Goal: Task Accomplishment & Management: Complete application form

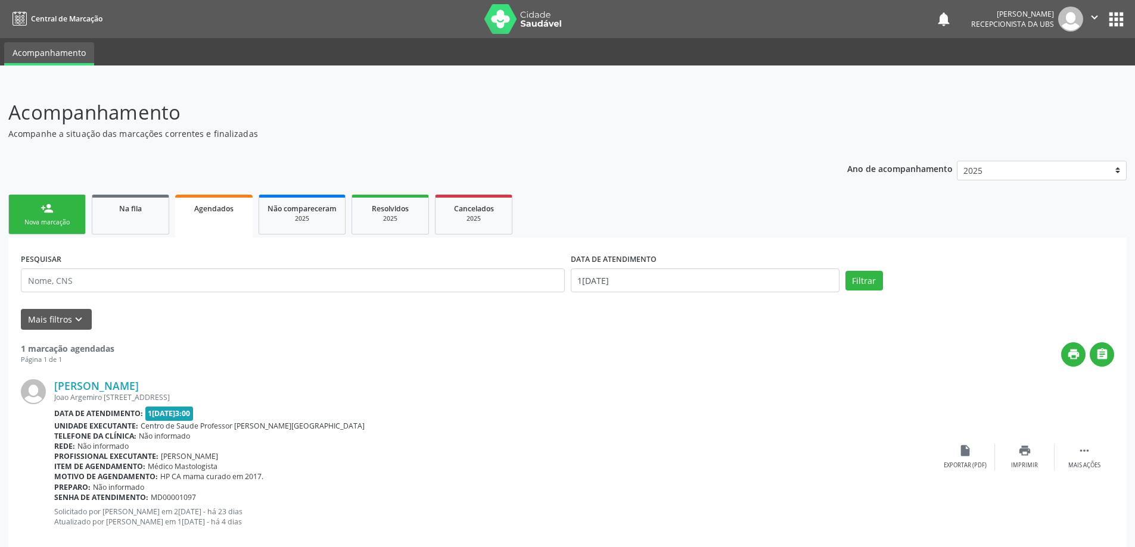
scroll to position [21, 0]
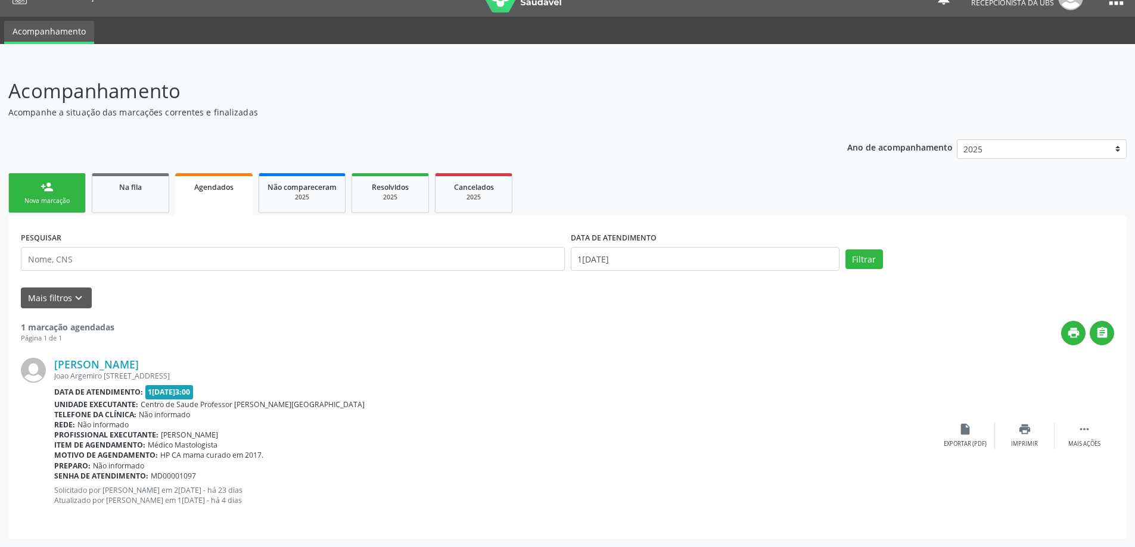
click at [56, 193] on link "person_add Nova marcação" at bounding box center [46, 193] width 77 height 40
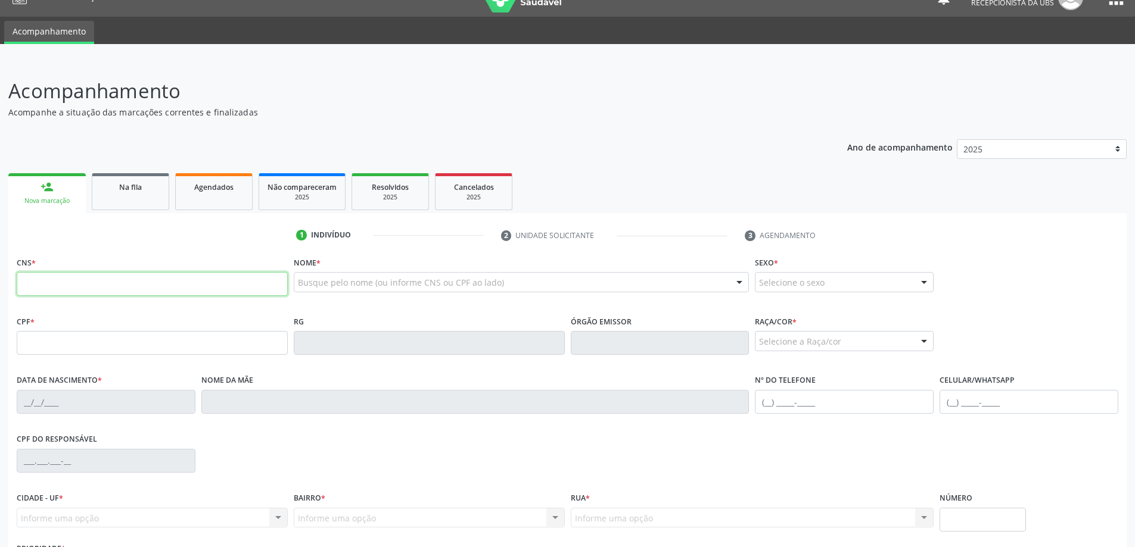
click at [144, 288] on input "text" at bounding box center [152, 284] width 271 height 24
type input "701 0048 7447 2993"
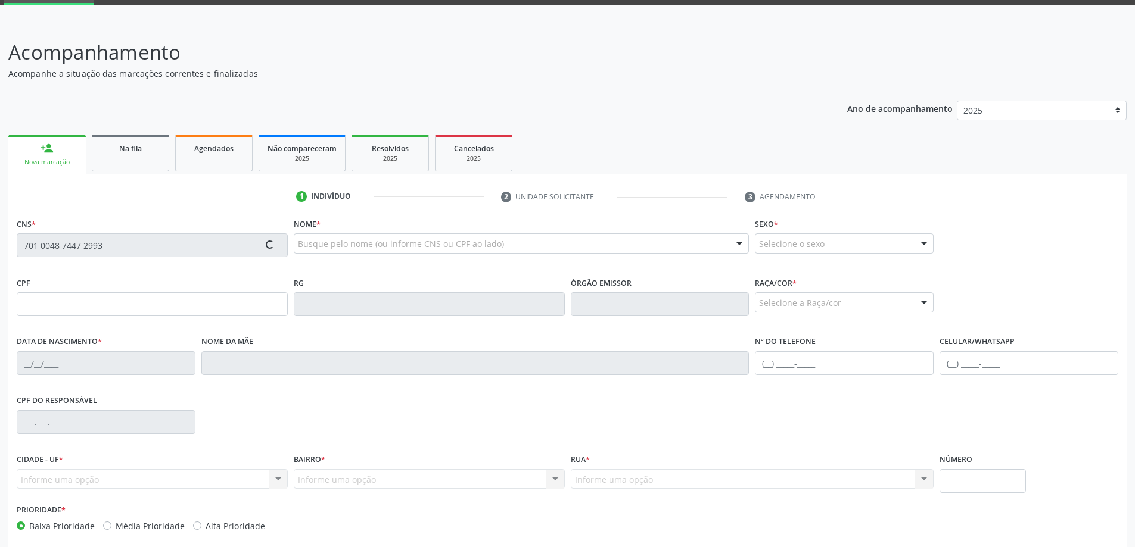
scroll to position [81, 0]
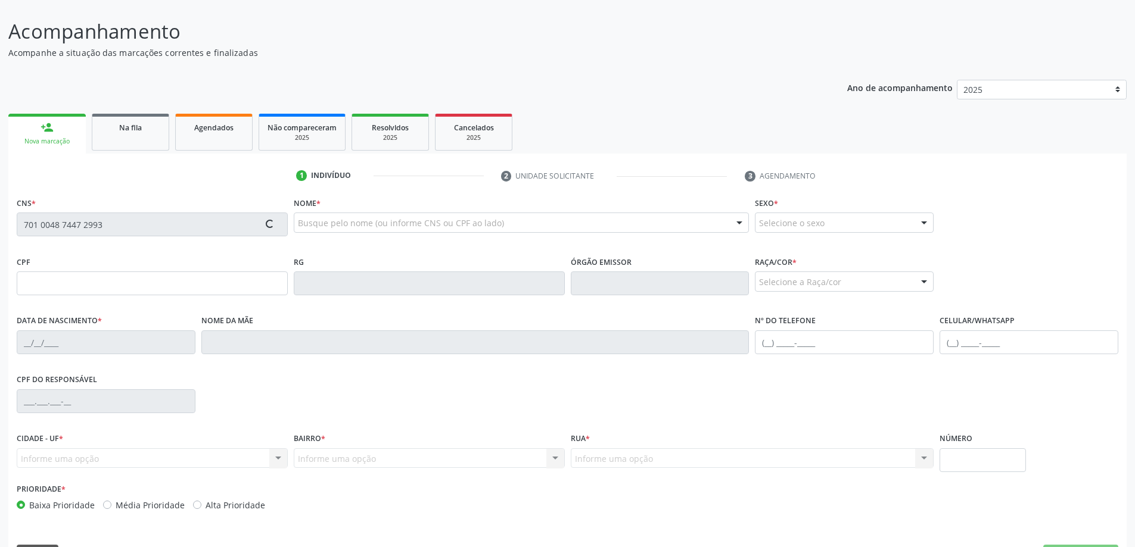
type input "871.493.204-06"
type input "2[DATE]"
type input "Cicera [PERSON_NAME]"
type input "[PHONE_NUMBER]"
type input "04"
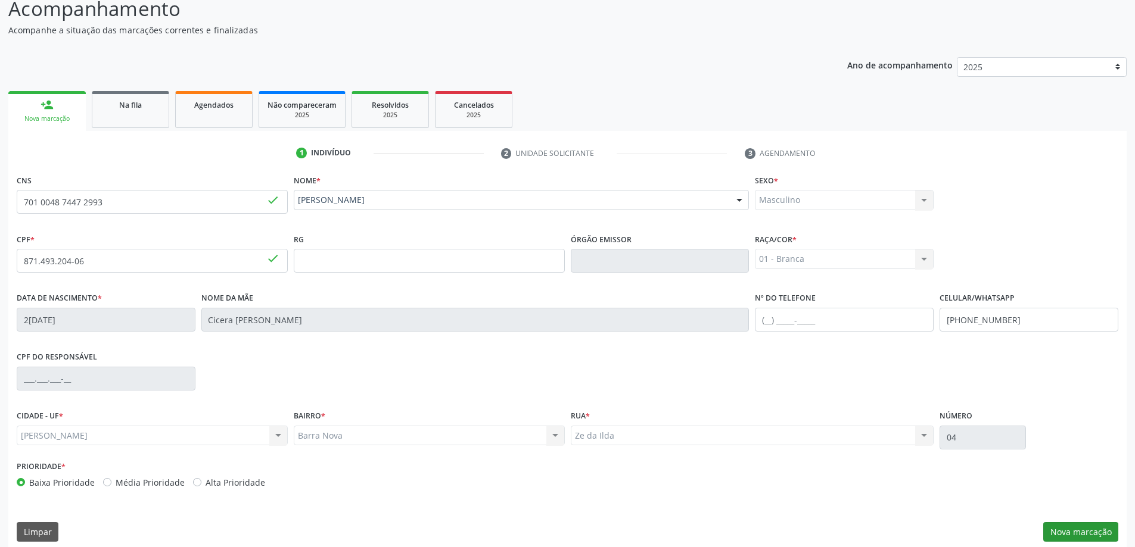
scroll to position [115, 0]
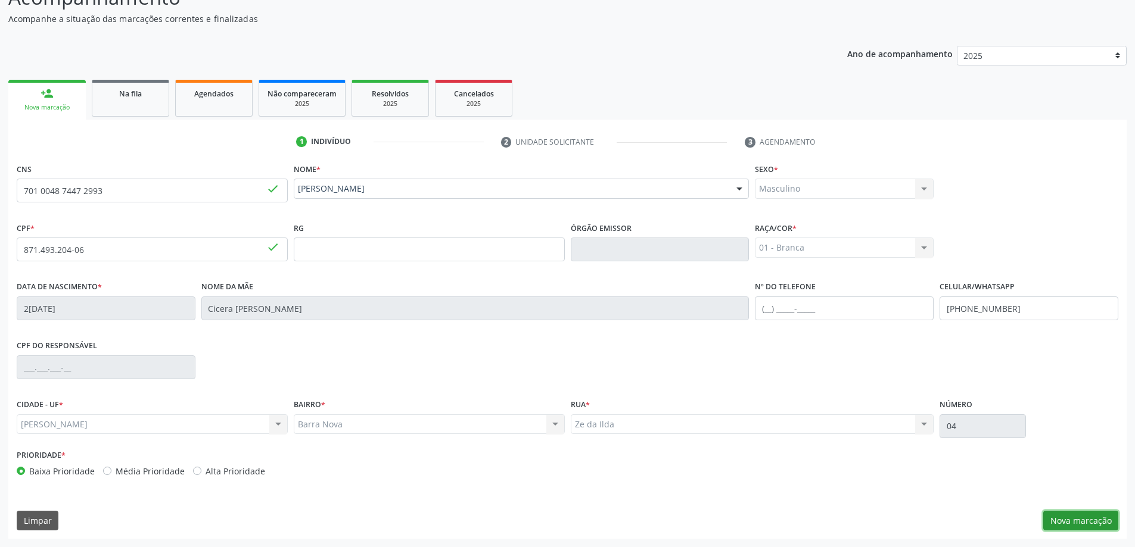
click at [1070, 520] on button "Nova marcação" at bounding box center [1080, 521] width 75 height 20
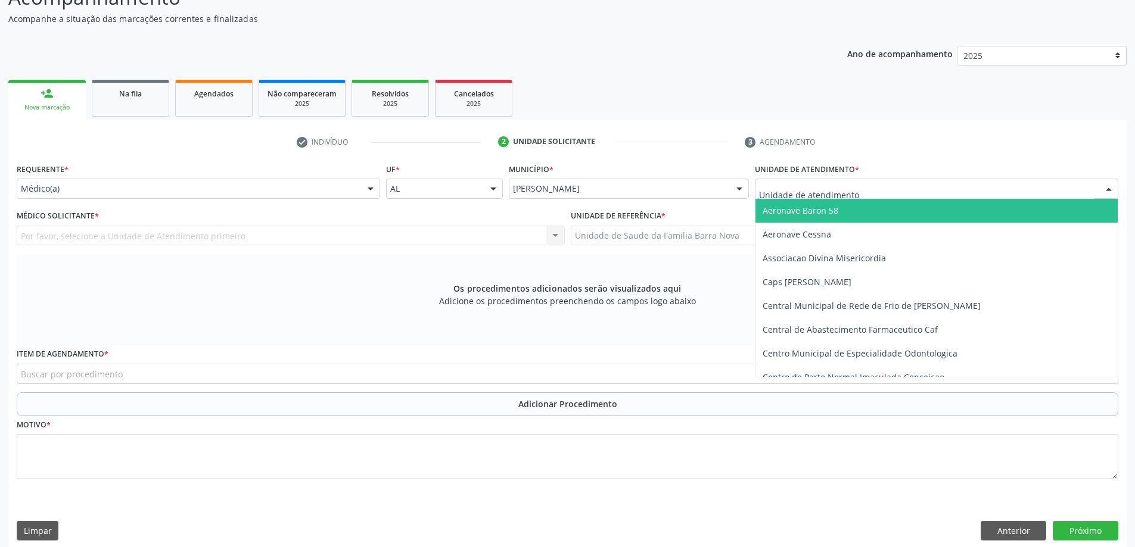
click at [879, 189] on div at bounding box center [936, 189] width 363 height 20
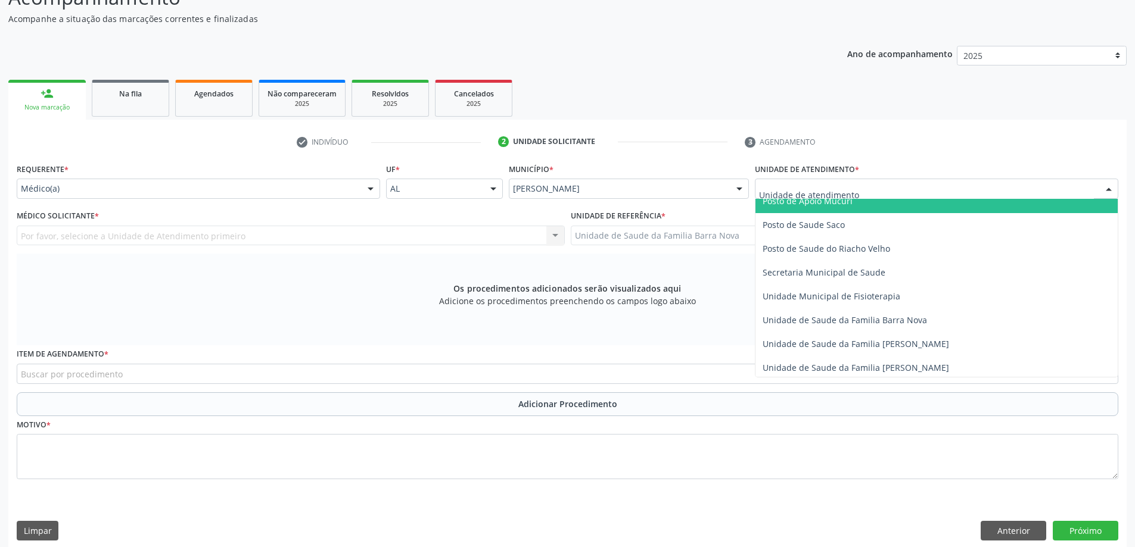
scroll to position [536, 0]
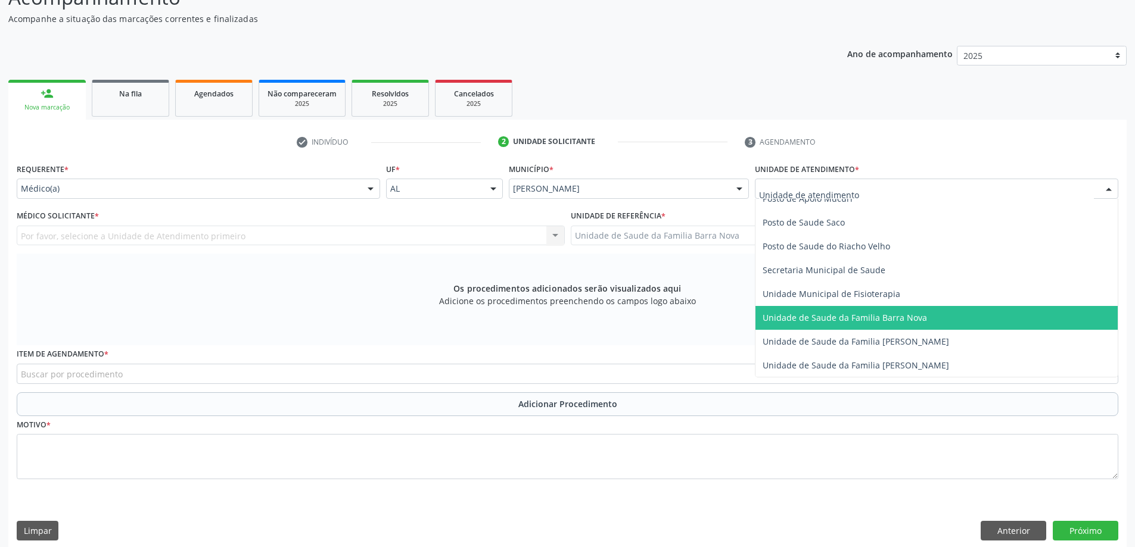
click at [886, 321] on span "Unidade de Saude da Familia Barra Nova" at bounding box center [844, 317] width 164 height 11
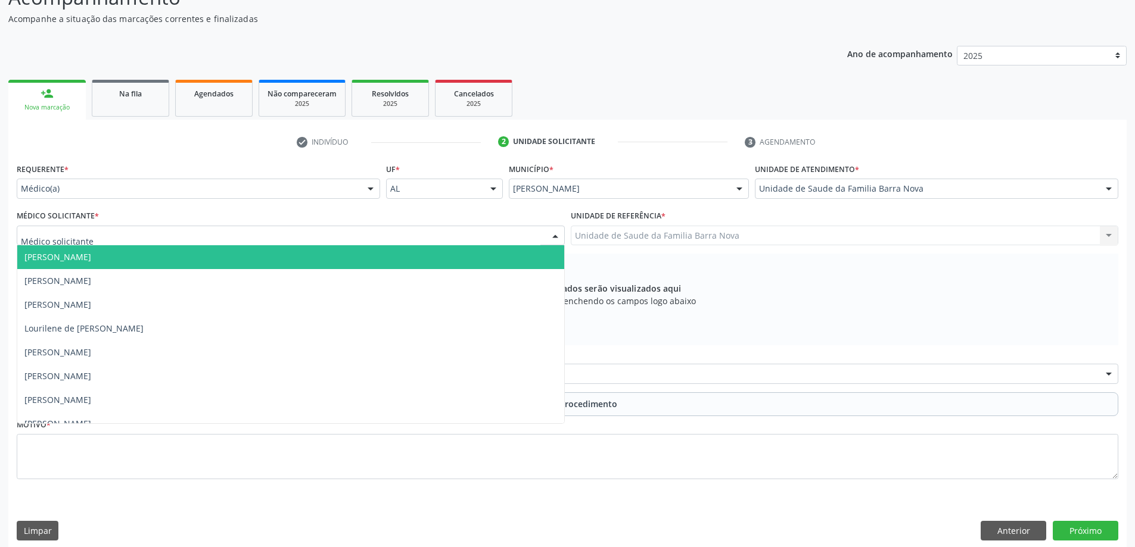
click at [389, 235] on div at bounding box center [291, 236] width 548 height 20
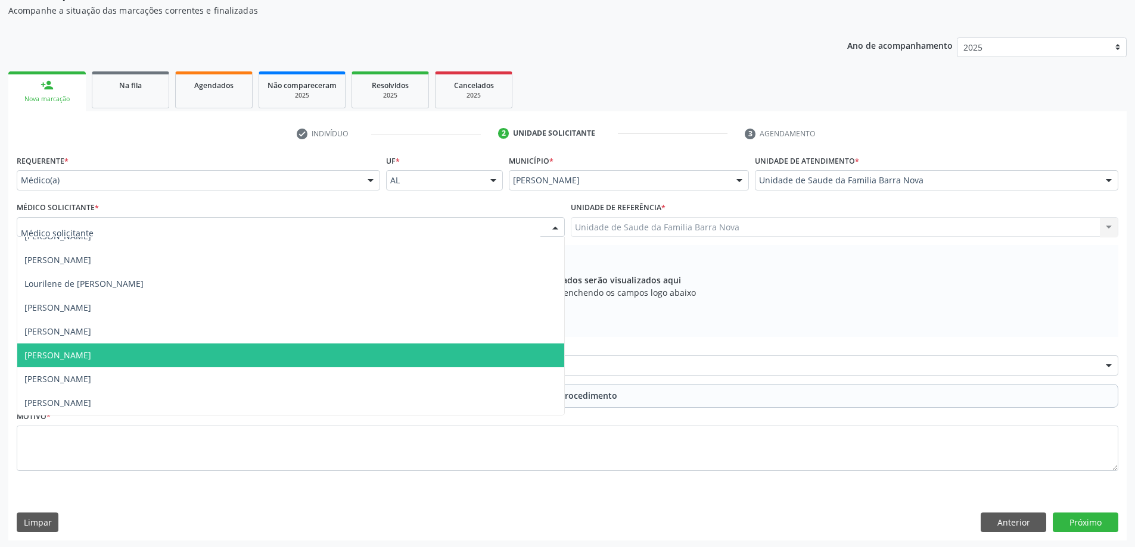
scroll to position [125, 0]
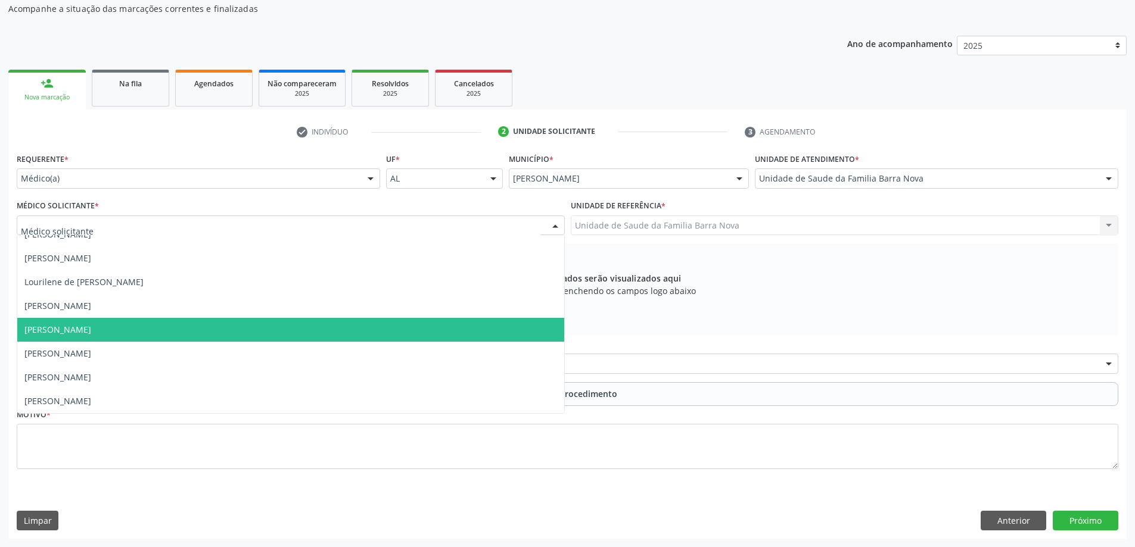
click at [352, 333] on span "[PERSON_NAME]" at bounding box center [290, 330] width 547 height 24
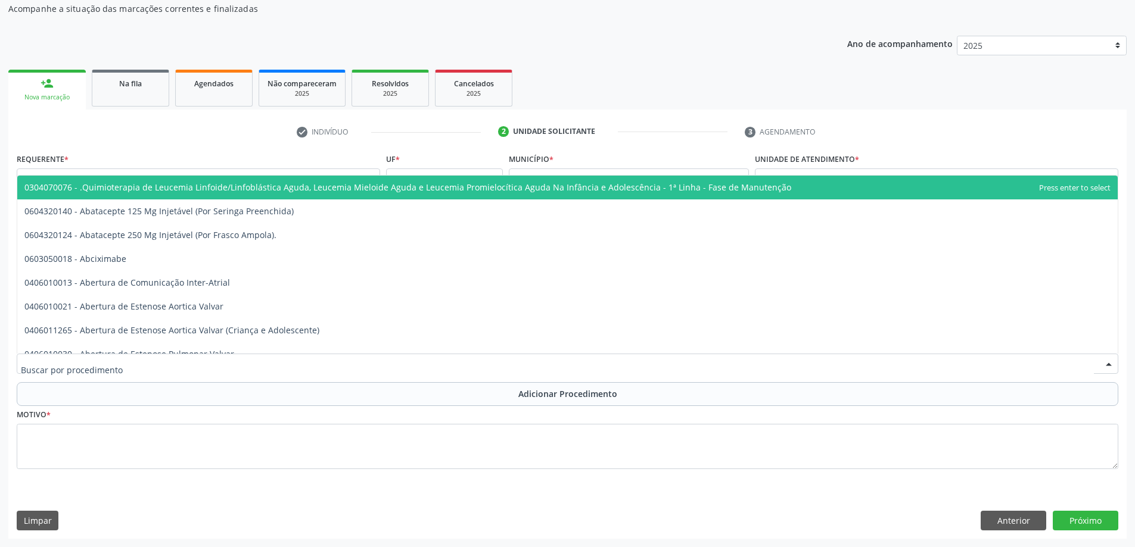
click at [244, 363] on div at bounding box center [567, 364] width 1101 height 20
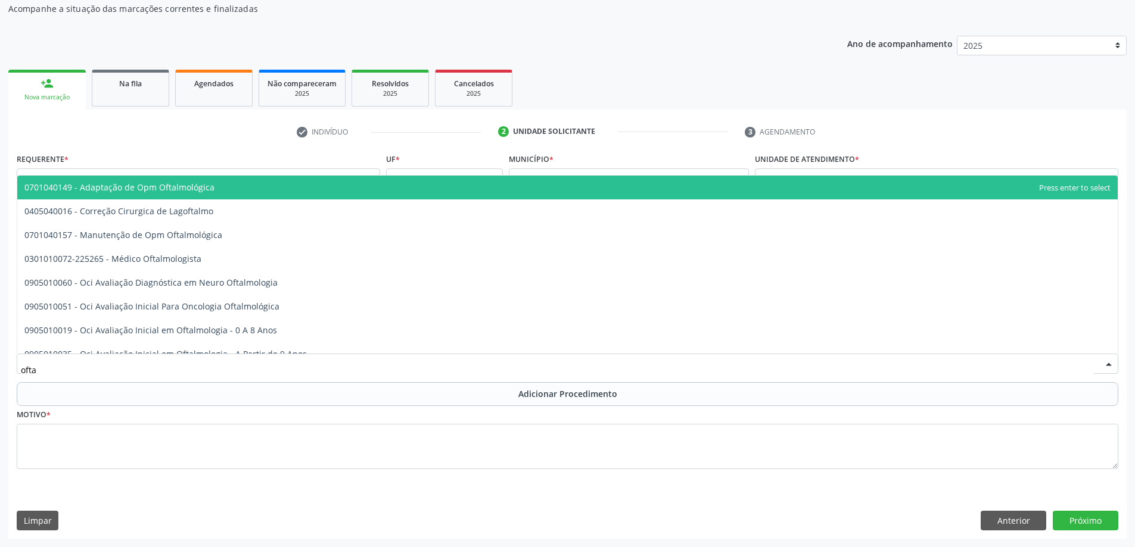
type input "oftal"
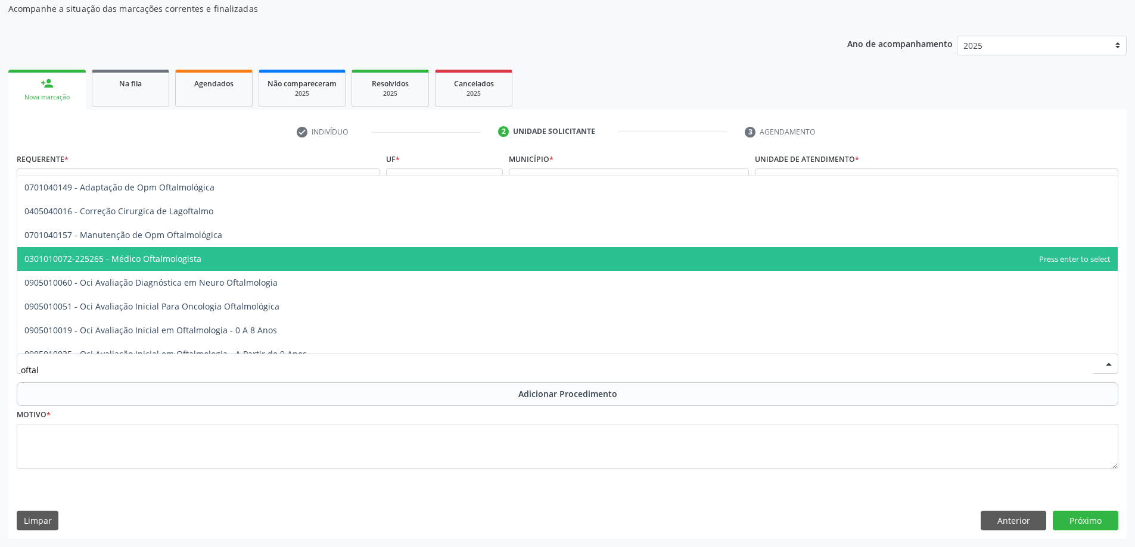
click at [231, 260] on span "0301010072-225265 - Médico Oftalmologista" at bounding box center [567, 259] width 1100 height 24
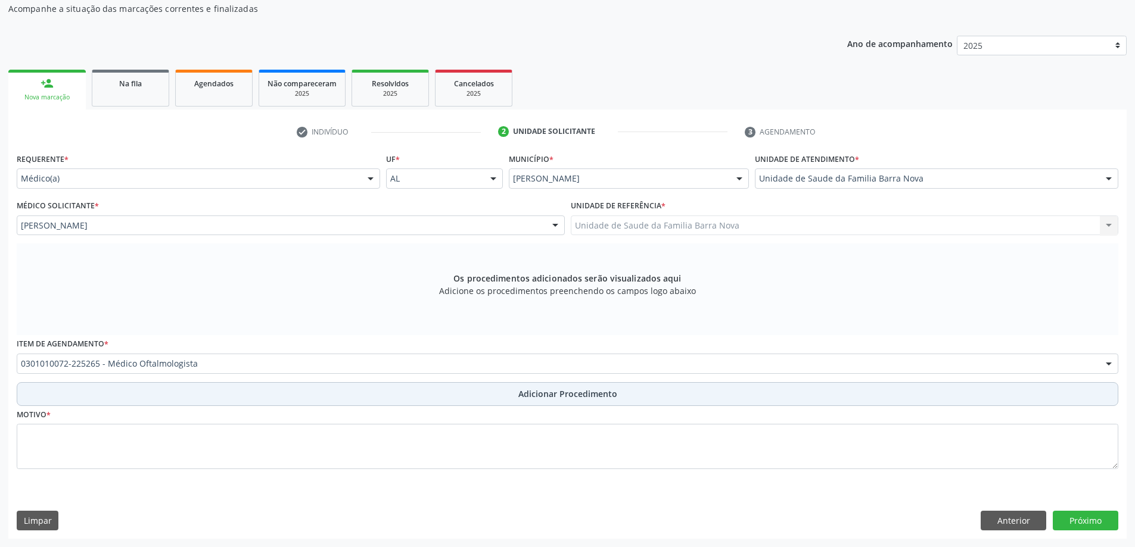
click at [456, 391] on button "Adicionar Procedimento" at bounding box center [567, 394] width 1101 height 24
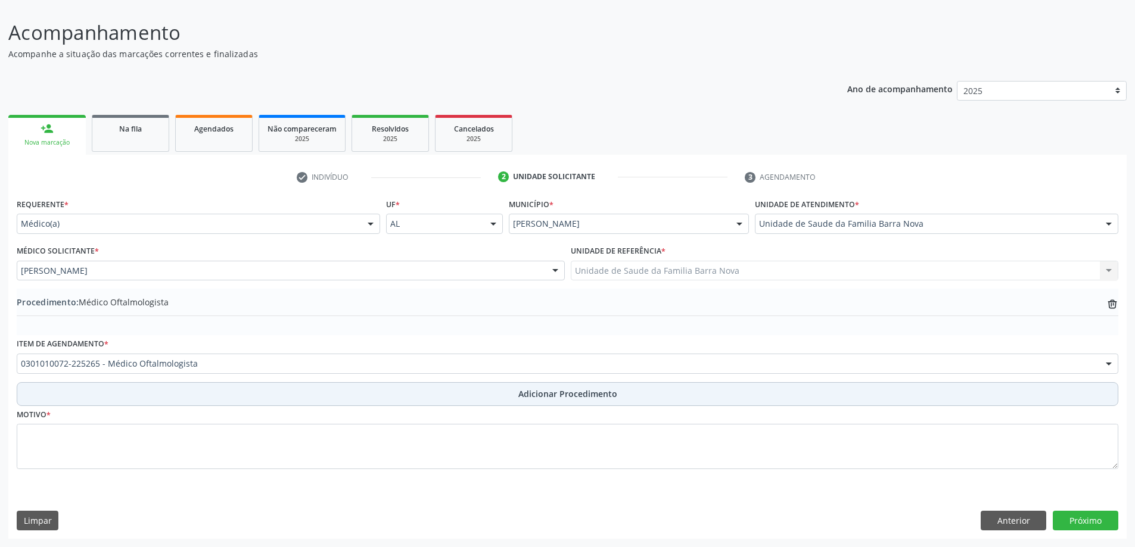
scroll to position [80, 0]
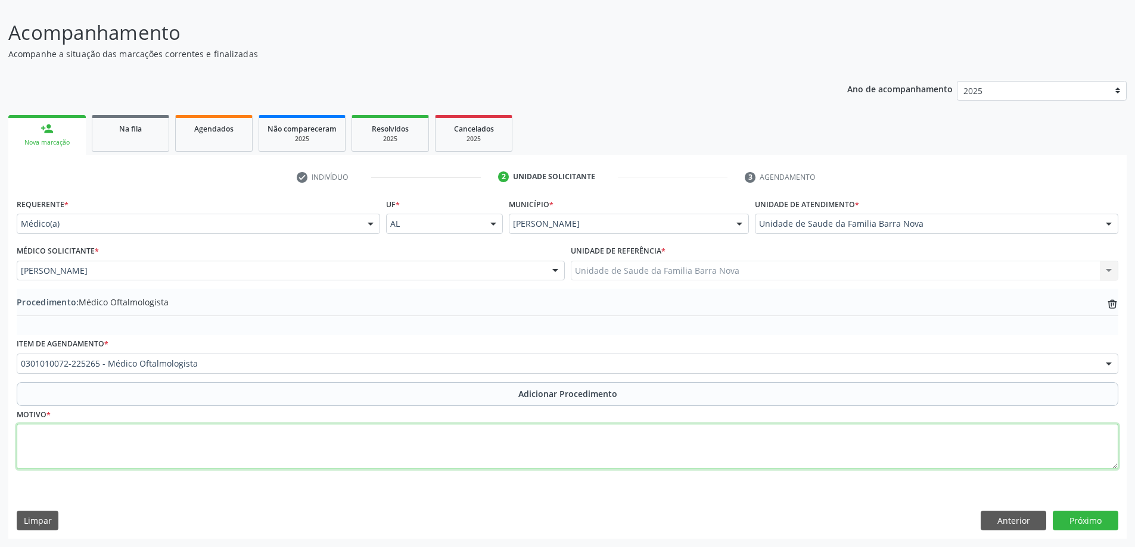
click at [387, 441] on textarea at bounding box center [567, 446] width 1101 height 45
type textarea "Paciente portador de déficit da acuidade visual, obesidade, HAS e DM. IMC= 32, …"
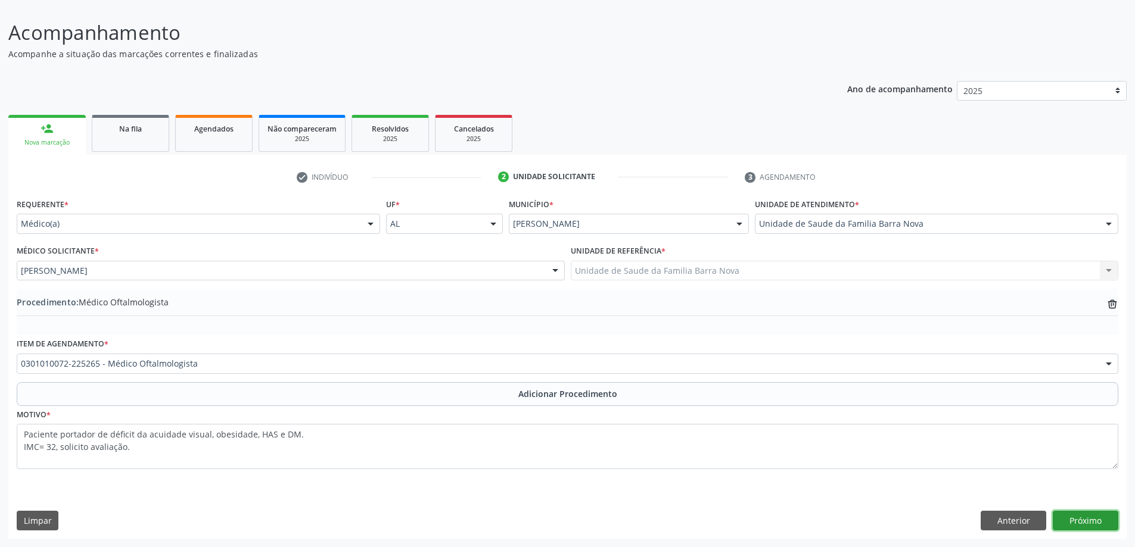
click at [1086, 521] on button "Próximo" at bounding box center [1086, 521] width 66 height 20
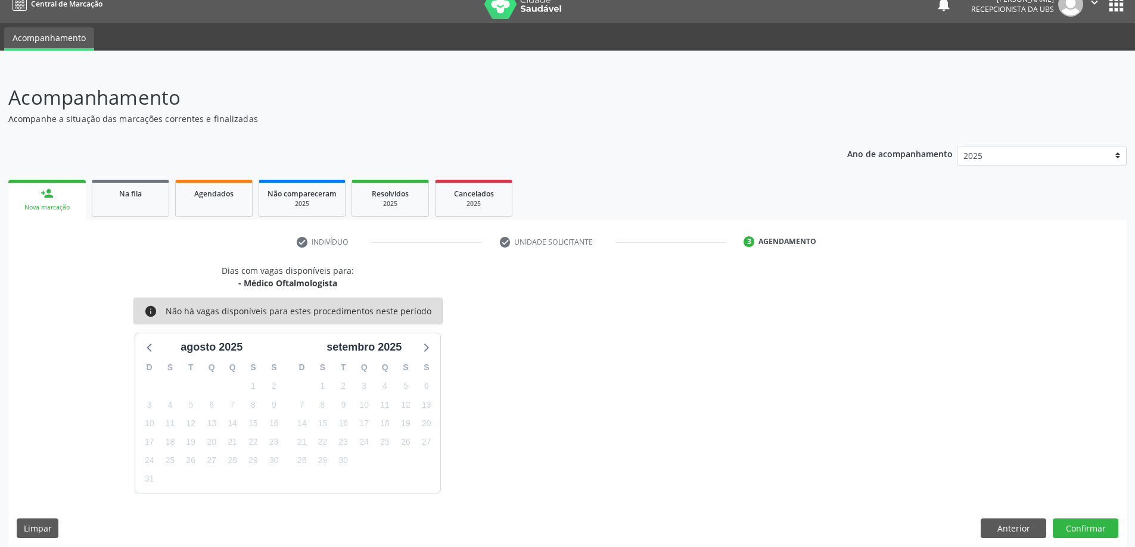
scroll to position [23, 0]
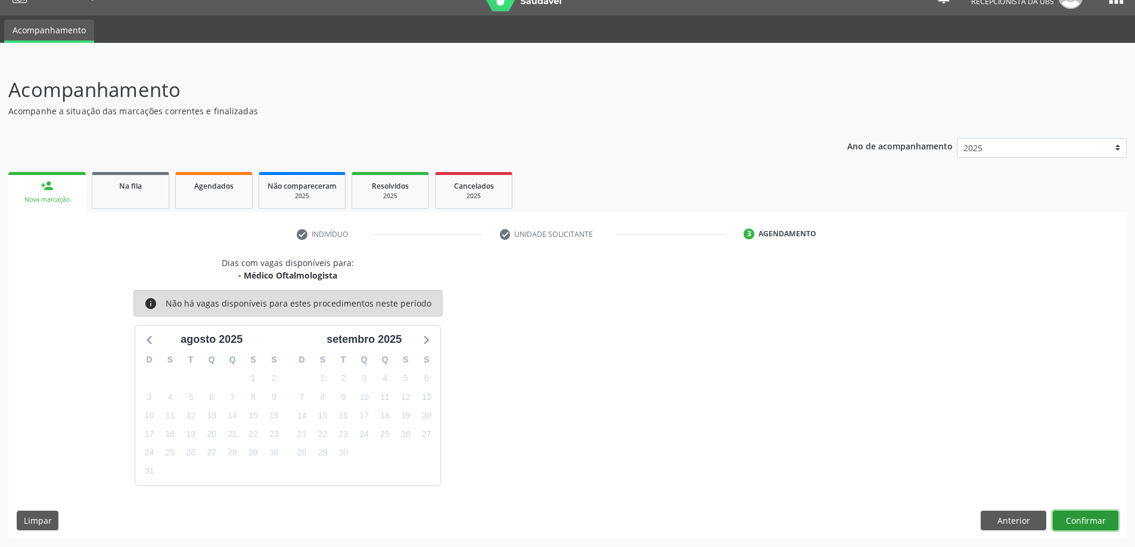
click at [1079, 519] on button "Confirmar" at bounding box center [1086, 521] width 66 height 20
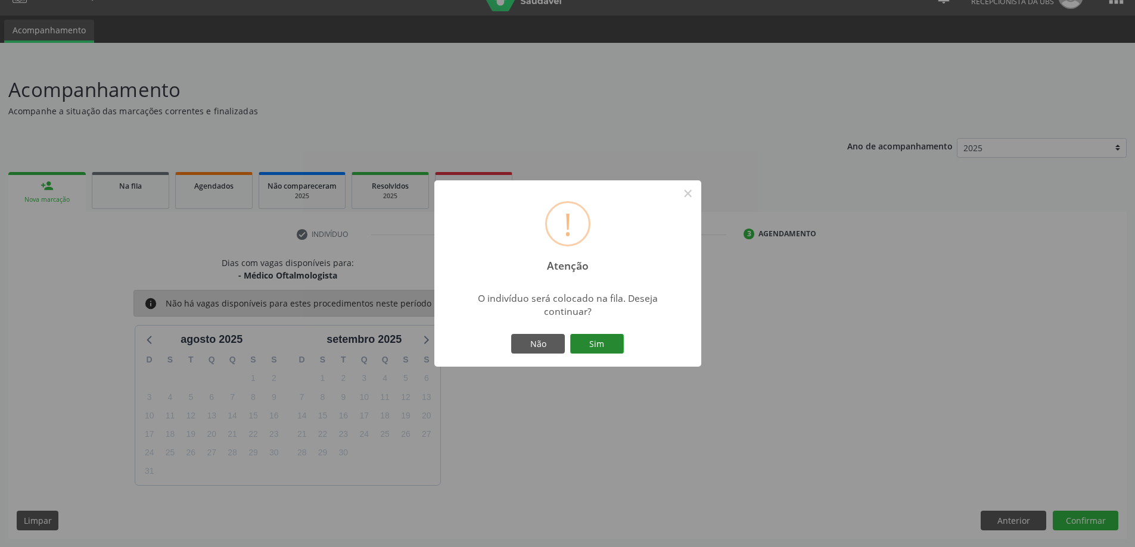
click at [612, 341] on button "Sim" at bounding box center [597, 344] width 54 height 20
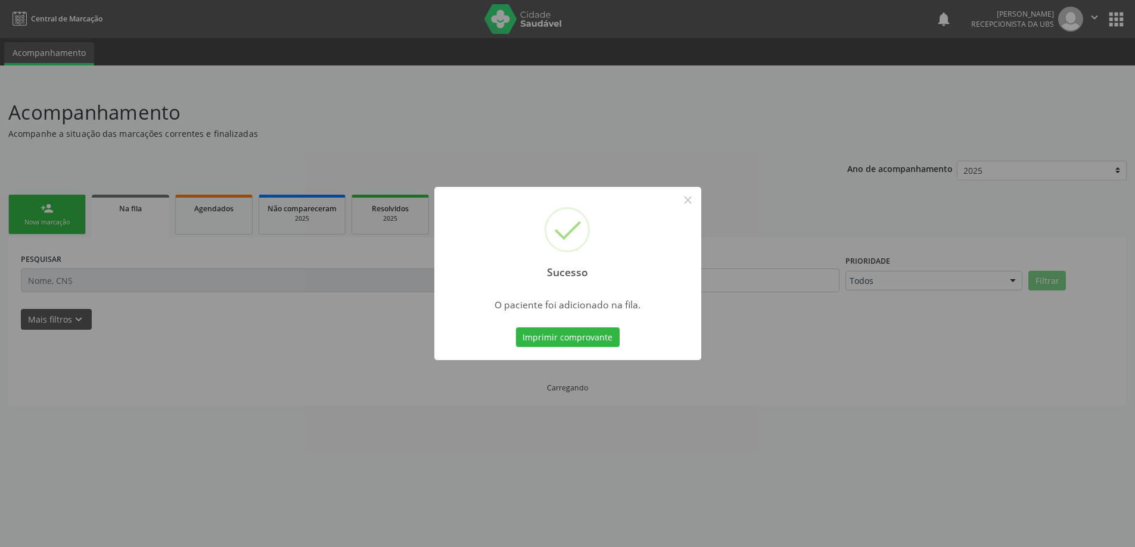
scroll to position [0, 0]
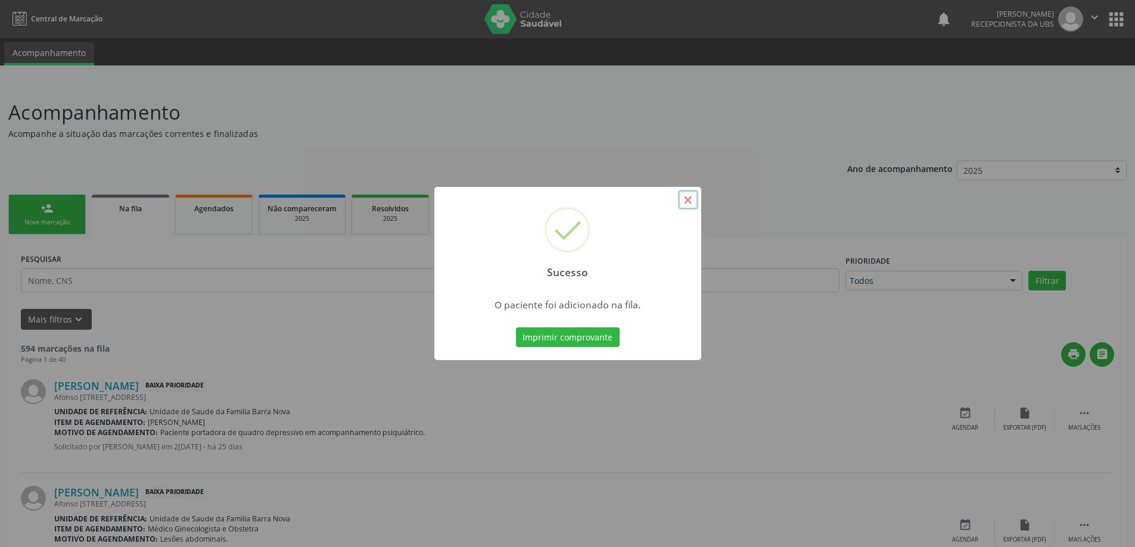
click at [686, 198] on button "×" at bounding box center [688, 200] width 20 height 20
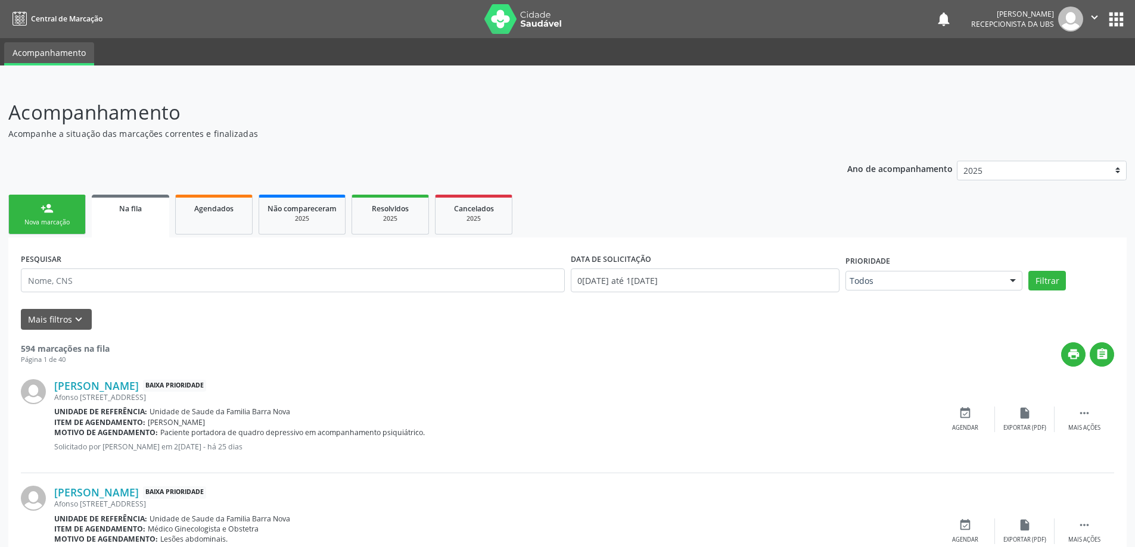
click at [57, 217] on link "person_add Nova marcação" at bounding box center [46, 215] width 77 height 40
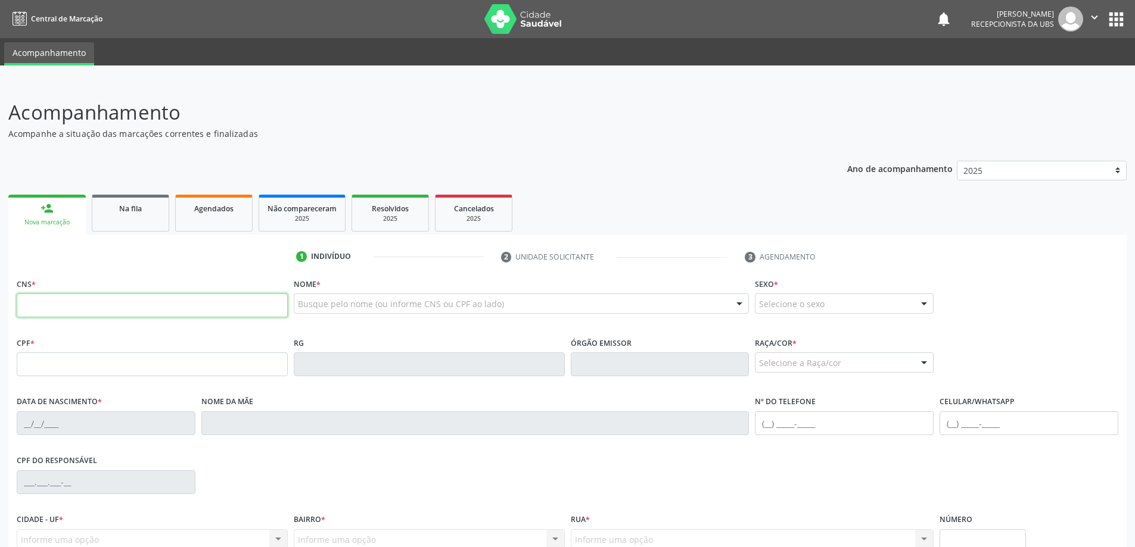
click at [64, 304] on input "text" at bounding box center [152, 306] width 271 height 24
type input "701 0048 7447 2993"
type input "871.493.204-06"
type input "2[DATE]"
type input "Cicera [PERSON_NAME]"
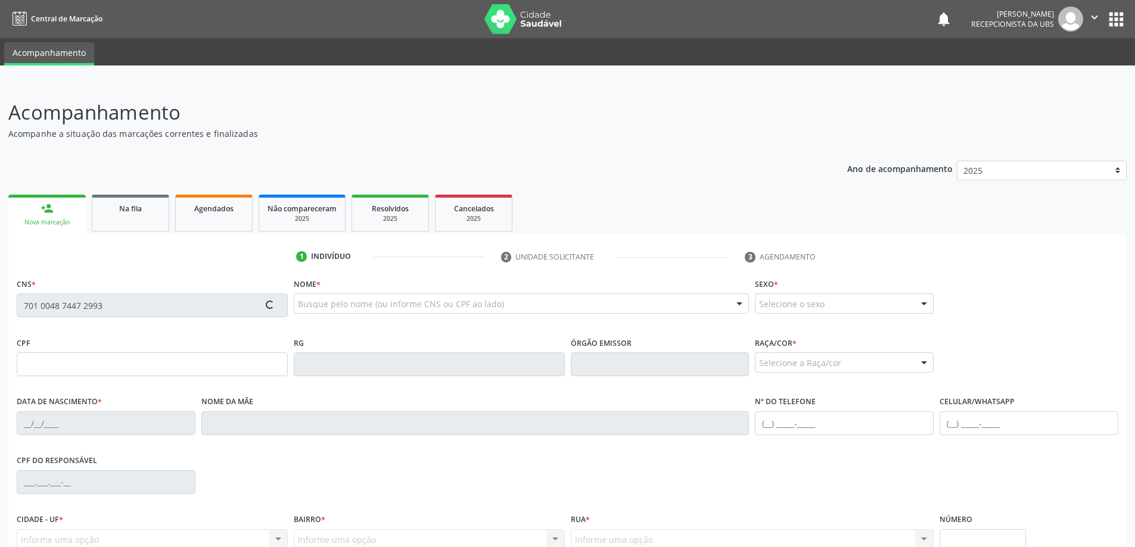
type input "[PHONE_NUMBER]"
type input "04"
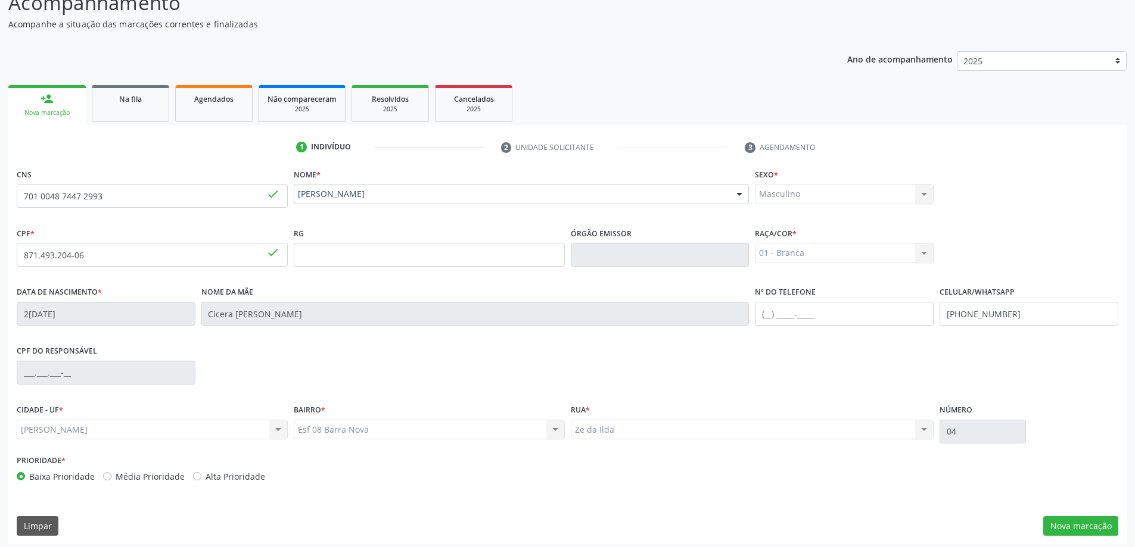
scroll to position [115, 0]
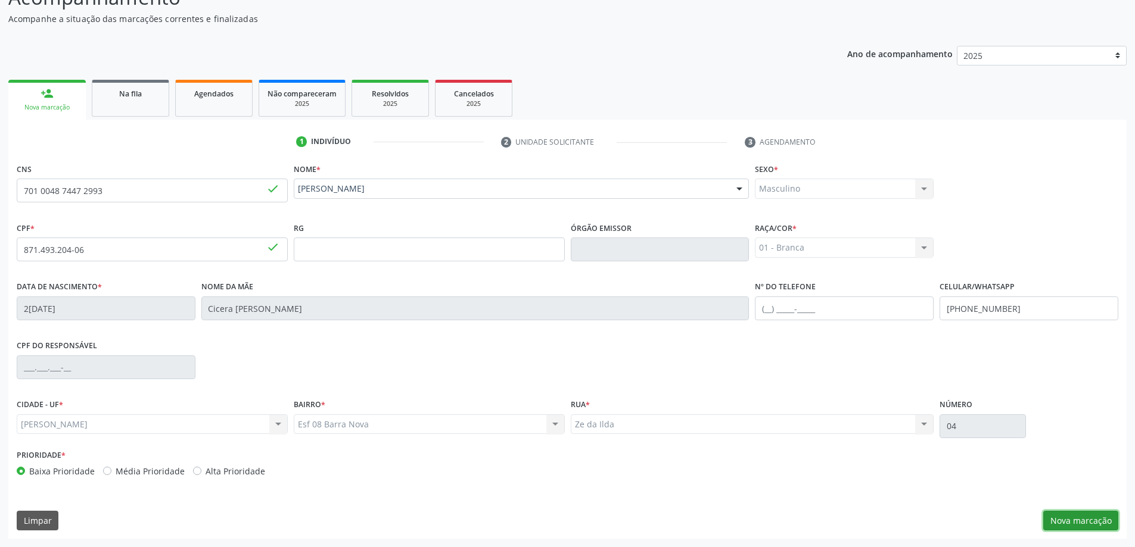
click at [1078, 524] on button "Nova marcação" at bounding box center [1080, 521] width 75 height 20
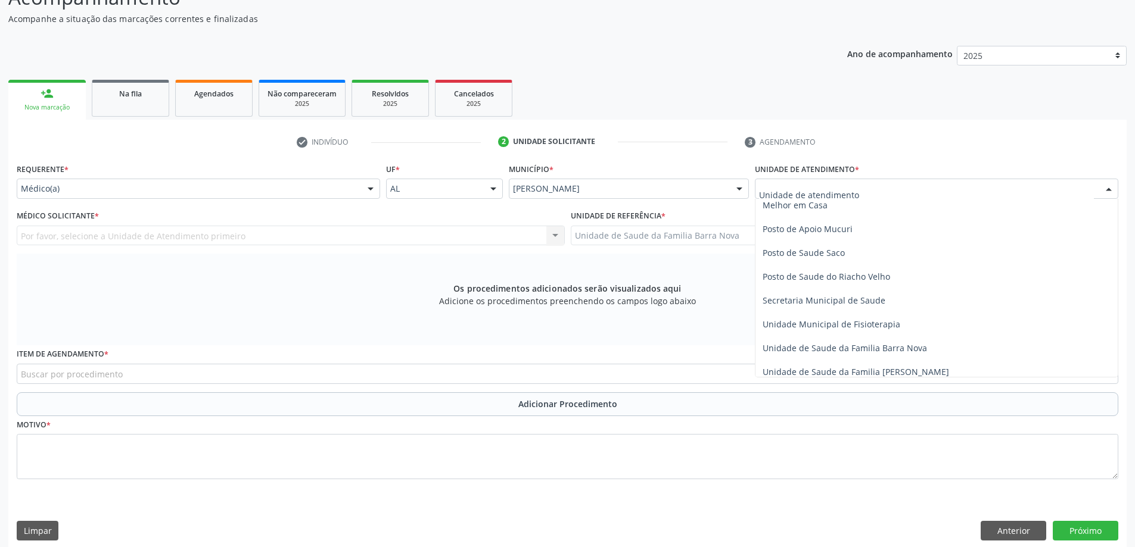
scroll to position [536, 0]
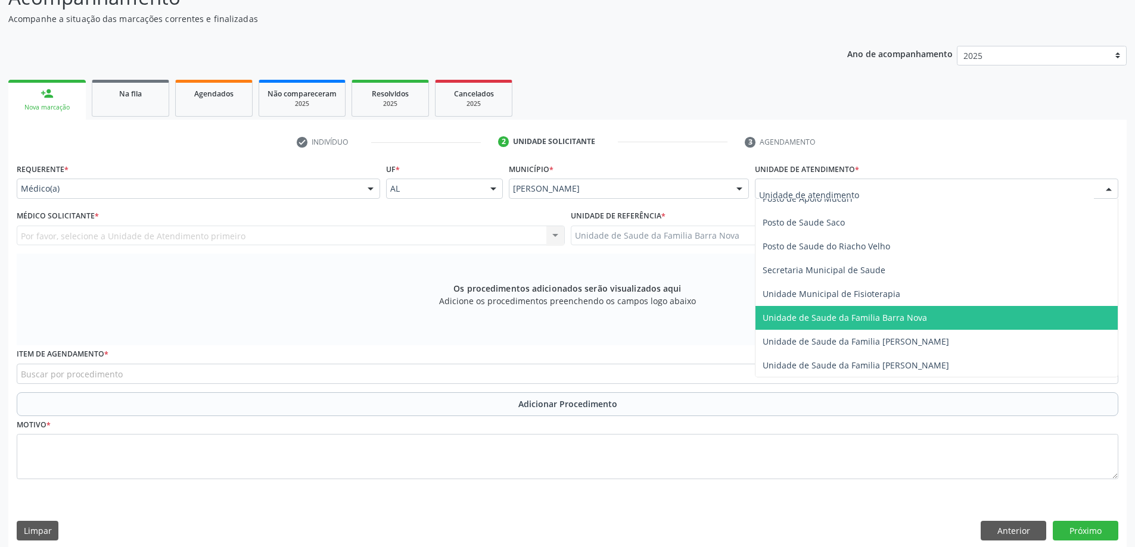
click at [847, 319] on span "Unidade de Saude da Familia Barra Nova" at bounding box center [844, 317] width 164 height 11
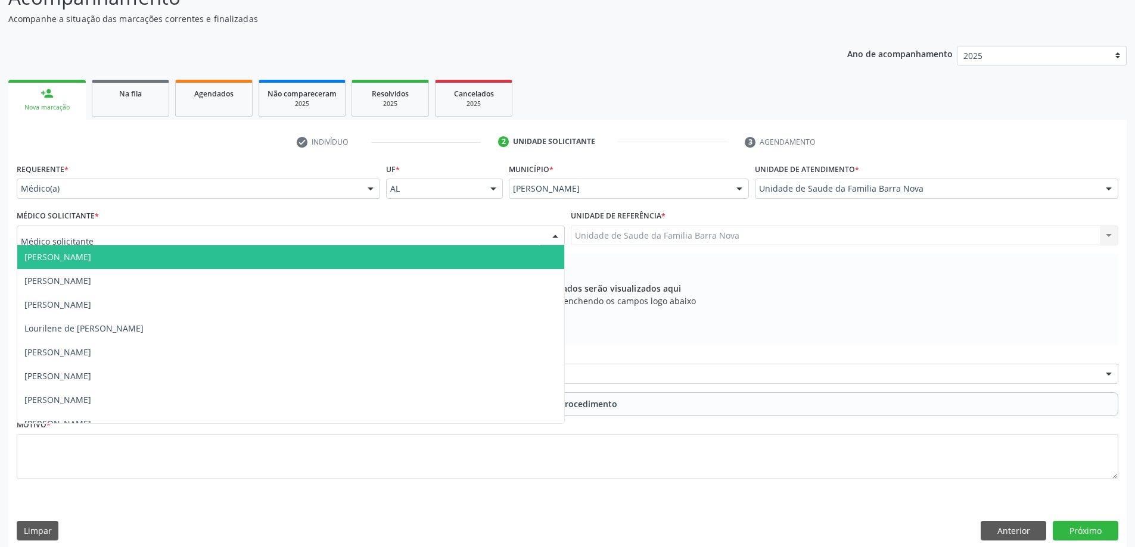
click at [419, 232] on div at bounding box center [291, 236] width 548 height 20
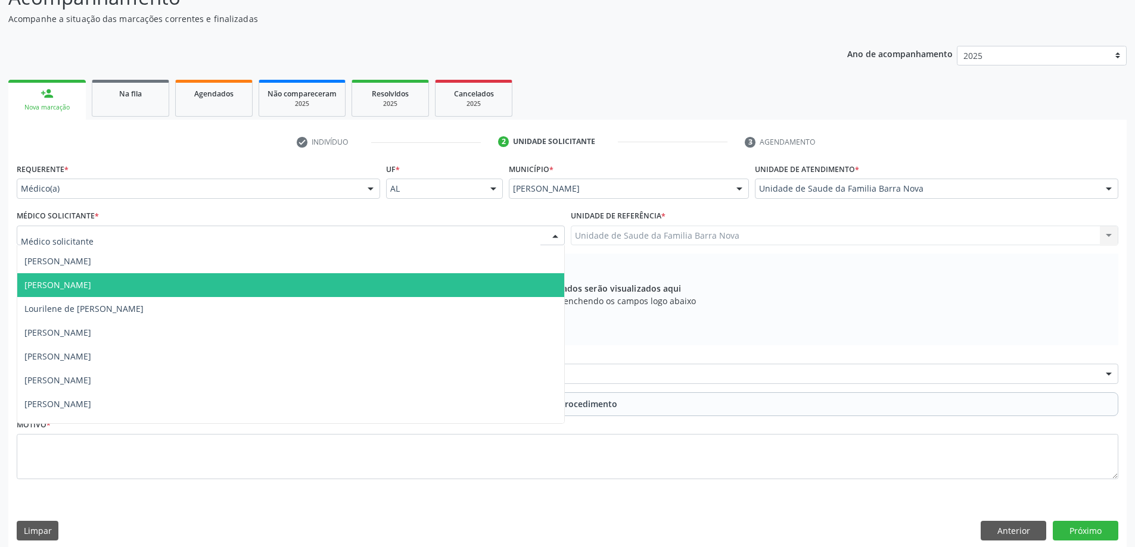
scroll to position [36, 0]
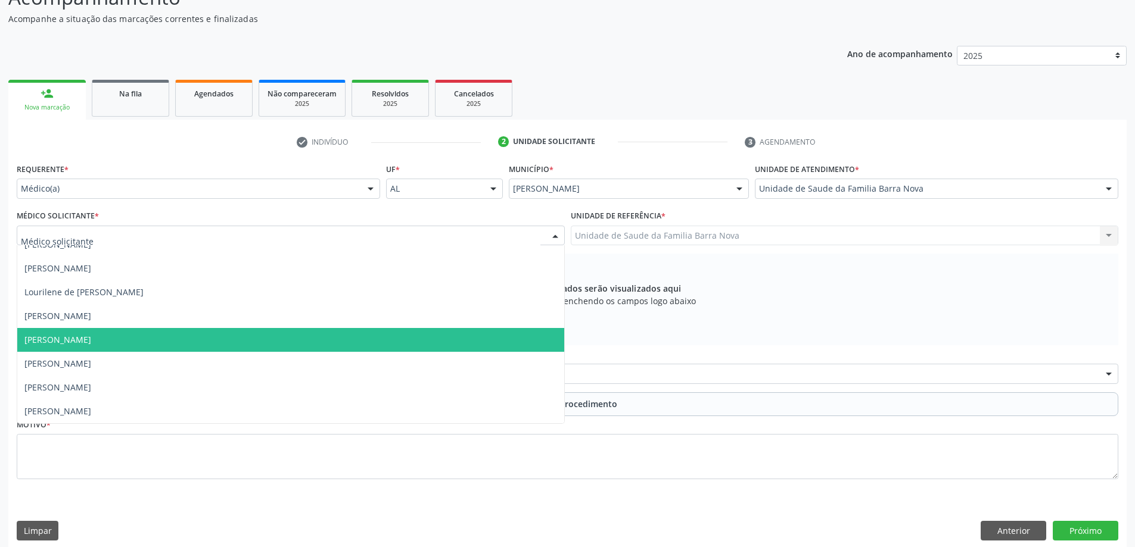
click at [292, 348] on span "[PERSON_NAME]" at bounding box center [290, 340] width 547 height 24
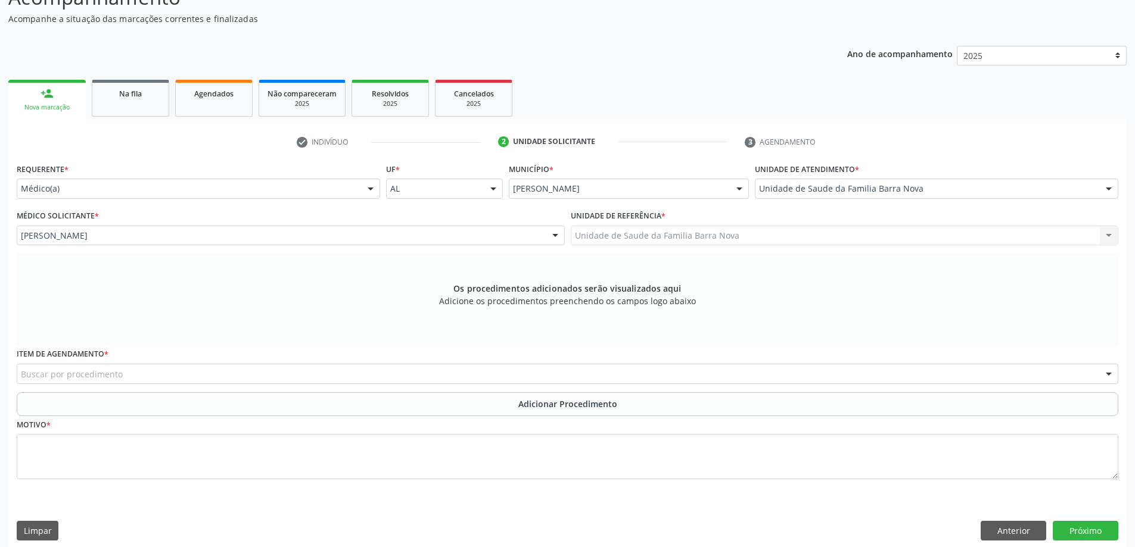
click at [463, 372] on div "Buscar por procedimento" at bounding box center [567, 374] width 1101 height 20
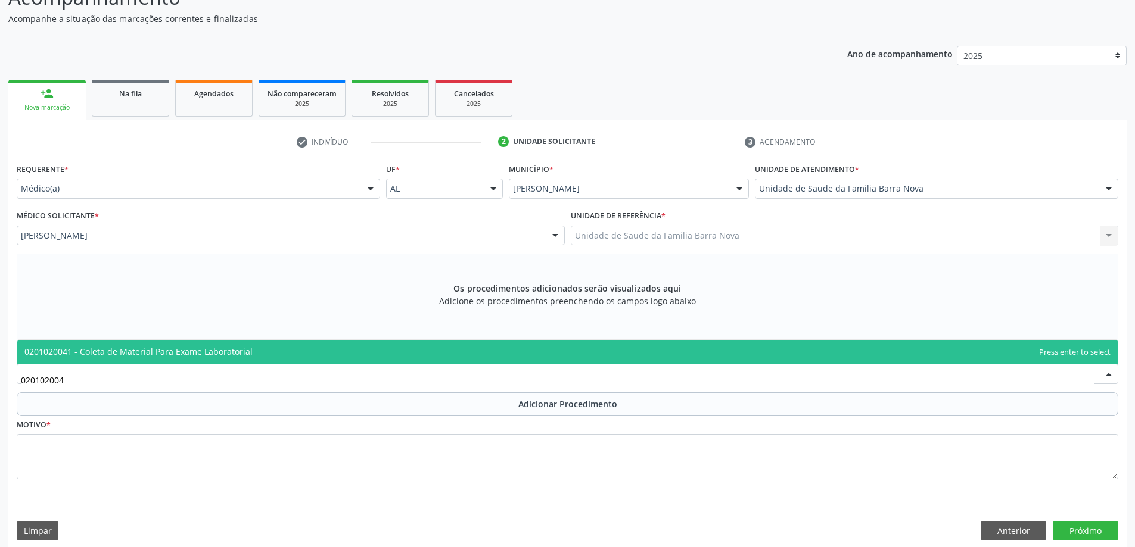
type input "0201020041"
click at [413, 349] on span "0201020041 - Coleta de Material Para Exame Laboratorial" at bounding box center [567, 352] width 1100 height 24
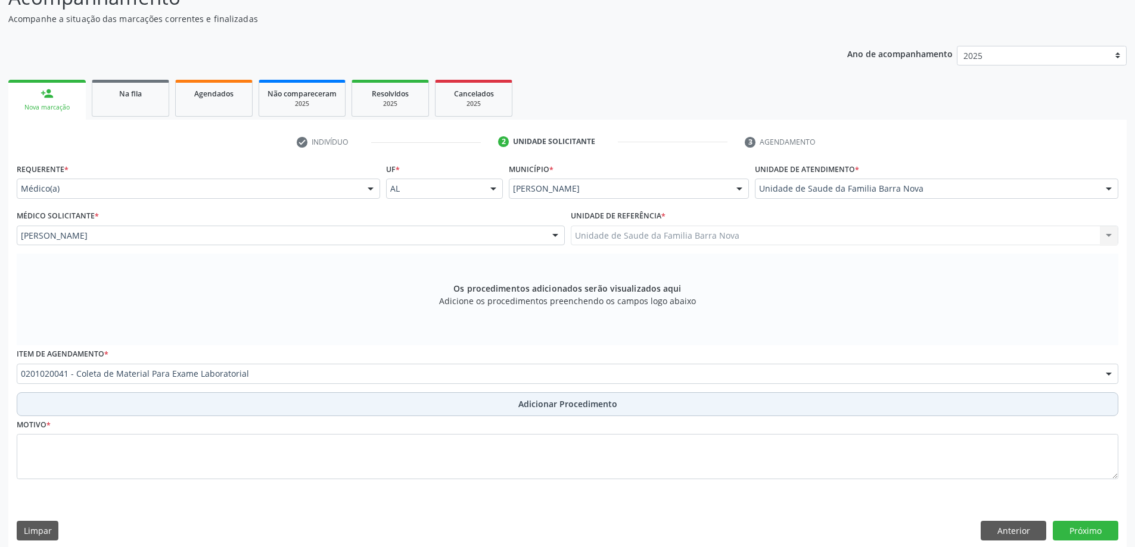
click at [422, 407] on button "Adicionar Procedimento" at bounding box center [567, 405] width 1101 height 24
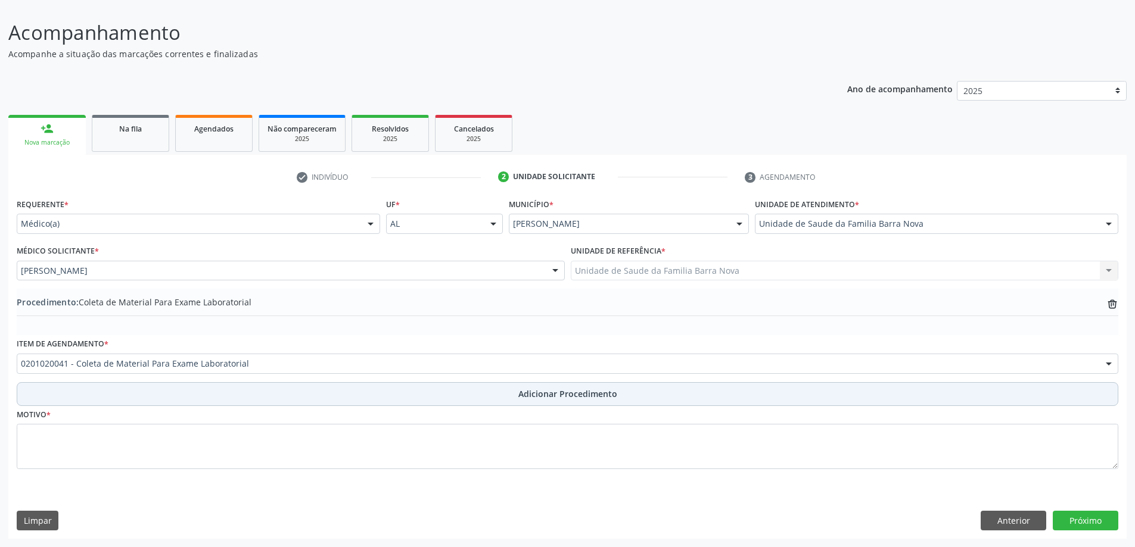
scroll to position [80, 0]
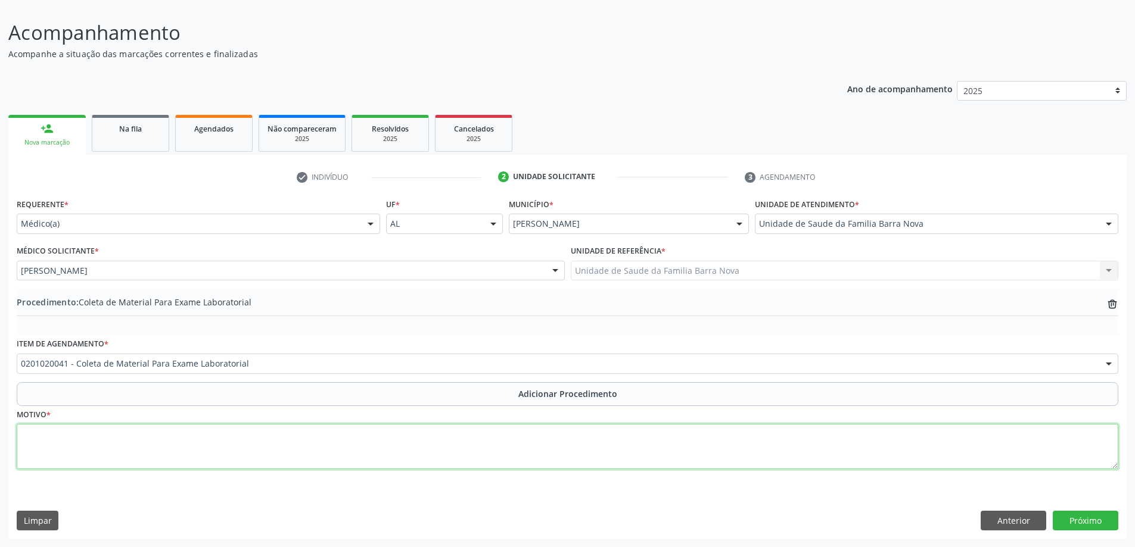
click at [284, 457] on textarea at bounding box center [567, 446] width 1101 height 45
type textarea "Controle clínico, HAS + obesidade."
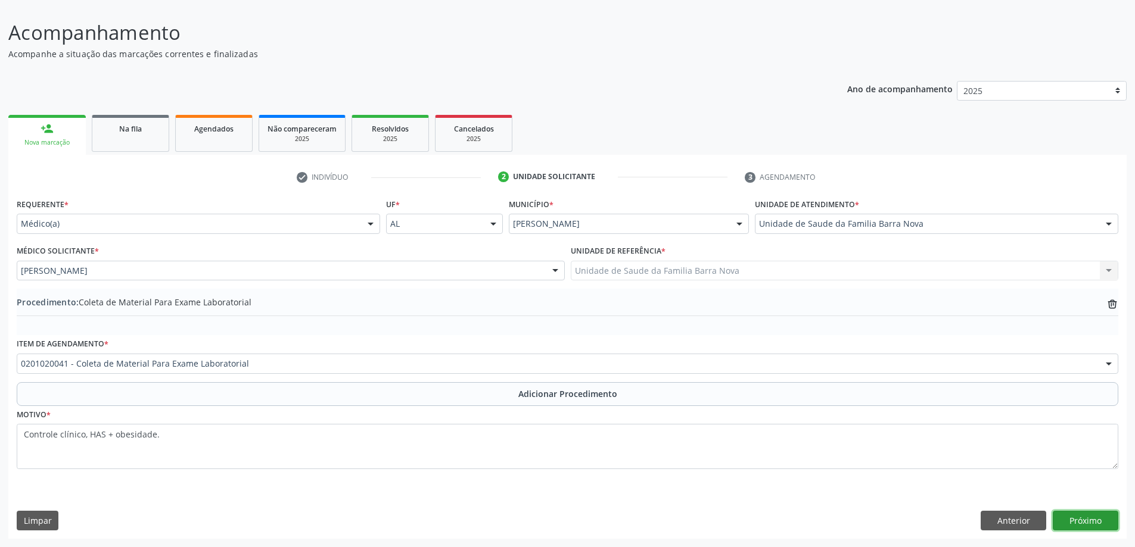
click at [1077, 522] on button "Próximo" at bounding box center [1086, 521] width 66 height 20
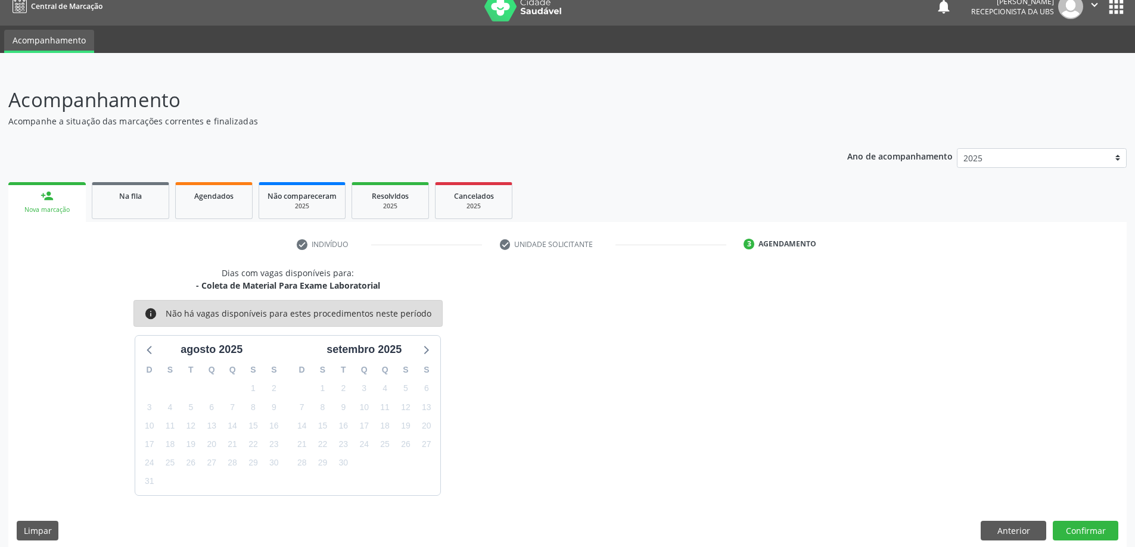
scroll to position [23, 0]
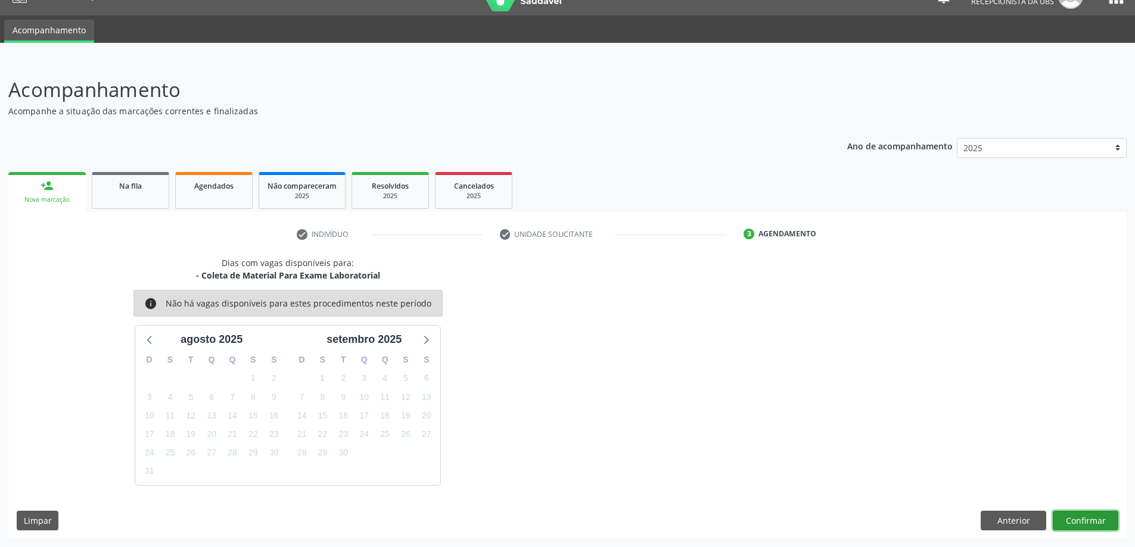
click at [1077, 518] on button "Confirmar" at bounding box center [1086, 521] width 66 height 20
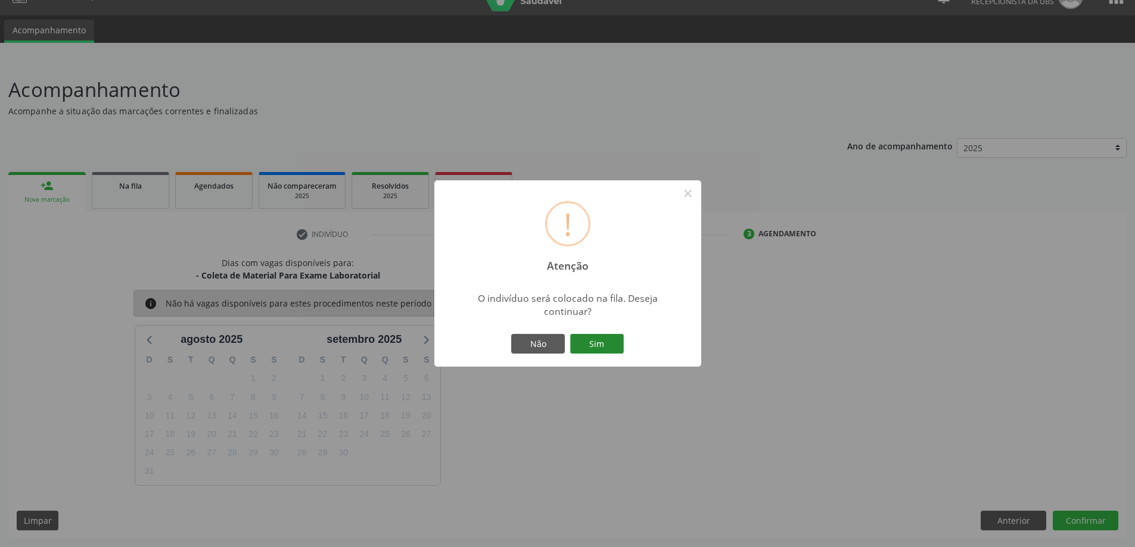
click at [611, 345] on button "Sim" at bounding box center [597, 344] width 54 height 20
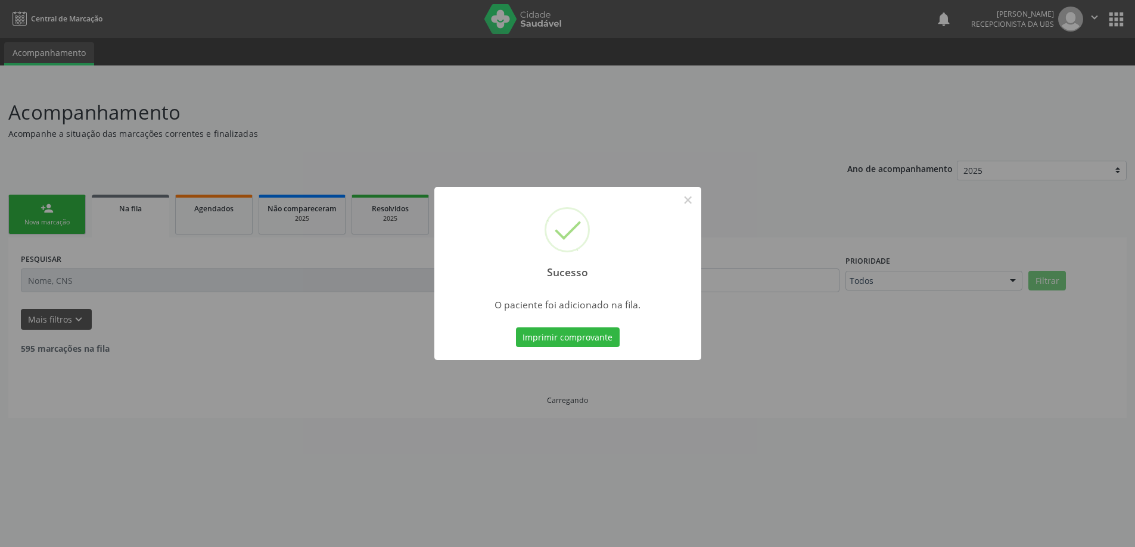
scroll to position [0, 0]
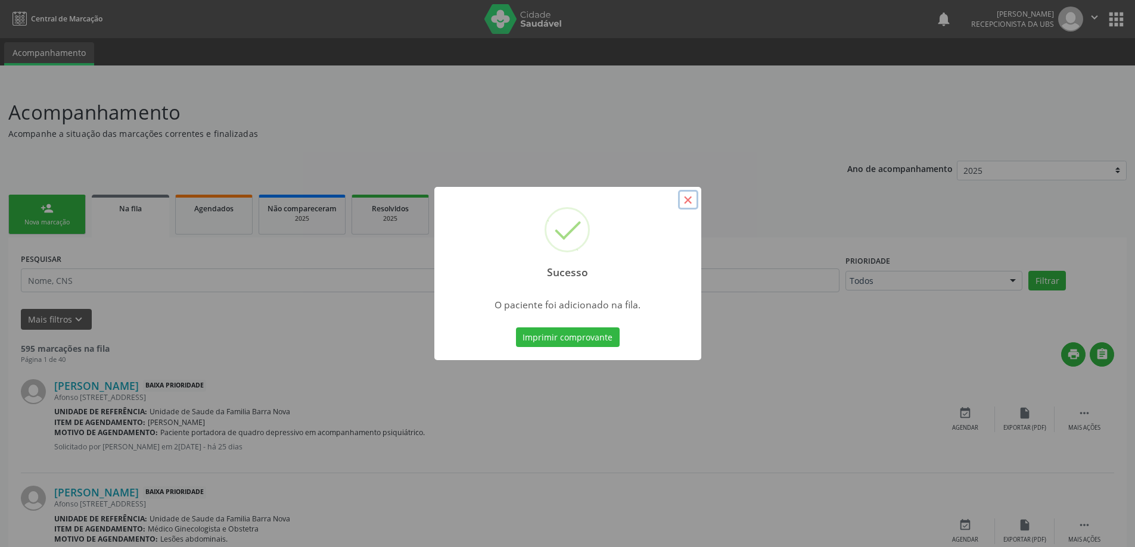
click at [689, 201] on button "×" at bounding box center [688, 200] width 20 height 20
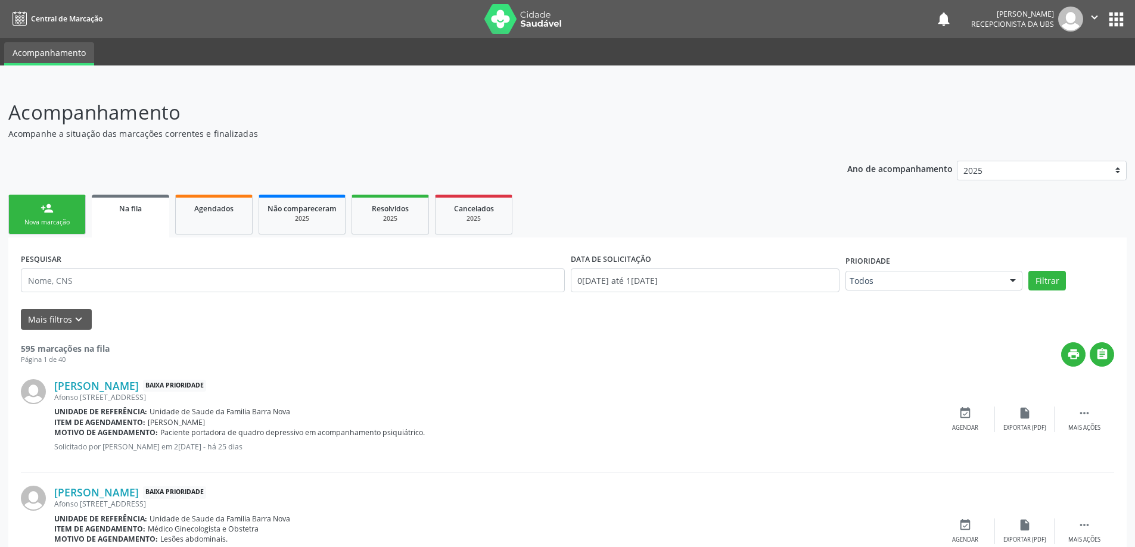
click at [61, 219] on div "Nova marcação" at bounding box center [47, 222] width 60 height 9
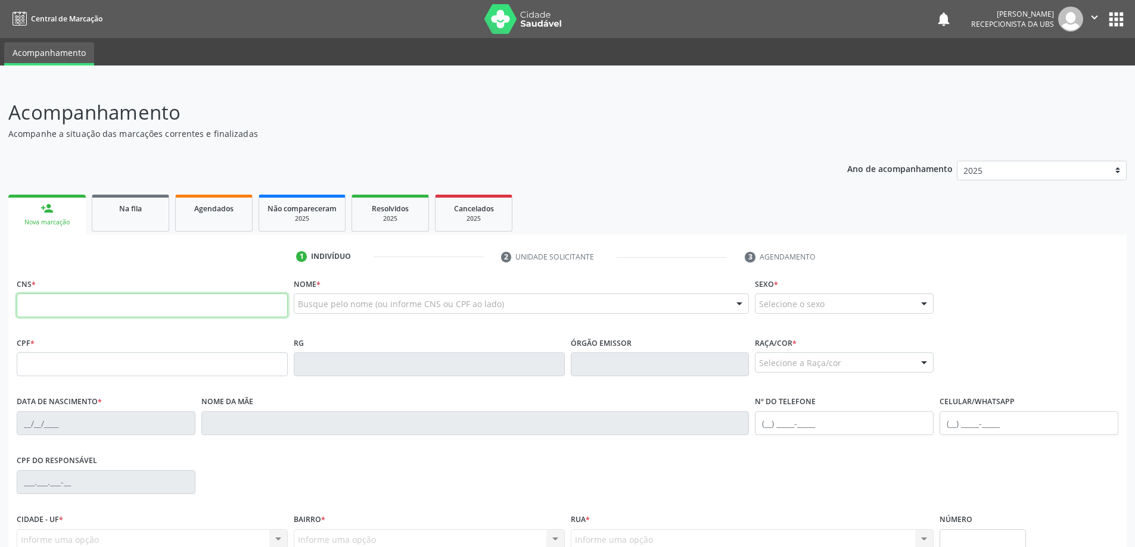
drag, startPoint x: 63, startPoint y: 303, endPoint x: 101, endPoint y: 303, distance: 38.1
click at [64, 303] on input "text" at bounding box center [152, 306] width 271 height 24
type input "704 7087 9895 1735"
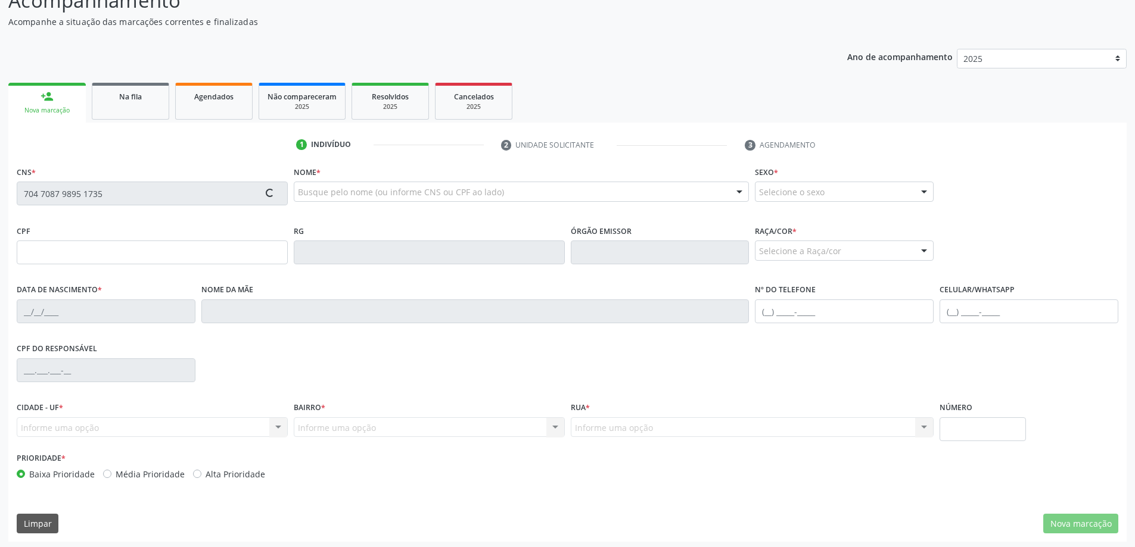
scroll to position [115, 0]
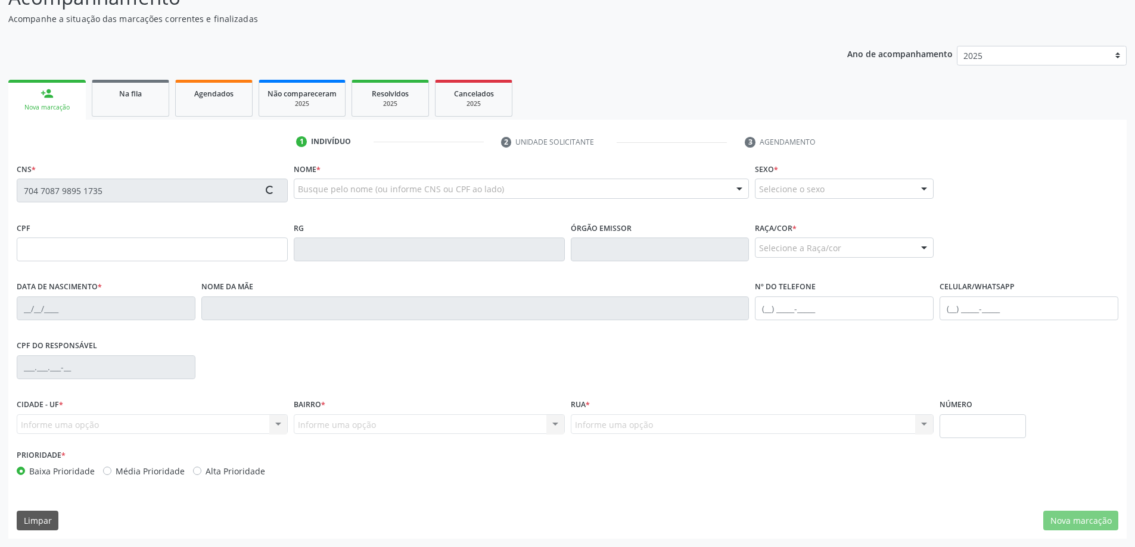
type input "099.901.034-45"
type input "[DATE]"
type input "[PERSON_NAME]"
type input "[PHONE_NUMBER]"
type input "103"
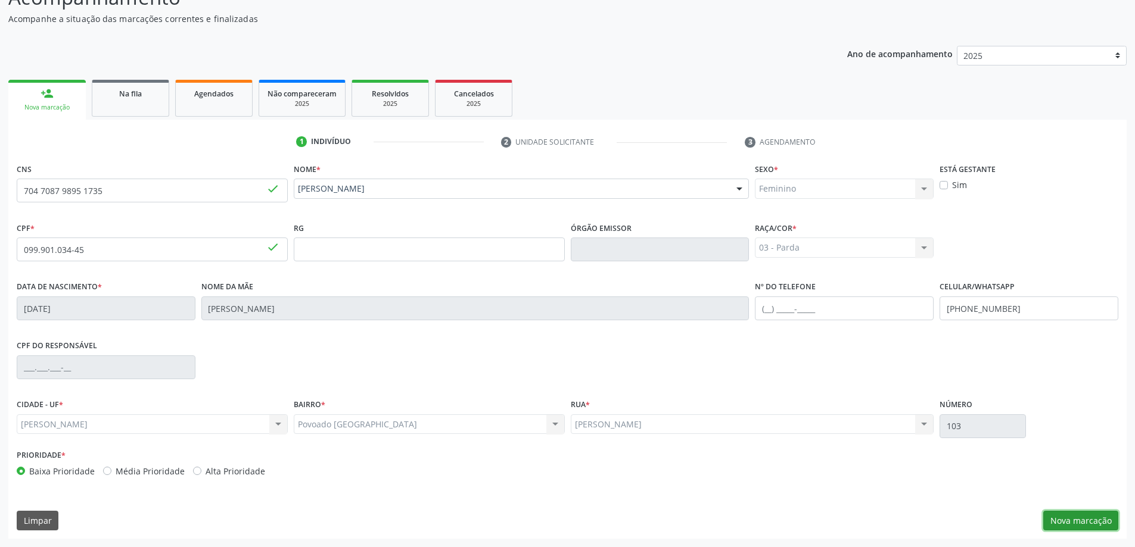
click at [1067, 525] on button "Nova marcação" at bounding box center [1080, 521] width 75 height 20
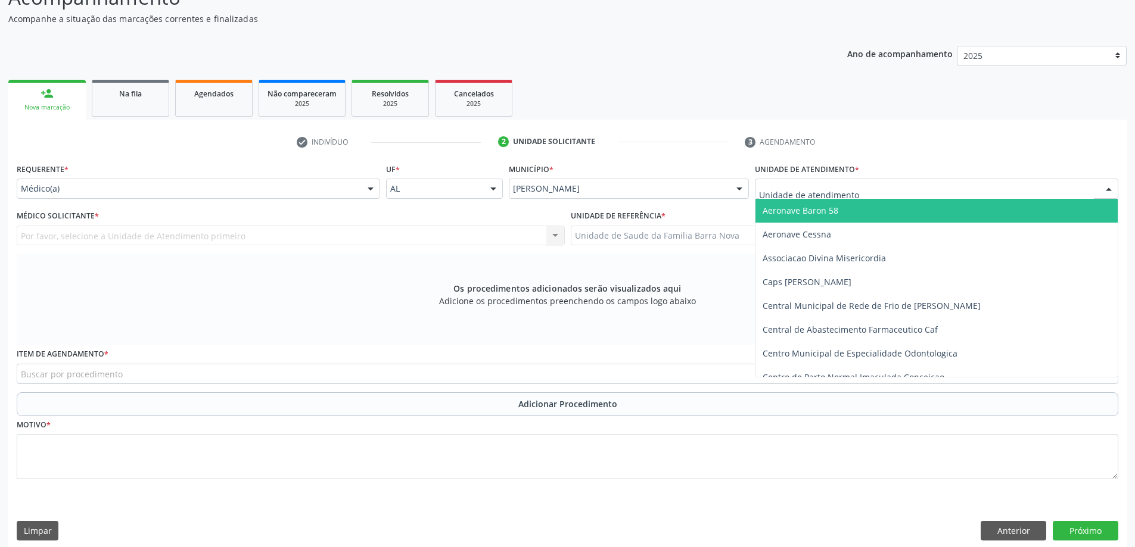
click at [977, 184] on div at bounding box center [936, 189] width 363 height 20
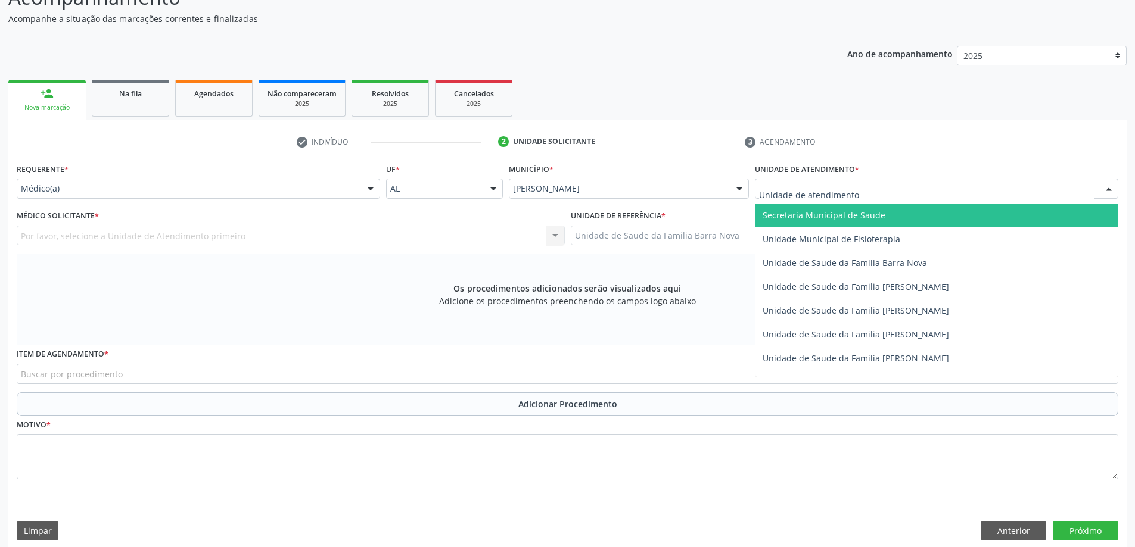
scroll to position [596, 0]
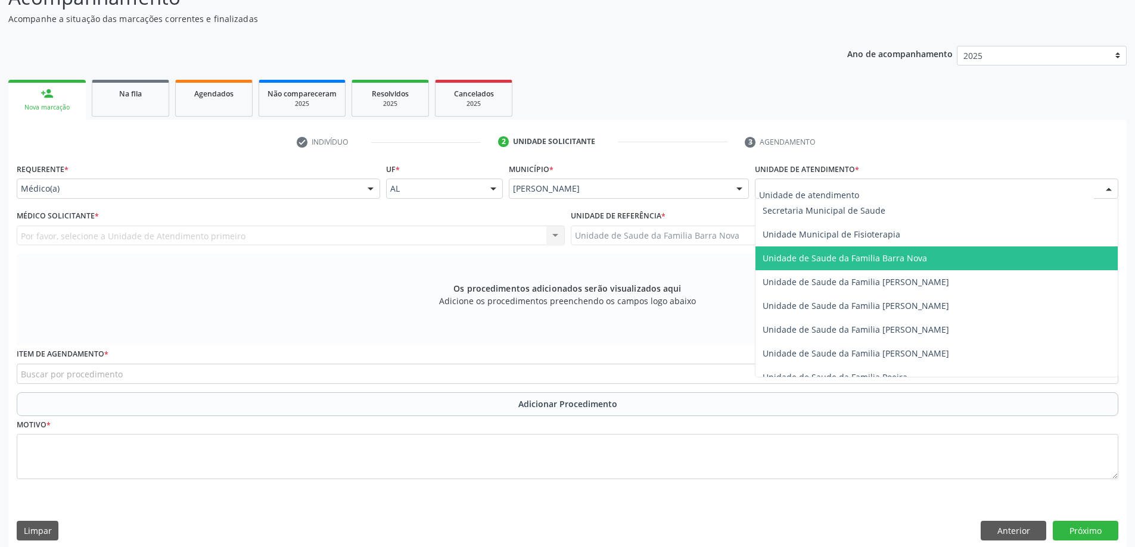
click at [919, 258] on span "Unidade de Saude da Familia Barra Nova" at bounding box center [844, 258] width 164 height 11
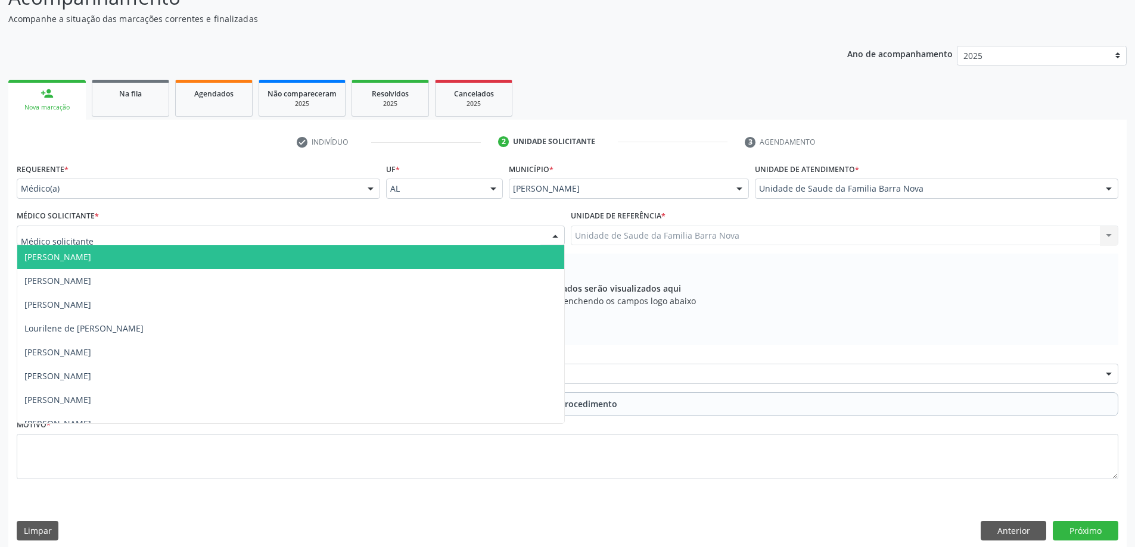
click at [494, 240] on div at bounding box center [291, 236] width 548 height 20
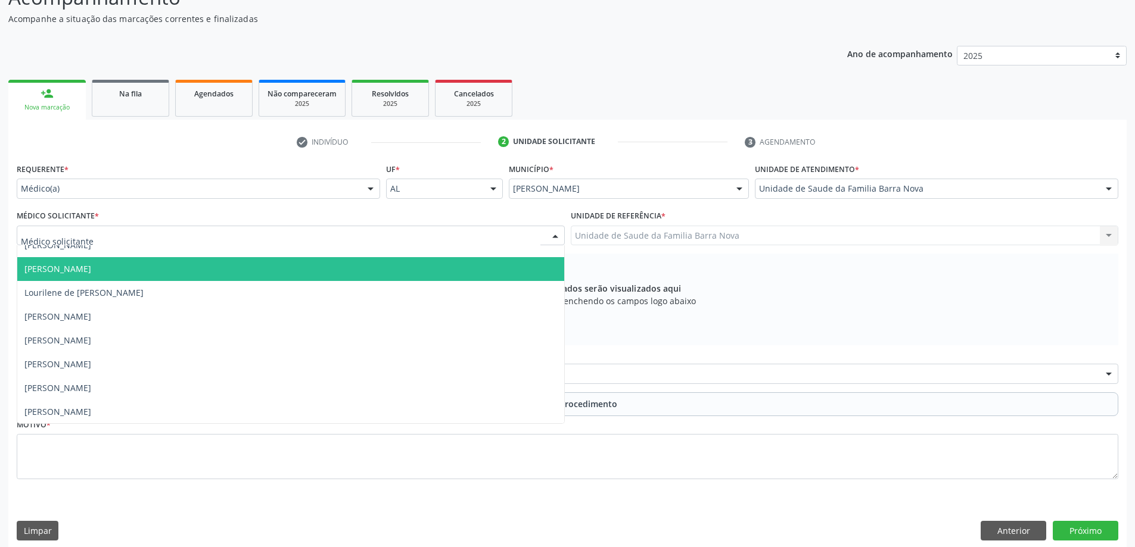
scroll to position [36, 0]
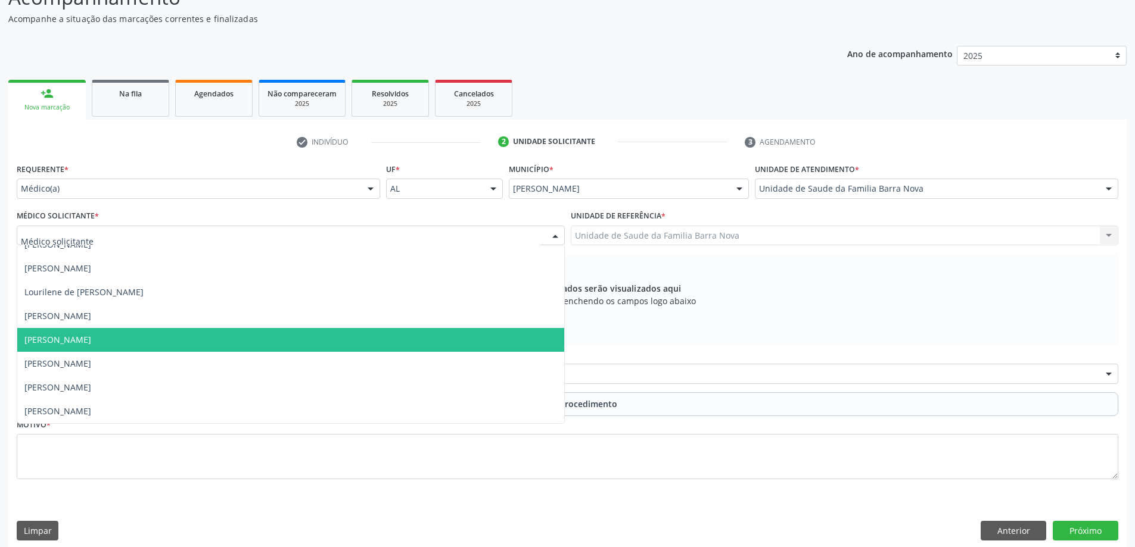
click at [365, 346] on span "[PERSON_NAME]" at bounding box center [290, 340] width 547 height 24
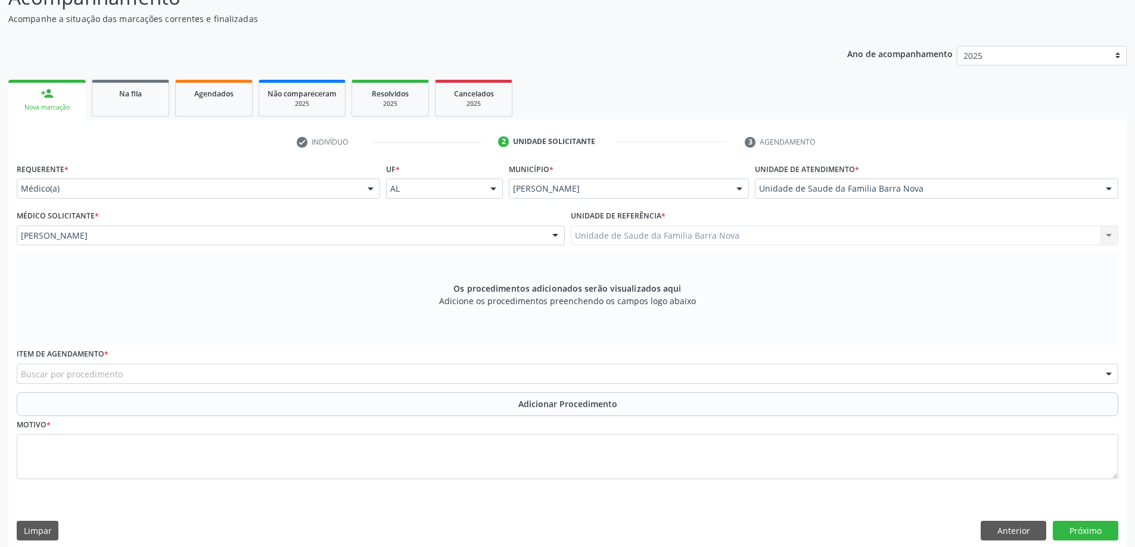
click at [381, 371] on div "Buscar por procedimento" at bounding box center [567, 374] width 1101 height 20
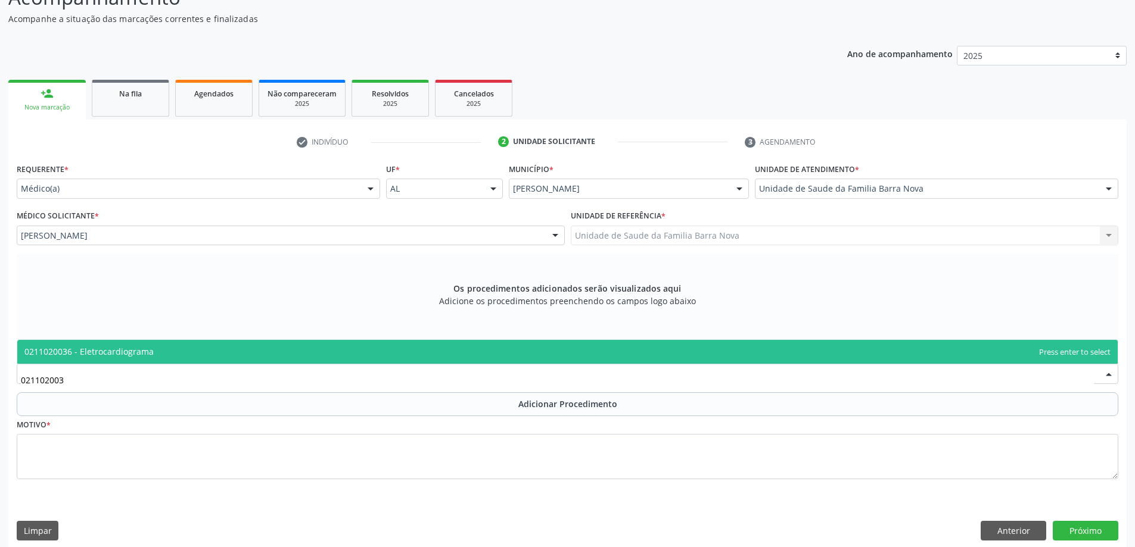
type input "0211020036"
click at [605, 355] on span "0211020036 - Eletrocardiograma" at bounding box center [567, 352] width 1100 height 24
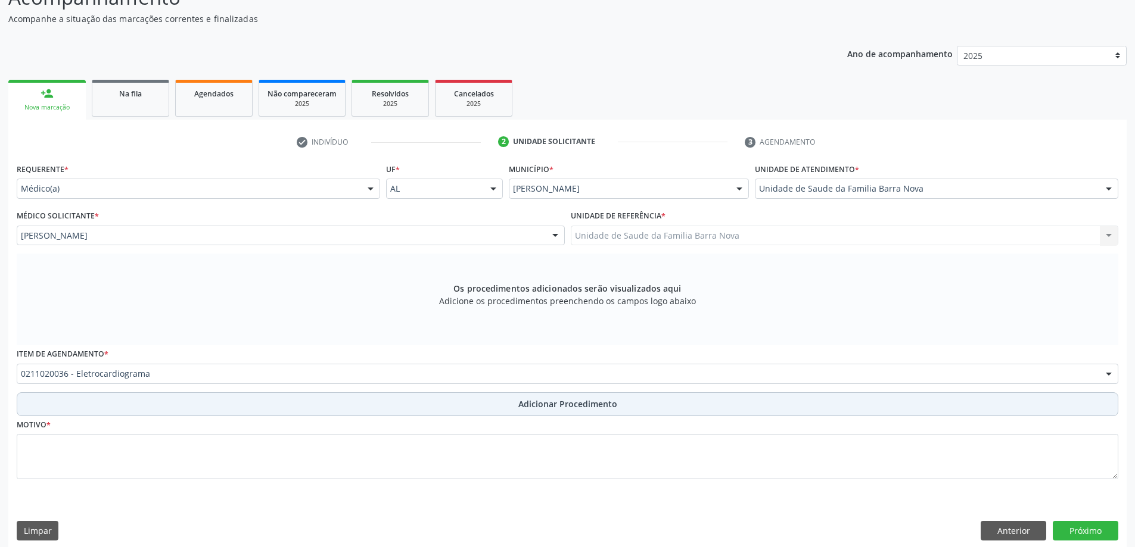
click at [558, 407] on span "Adicionar Procedimento" at bounding box center [567, 404] width 99 height 13
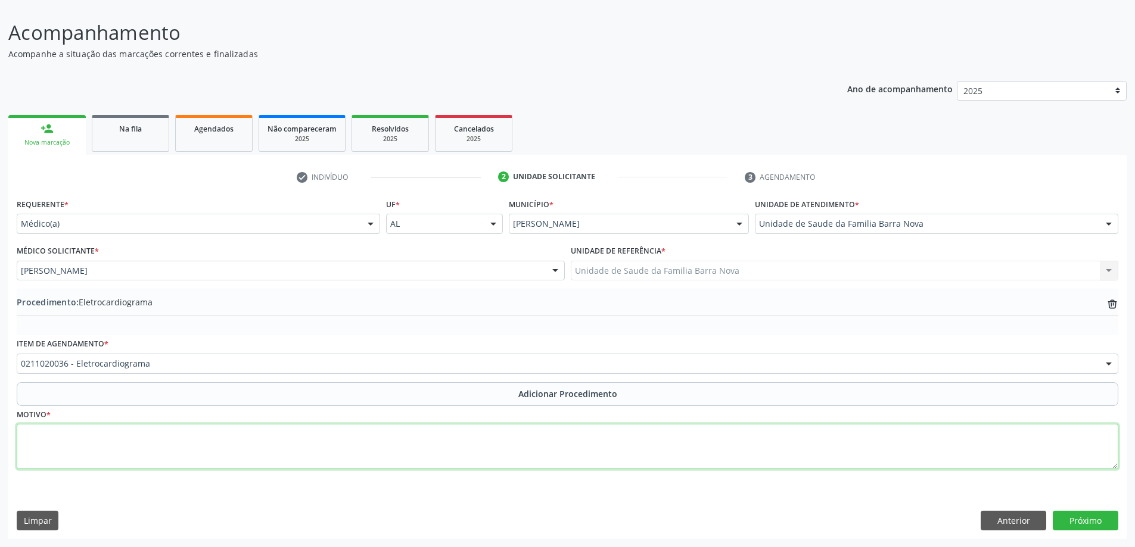
click at [253, 429] on textarea at bounding box center [567, 446] width 1101 height 45
type textarea "HAS + Dor torácica, paciente não sedentário."
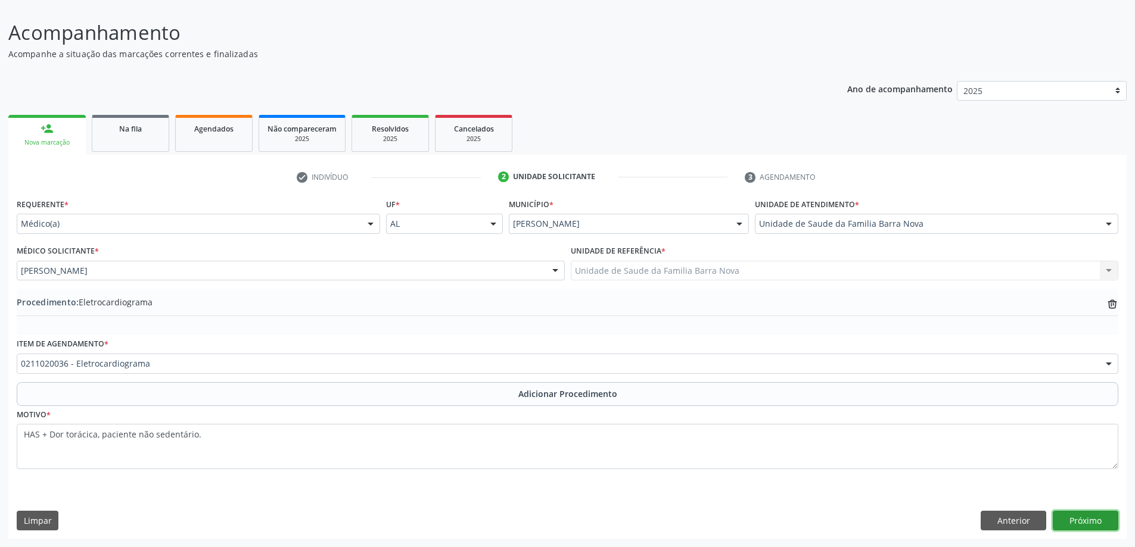
click at [1081, 522] on button "Próximo" at bounding box center [1086, 521] width 66 height 20
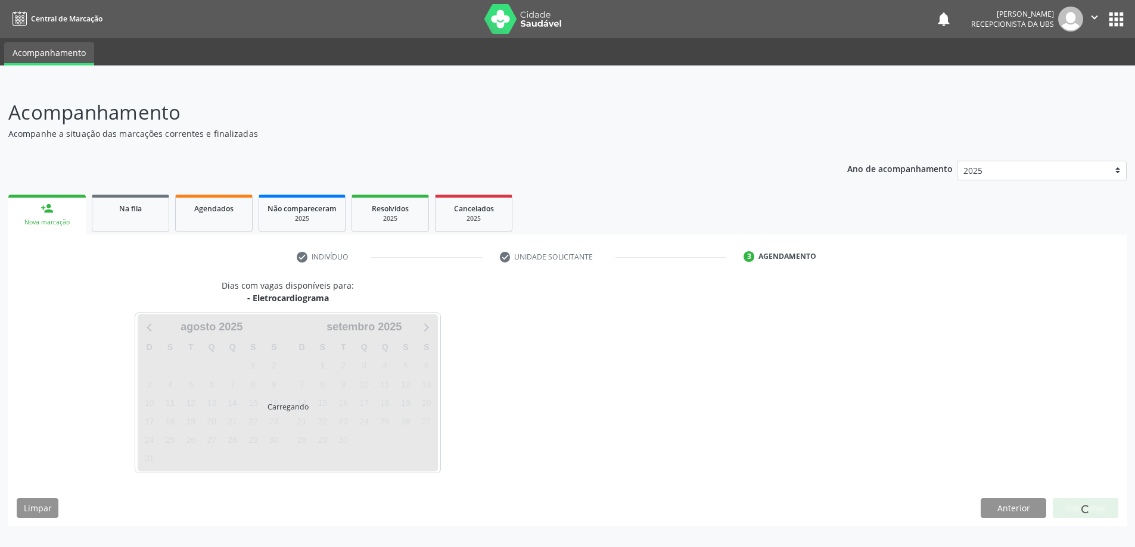
scroll to position [0, 0]
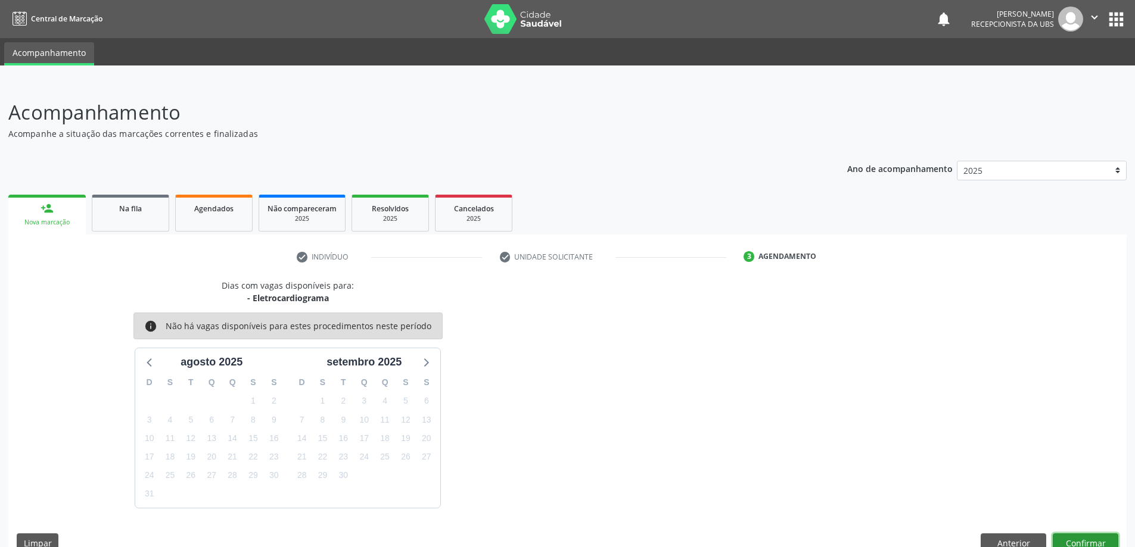
click at [1094, 541] on button "Confirmar" at bounding box center [1086, 544] width 66 height 20
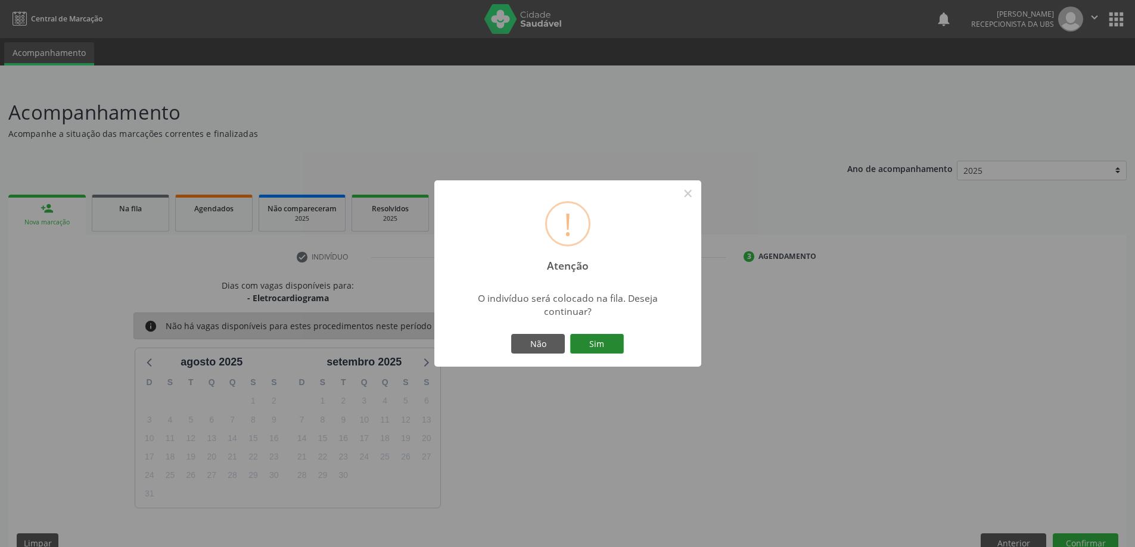
click at [609, 344] on button "Sim" at bounding box center [597, 344] width 54 height 20
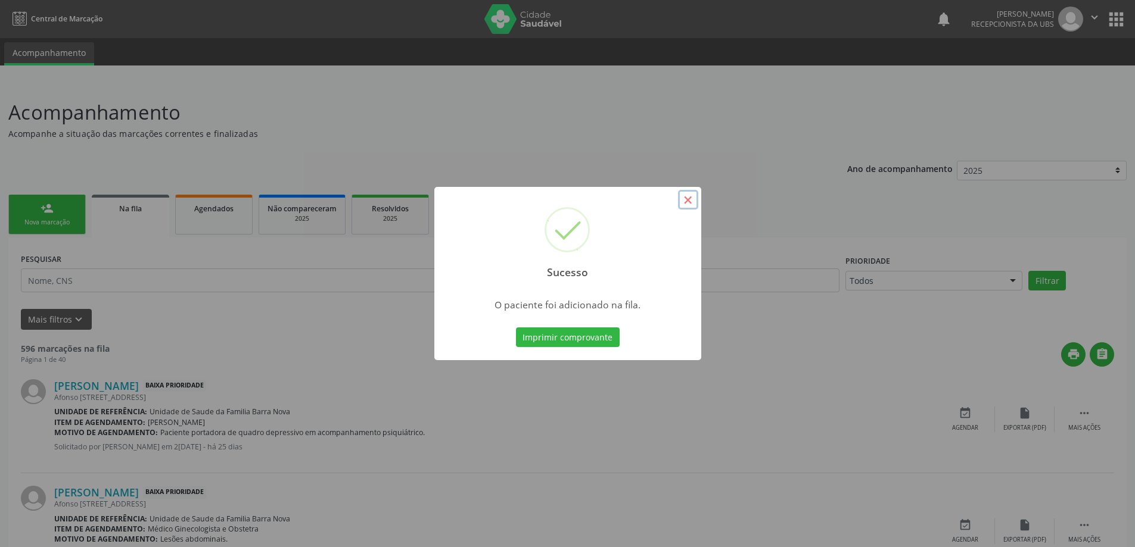
click at [686, 203] on button "×" at bounding box center [688, 200] width 20 height 20
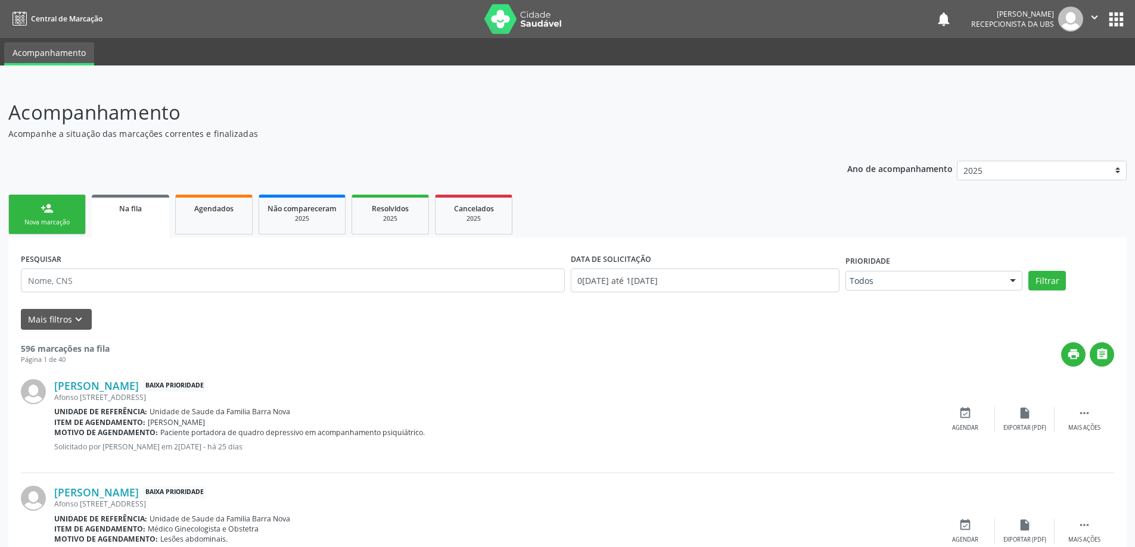
click at [60, 208] on link "person_add Nova marcação" at bounding box center [46, 215] width 77 height 40
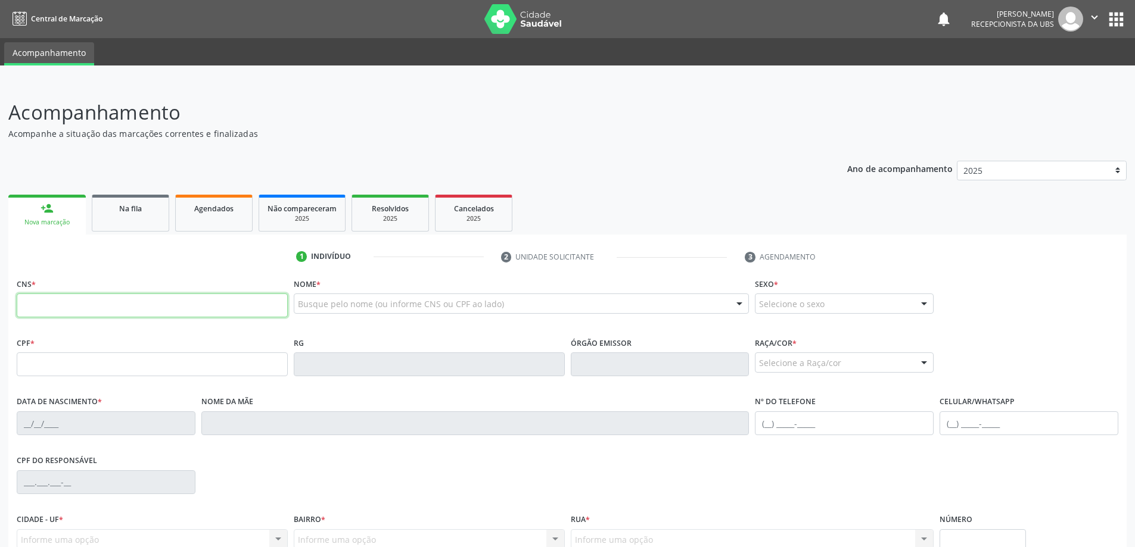
click at [95, 303] on input "text" at bounding box center [152, 306] width 271 height 24
type input "704 7087 9895 1735"
type input "099.901.034-45"
type input "[DATE]"
type input "[PERSON_NAME]"
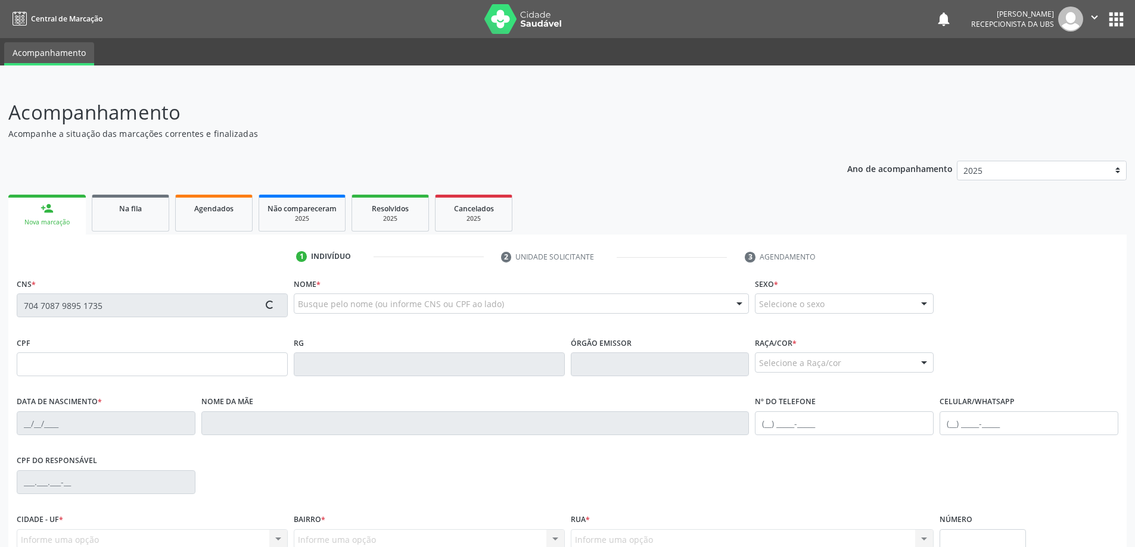
type input "[PHONE_NUMBER]"
type input "103"
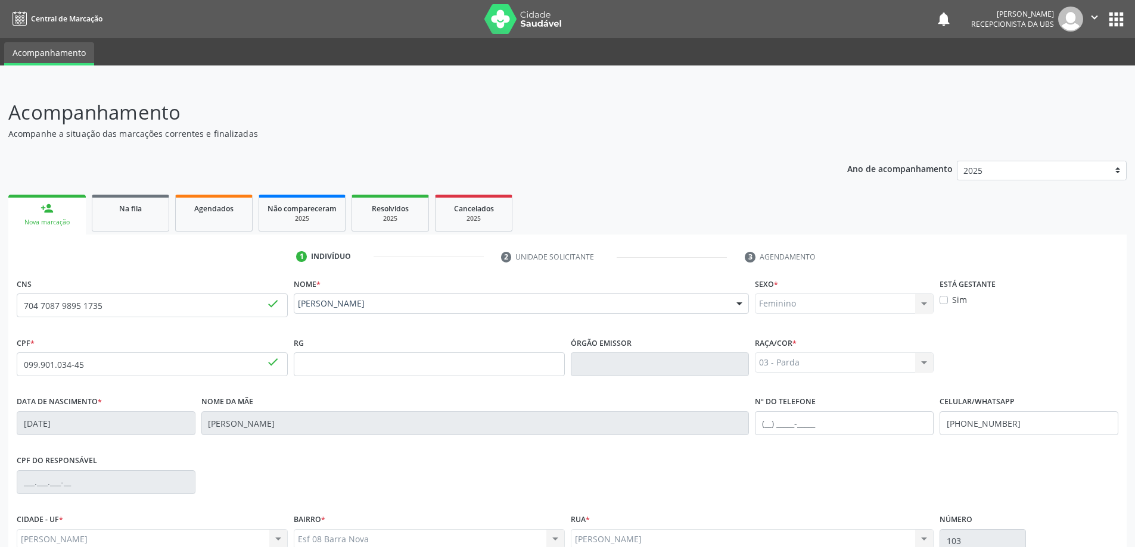
scroll to position [115, 0]
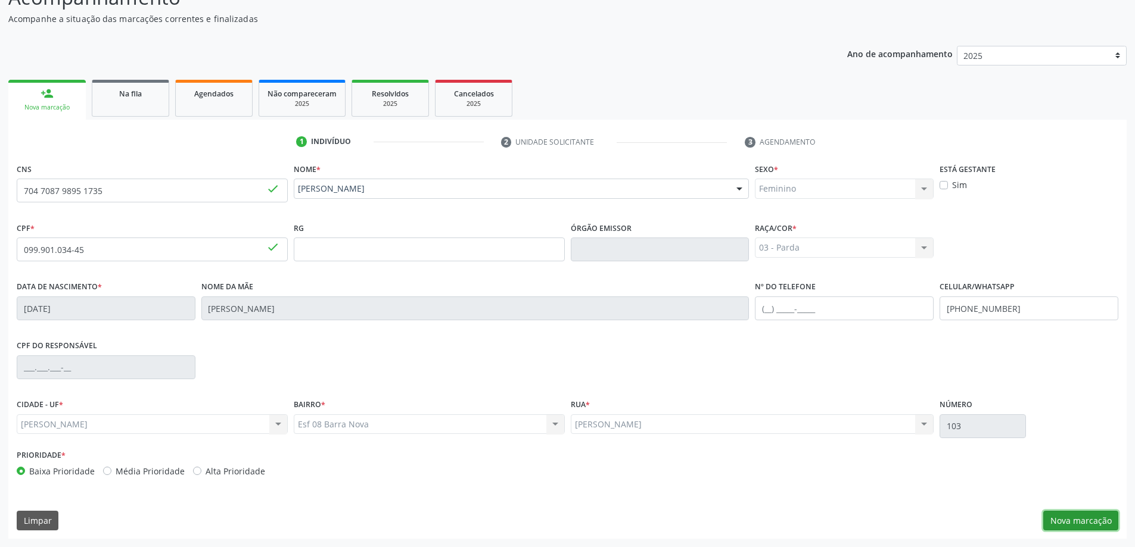
click at [1079, 526] on button "Nova marcação" at bounding box center [1080, 521] width 75 height 20
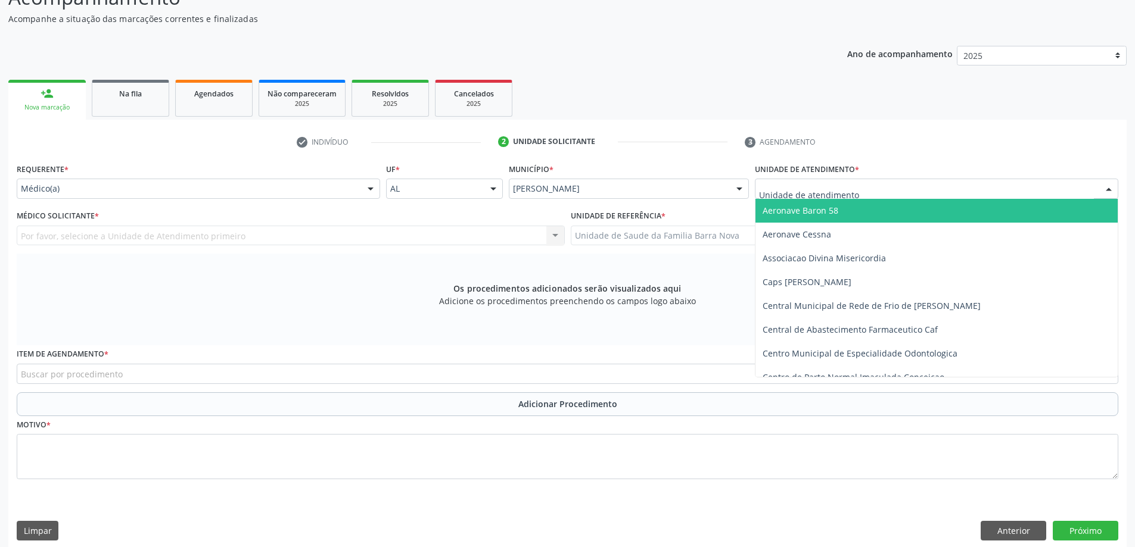
click at [884, 187] on div at bounding box center [936, 189] width 363 height 20
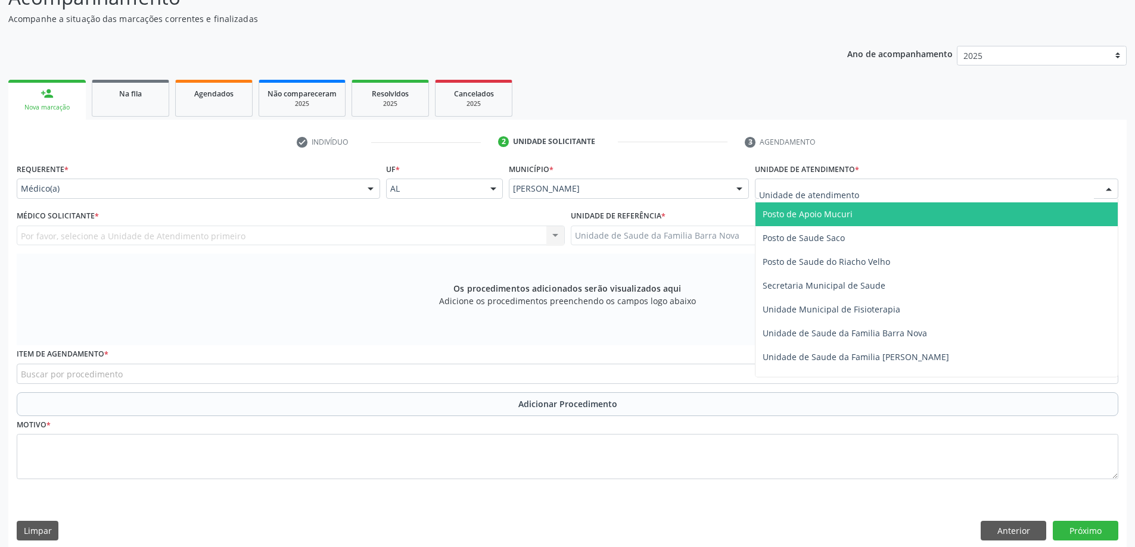
scroll to position [536, 0]
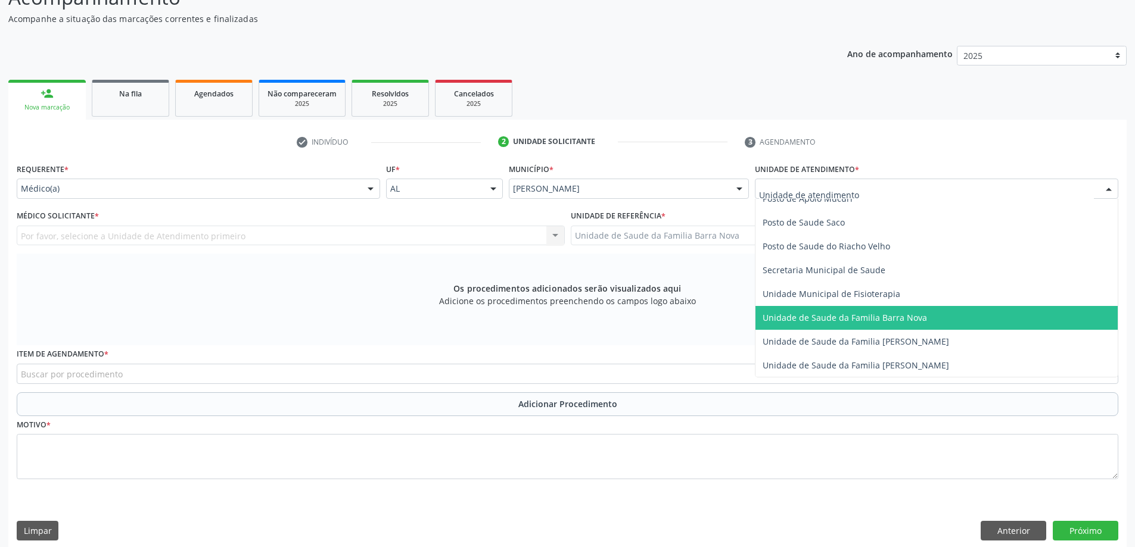
click at [903, 322] on span "Unidade de Saude da Familia Barra Nova" at bounding box center [844, 317] width 164 height 11
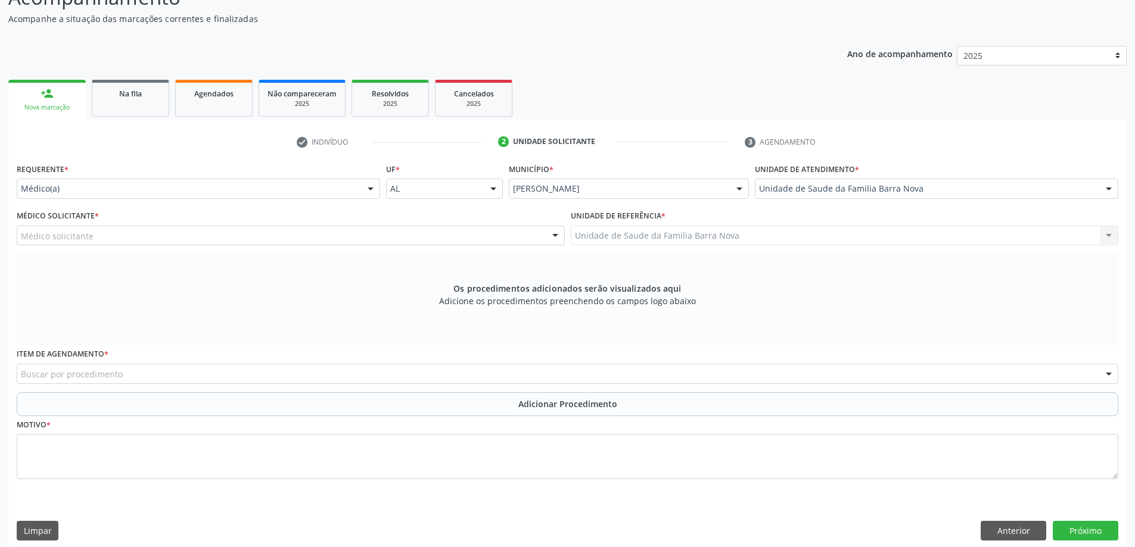
click at [477, 237] on div "Médico solicitante" at bounding box center [291, 236] width 548 height 20
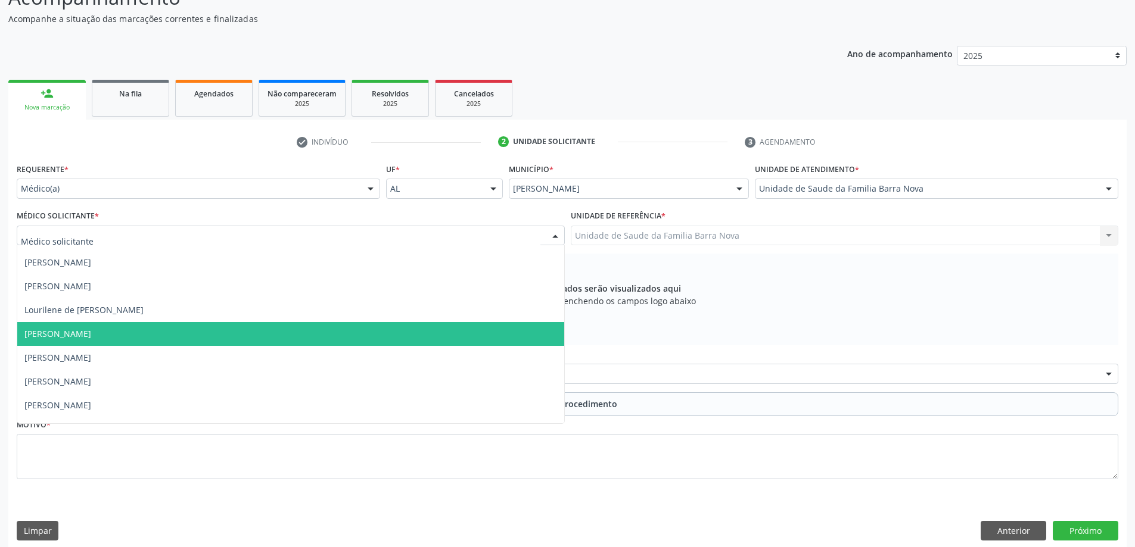
scroll to position [36, 0]
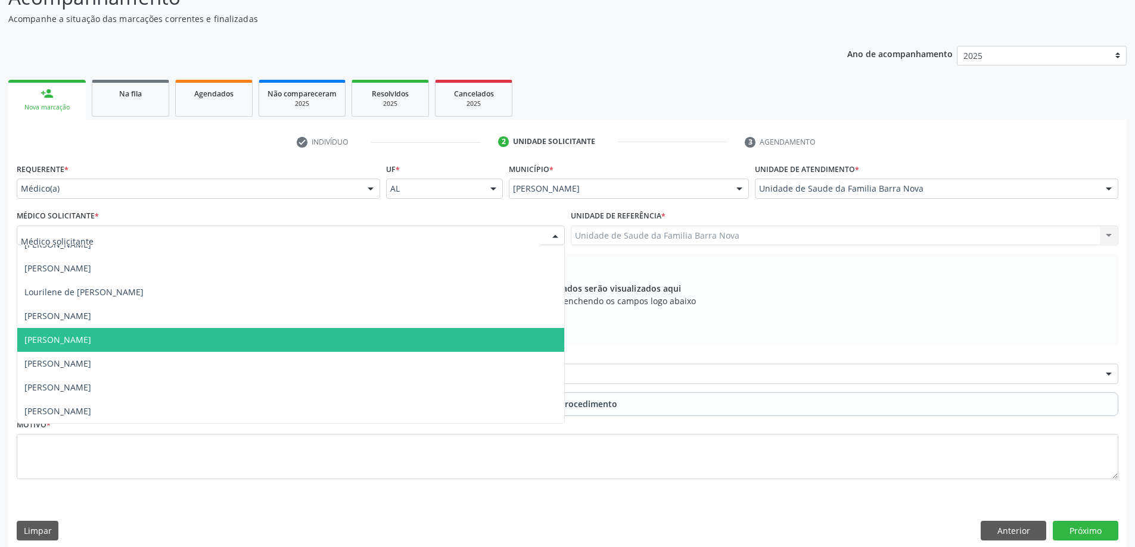
click at [423, 341] on span "[PERSON_NAME]" at bounding box center [290, 340] width 547 height 24
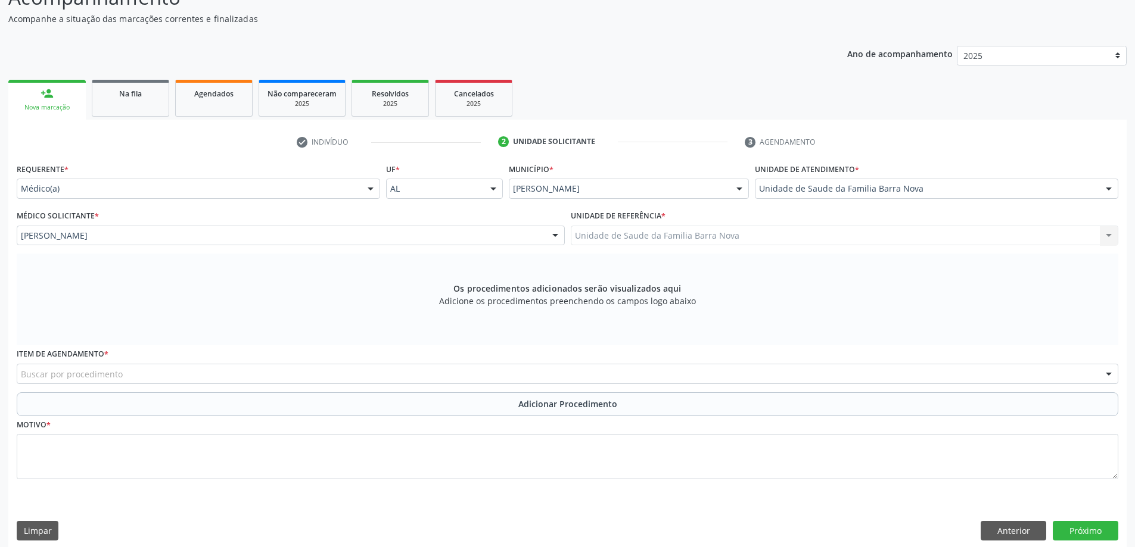
click at [441, 371] on div "Buscar por procedimento" at bounding box center [567, 374] width 1101 height 20
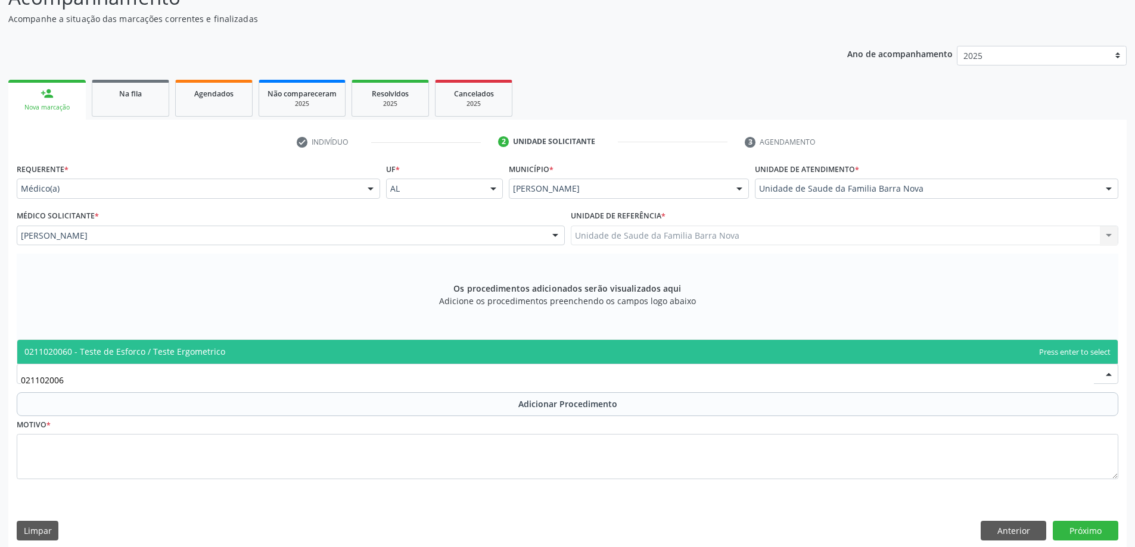
type input "0211020060"
click at [500, 347] on span "0211020060 - Teste de Esforco / Teste Ergometrico" at bounding box center [567, 352] width 1100 height 24
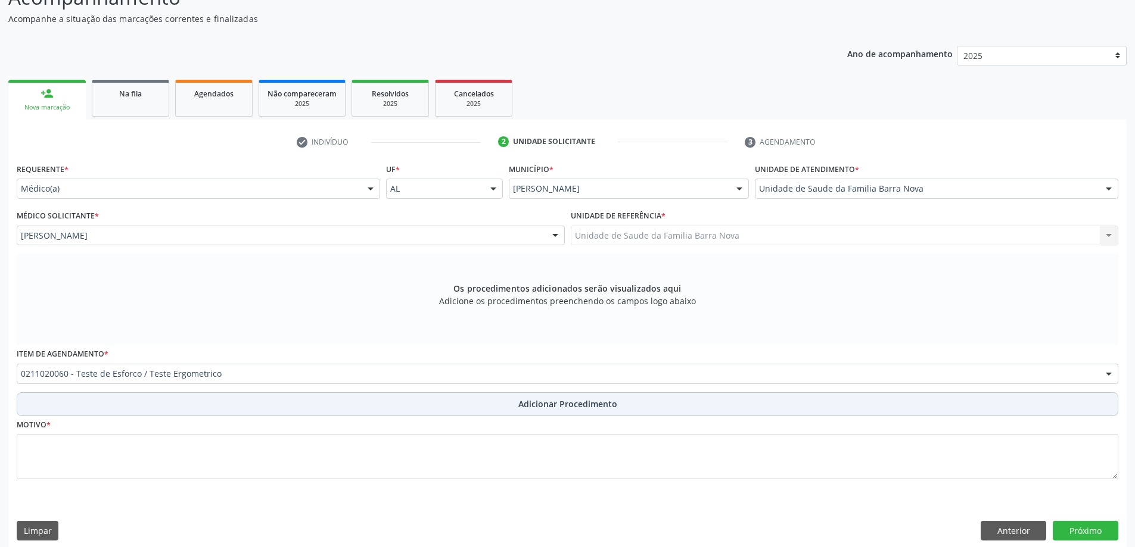
click at [513, 409] on button "Adicionar Procedimento" at bounding box center [567, 405] width 1101 height 24
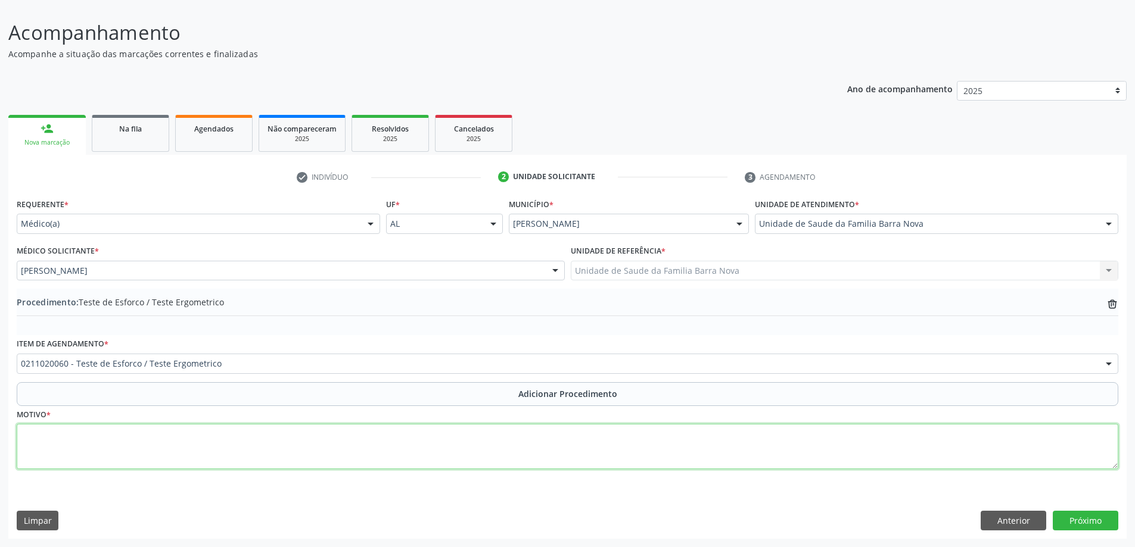
click at [329, 452] on textarea at bounding box center [567, 446] width 1101 height 45
type textarea "HAS + Dor torácica, Paciente não sedentária."
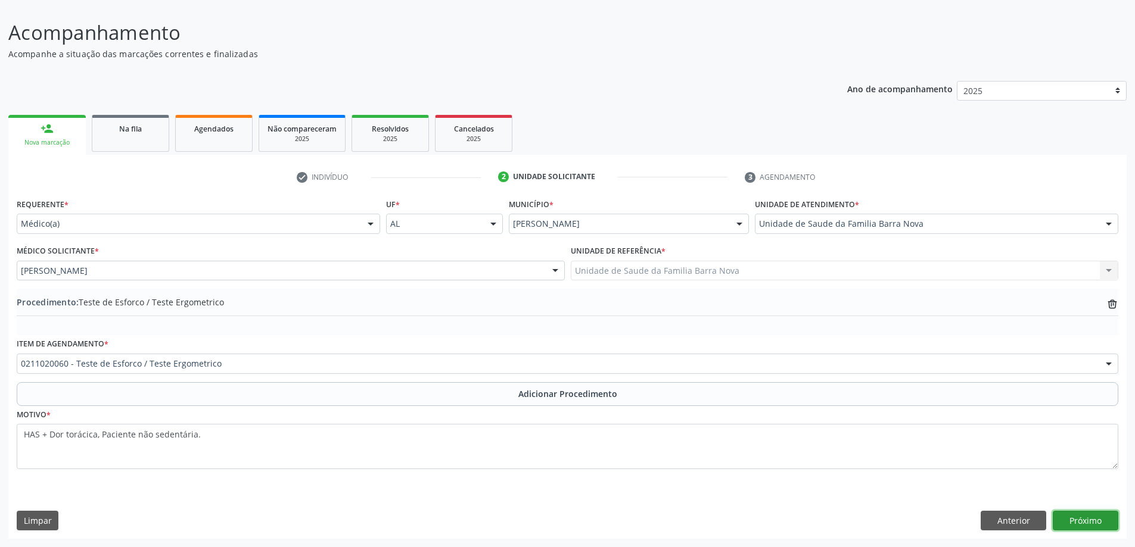
click at [1084, 525] on button "Próximo" at bounding box center [1086, 521] width 66 height 20
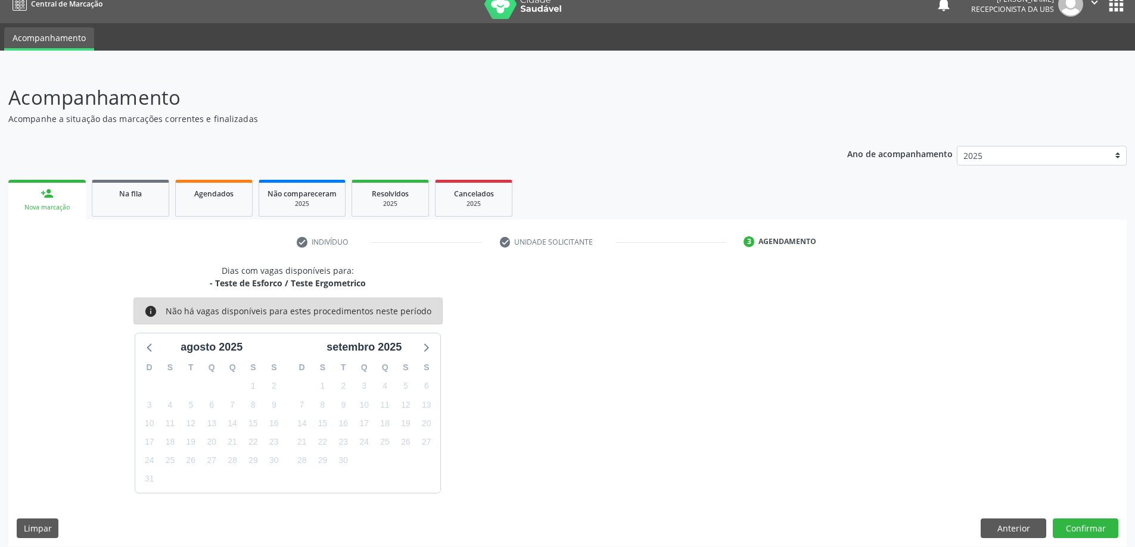
scroll to position [23, 0]
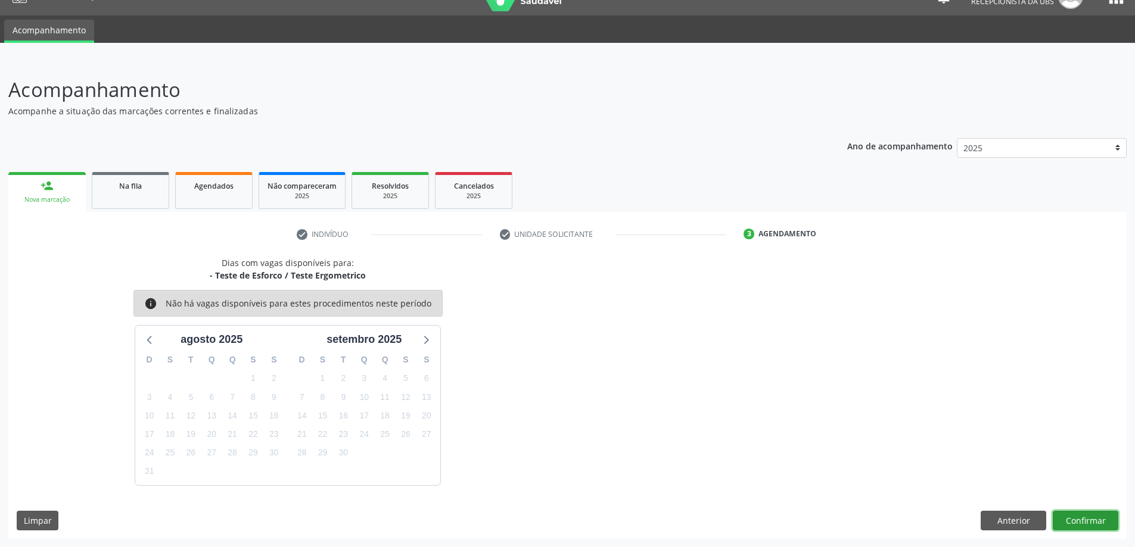
click at [1073, 521] on button "Confirmar" at bounding box center [1086, 521] width 66 height 20
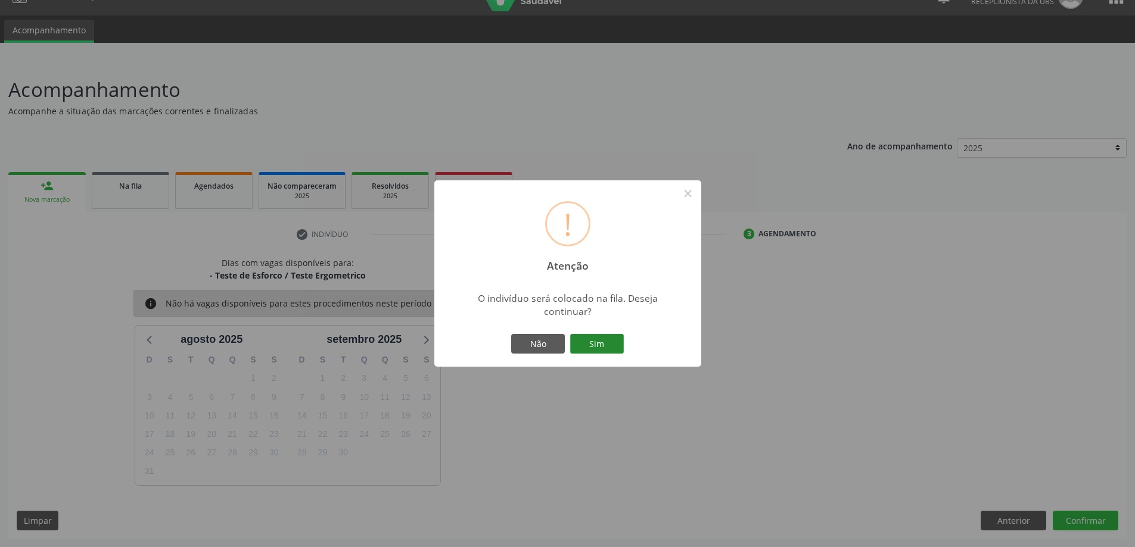
click at [603, 344] on button "Sim" at bounding box center [597, 344] width 54 height 20
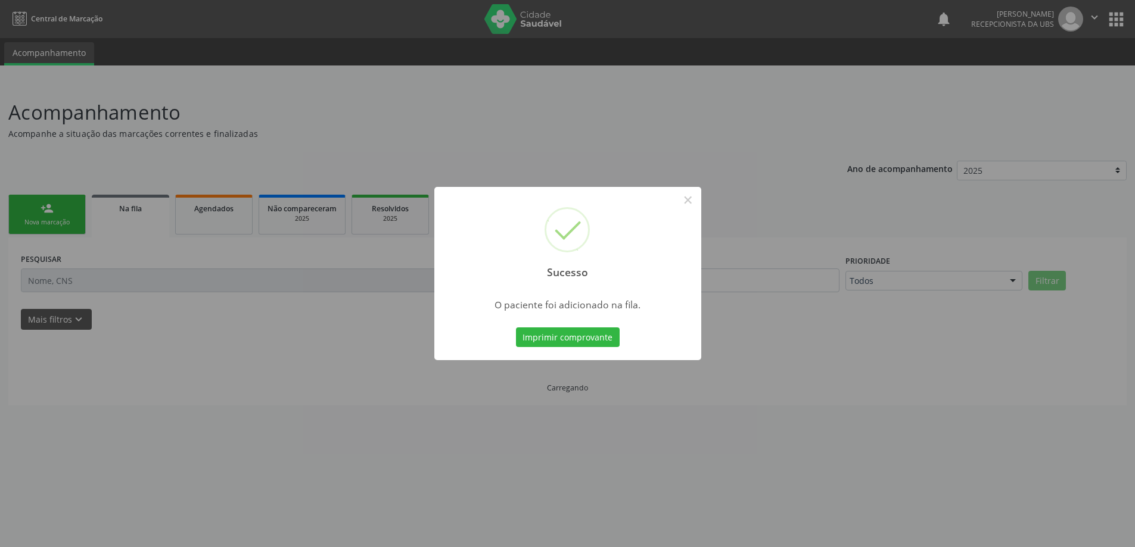
scroll to position [0, 0]
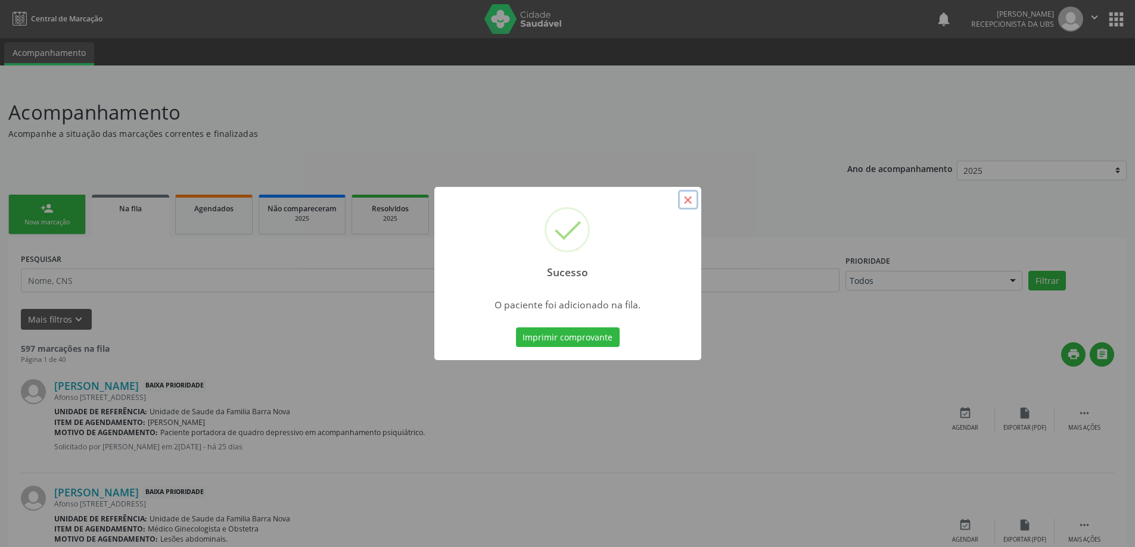
click at [686, 201] on button "×" at bounding box center [688, 200] width 20 height 20
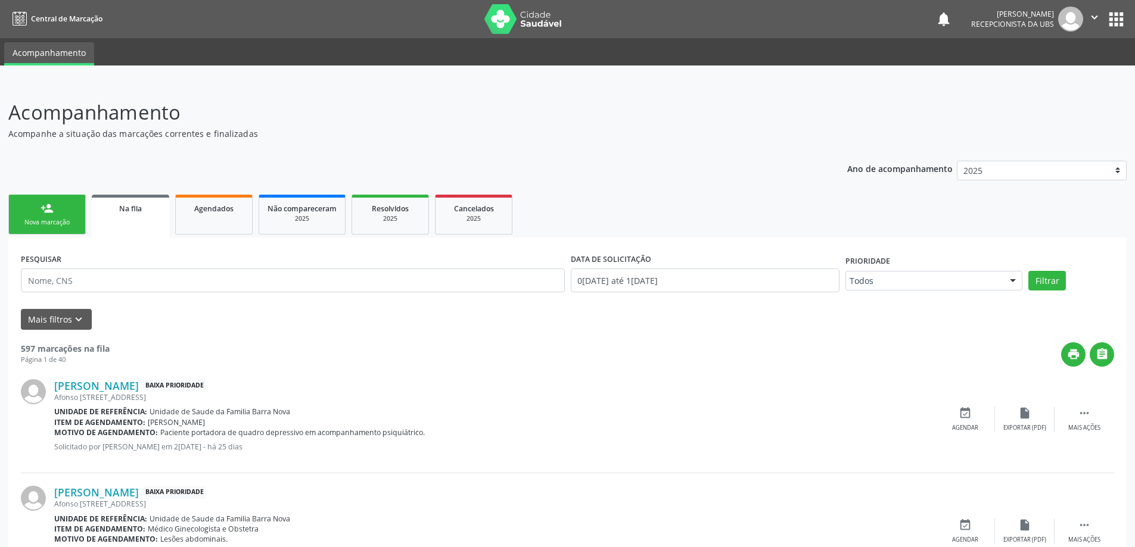
click at [44, 220] on div "Nova marcação" at bounding box center [47, 222] width 60 height 9
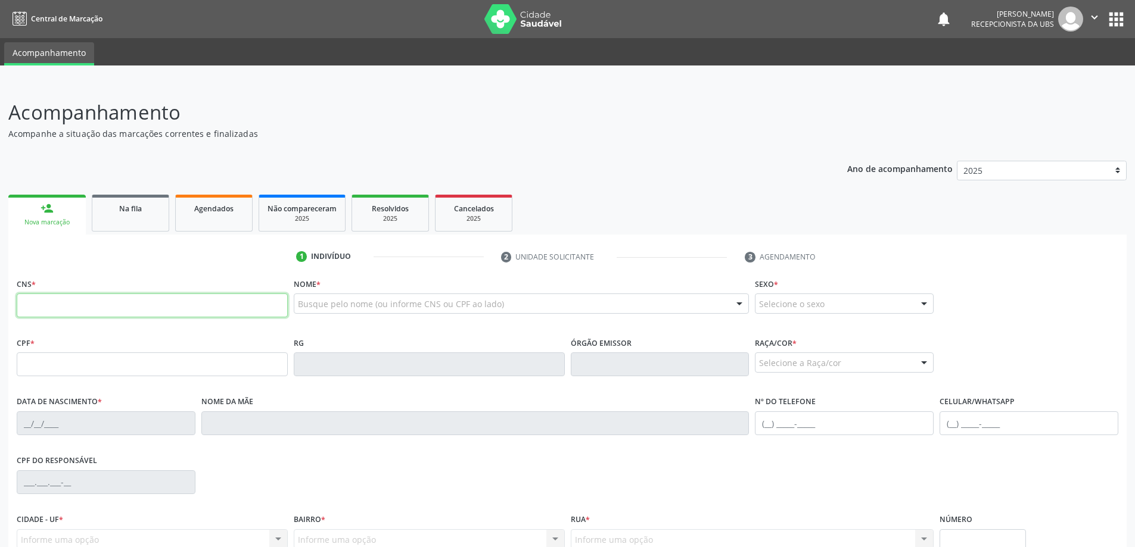
click at [128, 313] on input "text" at bounding box center [152, 306] width 271 height 24
type input "704 7087 9895 1735"
type input "099.901.034-45"
type input "[DATE]"
type input "[PERSON_NAME]"
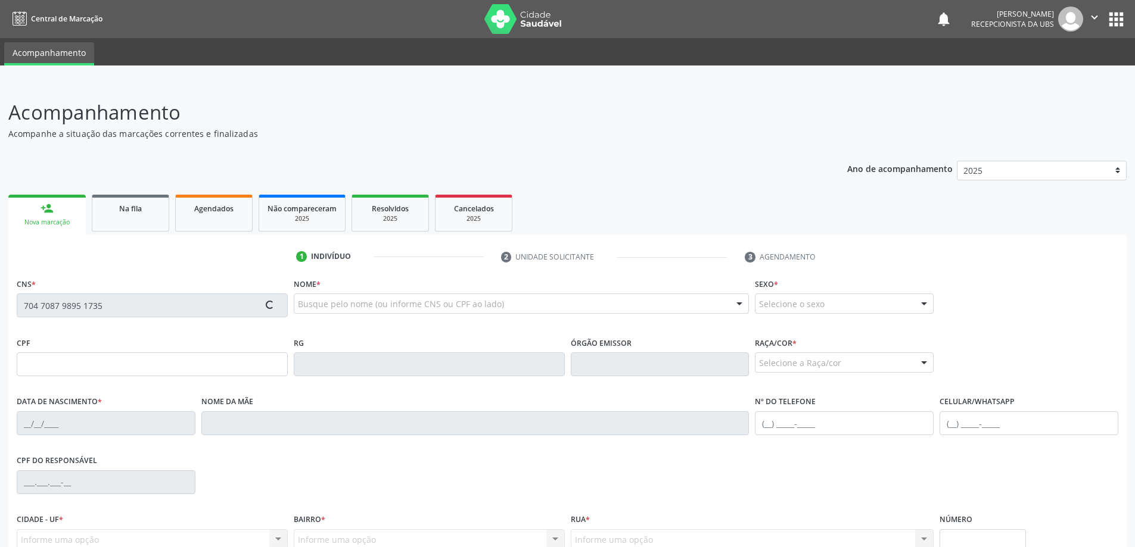
type input "[PHONE_NUMBER]"
type input "103"
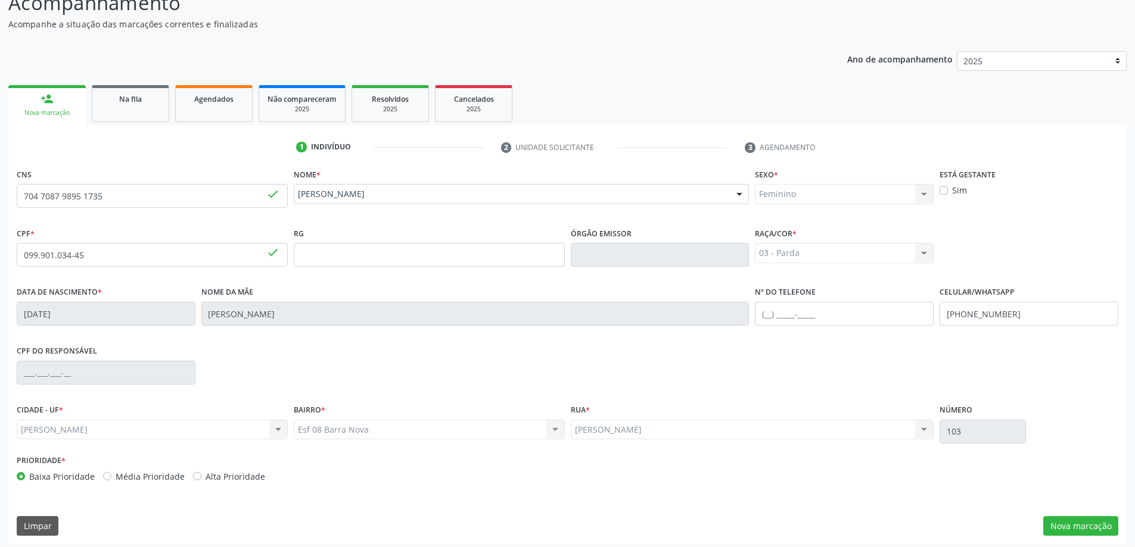
scroll to position [115, 0]
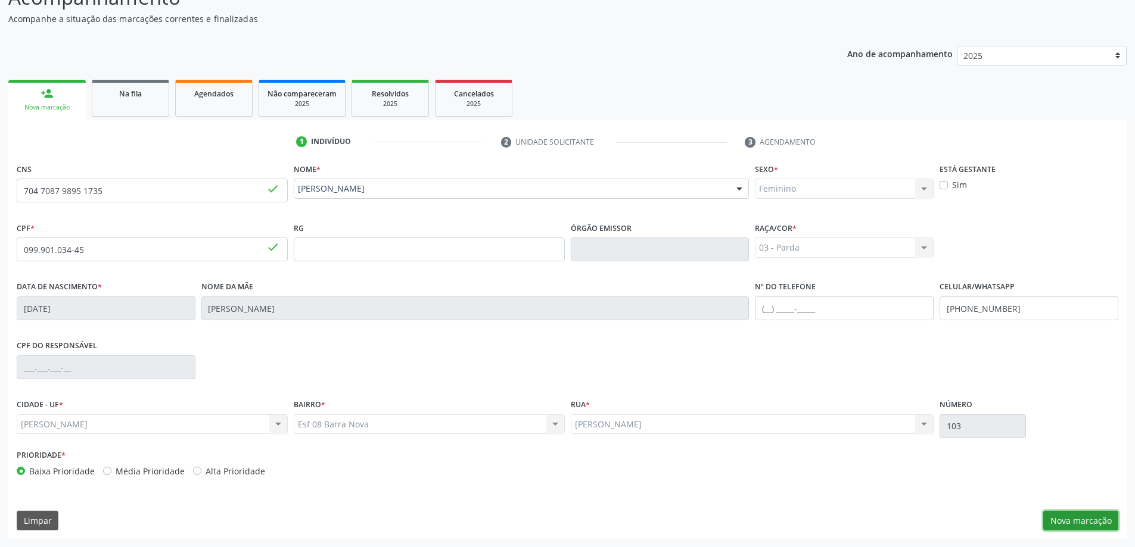
click at [1102, 522] on button "Nova marcação" at bounding box center [1080, 521] width 75 height 20
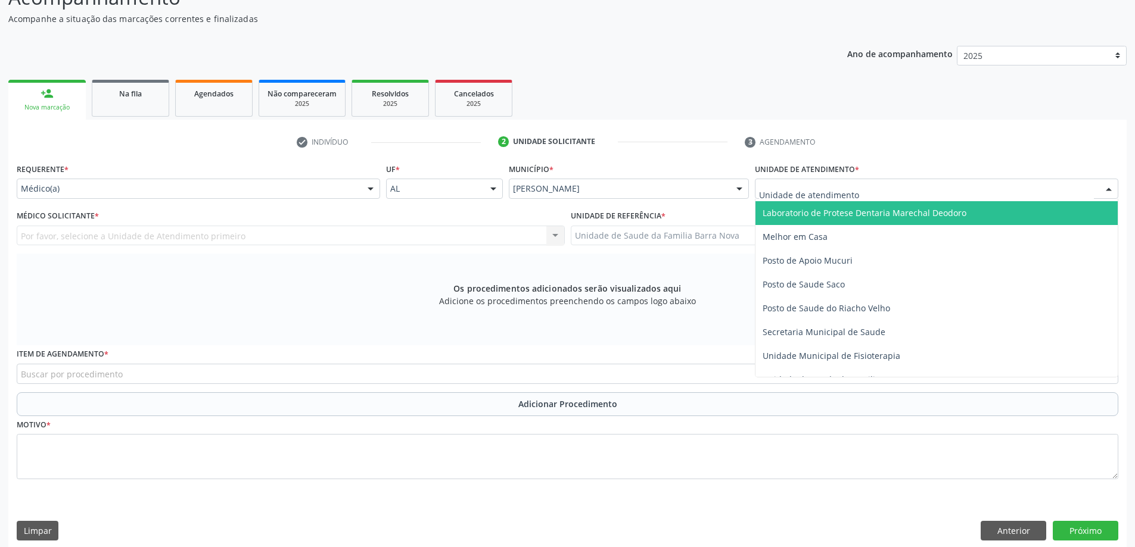
scroll to position [536, 0]
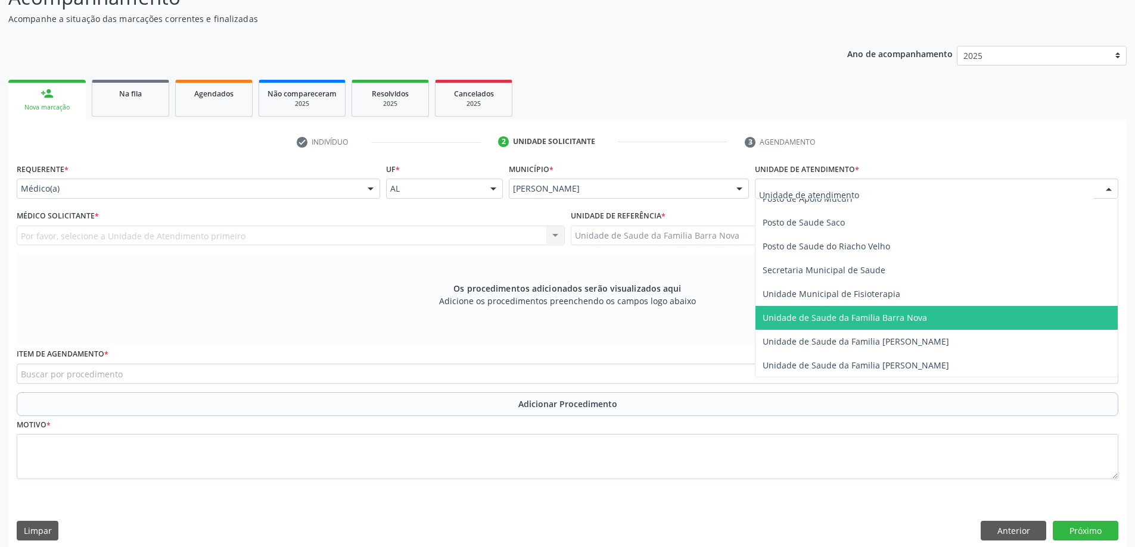
click at [882, 319] on span "Unidade de Saude da Familia Barra Nova" at bounding box center [844, 317] width 164 height 11
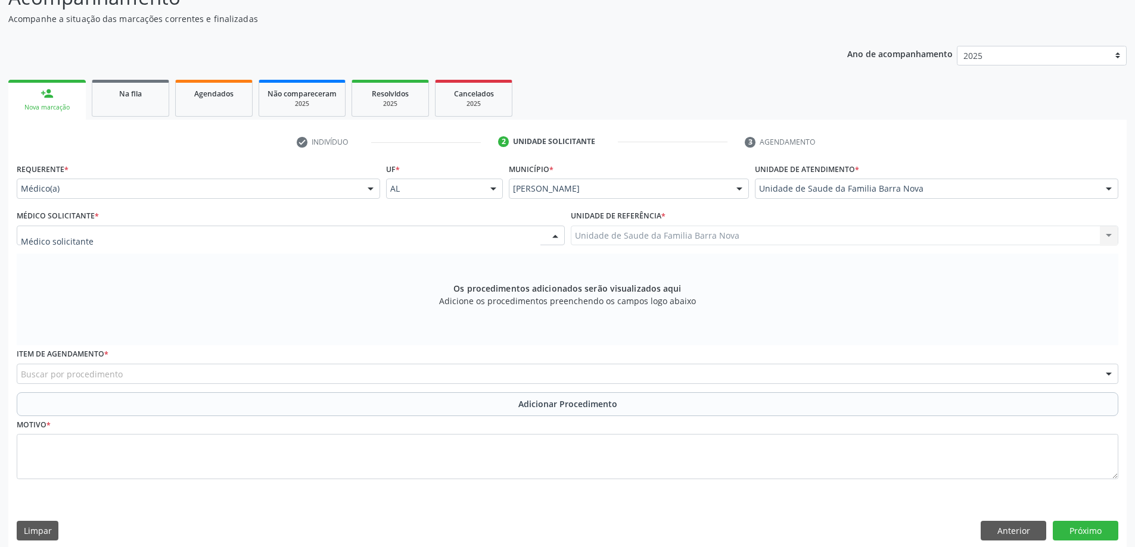
click at [304, 234] on div at bounding box center [291, 236] width 548 height 20
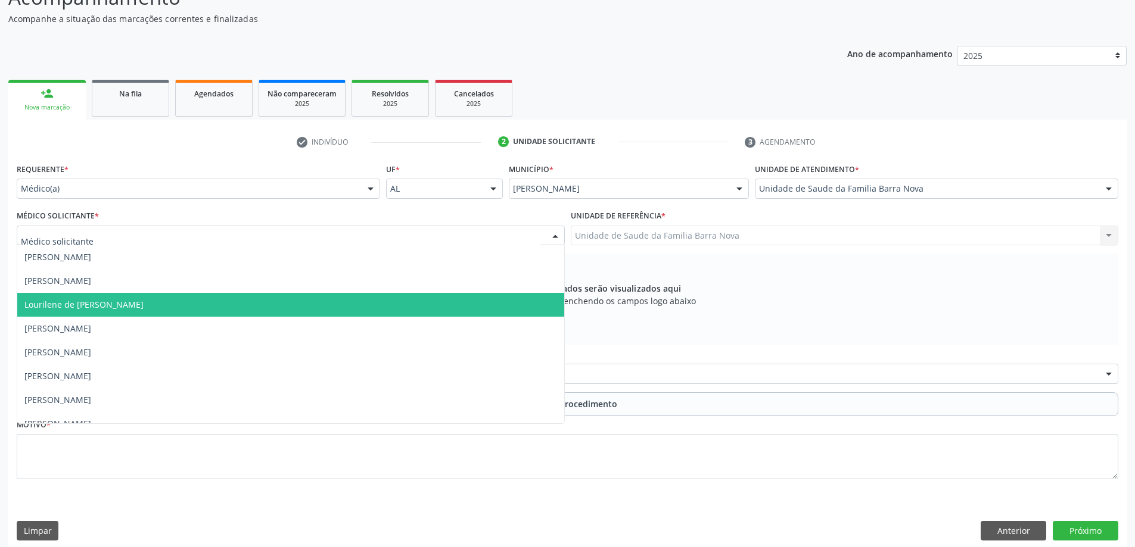
scroll to position [36, 0]
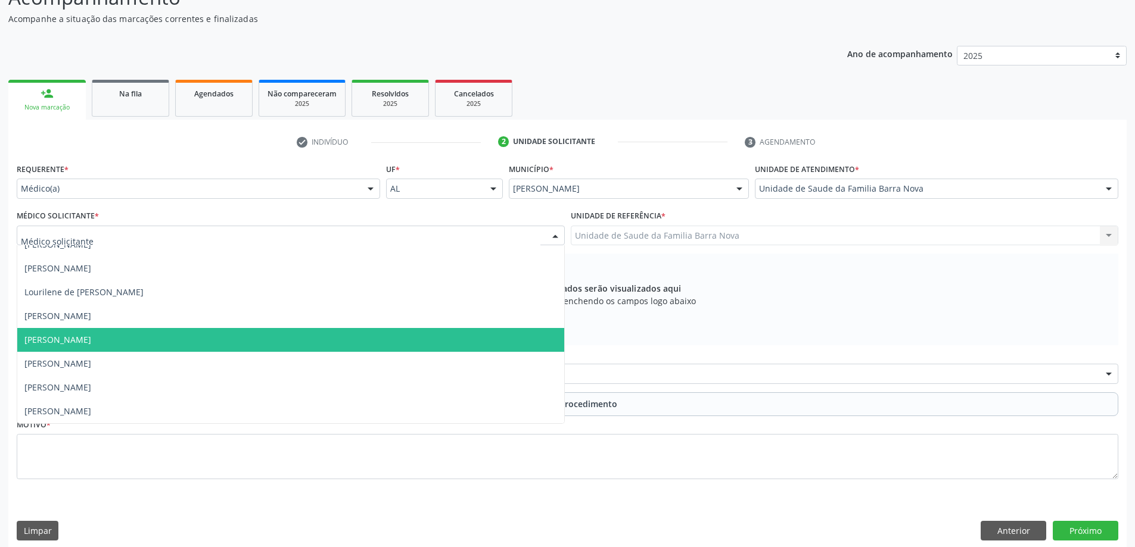
click at [317, 350] on span "[PERSON_NAME]" at bounding box center [290, 340] width 547 height 24
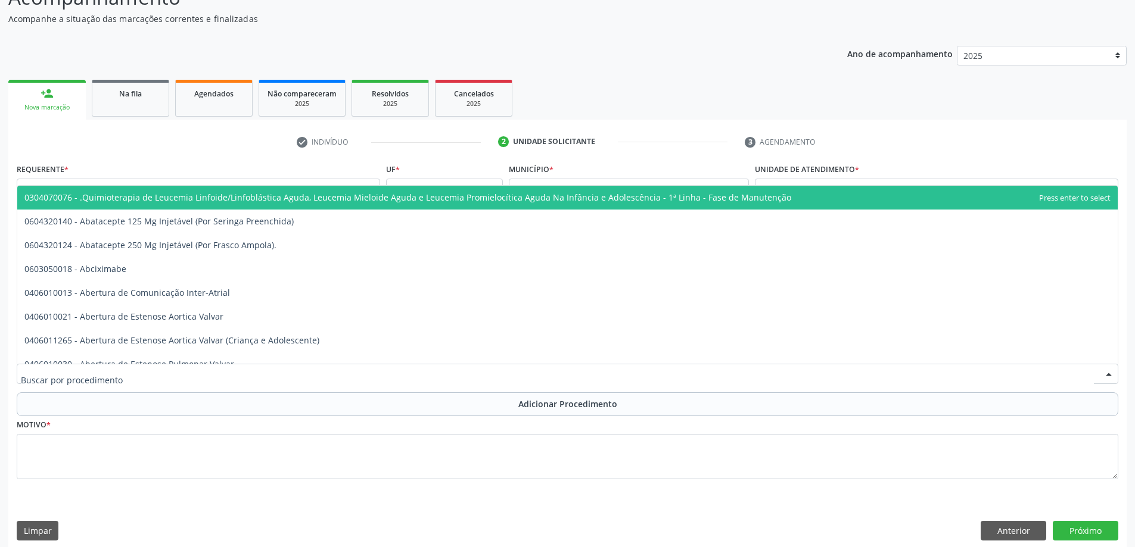
drag, startPoint x: 363, startPoint y: 375, endPoint x: 375, endPoint y: 376, distance: 12.0
click at [365, 375] on div at bounding box center [567, 374] width 1101 height 20
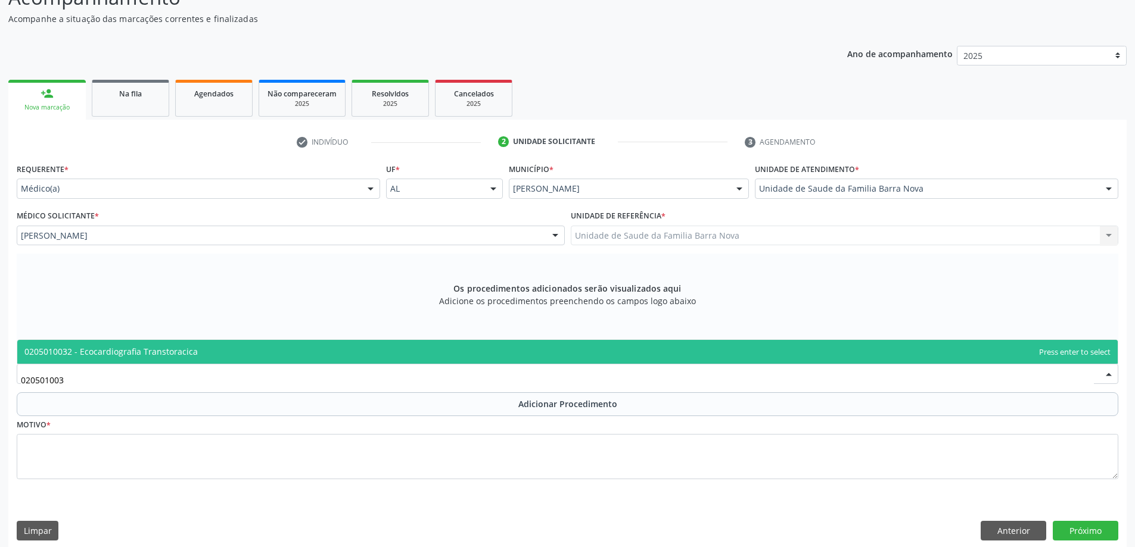
type input "0205010032"
click at [506, 346] on span "0205010032 - Ecocardiografia Transtoracica" at bounding box center [567, 352] width 1100 height 24
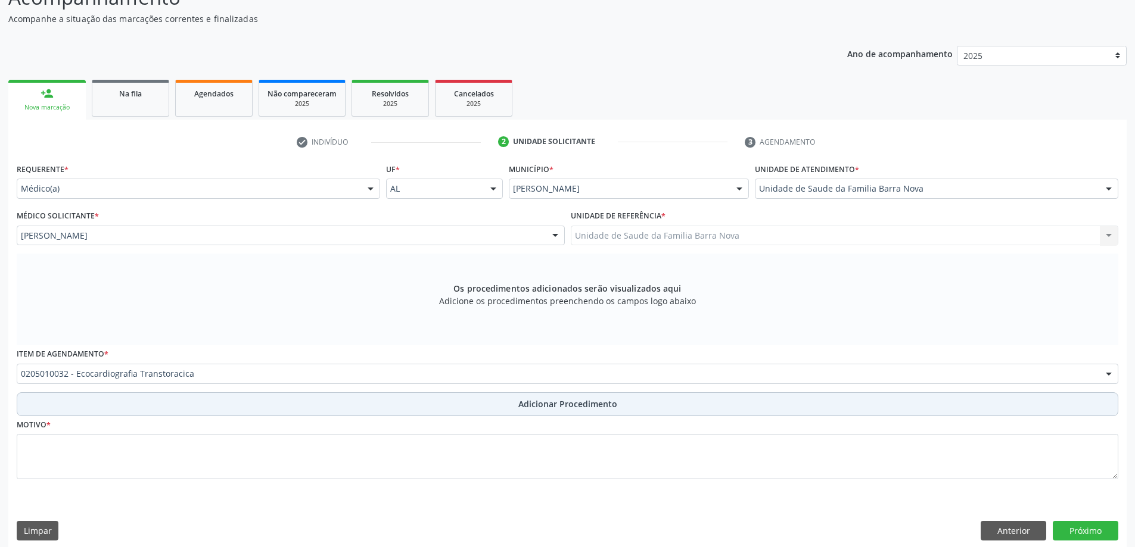
click at [559, 407] on span "Adicionar Procedimento" at bounding box center [567, 404] width 99 height 13
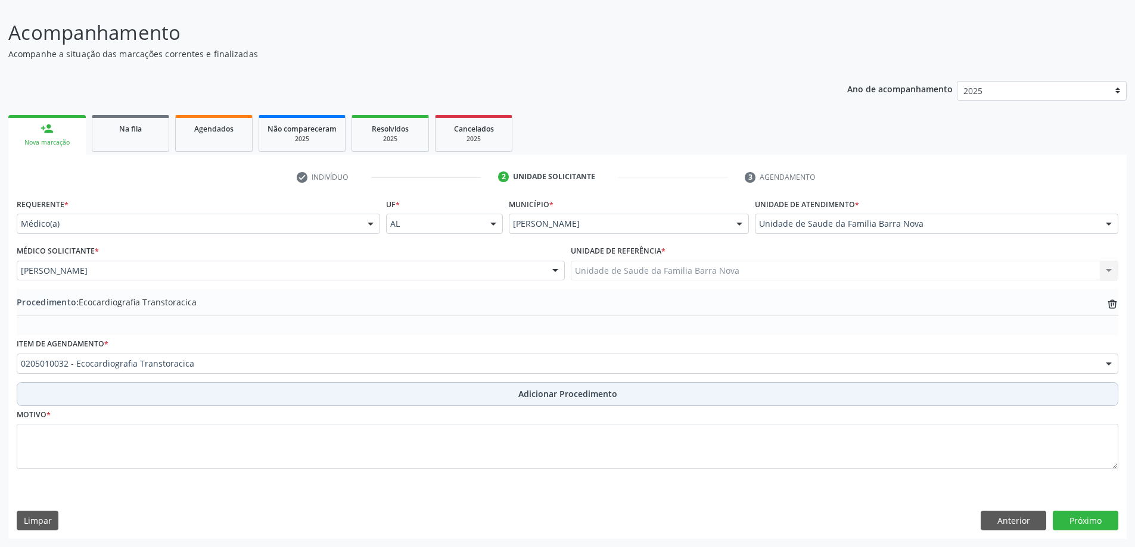
scroll to position [80, 0]
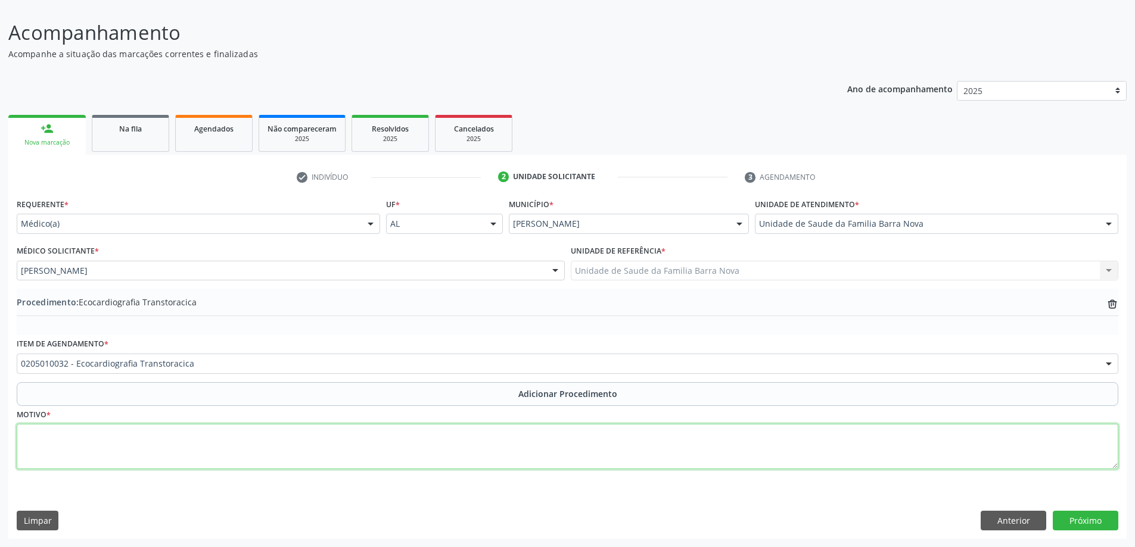
click at [223, 431] on textarea at bounding box center [567, 446] width 1101 height 45
type textarea "HAS + Dor torácica, paciente não sedentária."
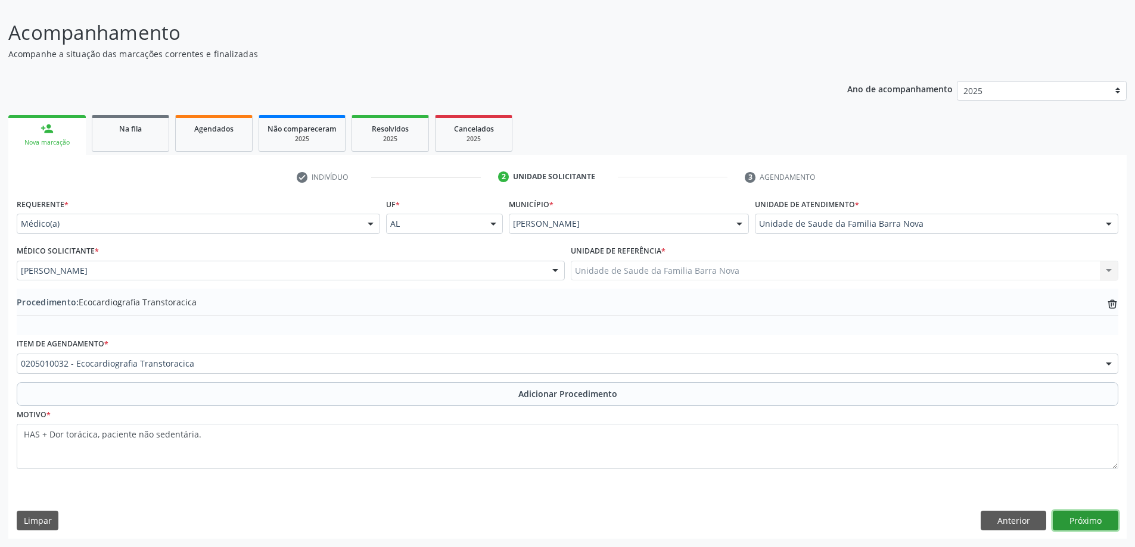
click at [1079, 522] on button "Próximo" at bounding box center [1086, 521] width 66 height 20
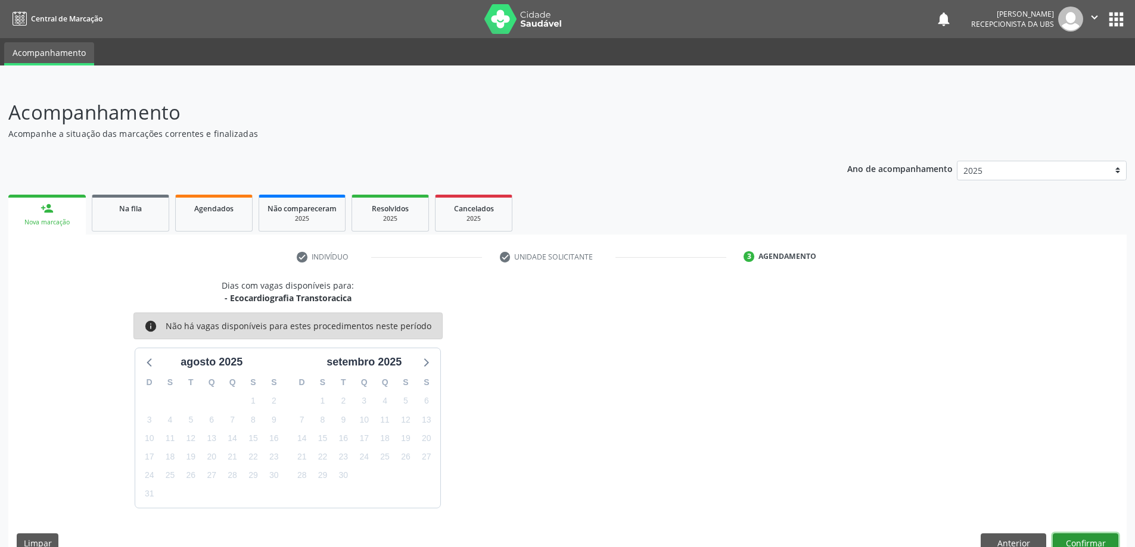
click at [1086, 540] on button "Confirmar" at bounding box center [1086, 544] width 66 height 20
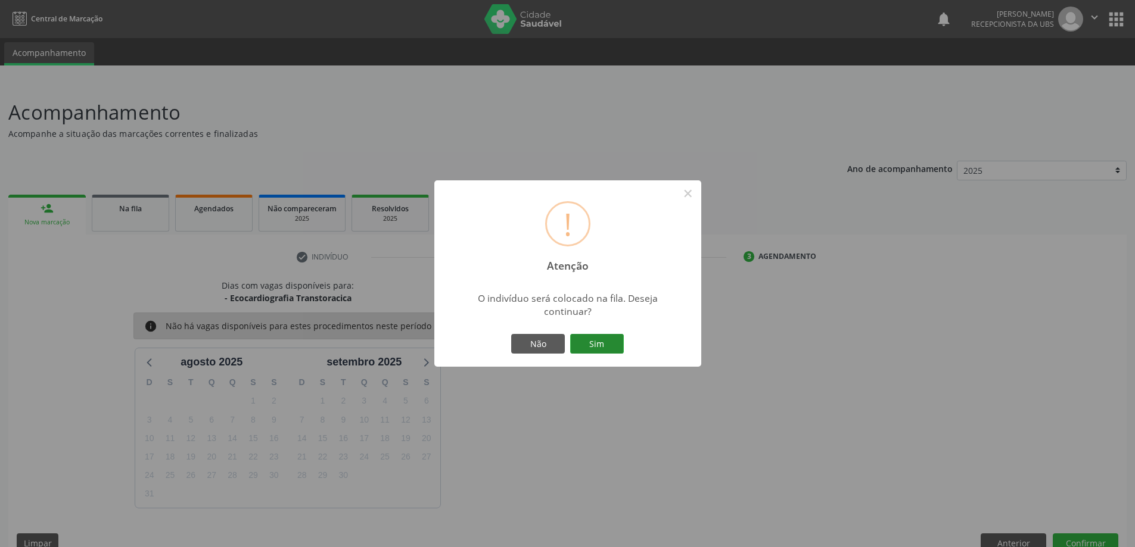
click at [596, 349] on button "Sim" at bounding box center [597, 344] width 54 height 20
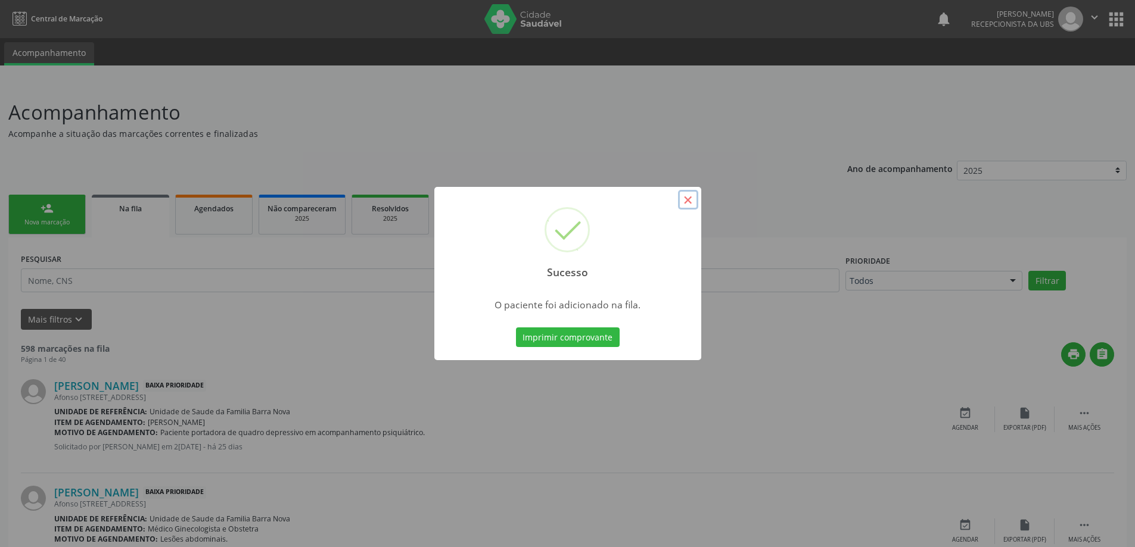
click at [686, 200] on button "×" at bounding box center [688, 200] width 20 height 20
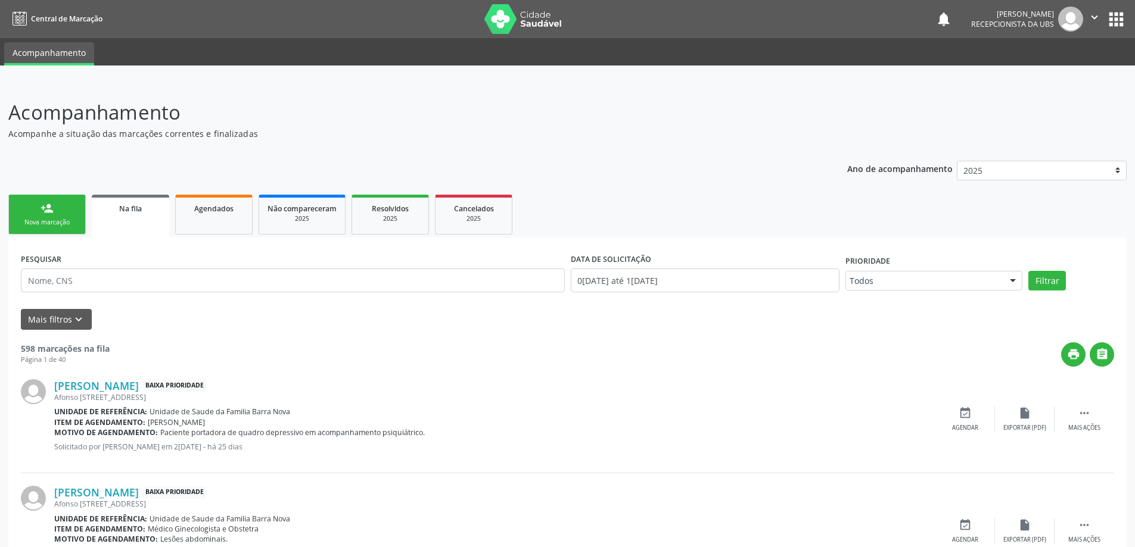
click at [42, 211] on div "person_add" at bounding box center [47, 208] width 13 height 13
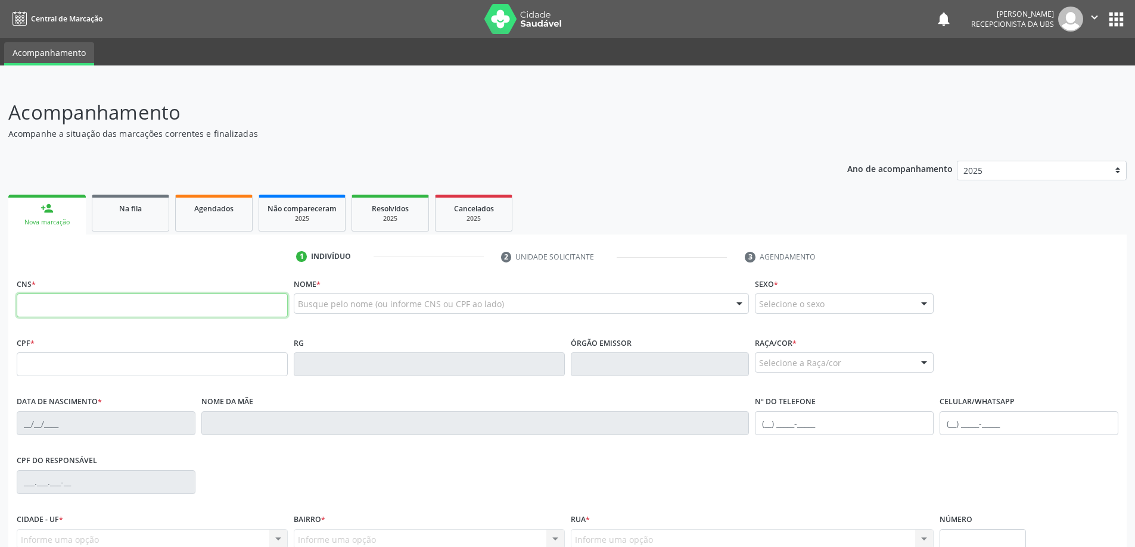
click at [85, 300] on input "text" at bounding box center [152, 306] width 271 height 24
type input "708 2071 6721 0348"
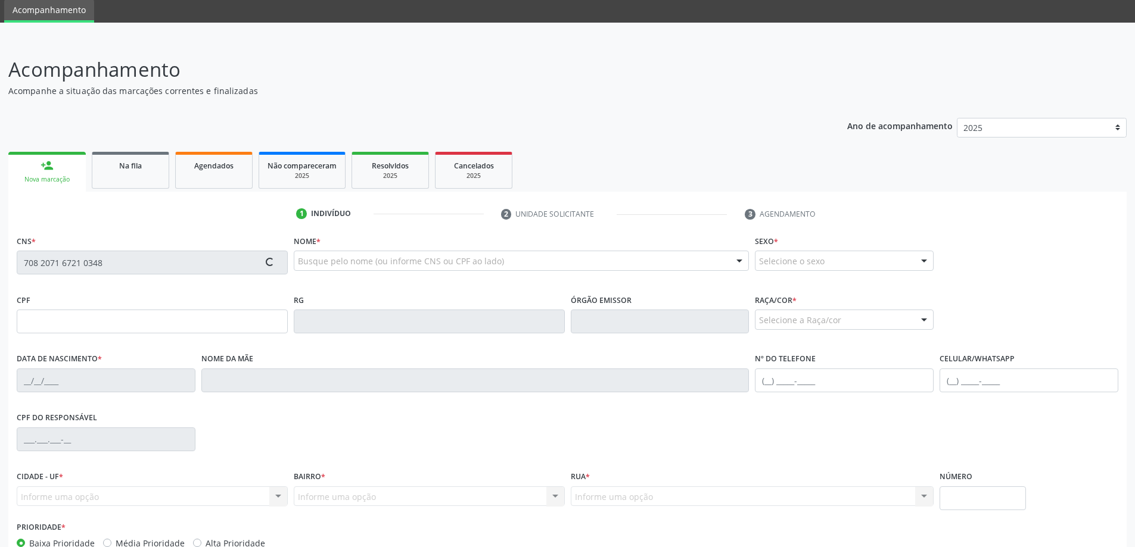
scroll to position [115, 0]
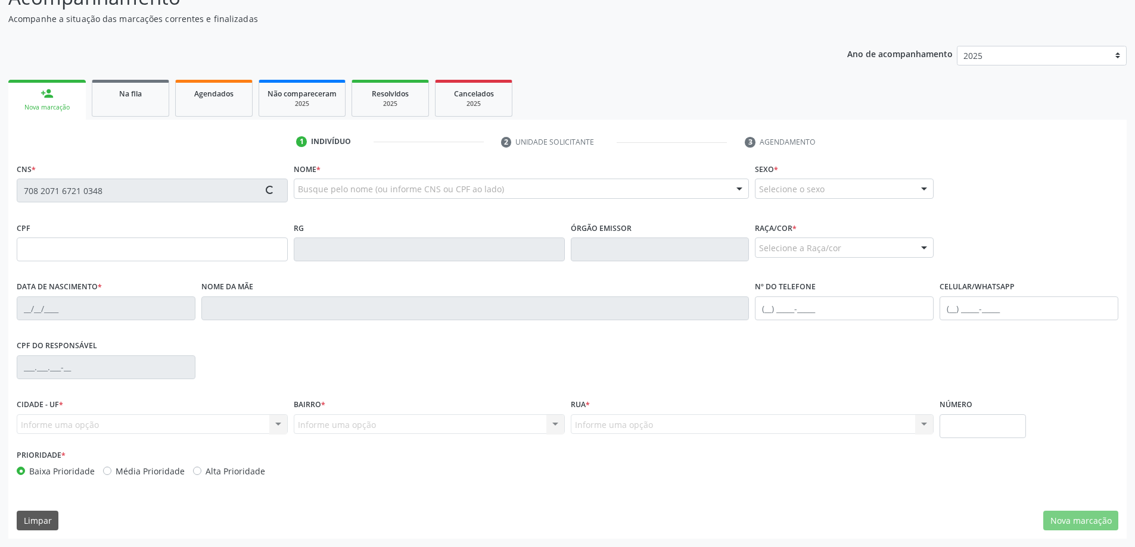
type input "373.309.344-53"
type input "1[DATE]"
type input "[PERSON_NAME]"
type input "[PHONE_NUMBER]"
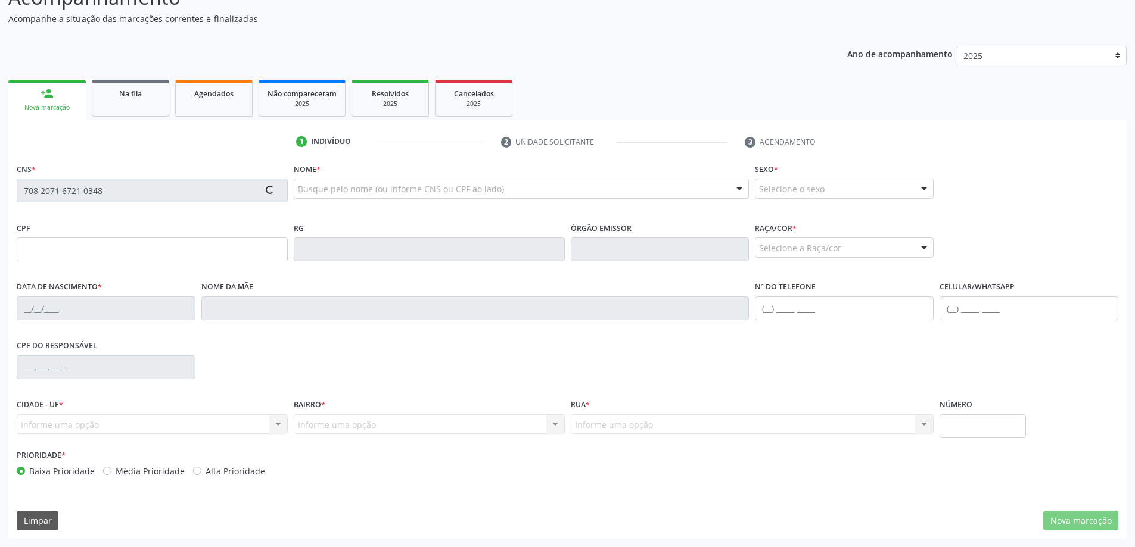
type input "556"
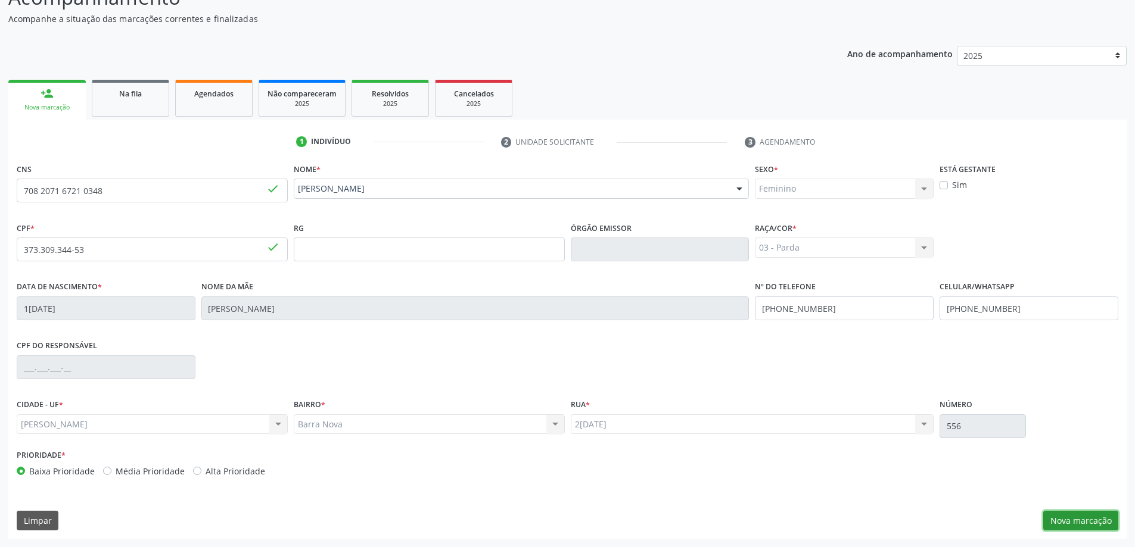
click at [1079, 520] on button "Nova marcação" at bounding box center [1080, 521] width 75 height 20
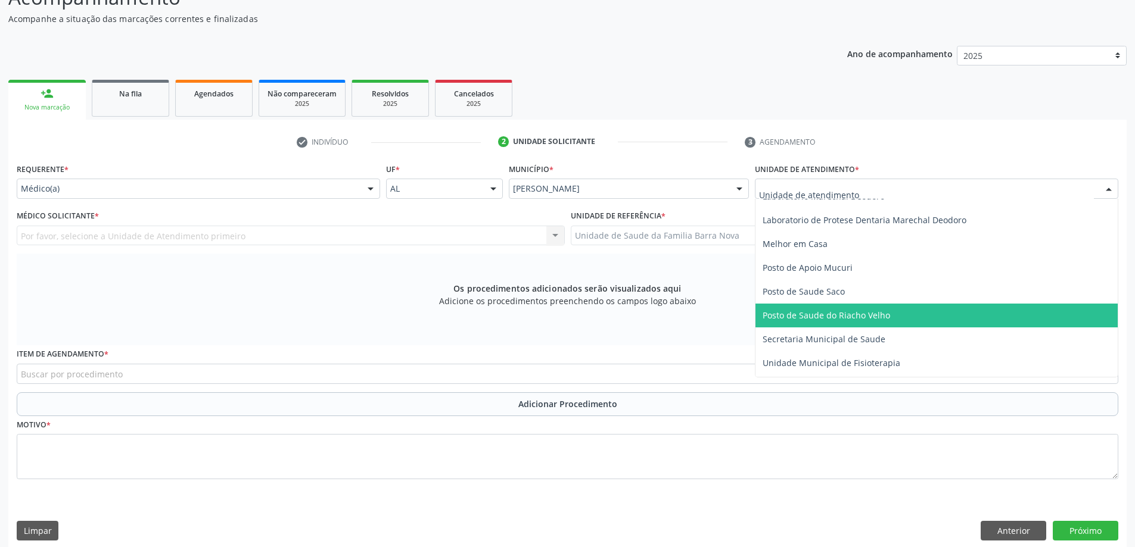
scroll to position [536, 0]
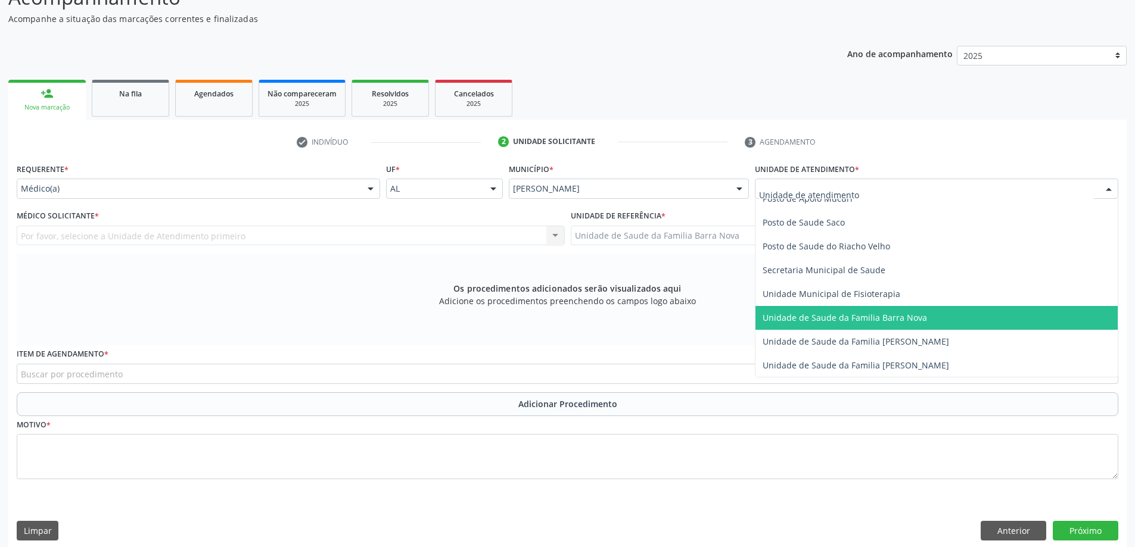
click at [860, 326] on span "Unidade de Saude da Familia Barra Nova" at bounding box center [936, 318] width 362 height 24
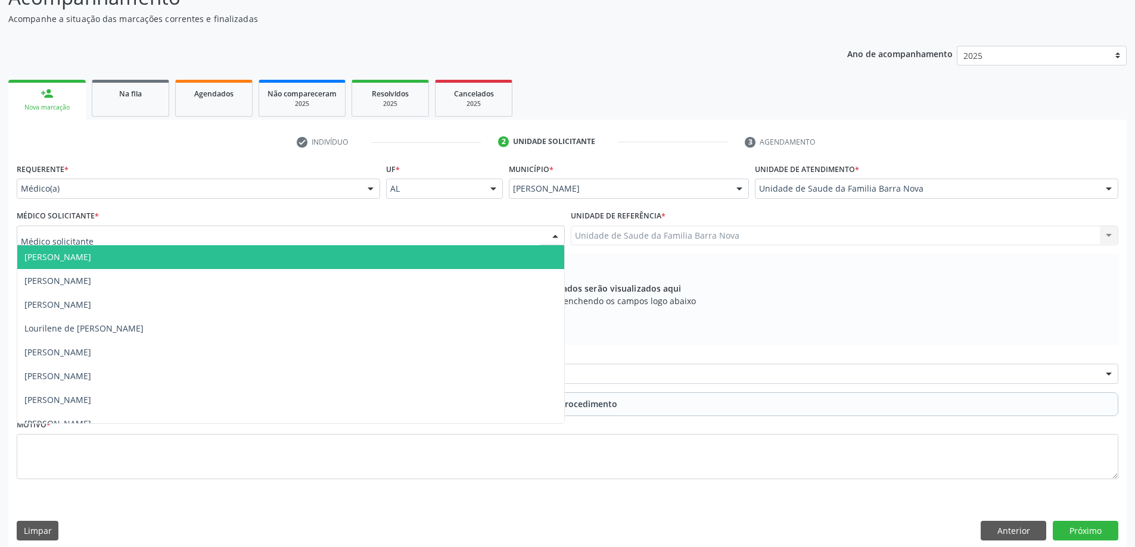
click at [487, 239] on div at bounding box center [291, 236] width 548 height 20
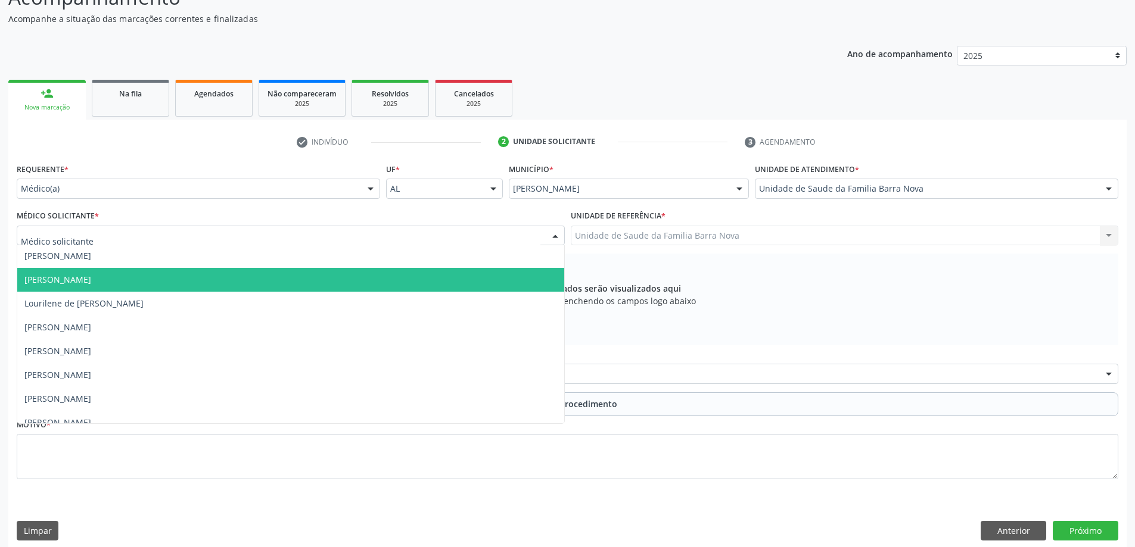
scroll to position [36, 0]
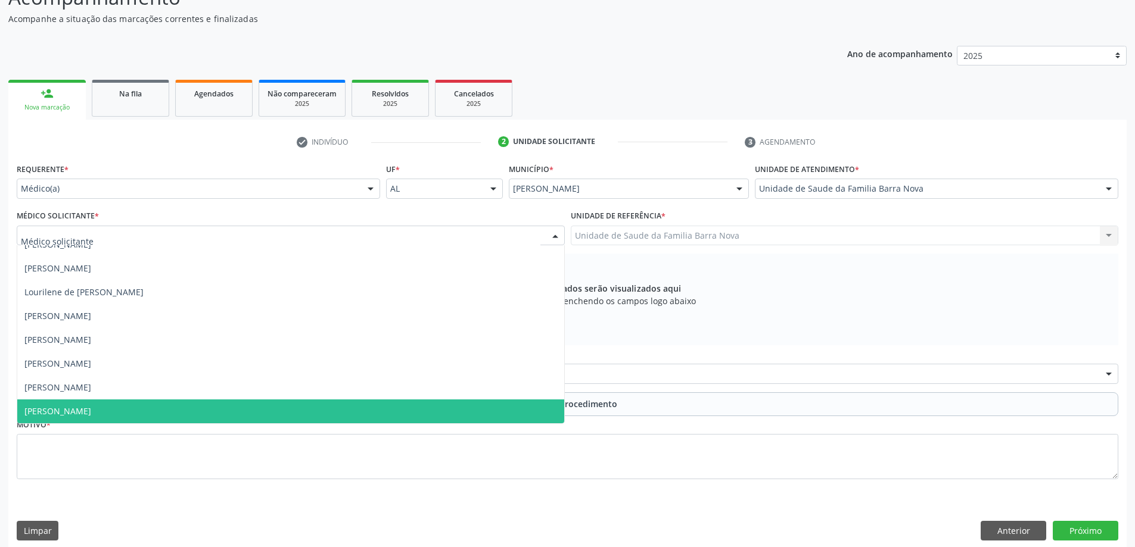
click at [392, 413] on span "[PERSON_NAME]" at bounding box center [290, 412] width 547 height 24
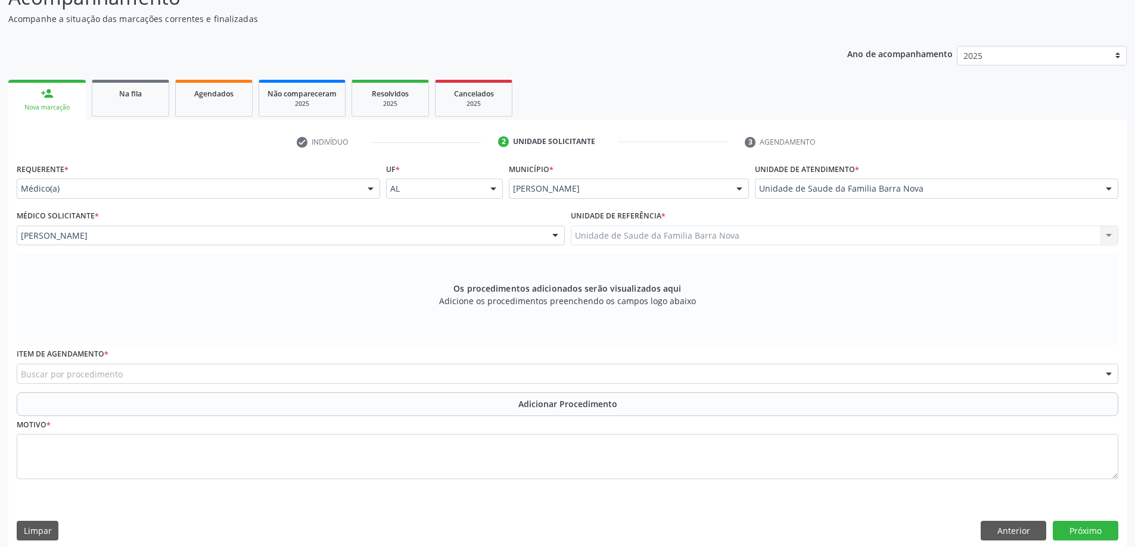
click at [402, 376] on div "Buscar por procedimento" at bounding box center [567, 374] width 1101 height 20
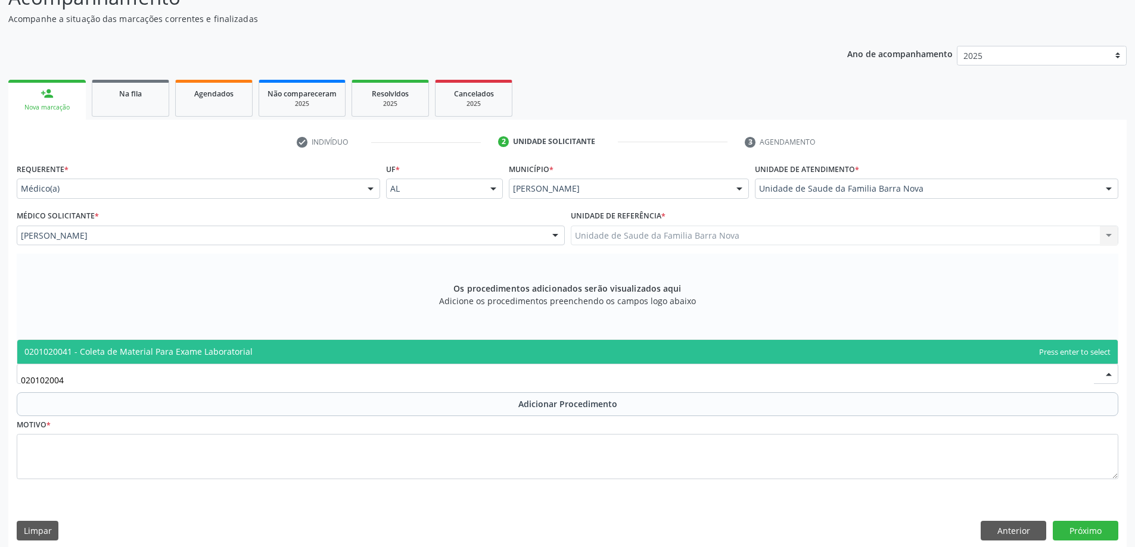
type input "0201020041"
click at [277, 359] on span "0201020041 - Coleta de Material Para Exame Laboratorial" at bounding box center [567, 352] width 1100 height 24
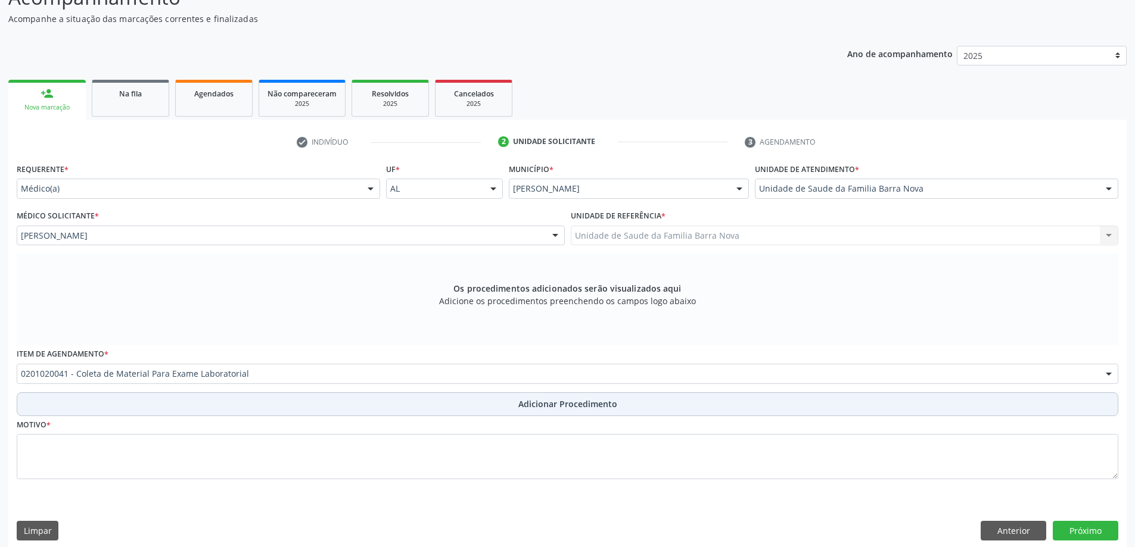
click at [542, 409] on span "Adicionar Procedimento" at bounding box center [567, 404] width 99 height 13
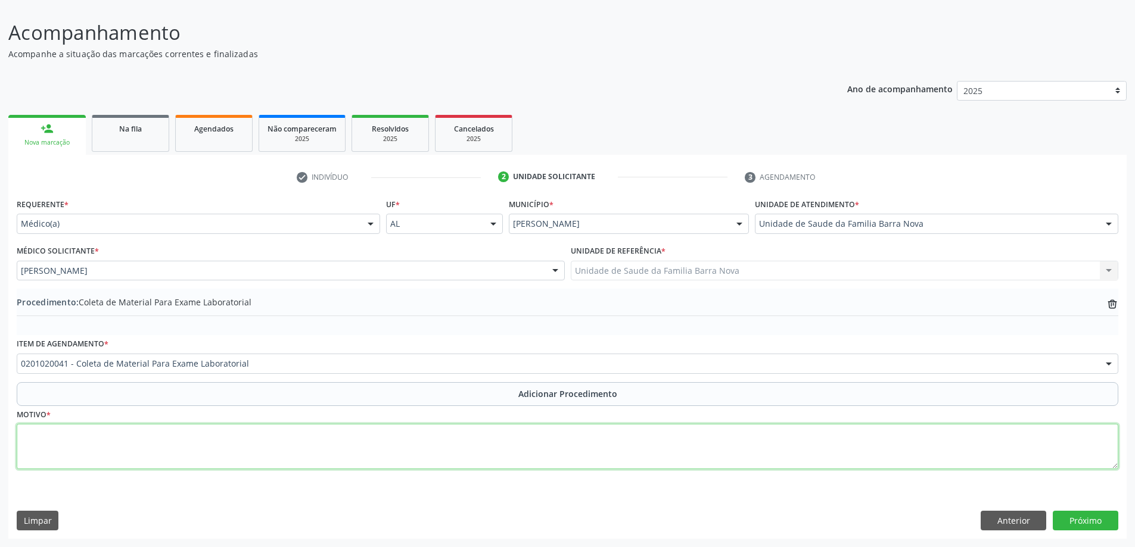
click at [228, 466] on textarea at bounding box center [567, 446] width 1101 height 45
type textarea "Dores crônicas + HAS."
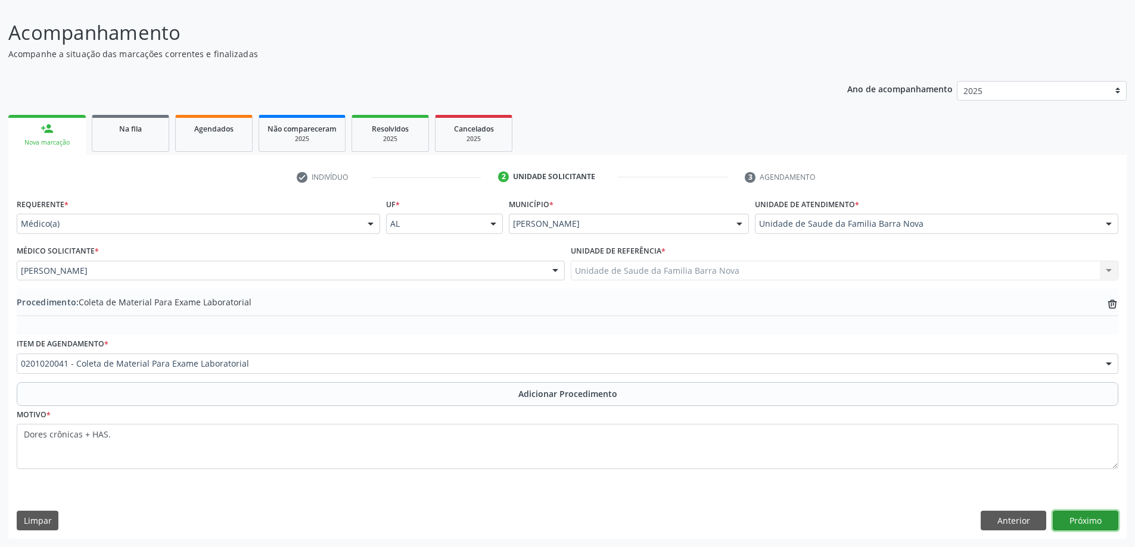
click at [1084, 525] on button "Próximo" at bounding box center [1086, 521] width 66 height 20
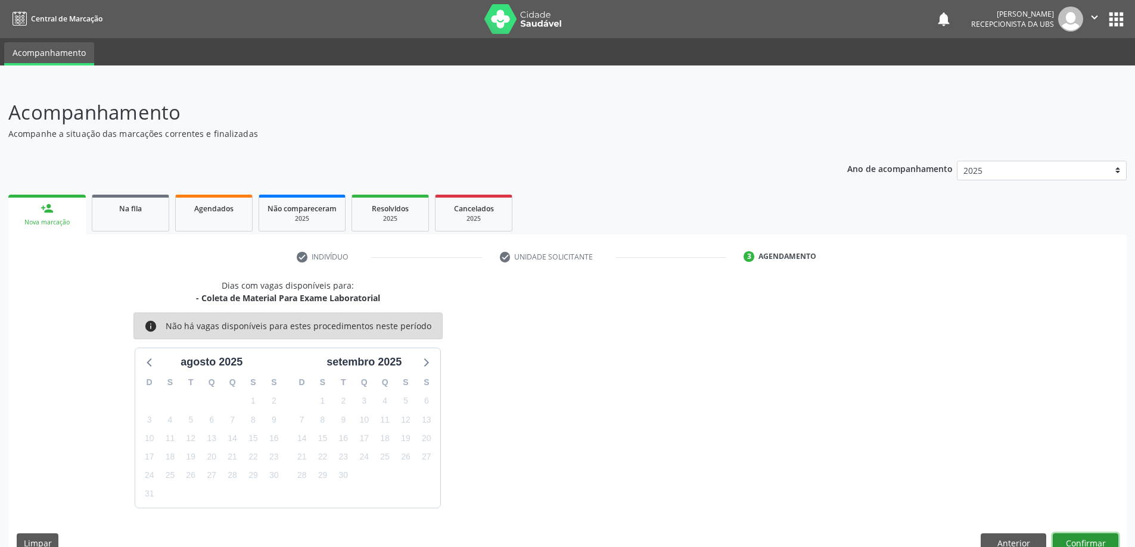
click at [1077, 540] on button "Confirmar" at bounding box center [1086, 544] width 66 height 20
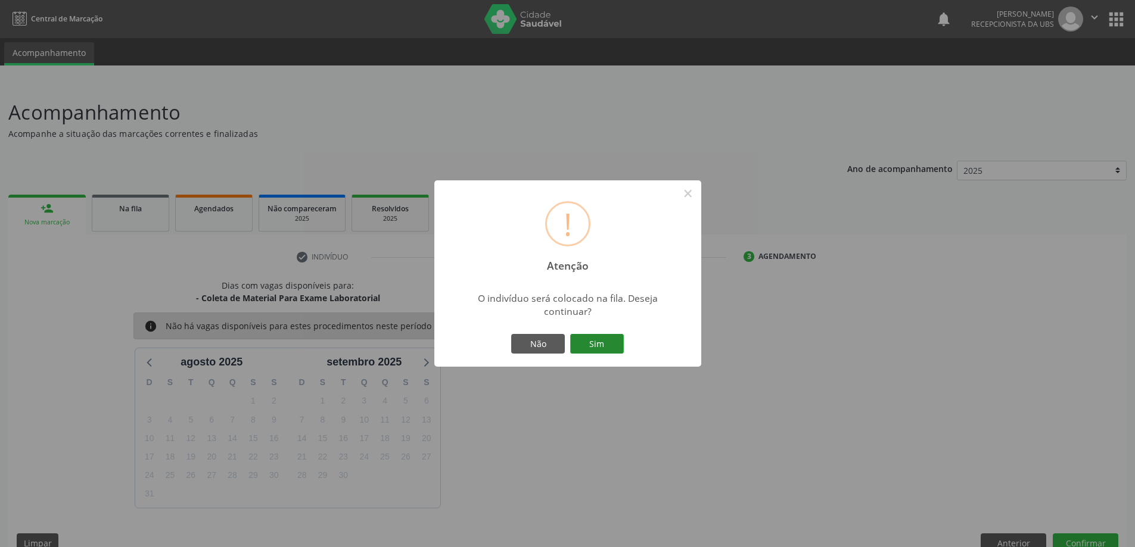
click at [599, 343] on button "Sim" at bounding box center [597, 344] width 54 height 20
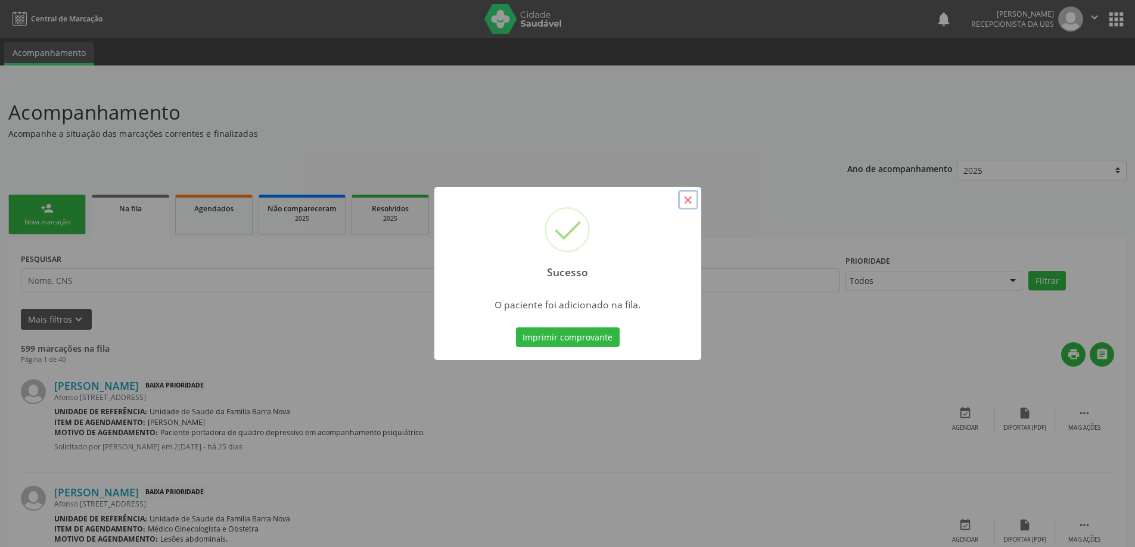
click at [684, 199] on button "×" at bounding box center [688, 200] width 20 height 20
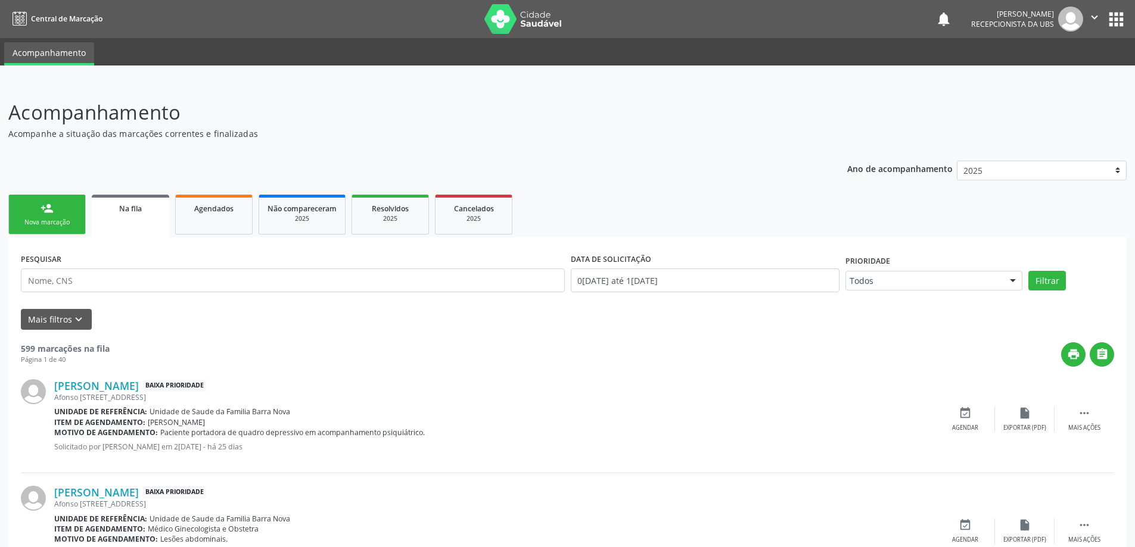
click at [58, 212] on link "person_add Nova marcação" at bounding box center [46, 215] width 77 height 40
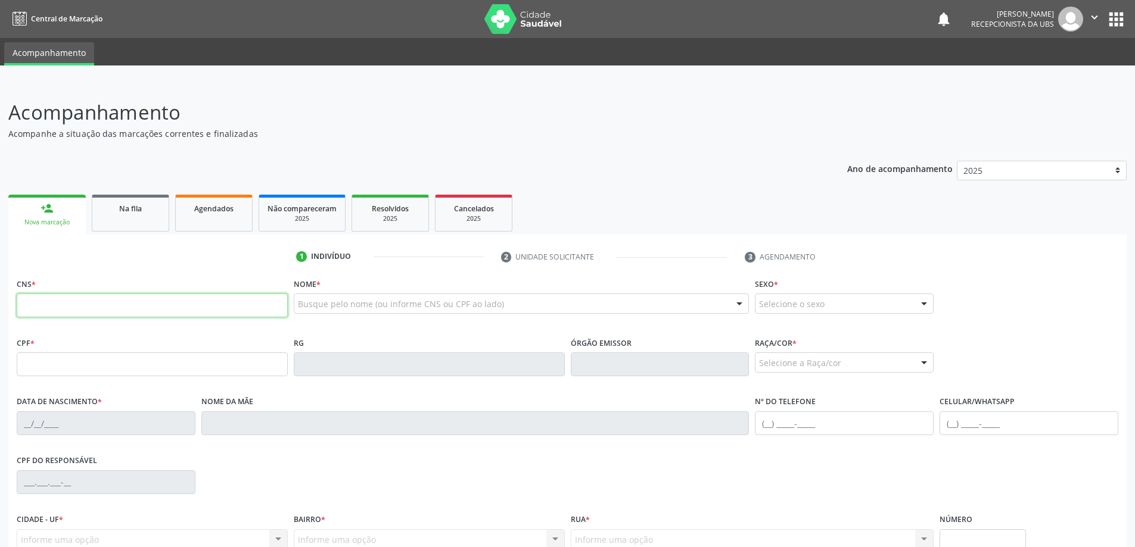
click at [200, 310] on input "text" at bounding box center [152, 306] width 271 height 24
type input "709 0068 1819 9117"
type input "894.463.564-15"
type input "1[DATE]"
type input "[PERSON_NAME]"
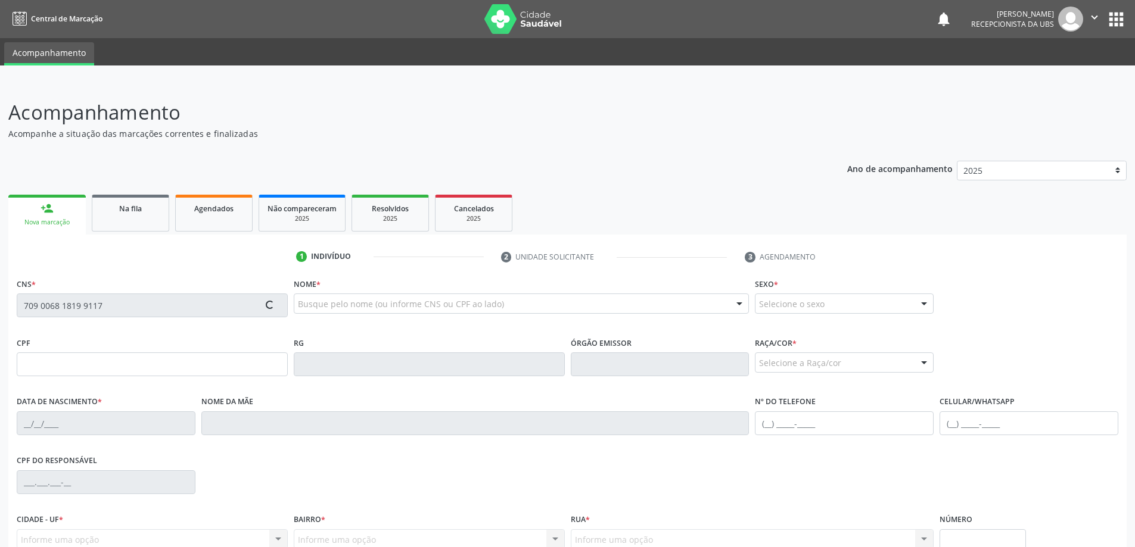
type input "[PHONE_NUMBER]"
type input "220"
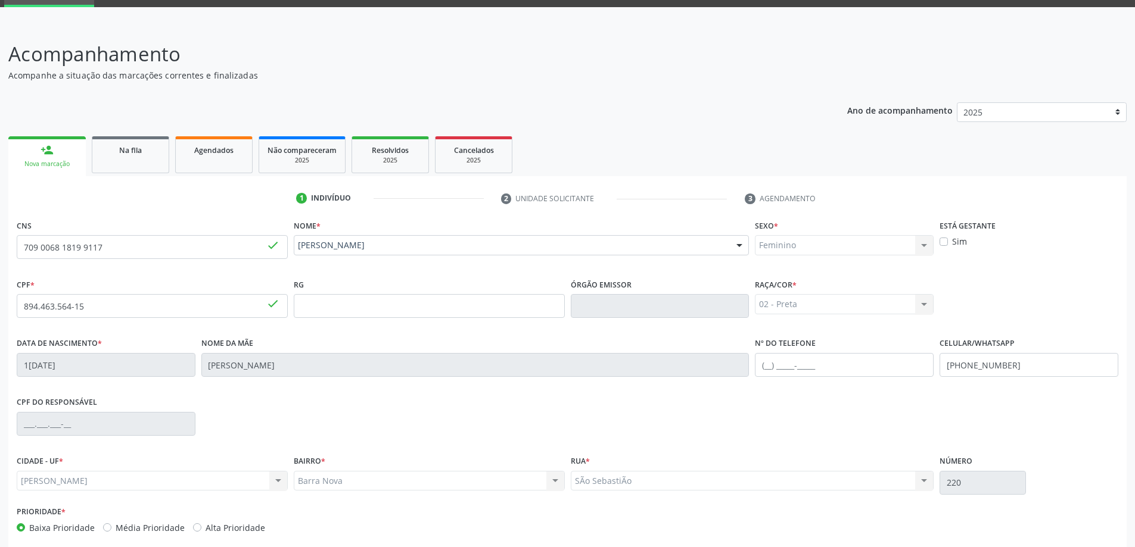
scroll to position [115, 0]
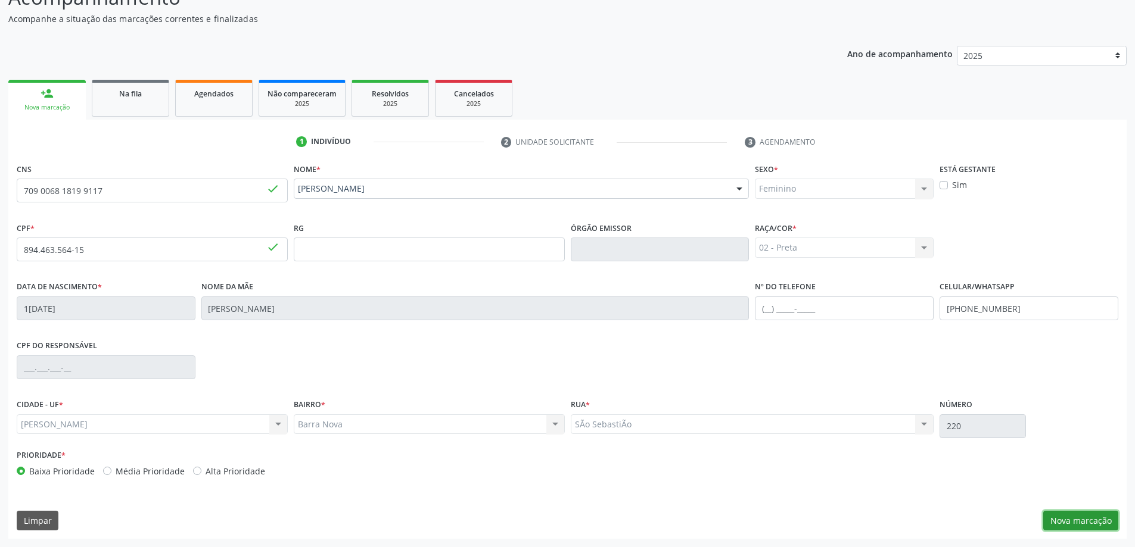
click at [1067, 524] on button "Nova marcação" at bounding box center [1080, 521] width 75 height 20
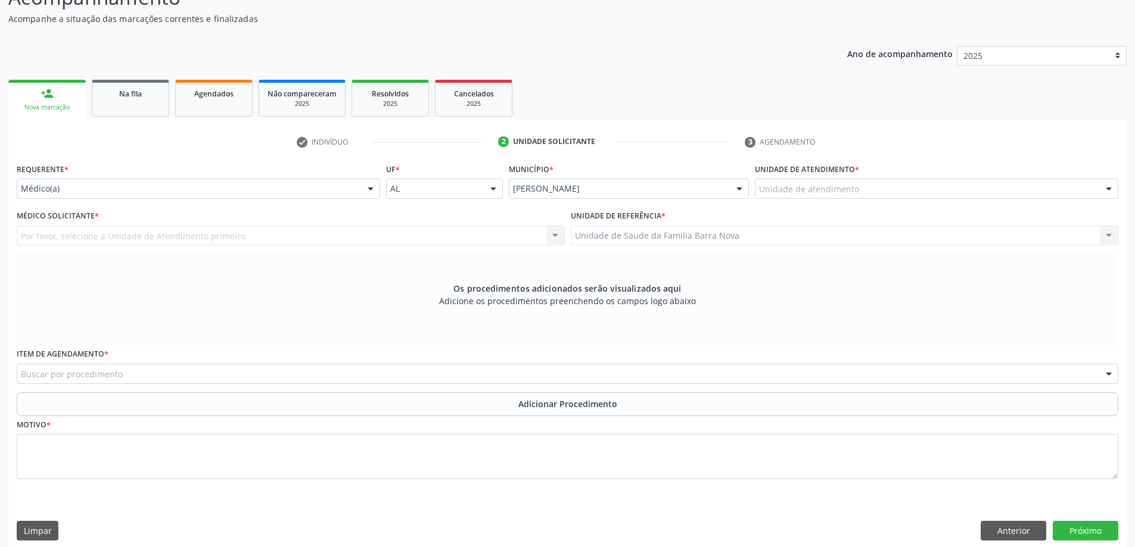
click at [863, 187] on div "Unidade de atendimento" at bounding box center [936, 189] width 363 height 20
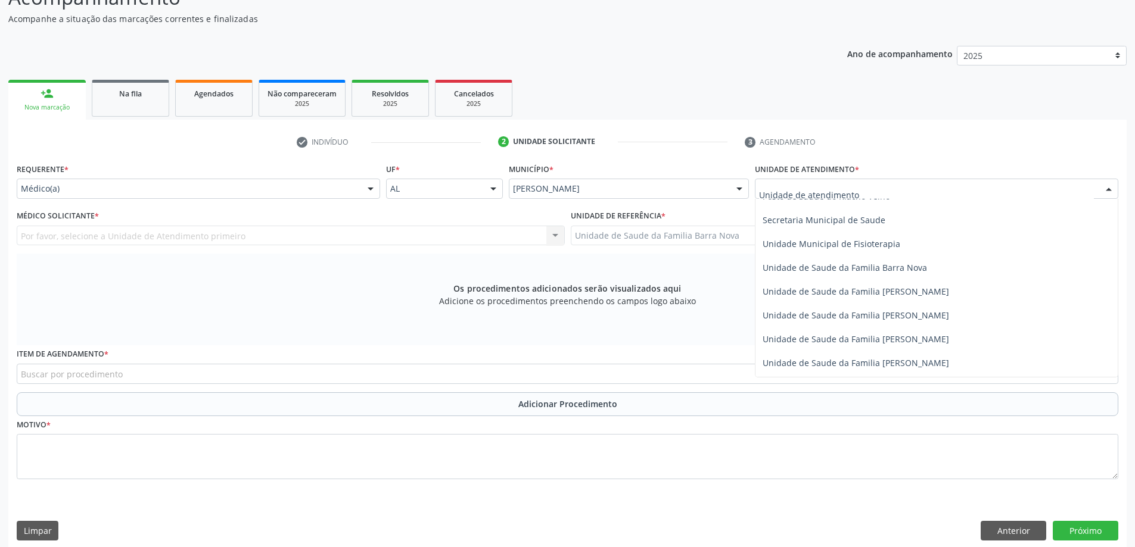
scroll to position [596, 0]
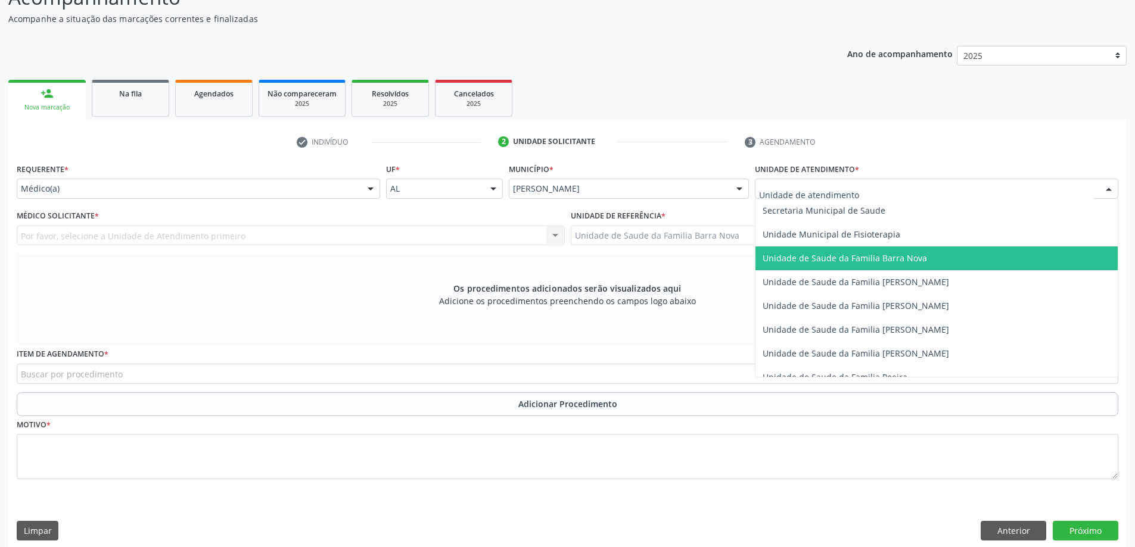
click at [903, 262] on span "Unidade de Saude da Familia Barra Nova" at bounding box center [844, 258] width 164 height 11
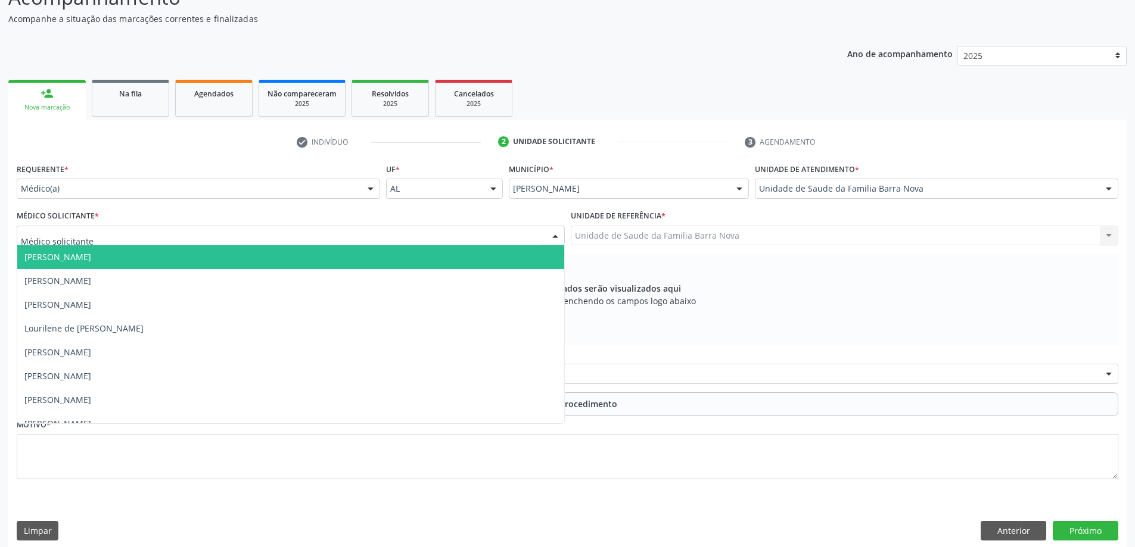
click at [309, 235] on div at bounding box center [291, 236] width 548 height 20
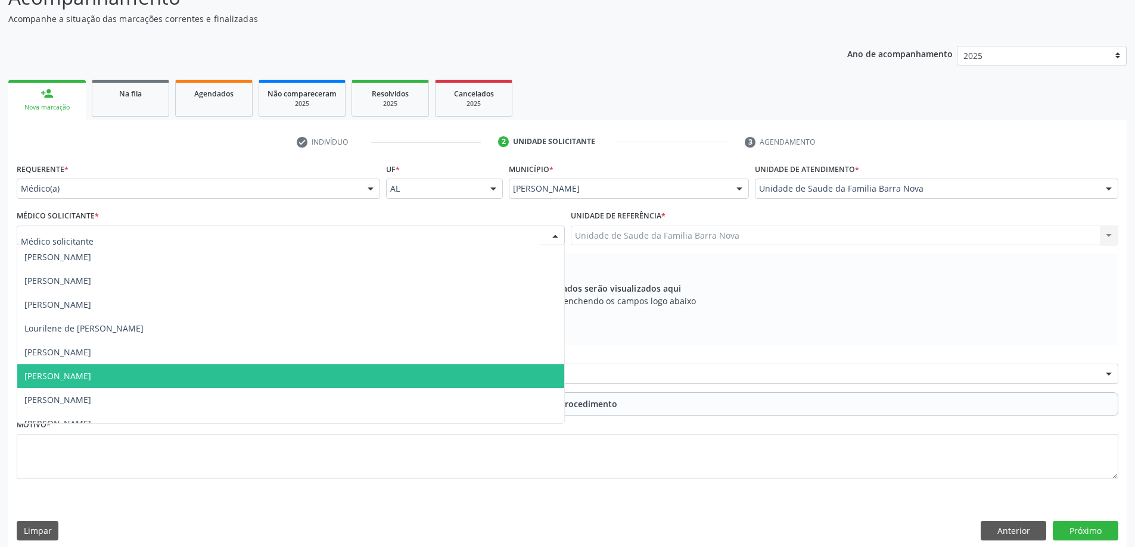
click at [304, 375] on span "[PERSON_NAME]" at bounding box center [290, 377] width 547 height 24
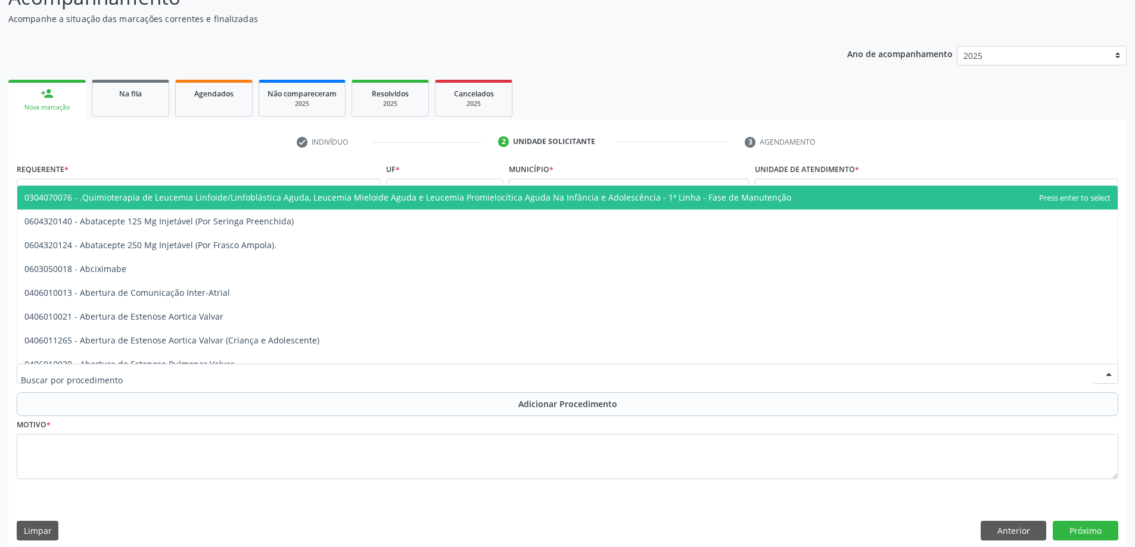
click at [214, 373] on div at bounding box center [567, 374] width 1101 height 20
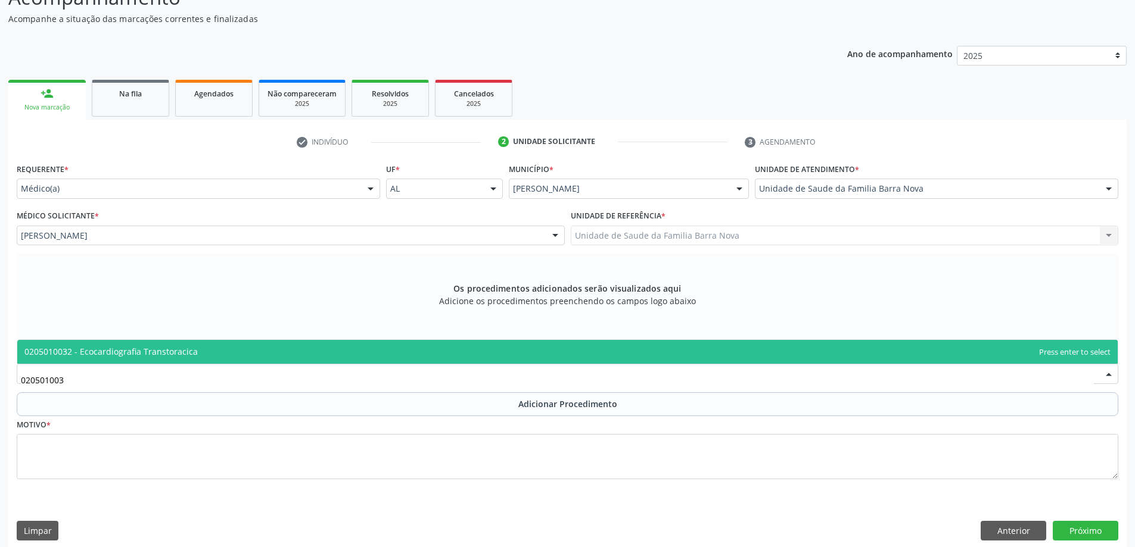
type input "0205010032"
click at [293, 349] on span "0205010032 - Ecocardiografia Transtoracica" at bounding box center [567, 352] width 1100 height 24
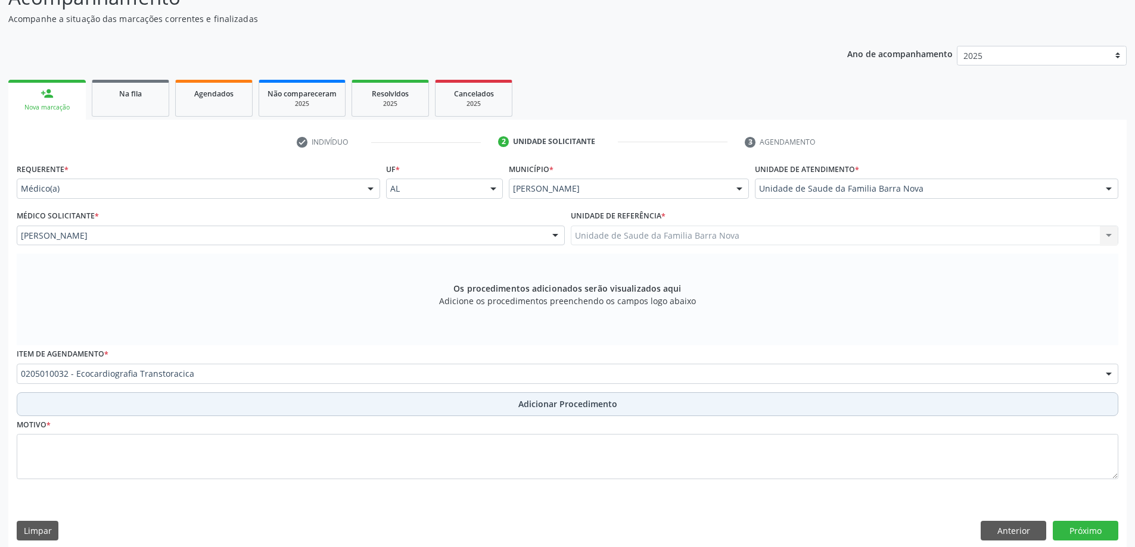
click at [500, 402] on button "Adicionar Procedimento" at bounding box center [567, 405] width 1101 height 24
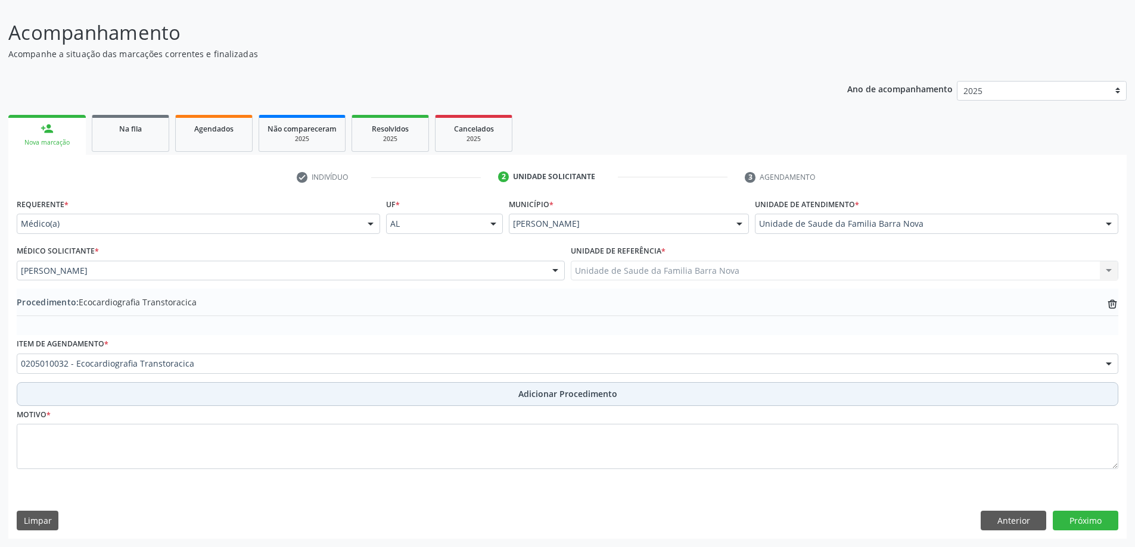
scroll to position [80, 0]
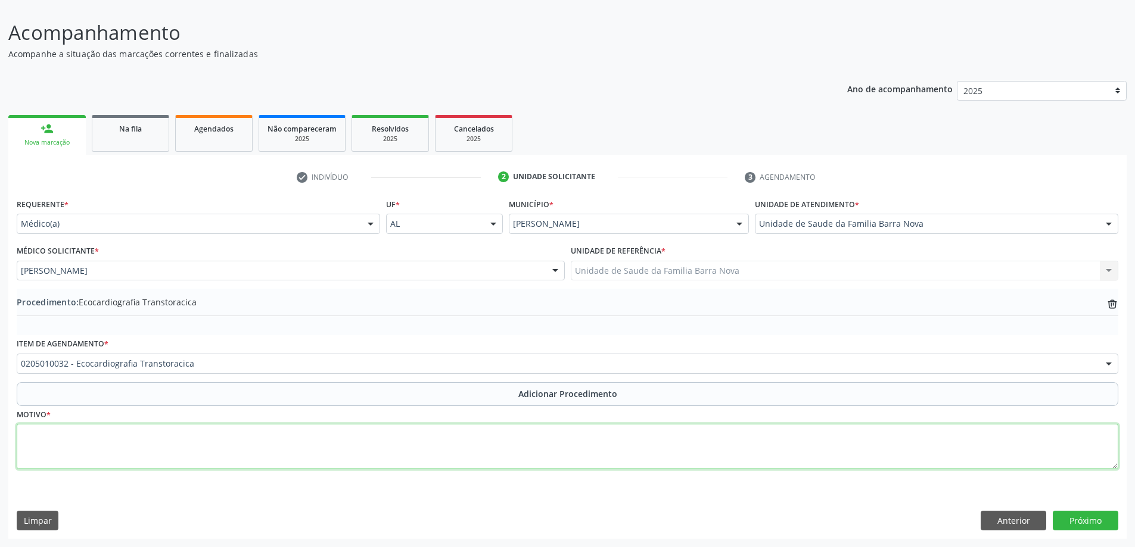
click at [201, 437] on textarea at bounding box center [567, 446] width 1101 height 45
type textarea "HAS + Controle clínico anual."
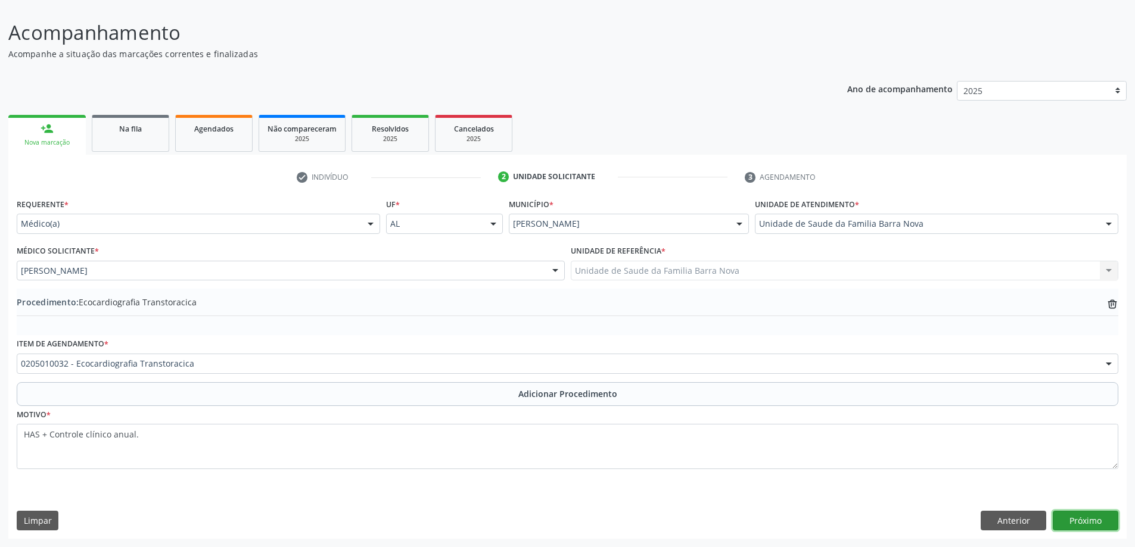
click at [1079, 521] on button "Próximo" at bounding box center [1086, 521] width 66 height 20
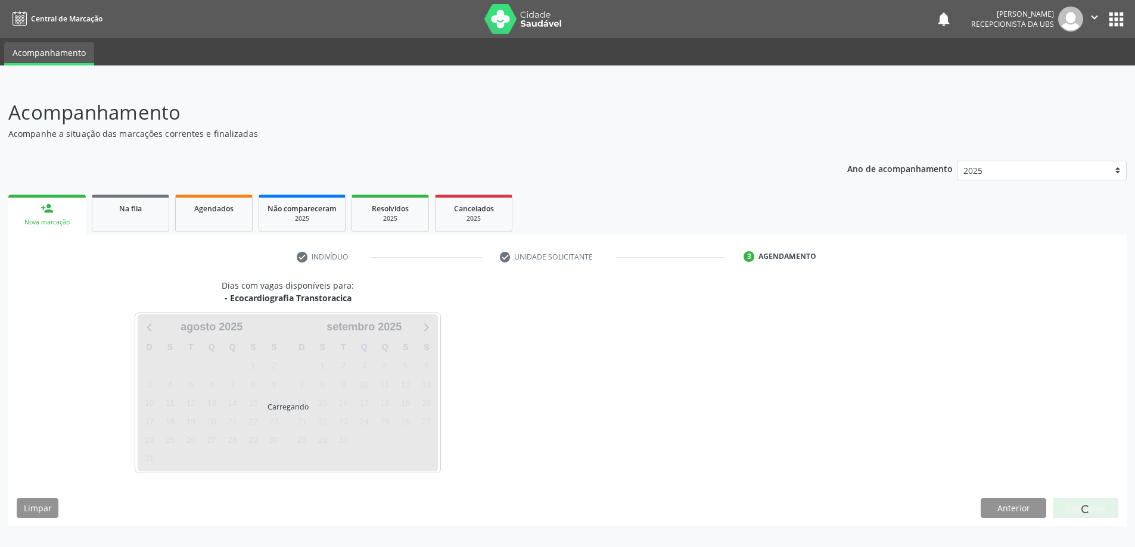
scroll to position [0, 0]
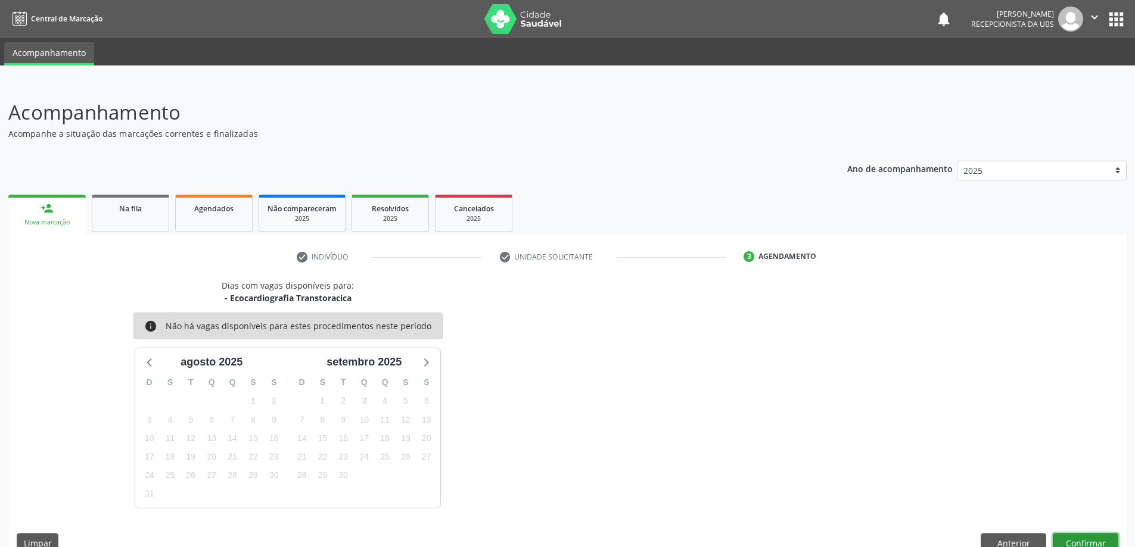
click at [1086, 540] on button "Confirmar" at bounding box center [1086, 544] width 66 height 20
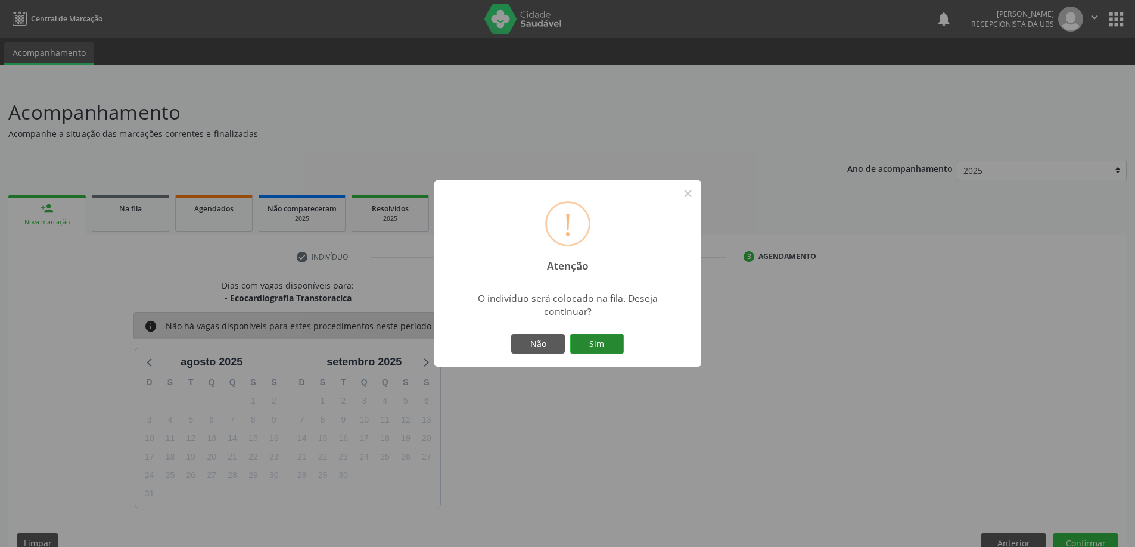
click at [607, 338] on button "Sim" at bounding box center [597, 344] width 54 height 20
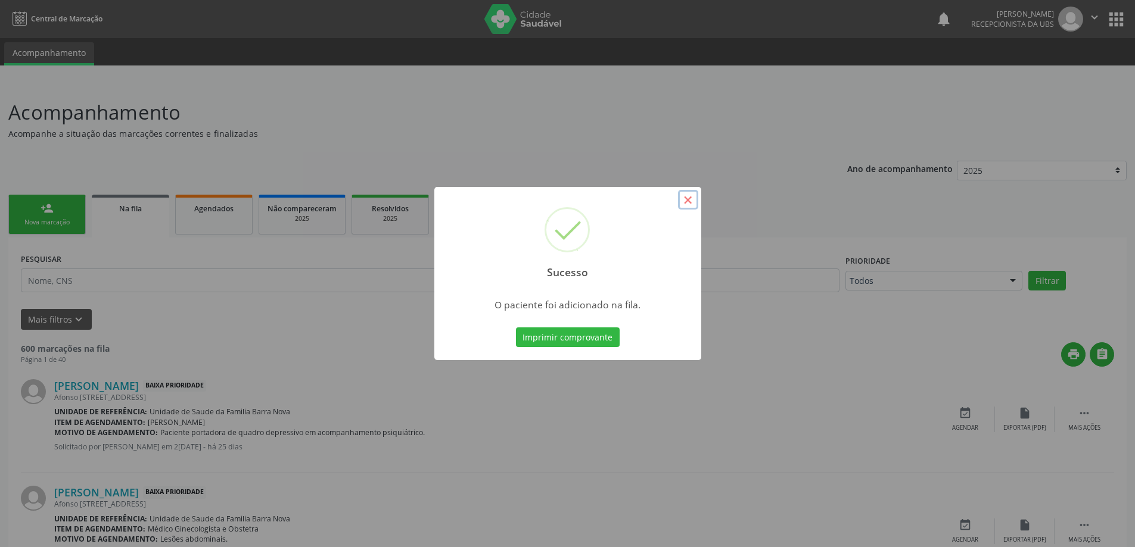
click at [686, 200] on button "×" at bounding box center [688, 200] width 20 height 20
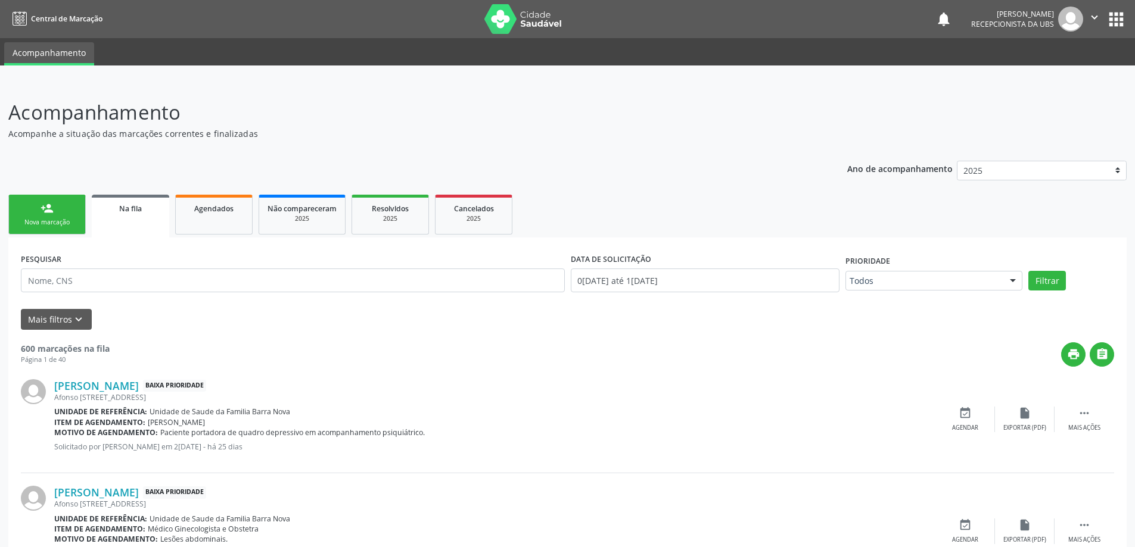
click at [52, 214] on div "person_add" at bounding box center [47, 208] width 13 height 13
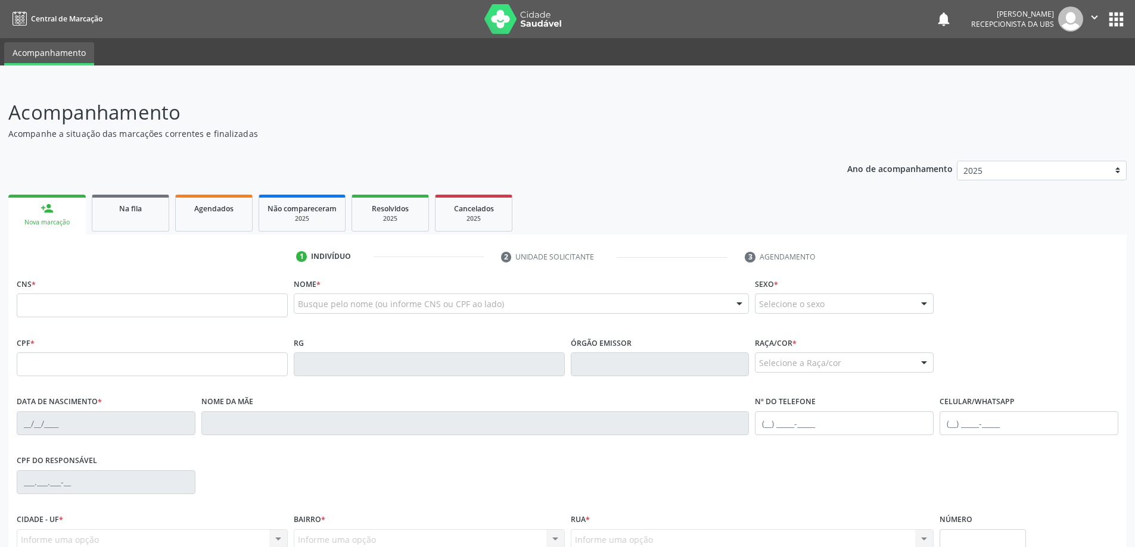
click at [8, 195] on link "person_add Nova marcação" at bounding box center [46, 215] width 77 height 40
click at [168, 307] on input "text" at bounding box center [152, 306] width 271 height 24
type input "709 0068 1819 9117"
type input "894.463.564-15"
type input "1[DATE]"
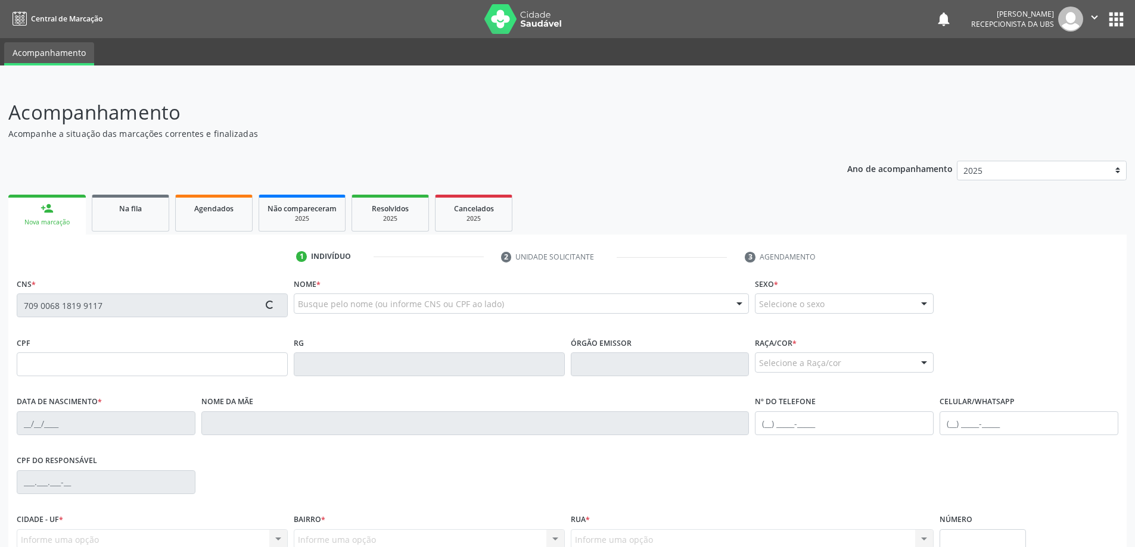
type input "[PERSON_NAME]"
type input "[PHONE_NUMBER]"
type input "220"
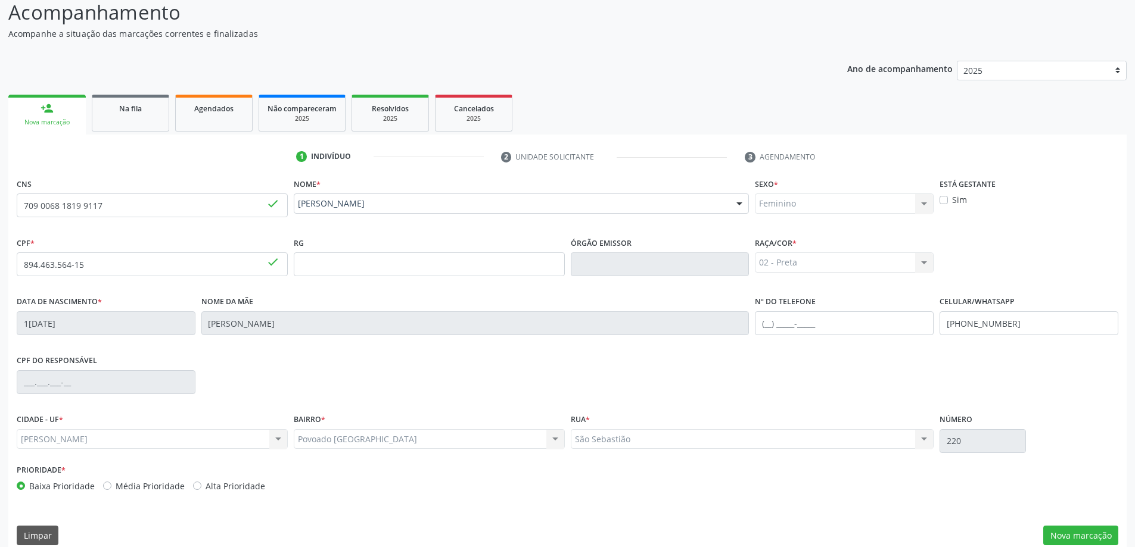
scroll to position [115, 0]
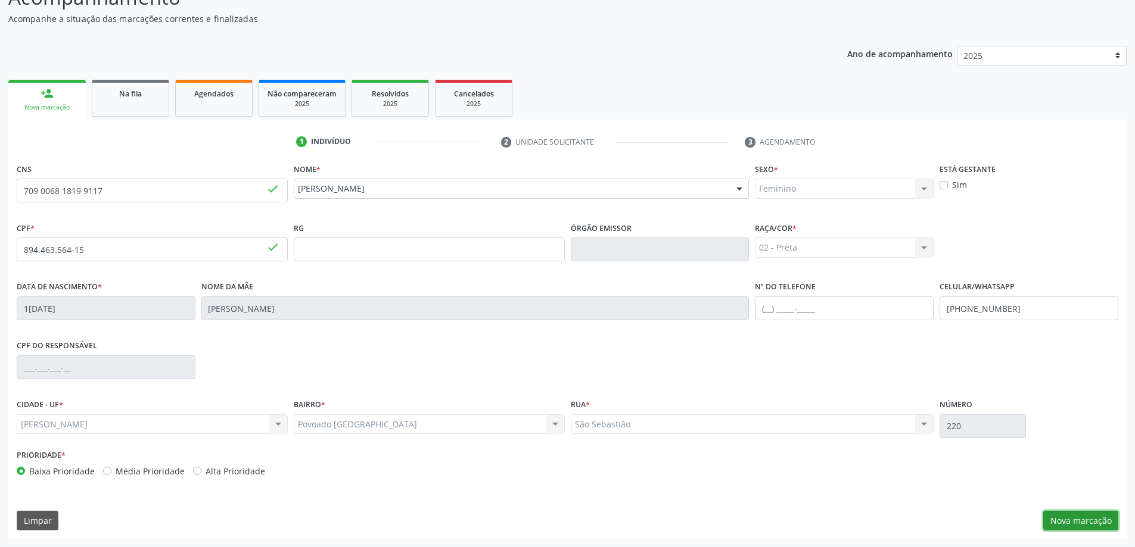
click at [1088, 519] on button "Nova marcação" at bounding box center [1080, 521] width 75 height 20
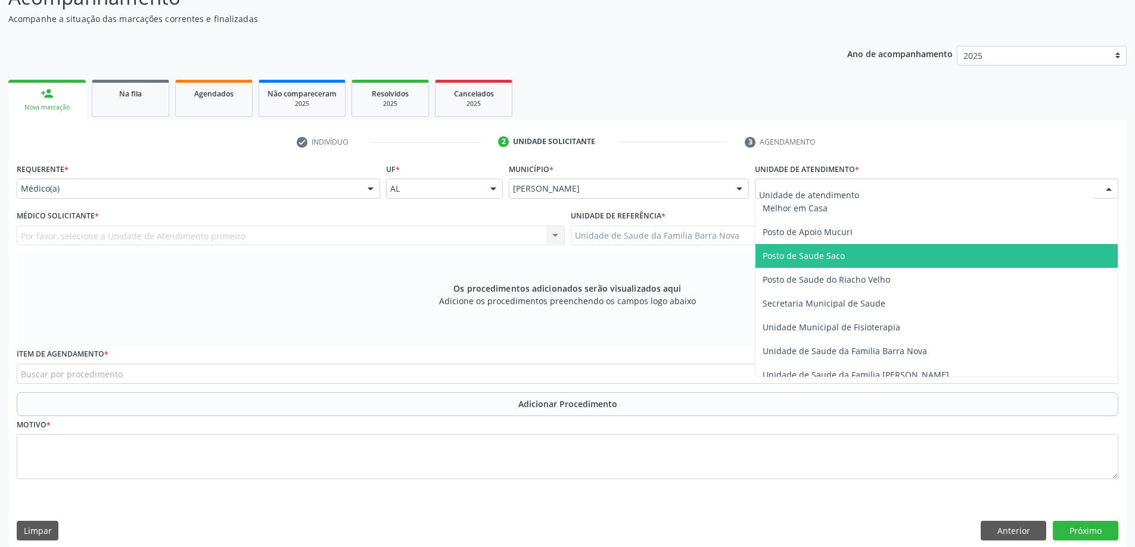
scroll to position [536, 0]
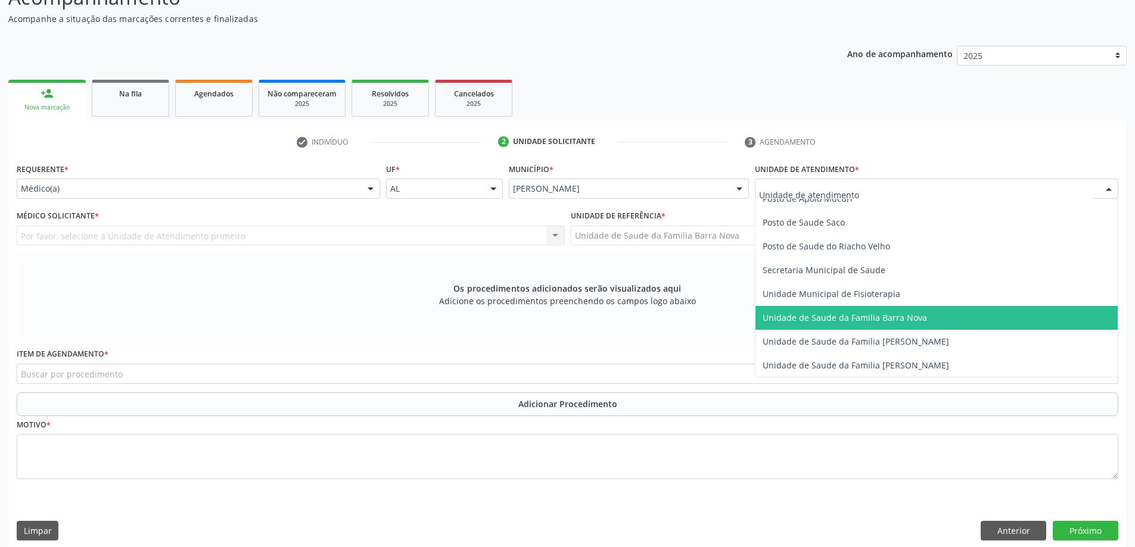
click at [898, 316] on span "Unidade de Saude da Familia Barra Nova" at bounding box center [844, 317] width 164 height 11
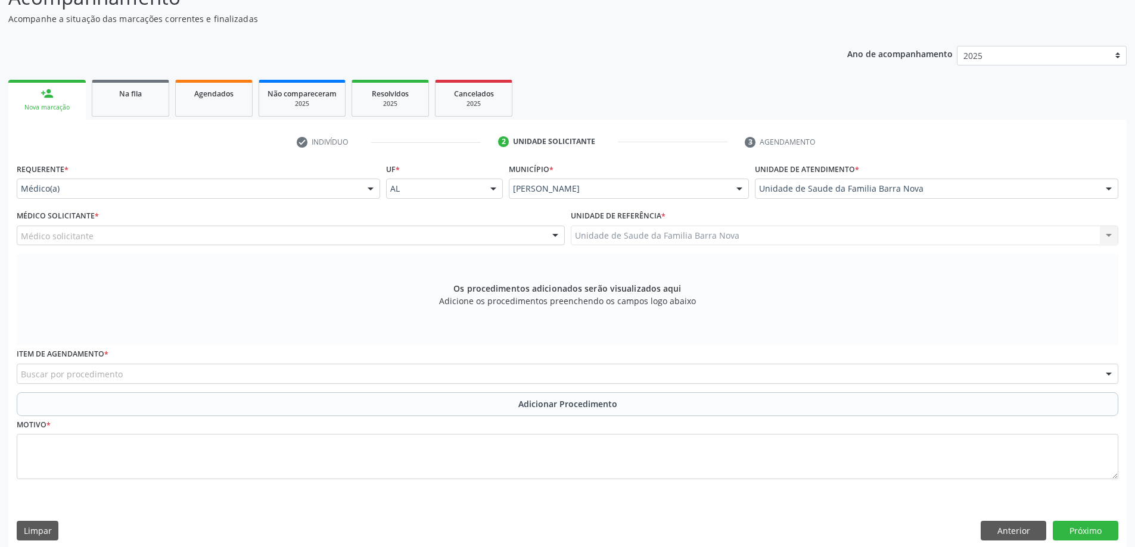
click at [254, 238] on div "Médico solicitante" at bounding box center [291, 236] width 548 height 20
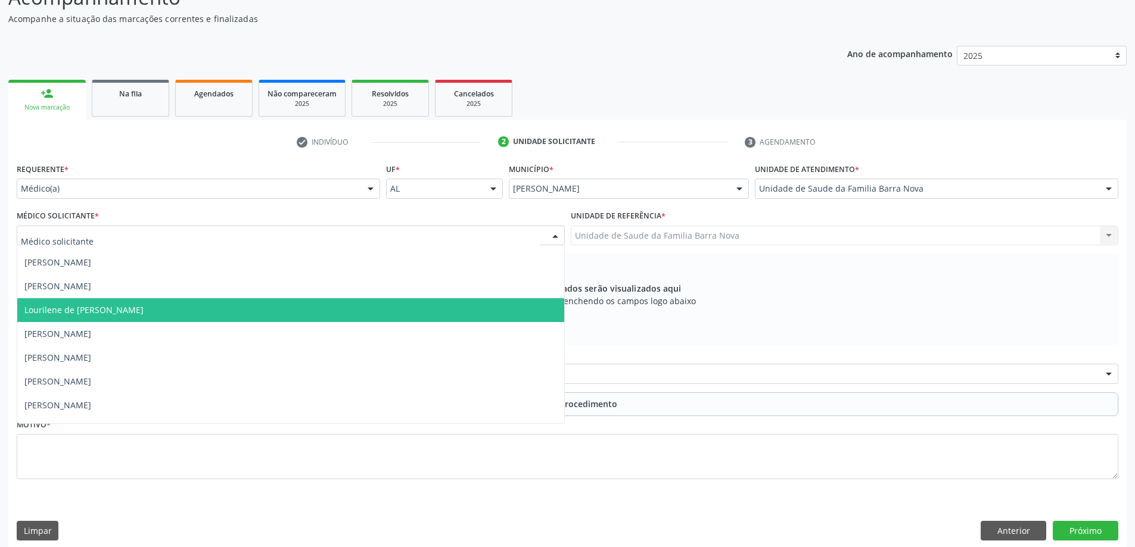
scroll to position [36, 0]
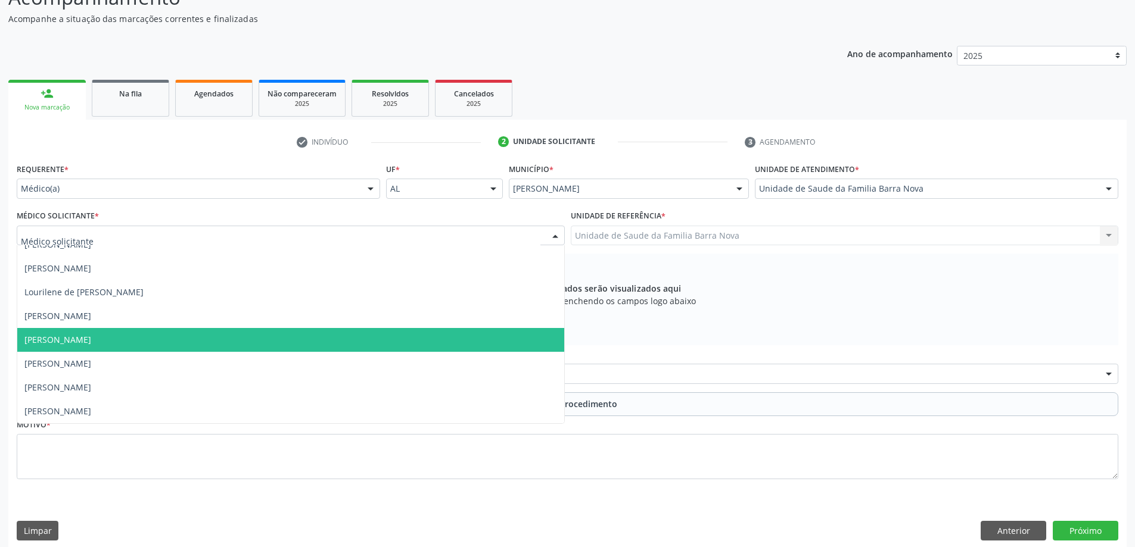
click at [272, 345] on span "[PERSON_NAME]" at bounding box center [290, 340] width 547 height 24
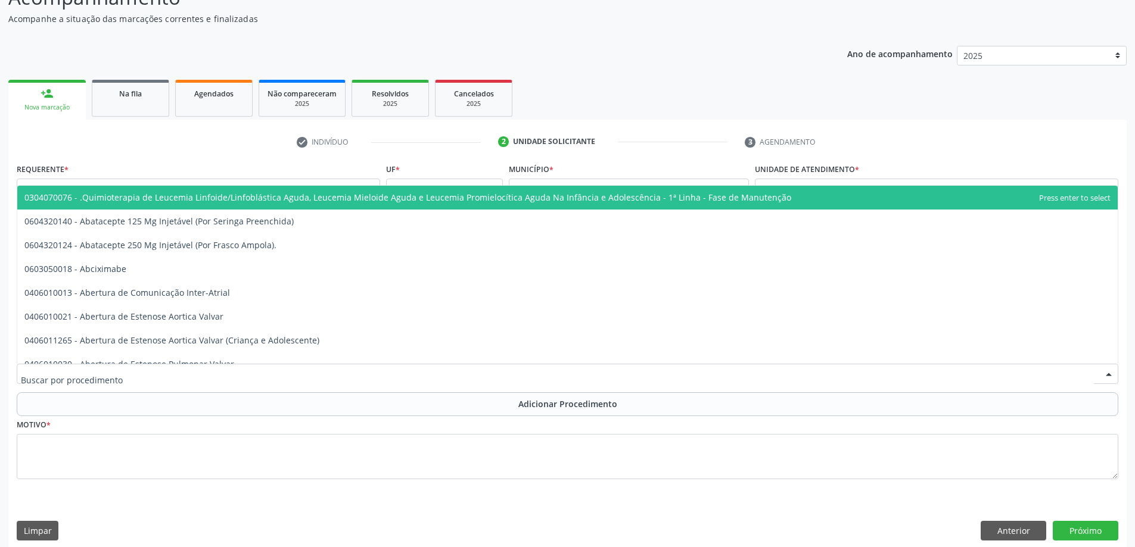
click at [234, 371] on div at bounding box center [567, 374] width 1101 height 20
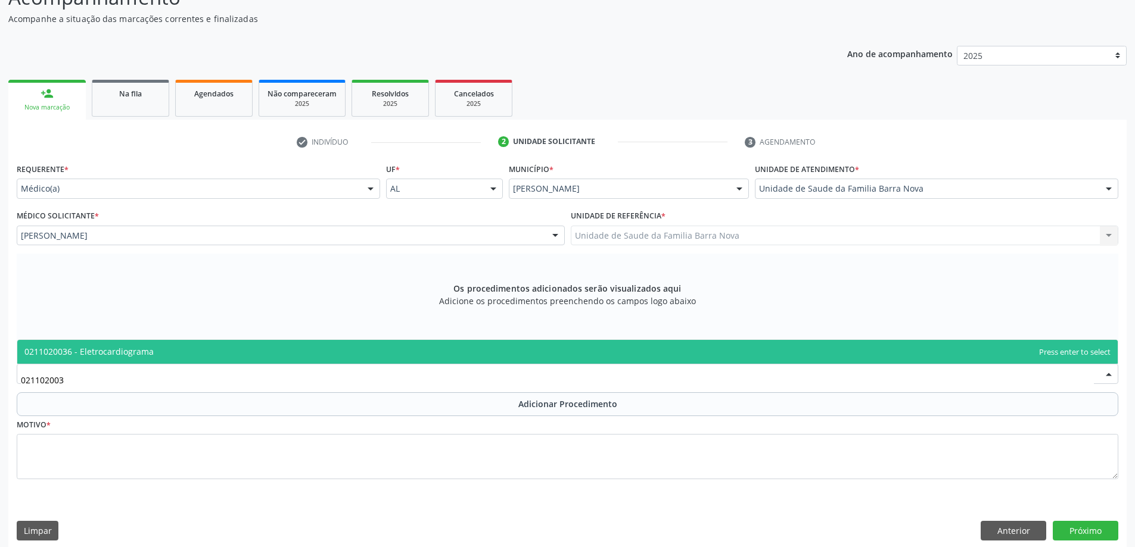
type input "0211020036"
click at [303, 351] on span "0211020036 - Eletrocardiograma" at bounding box center [567, 352] width 1100 height 24
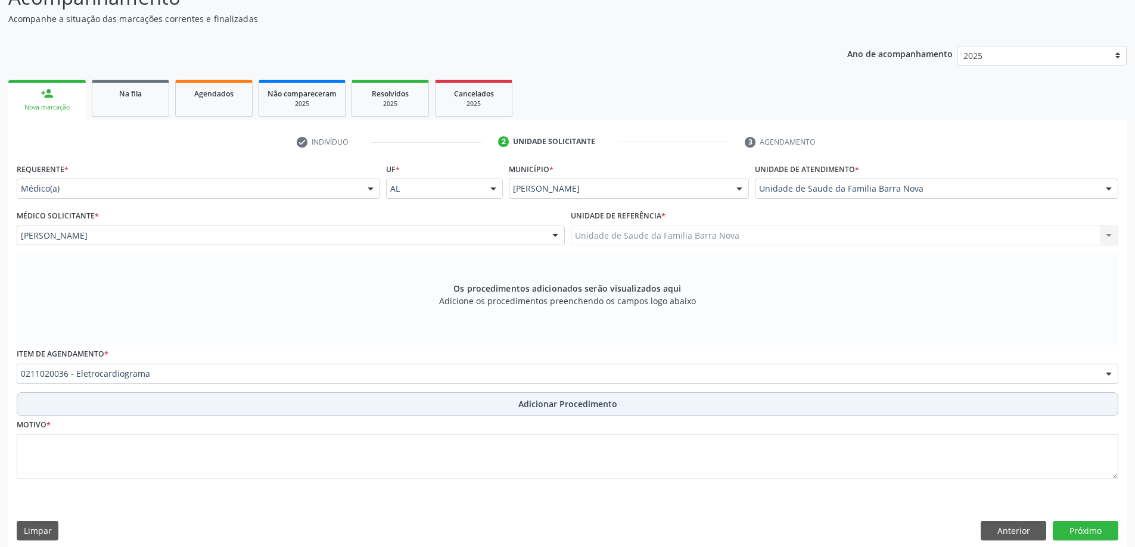
click at [555, 403] on span "Adicionar Procedimento" at bounding box center [567, 404] width 99 height 13
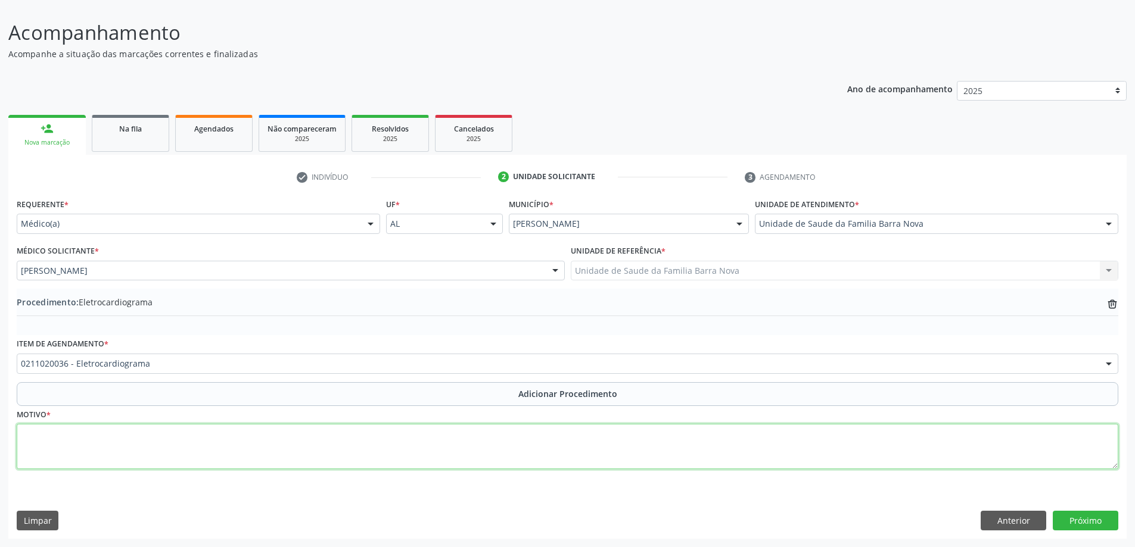
click at [450, 443] on textarea at bounding box center [567, 446] width 1101 height 45
type textarea "HAS + Controle clínico anual."
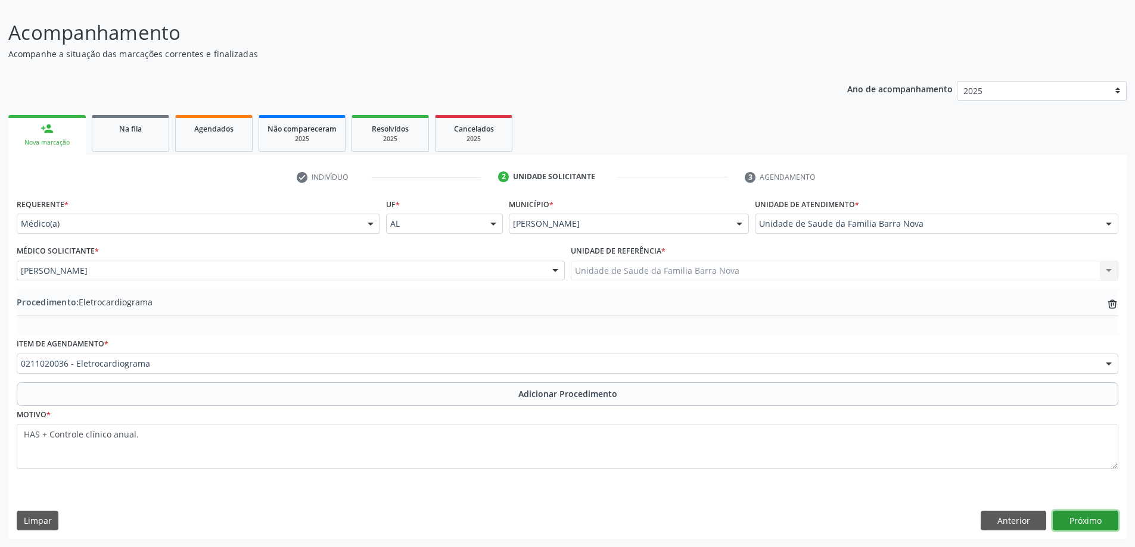
click at [1085, 525] on button "Próximo" at bounding box center [1086, 521] width 66 height 20
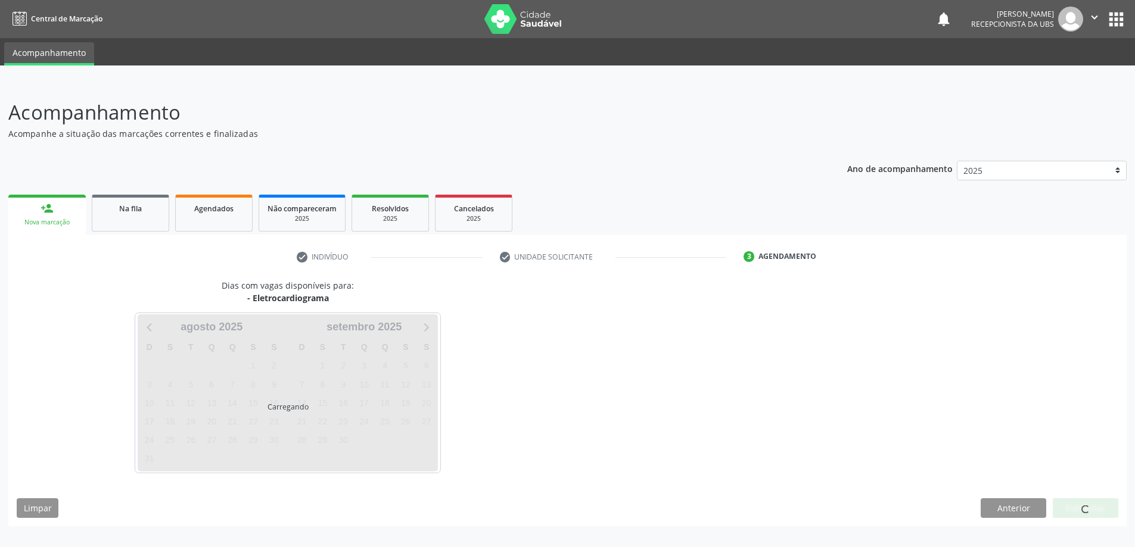
scroll to position [0, 0]
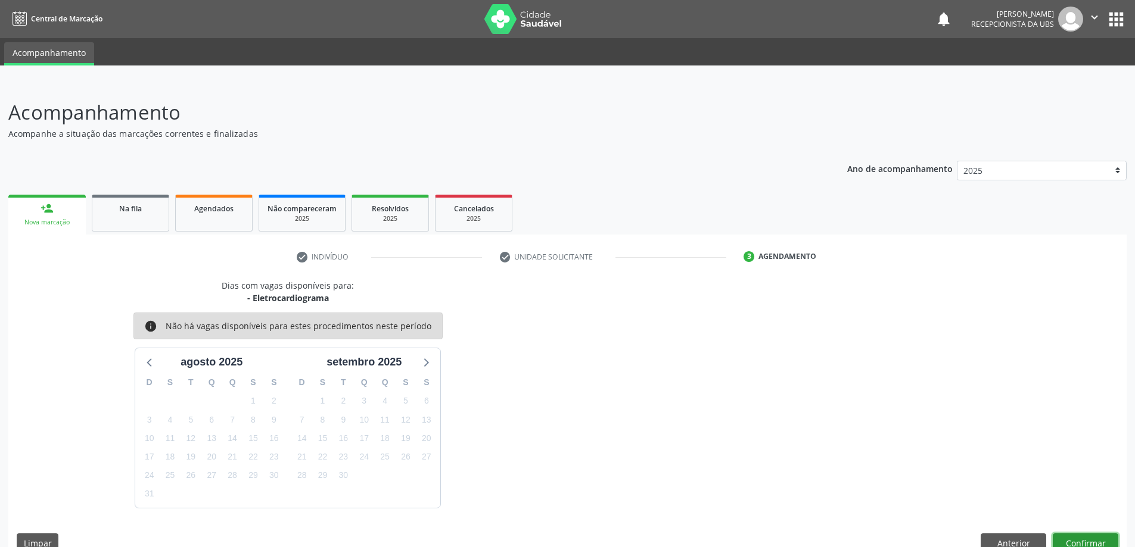
click at [1079, 544] on button "Confirmar" at bounding box center [1086, 544] width 66 height 20
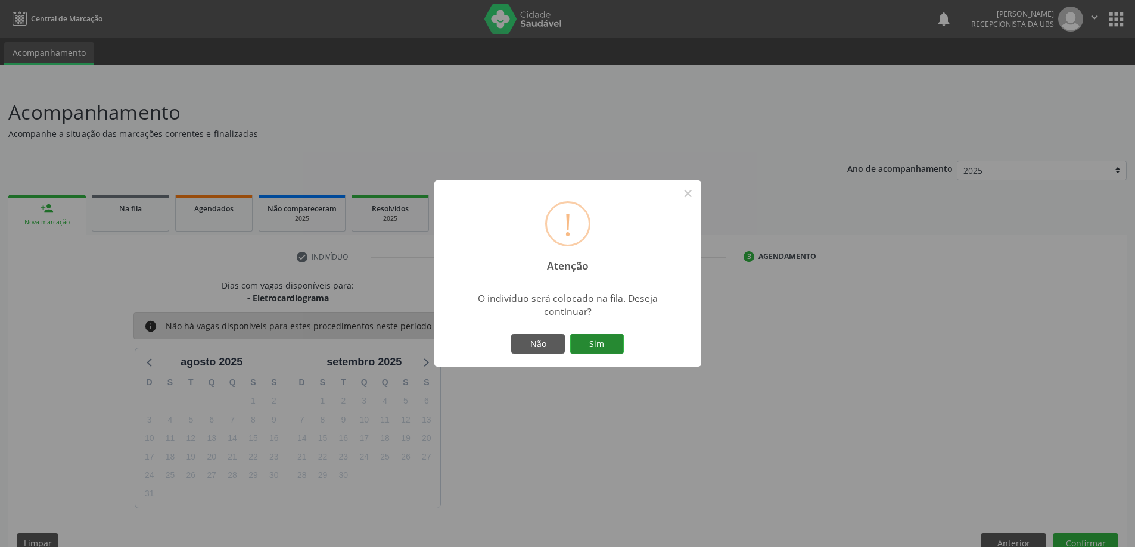
click at [598, 343] on button "Sim" at bounding box center [597, 344] width 54 height 20
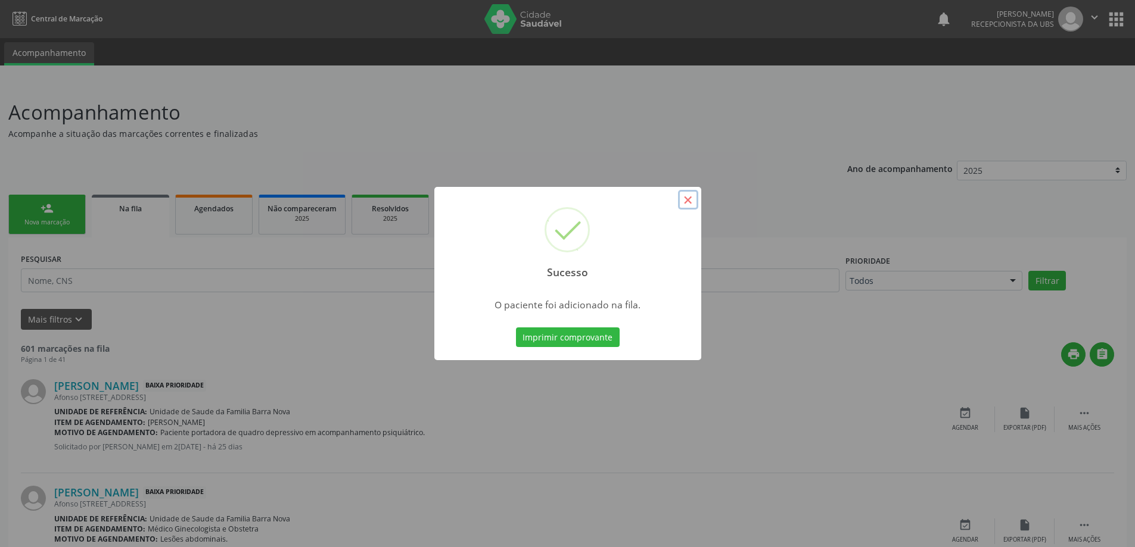
click at [686, 204] on button "×" at bounding box center [688, 200] width 20 height 20
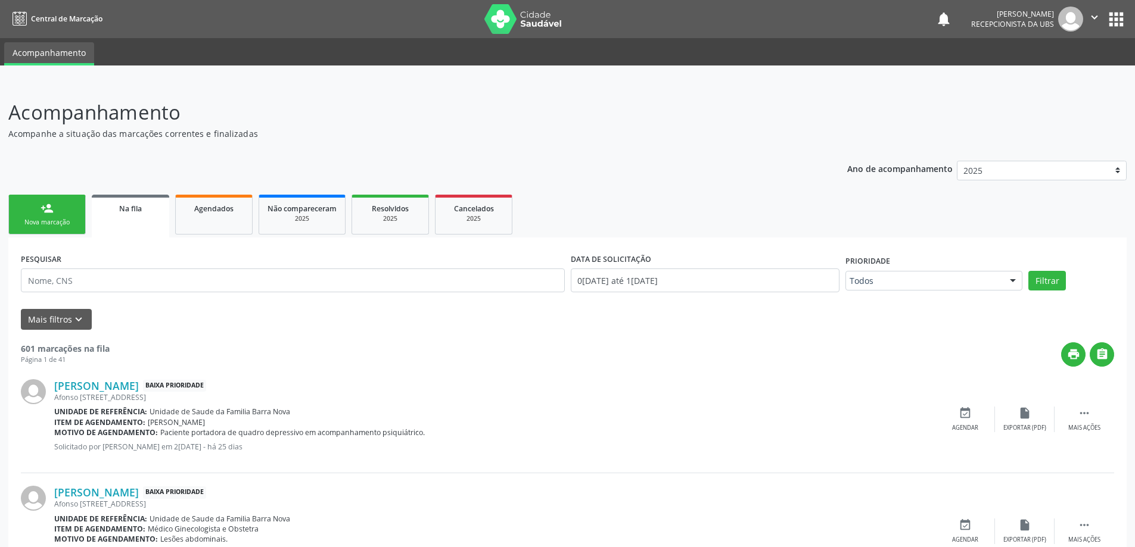
click at [44, 212] on div "person_add" at bounding box center [47, 208] width 13 height 13
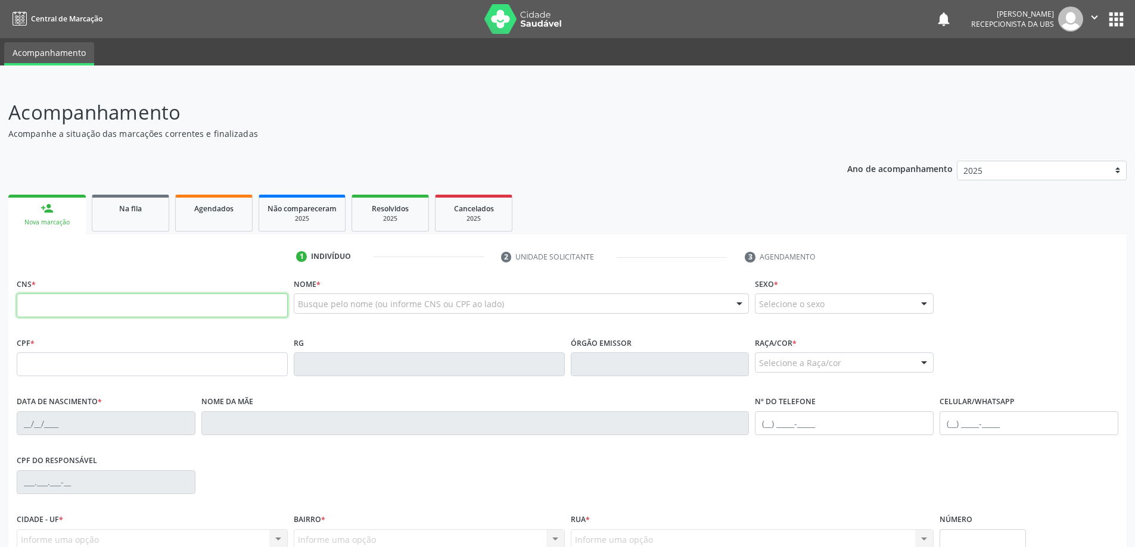
click at [89, 303] on input "text" at bounding box center [152, 306] width 271 height 24
type input "709 0068 1819 9117"
type input "894.463.564-15"
type input "1[DATE]"
type input "[PERSON_NAME]"
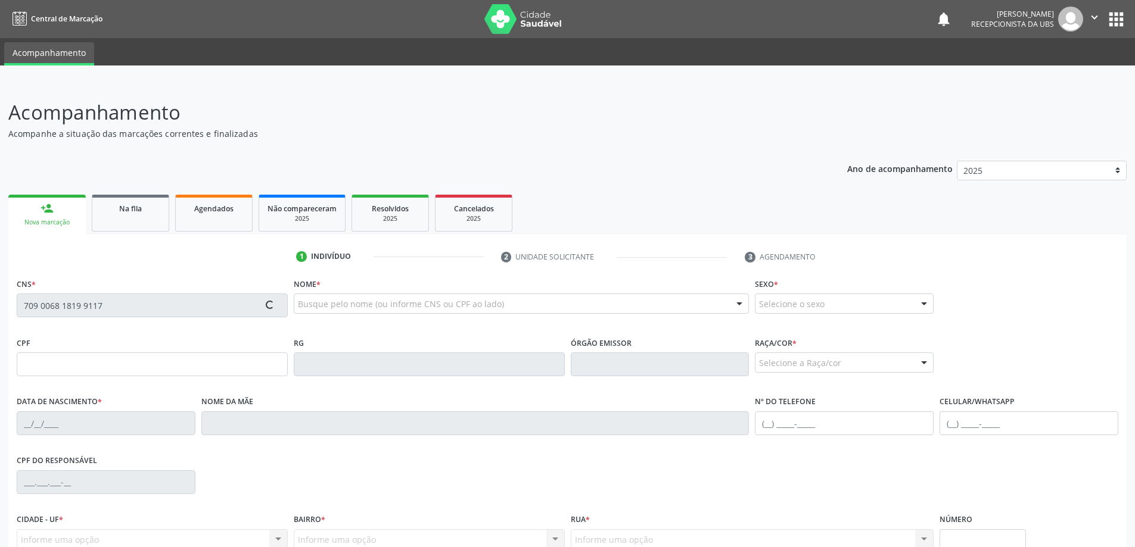
type input "[PHONE_NUMBER]"
type input "220"
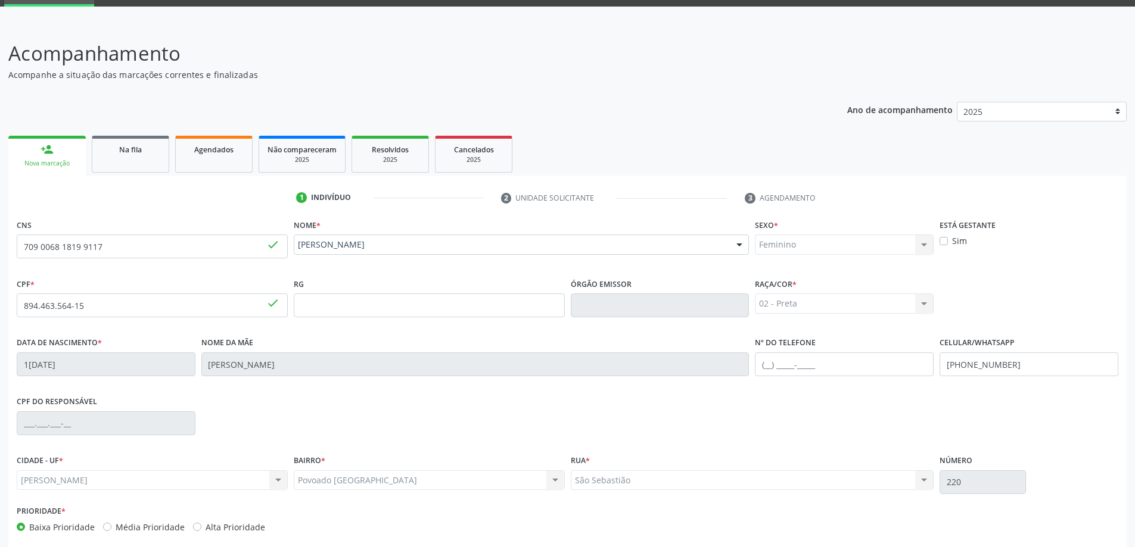
scroll to position [115, 0]
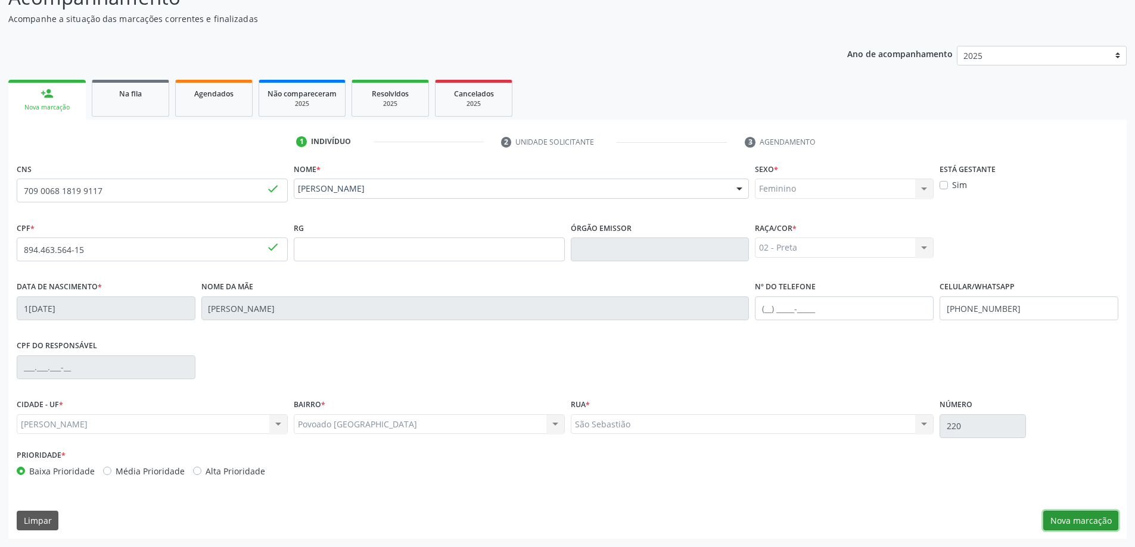
click at [1078, 514] on button "Nova marcação" at bounding box center [1080, 521] width 75 height 20
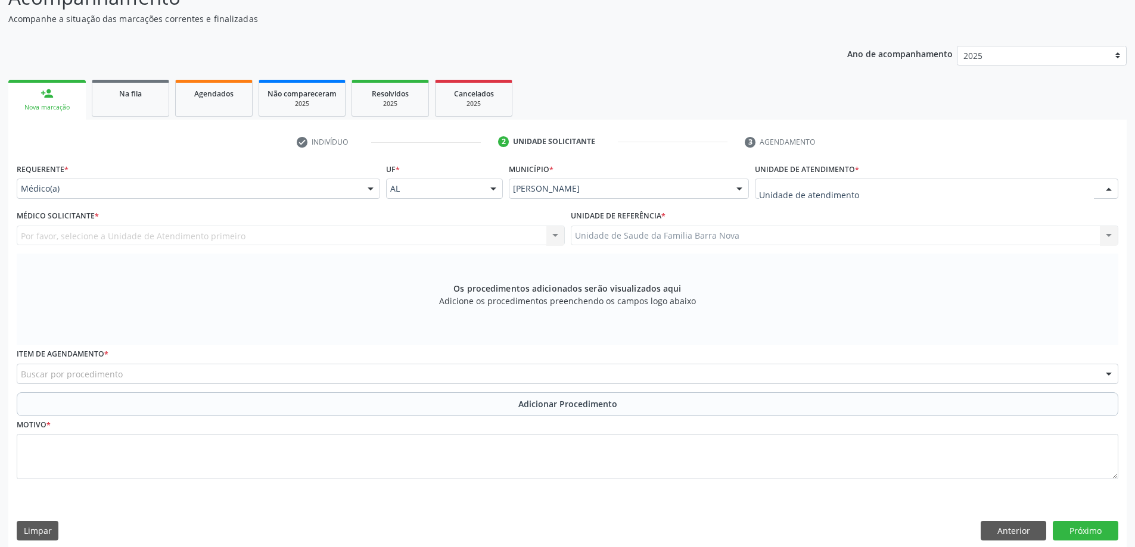
click at [869, 188] on div at bounding box center [936, 189] width 363 height 20
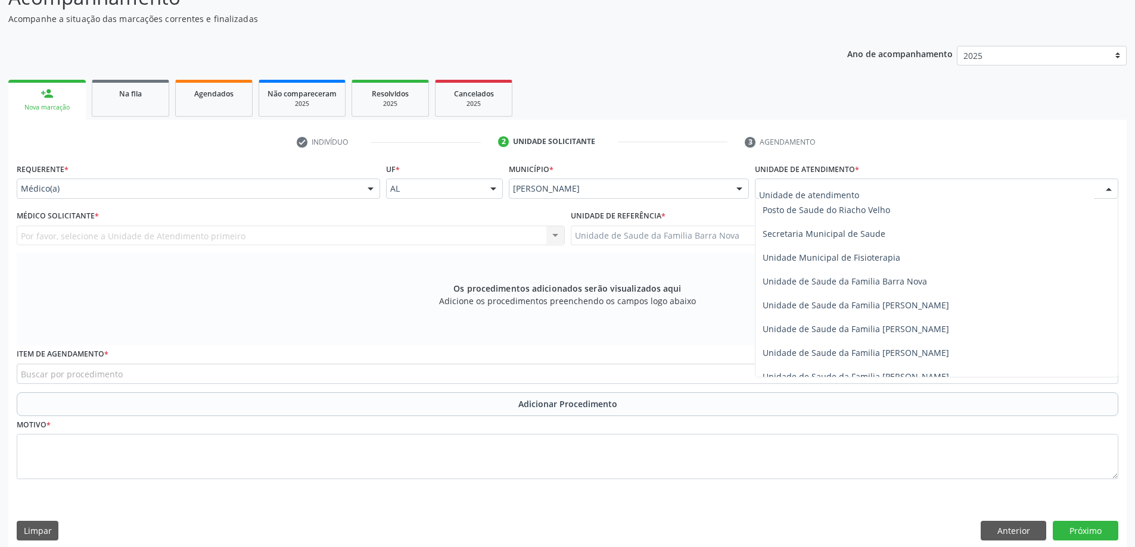
scroll to position [596, 0]
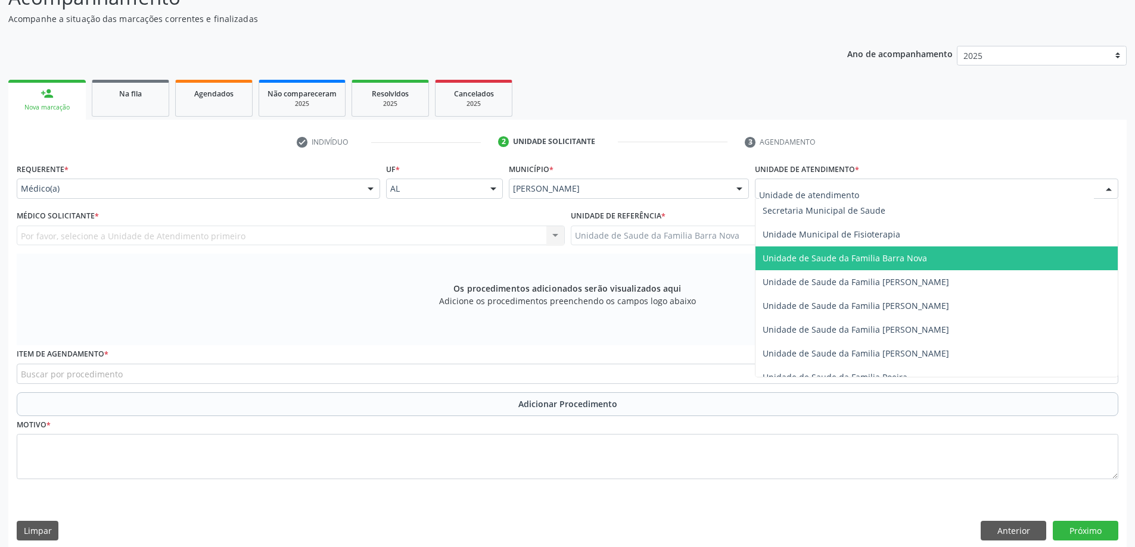
click at [879, 255] on span "Unidade de Saude da Familia Barra Nova" at bounding box center [844, 258] width 164 height 11
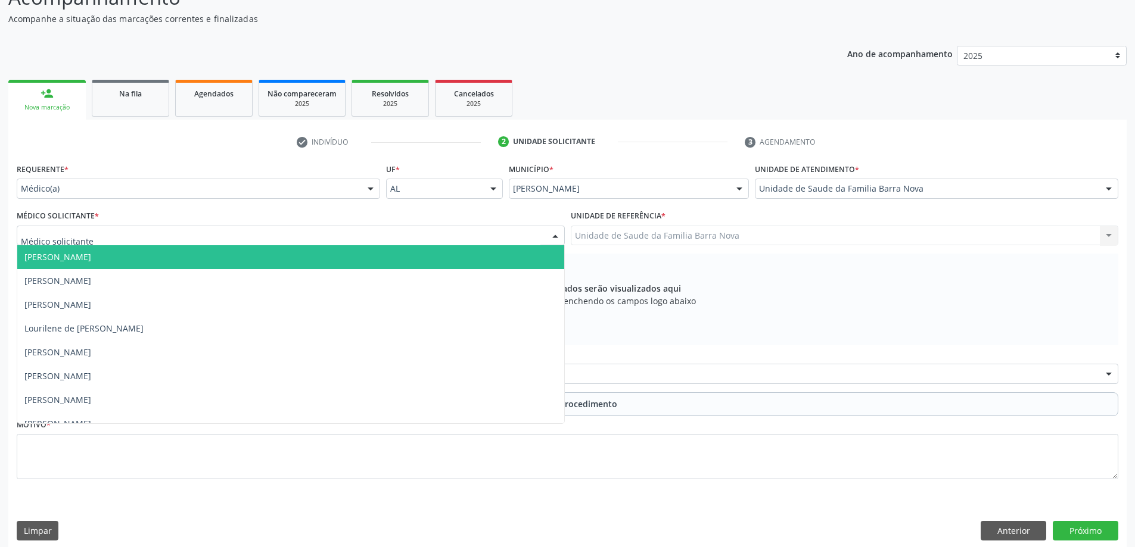
click at [291, 226] on div at bounding box center [291, 236] width 548 height 20
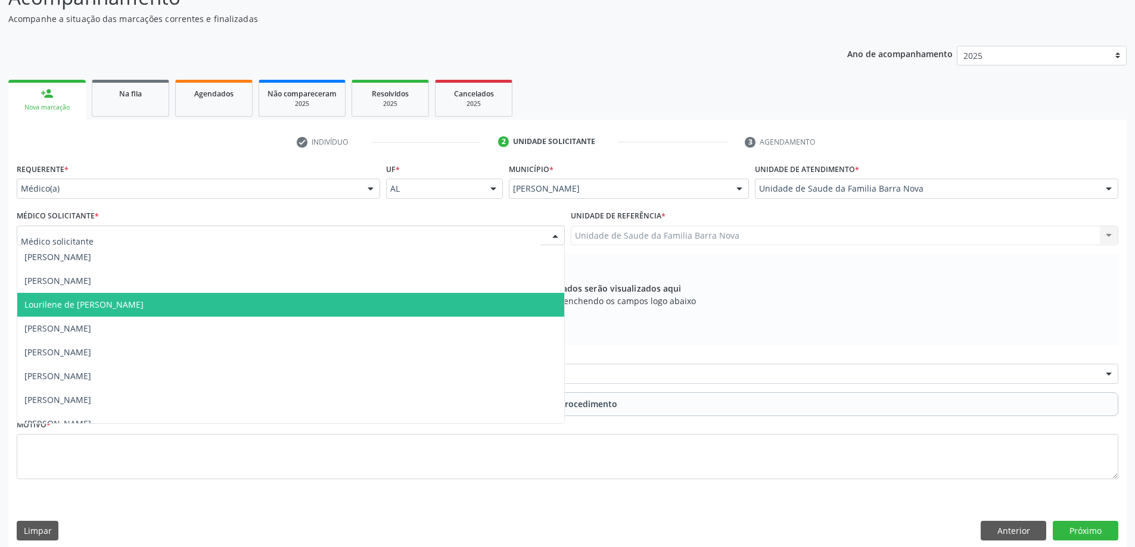
scroll to position [36, 0]
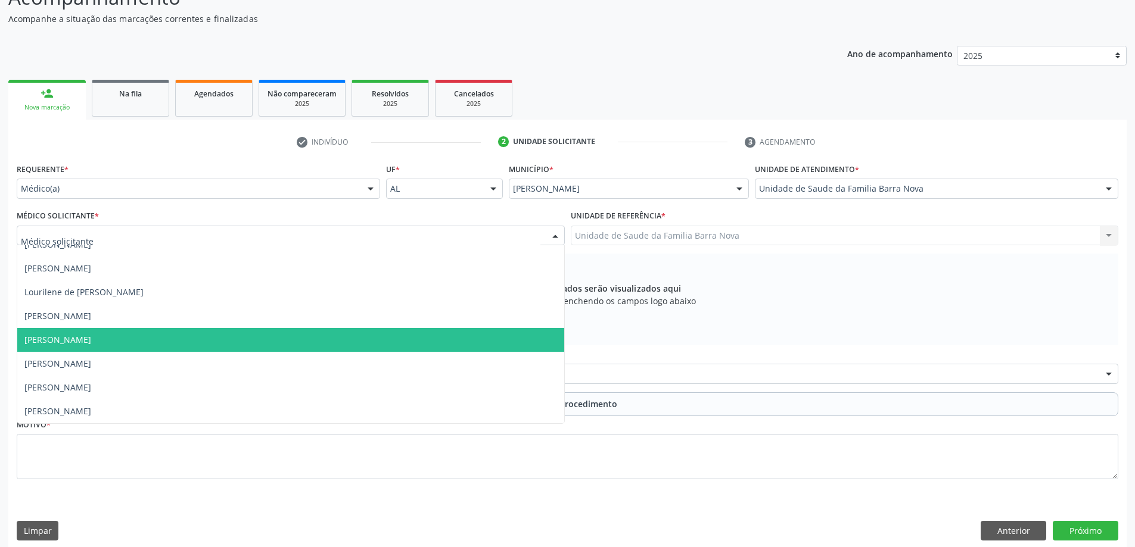
click at [225, 340] on span "[PERSON_NAME]" at bounding box center [290, 340] width 547 height 24
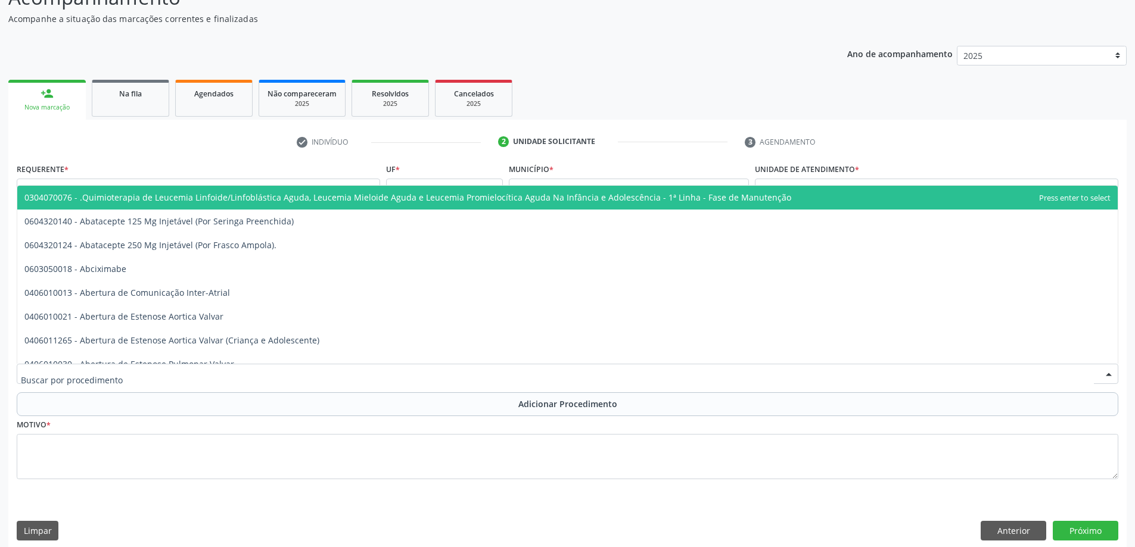
click at [404, 375] on div at bounding box center [567, 374] width 1101 height 20
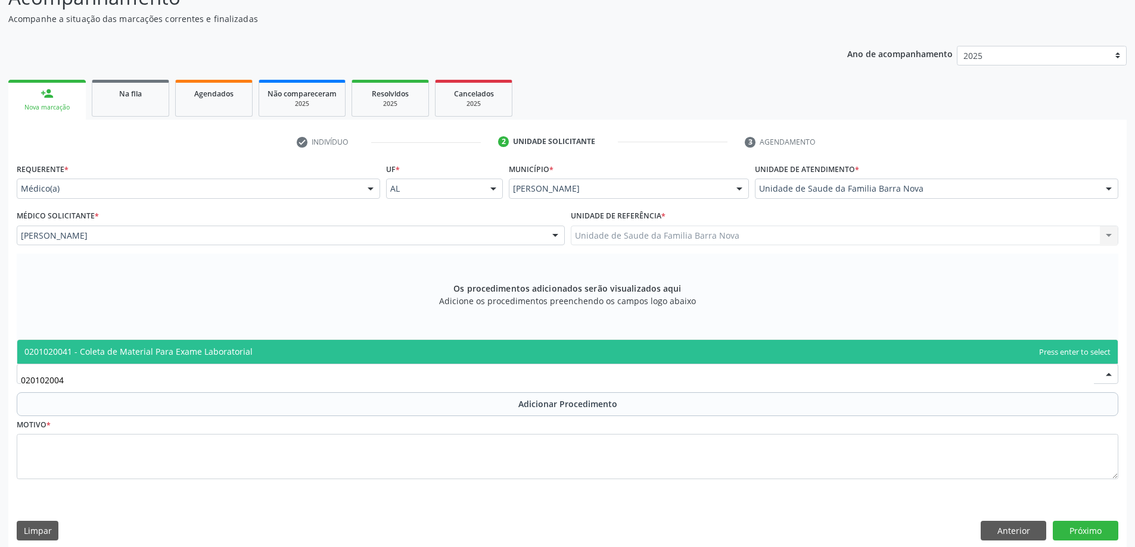
type input "0201020041"
click at [422, 356] on span "0201020041 - Coleta de Material Para Exame Laboratorial" at bounding box center [567, 352] width 1100 height 24
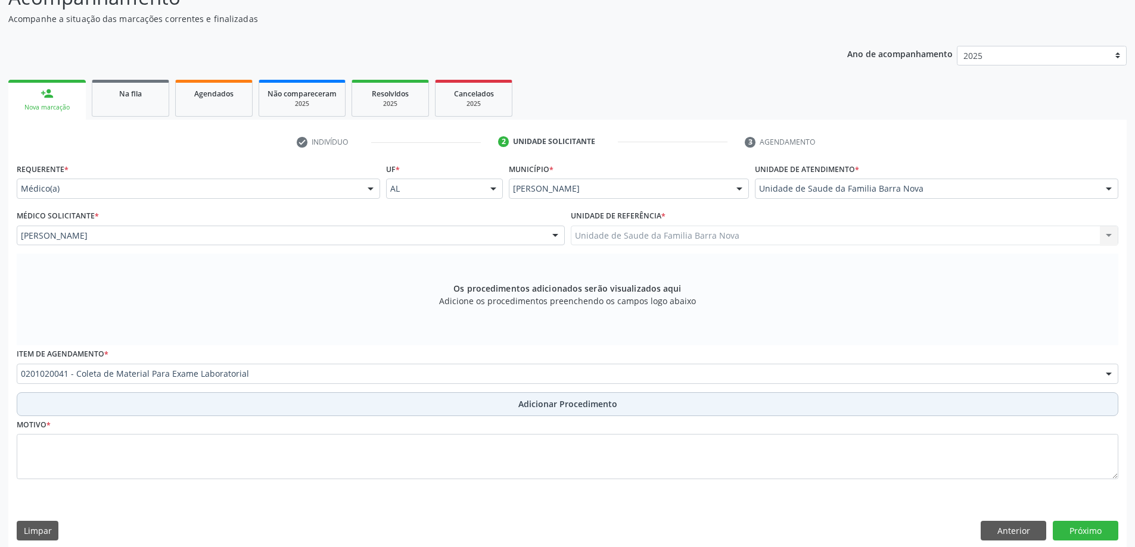
click at [521, 410] on span "Adicionar Procedimento" at bounding box center [567, 404] width 99 height 13
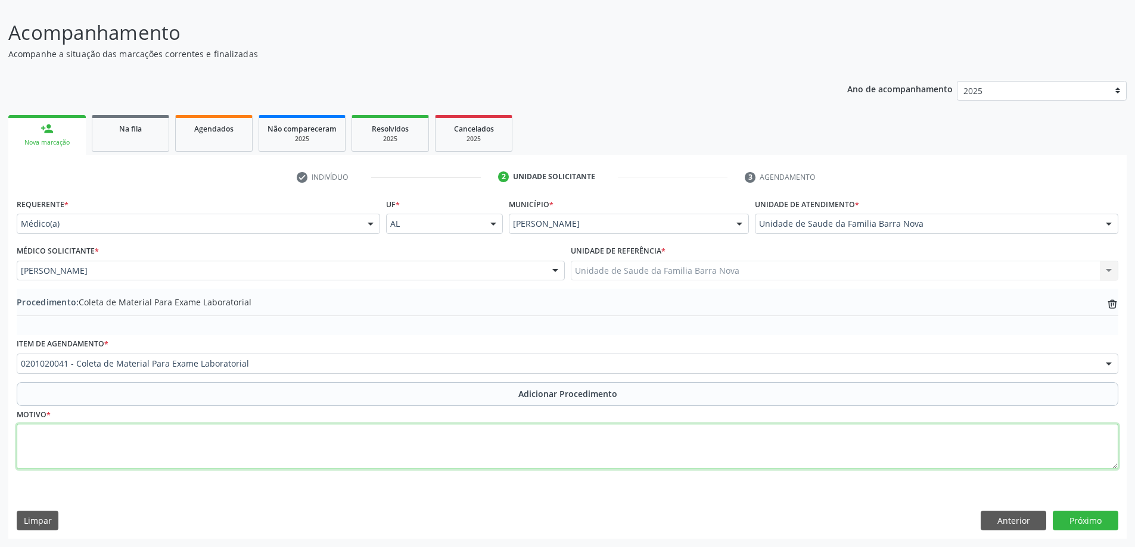
click at [341, 450] on textarea at bounding box center [567, 446] width 1101 height 45
type textarea "HAS + Controle clínico anual."
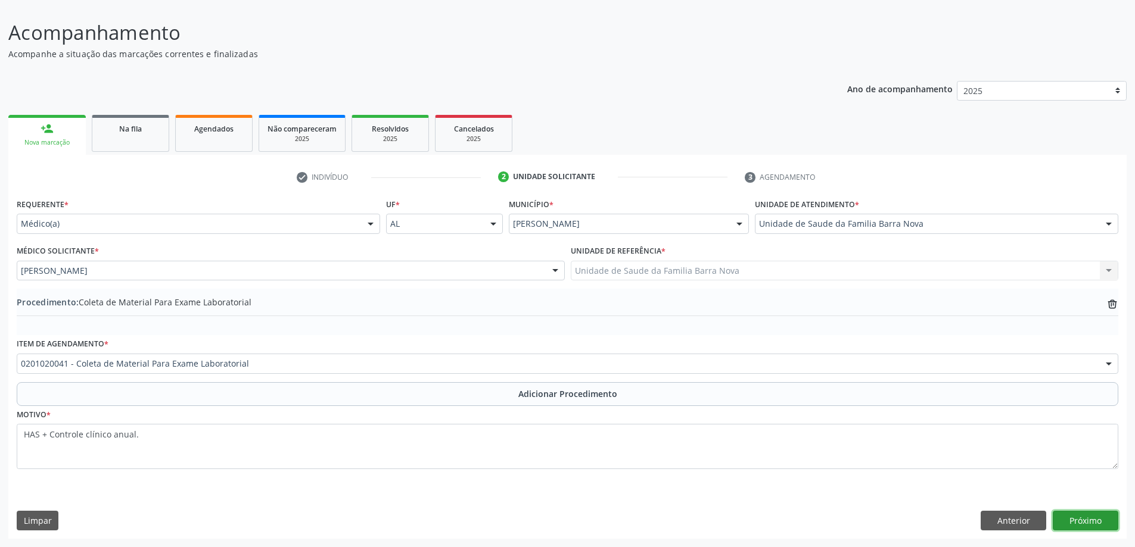
click at [1074, 518] on button "Próximo" at bounding box center [1086, 521] width 66 height 20
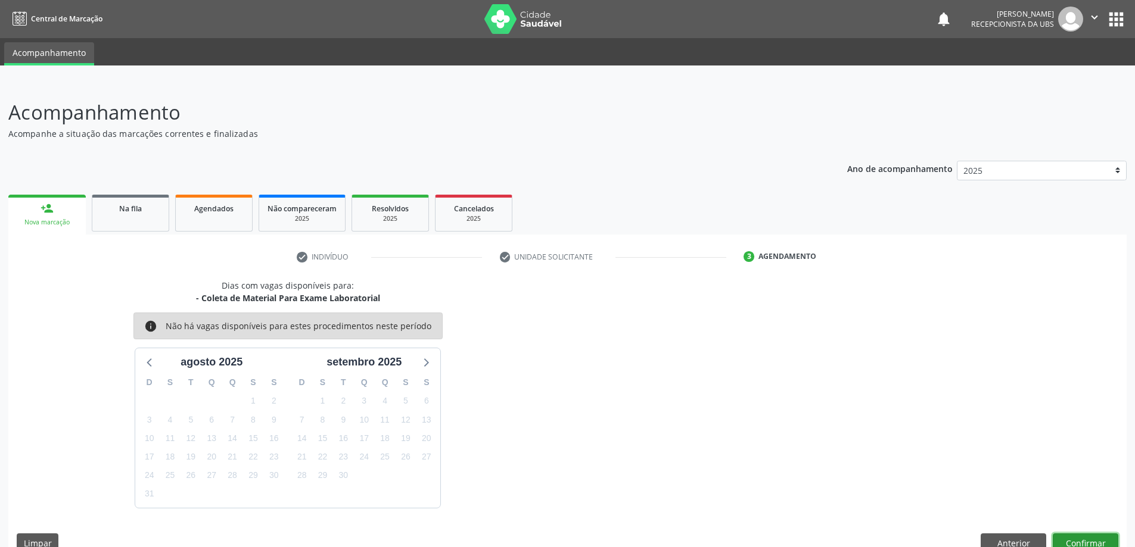
click at [1091, 537] on button "Confirmar" at bounding box center [1086, 544] width 66 height 20
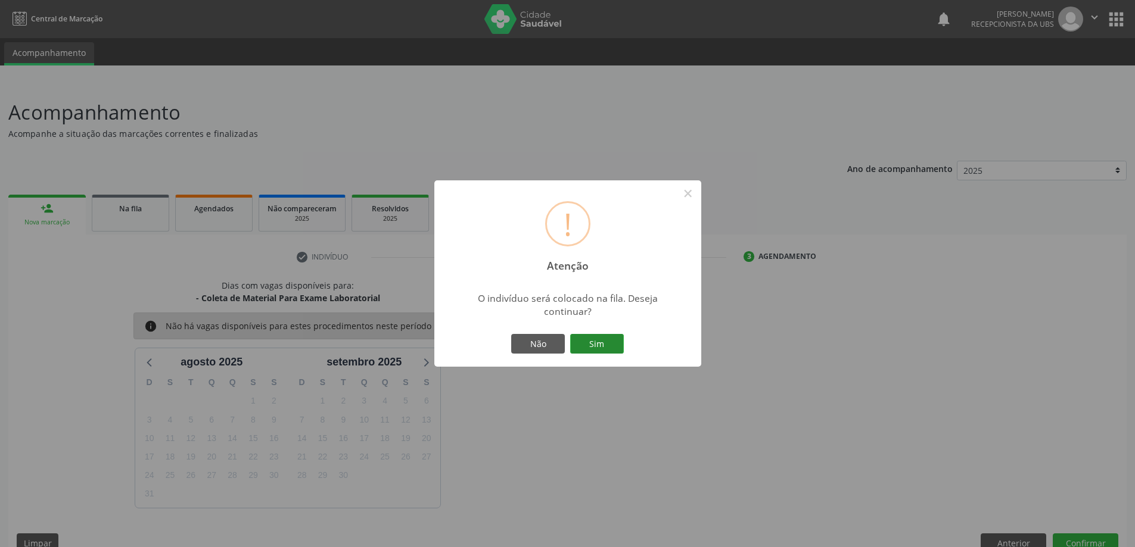
click at [620, 340] on button "Sim" at bounding box center [597, 344] width 54 height 20
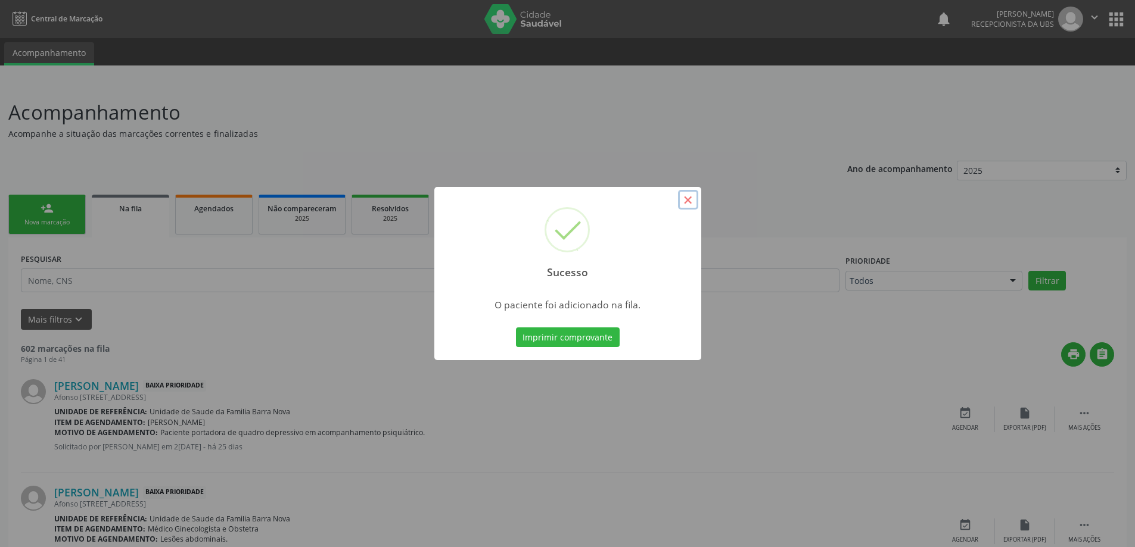
click at [689, 199] on button "×" at bounding box center [688, 200] width 20 height 20
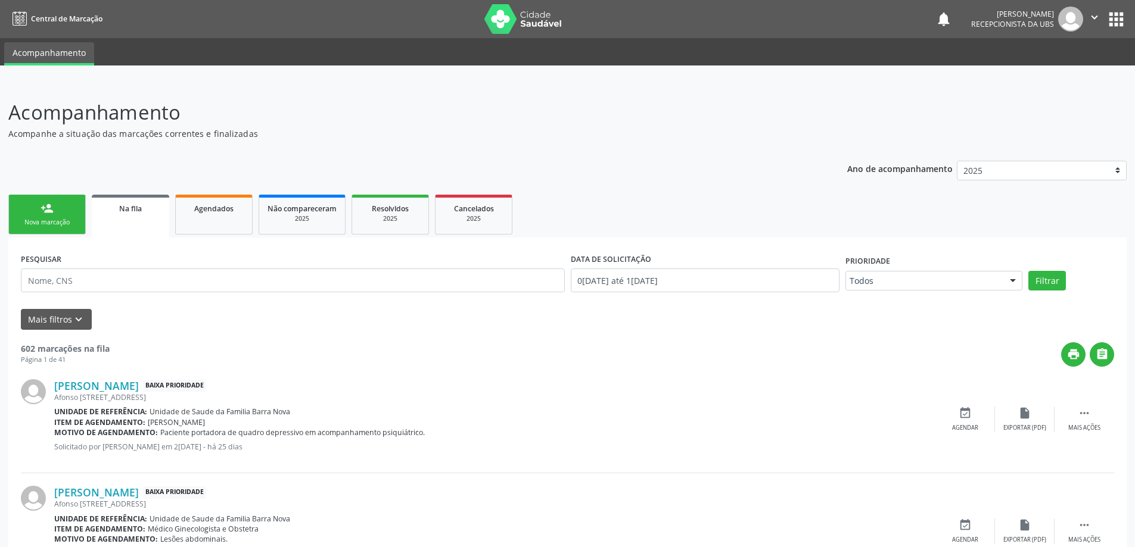
click at [42, 218] on div "Nova marcação" at bounding box center [47, 222] width 60 height 9
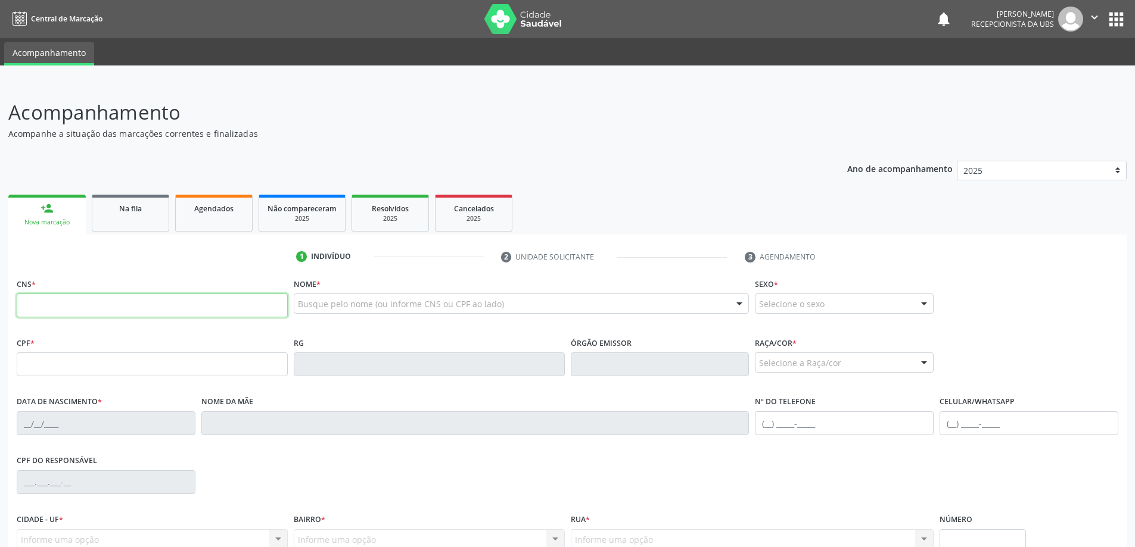
click at [211, 307] on input "text" at bounding box center [152, 306] width 271 height 24
type input "705 0056 5174 1750"
type input "941.041.584-53"
type input "1[DATE]"
type input "Carmem Mascarenhas de AraÚjo"
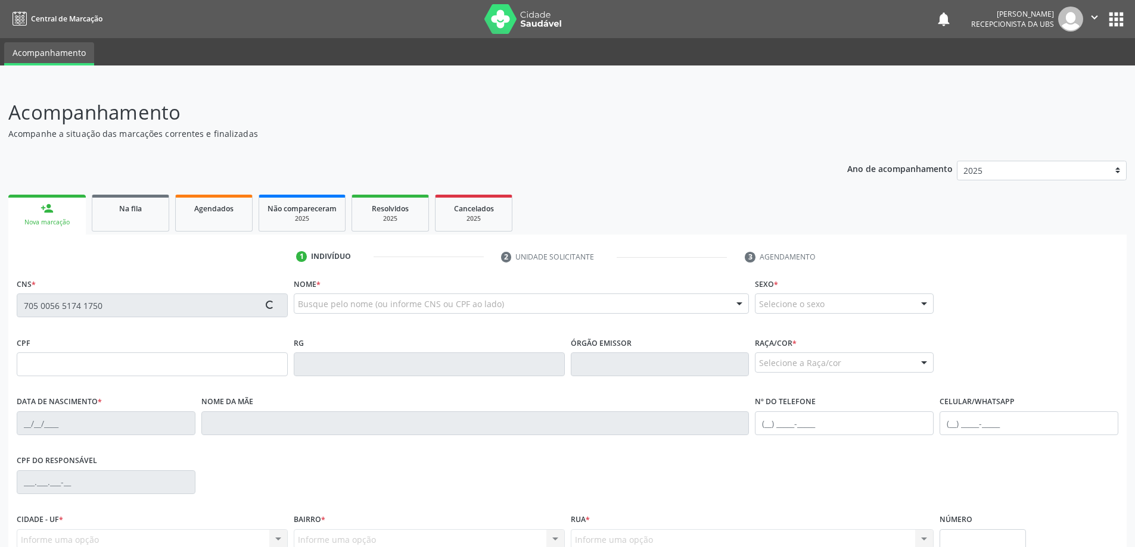
type input "[PHONE_NUMBER]"
type input "S/N"
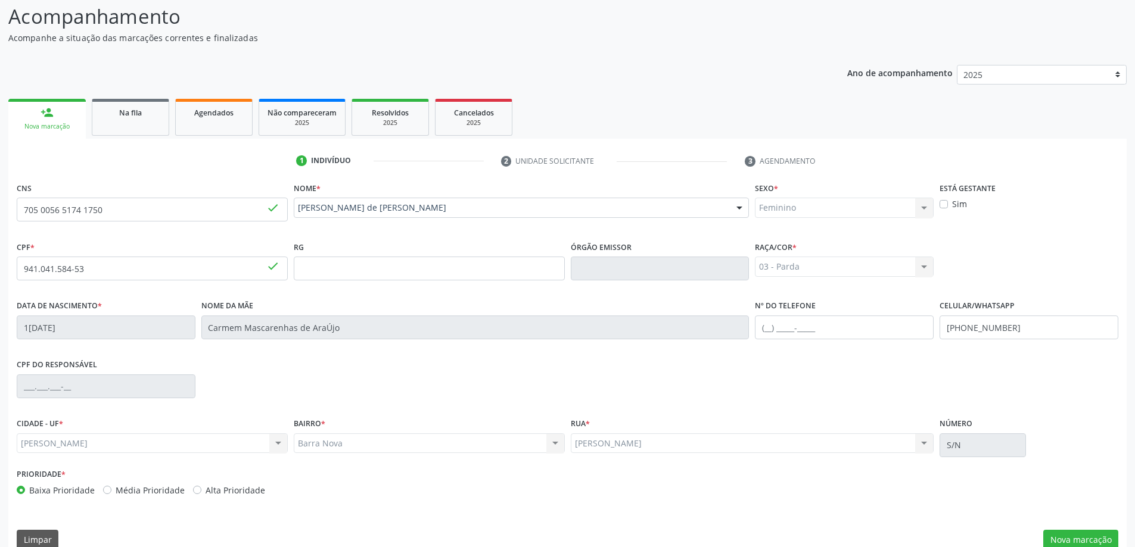
scroll to position [115, 0]
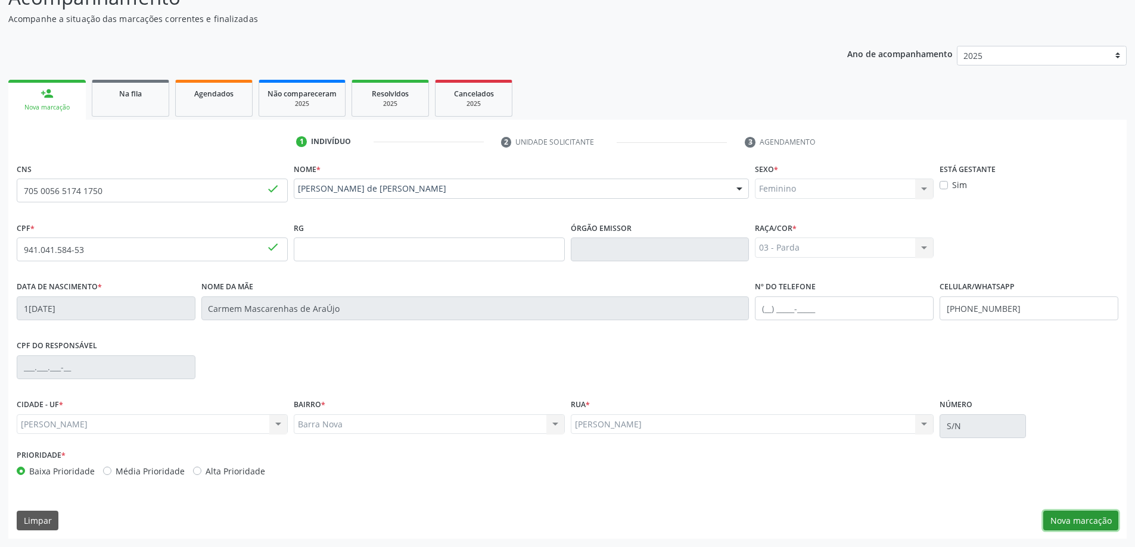
click at [1070, 524] on button "Nova marcação" at bounding box center [1080, 521] width 75 height 20
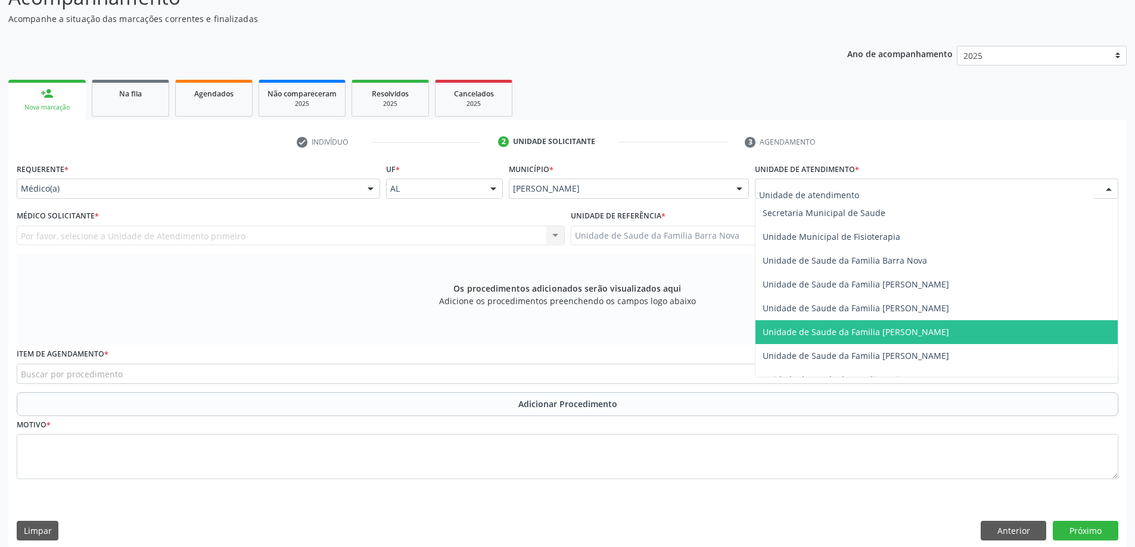
scroll to position [596, 0]
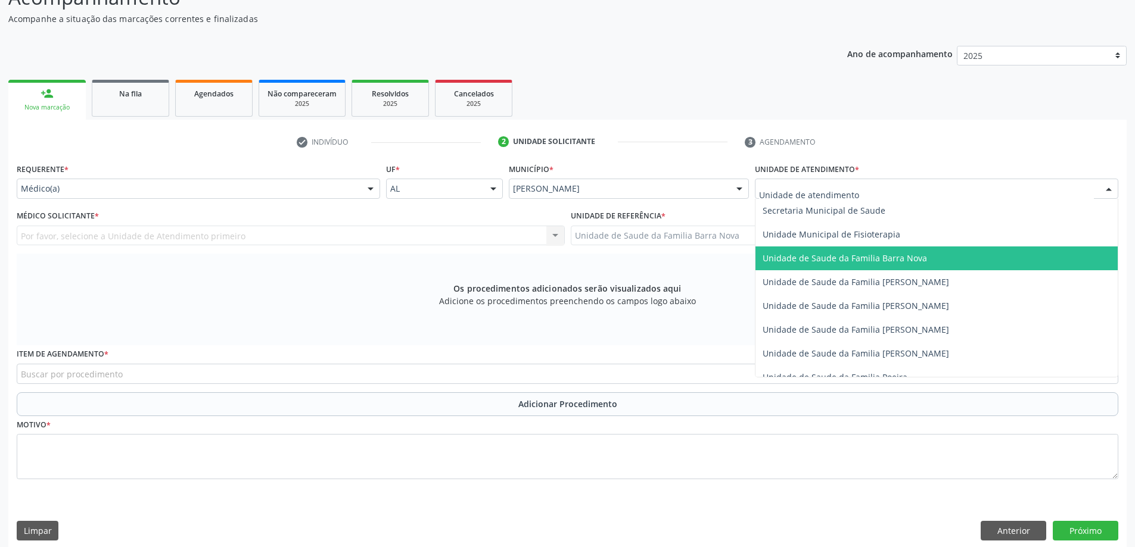
click at [880, 262] on span "Unidade de Saude da Familia Barra Nova" at bounding box center [844, 258] width 164 height 11
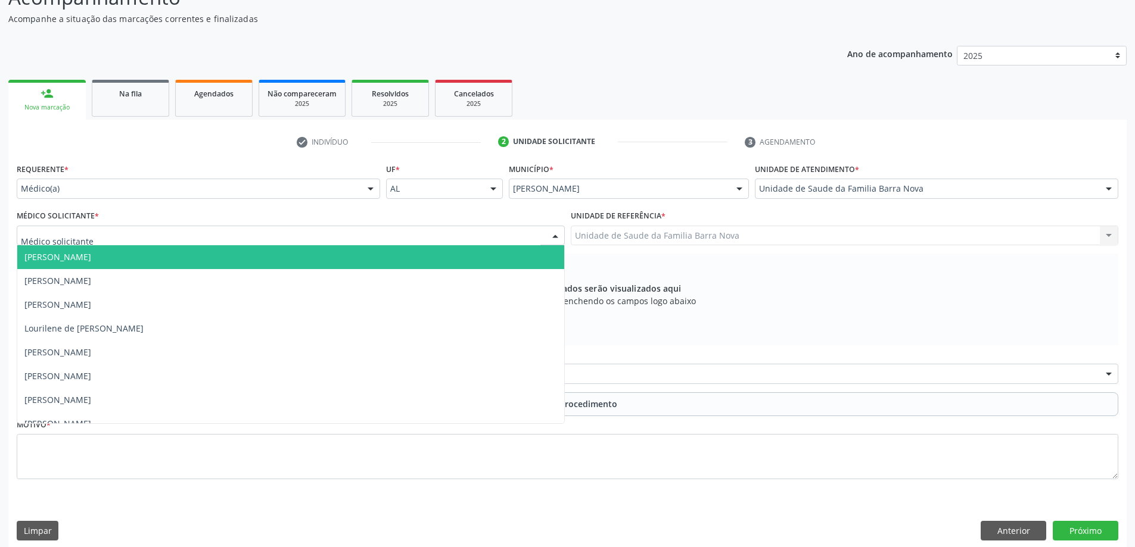
click at [257, 236] on div at bounding box center [291, 236] width 548 height 20
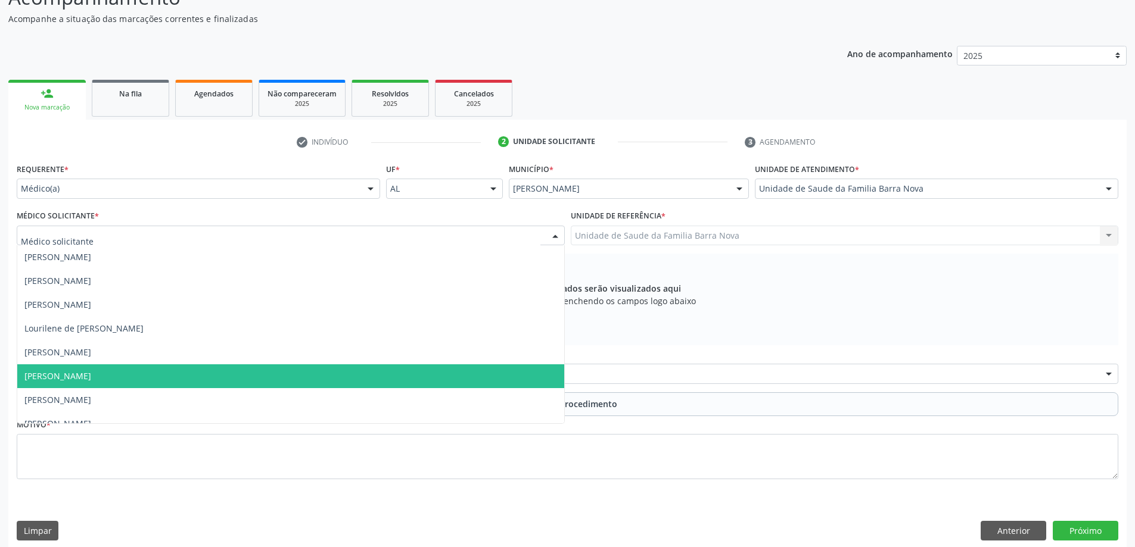
click at [233, 379] on span "[PERSON_NAME]" at bounding box center [290, 377] width 547 height 24
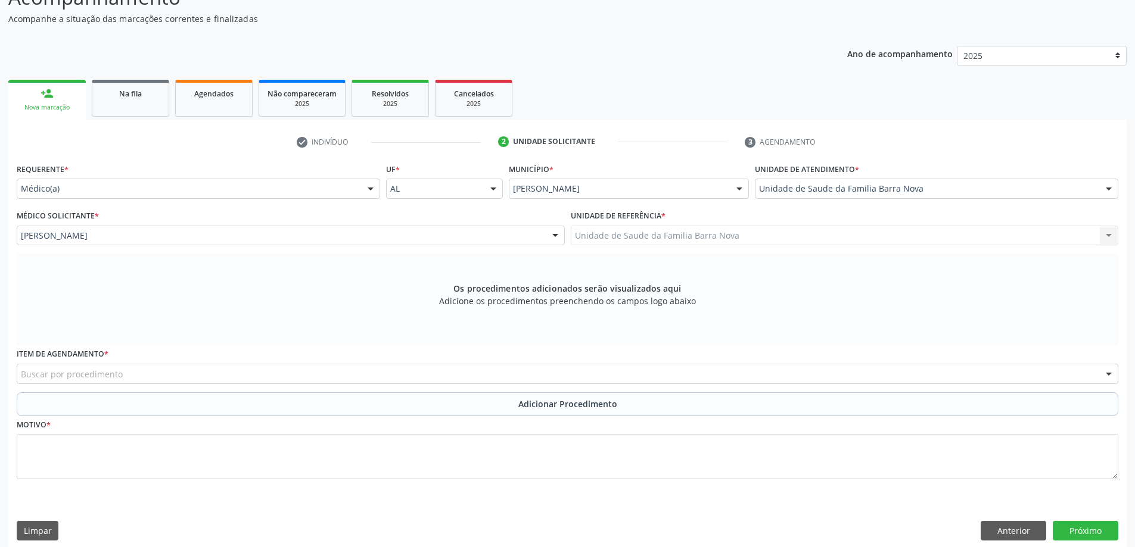
click at [499, 375] on div "Buscar por procedimento" at bounding box center [567, 374] width 1101 height 20
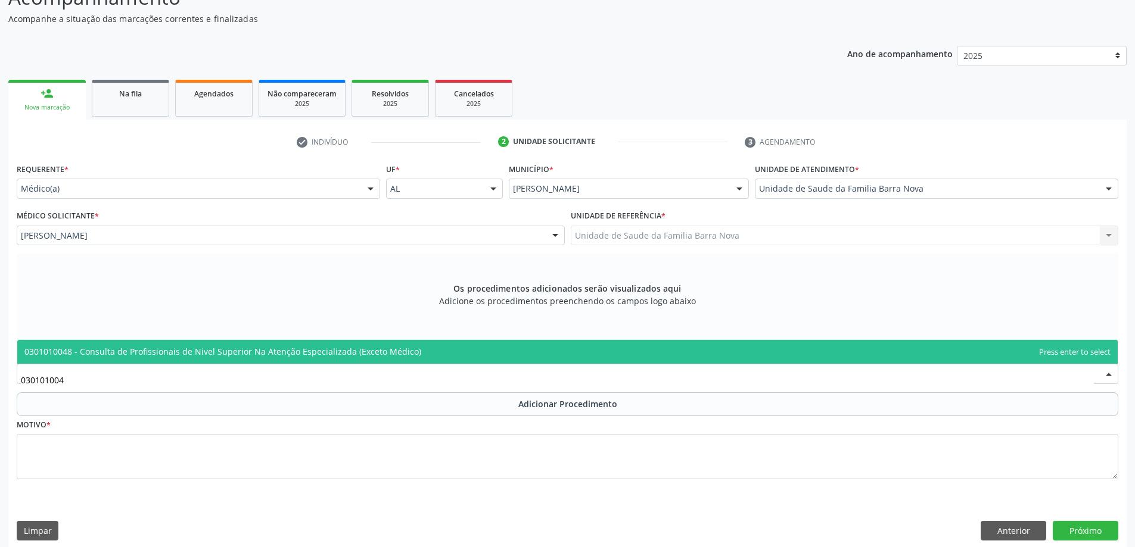
type input "0301010048"
click at [487, 351] on span "0301010048 - Consulta de Profissionais de Nivel Superior Na Atenção Especializa…" at bounding box center [567, 352] width 1100 height 24
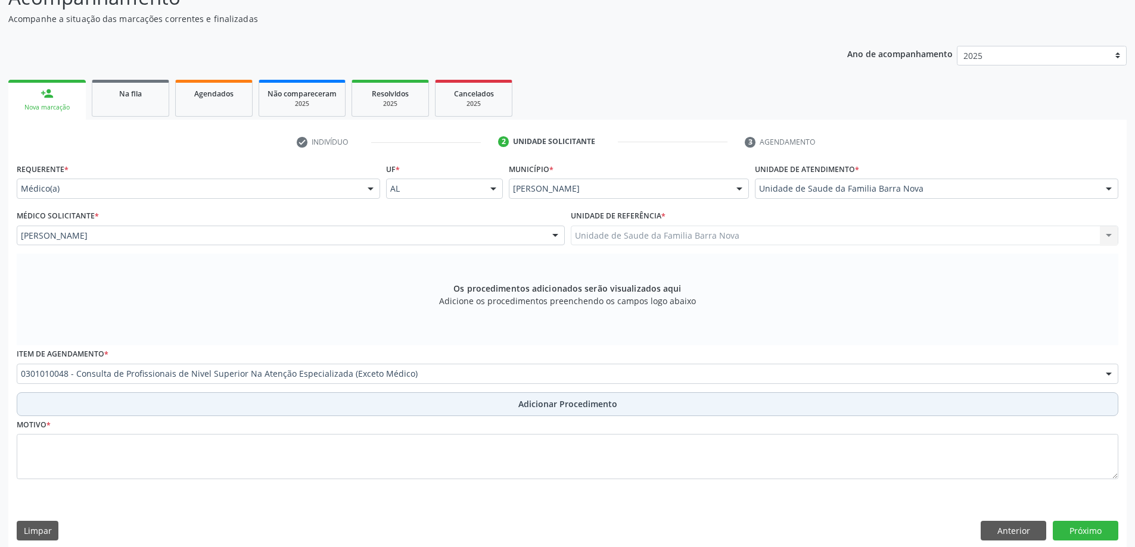
click at [549, 403] on span "Adicionar Procedimento" at bounding box center [567, 404] width 99 height 13
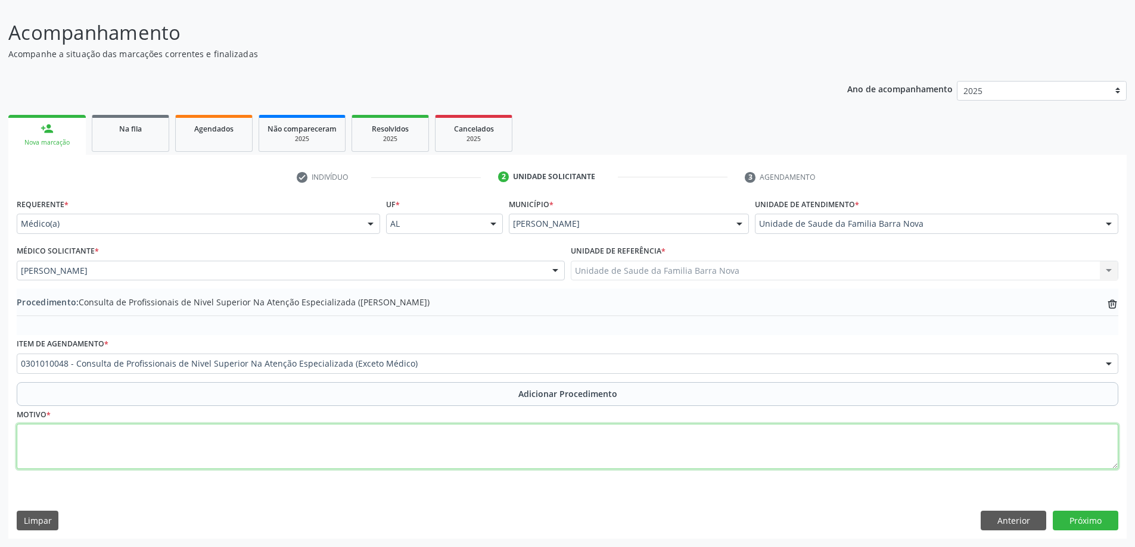
click at [228, 452] on textarea at bounding box center [567, 446] width 1101 height 45
click at [259, 435] on textarea "Paciente com dores articulares difusamente e de longa data.SIC" at bounding box center [567, 446] width 1101 height 45
click at [275, 437] on textarea "Paciente com dores articulares difusamente e de longa data, SIC" at bounding box center [567, 446] width 1101 height 45
type textarea "Paciente com dores articulares difusamente e de longa data, SIC. Solicito avali…"
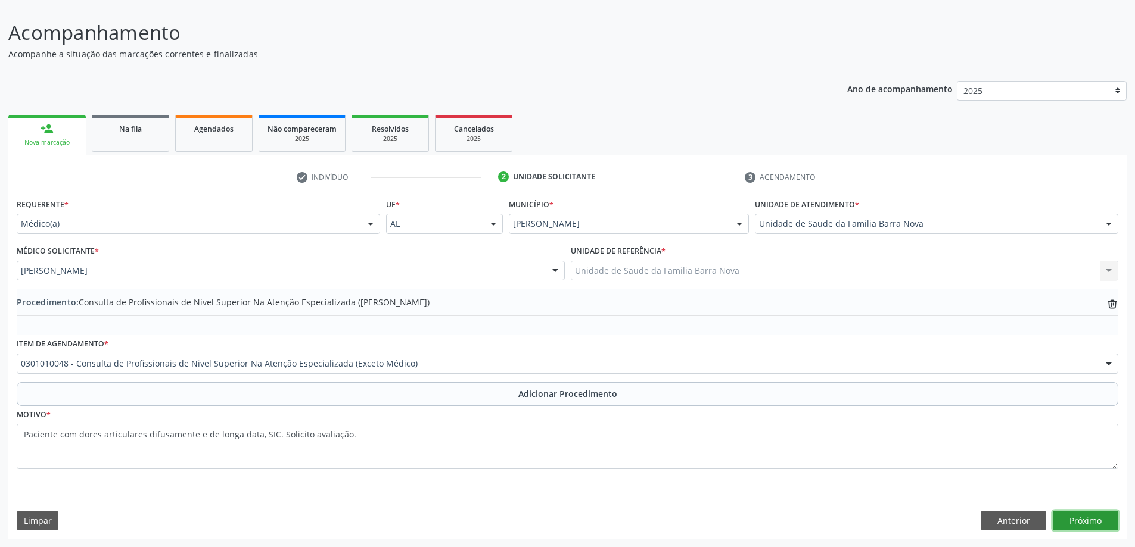
click at [1078, 524] on button "Próximo" at bounding box center [1086, 521] width 66 height 20
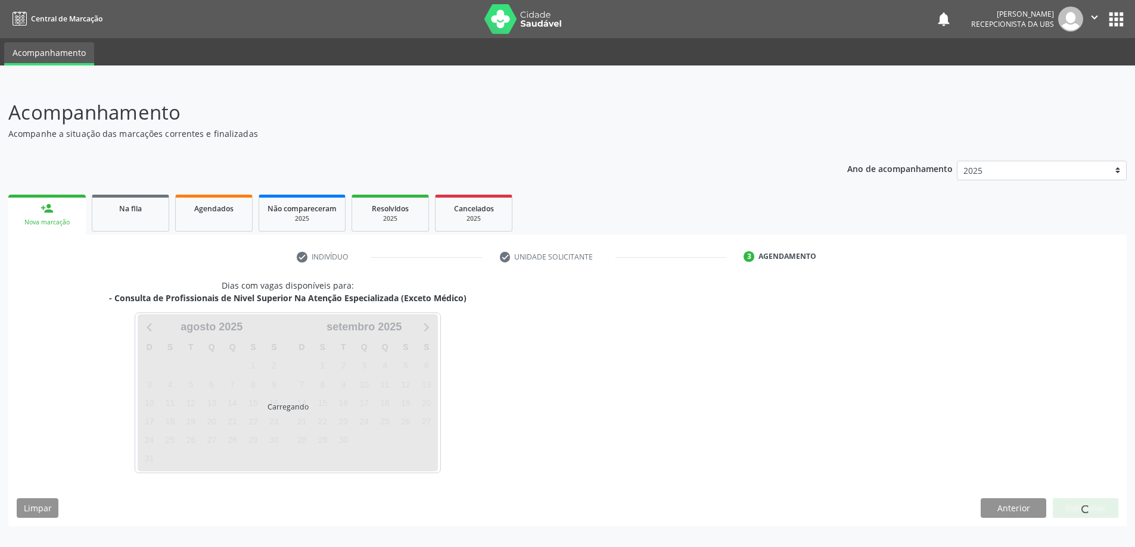
scroll to position [0, 0]
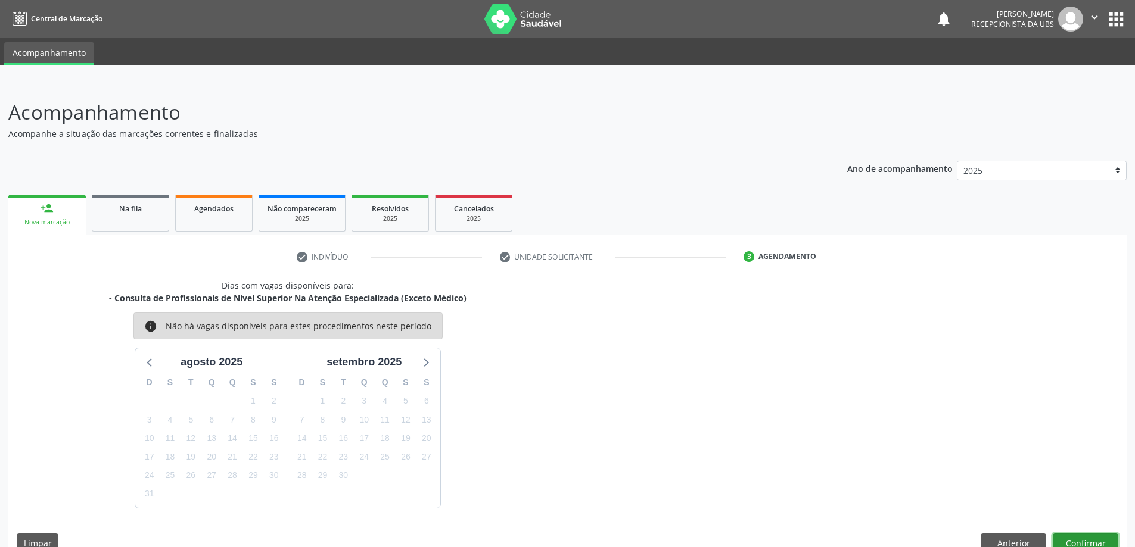
click at [1082, 542] on button "Confirmar" at bounding box center [1086, 544] width 66 height 20
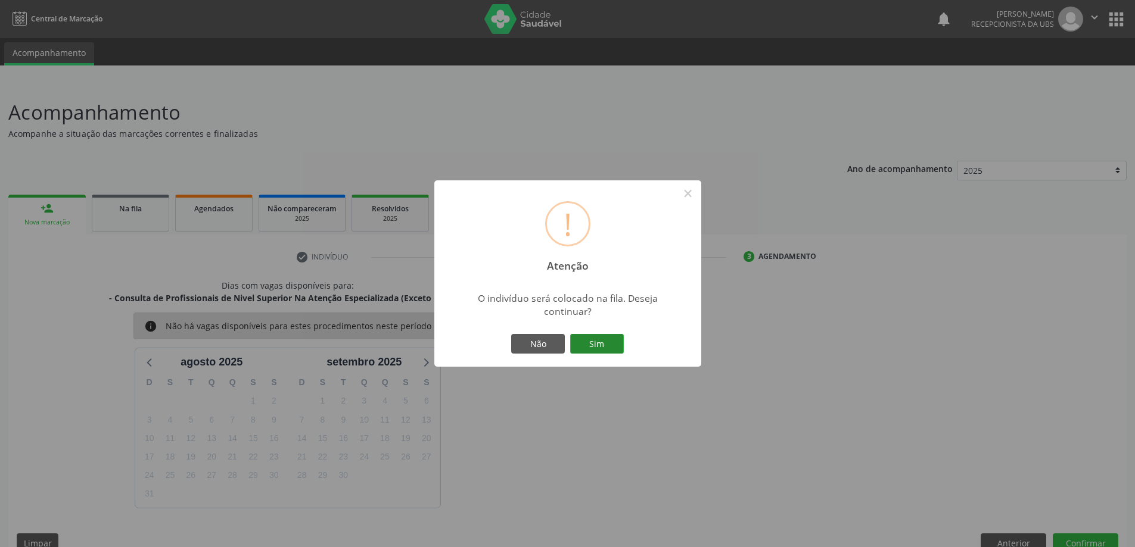
click at [602, 341] on button "Sim" at bounding box center [597, 344] width 54 height 20
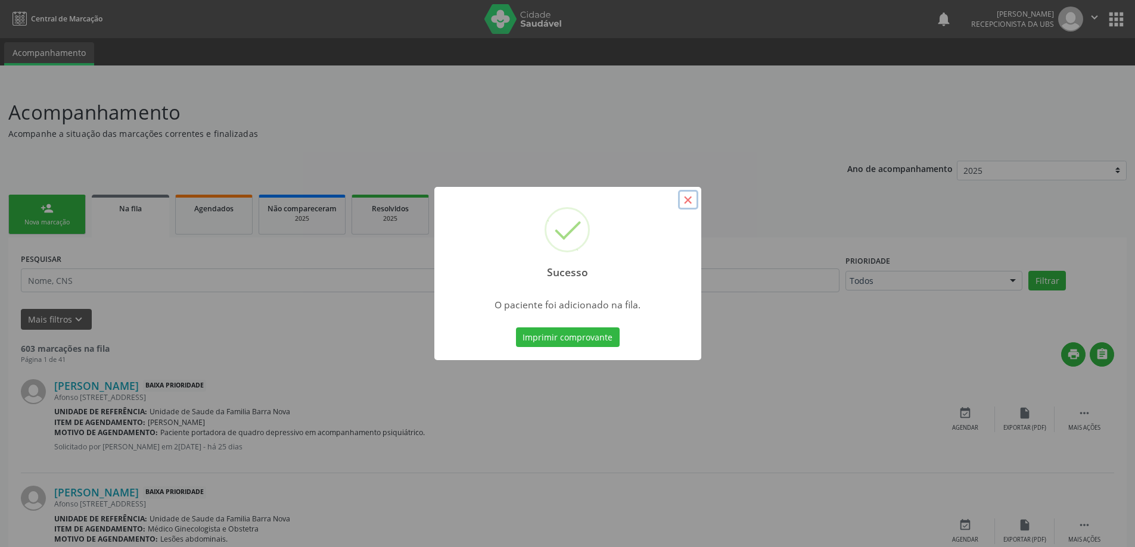
click at [687, 205] on button "×" at bounding box center [688, 200] width 20 height 20
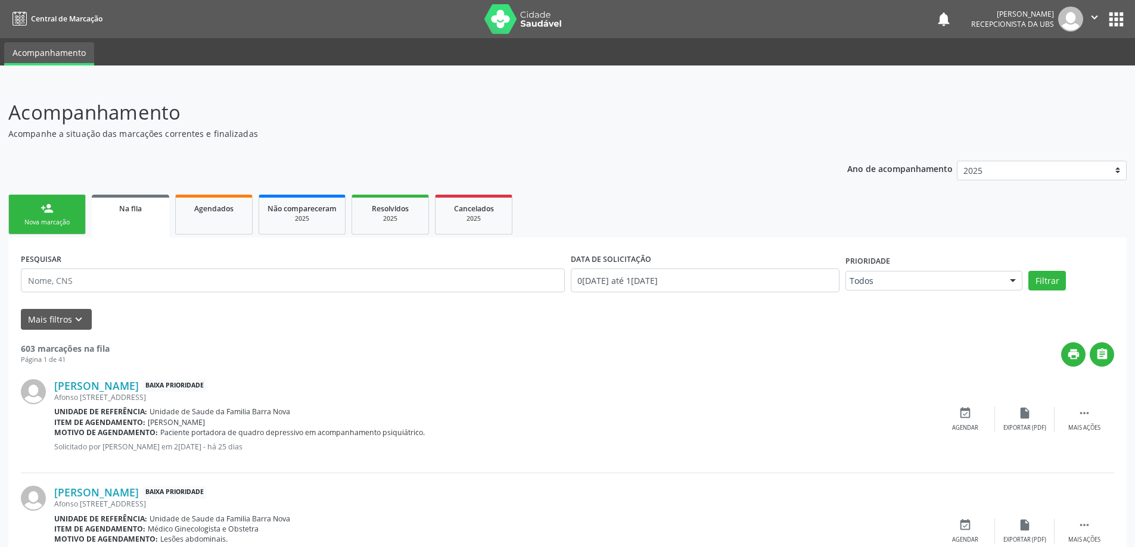
click at [52, 216] on link "person_add Nova marcação" at bounding box center [46, 215] width 77 height 40
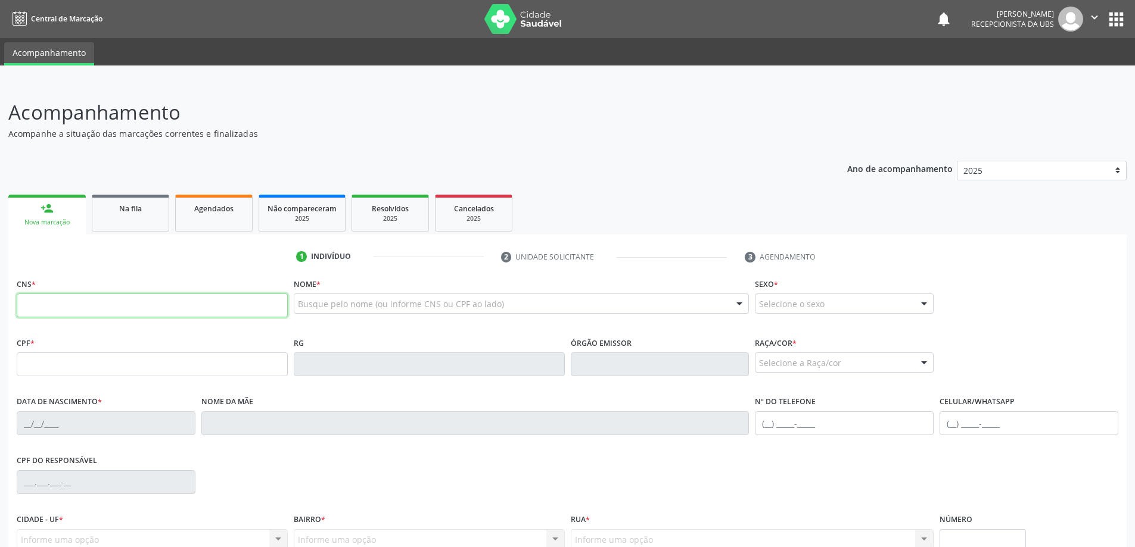
click at [193, 301] on input "text" at bounding box center [152, 306] width 271 height 24
type input "705 0056 5174 1750"
type input "941.041.584-53"
type input "1[DATE]"
type input "[PERSON_NAME]"
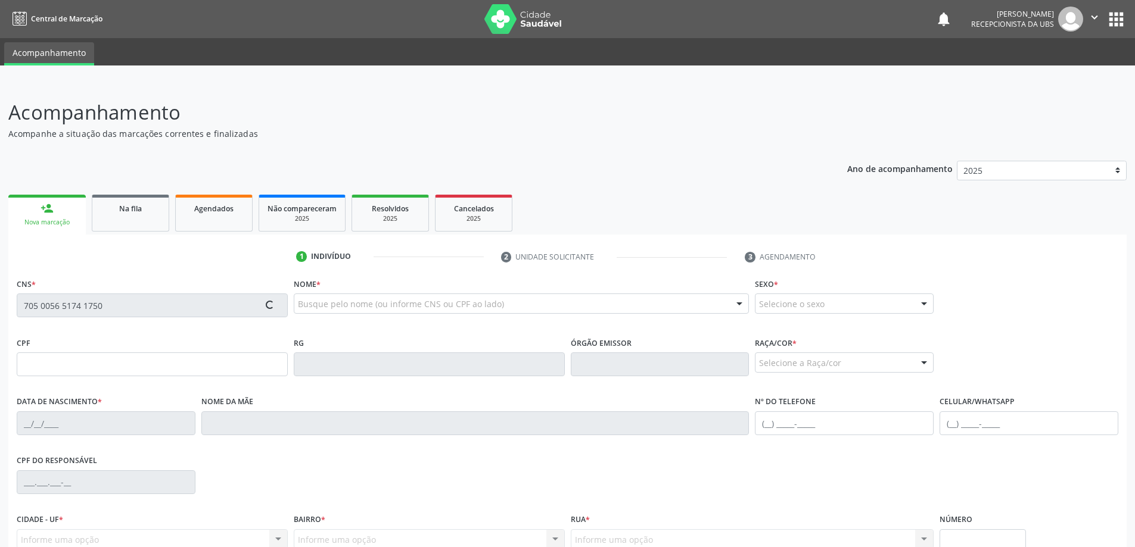
type input "[PHONE_NUMBER]"
type input "S/N"
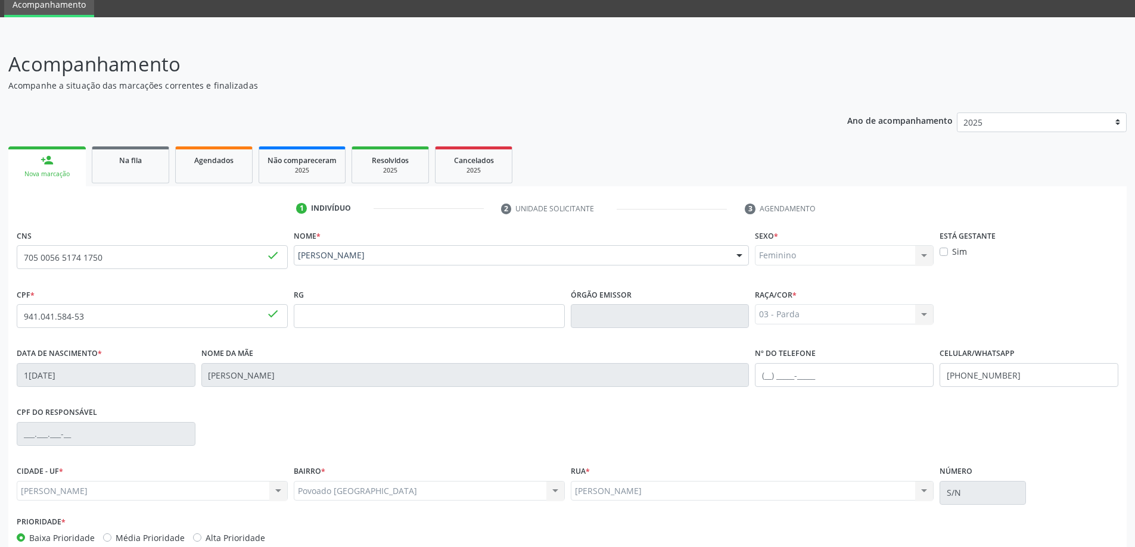
scroll to position [115, 0]
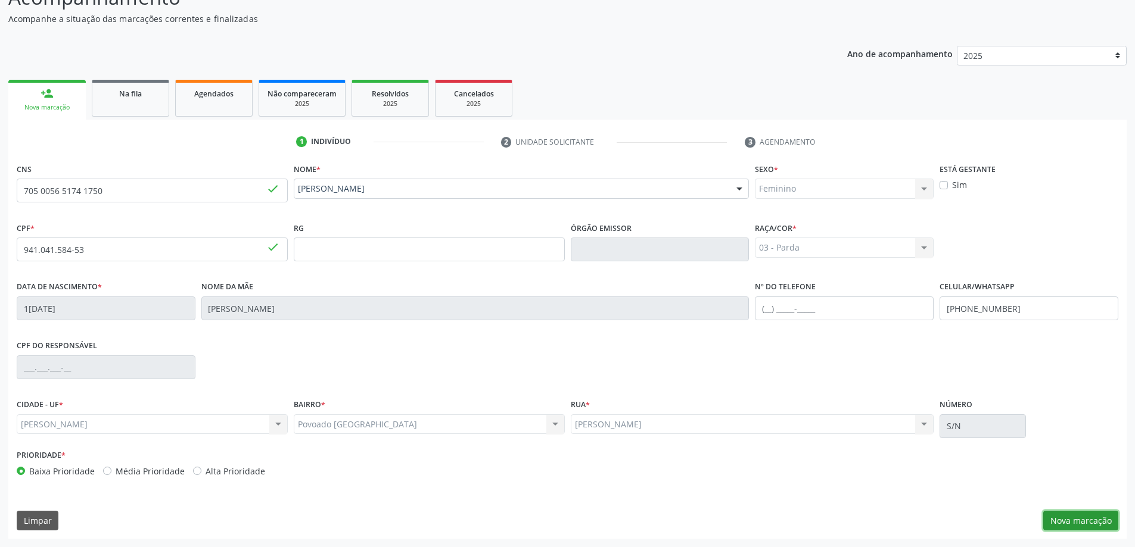
click at [1078, 520] on button "Nova marcação" at bounding box center [1080, 521] width 75 height 20
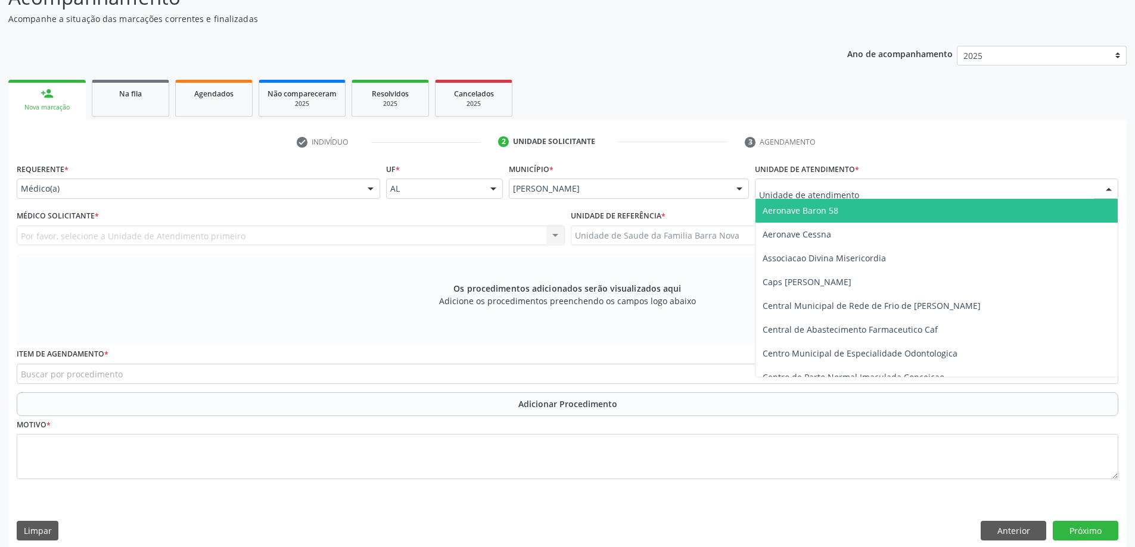
click at [858, 186] on div at bounding box center [936, 189] width 363 height 20
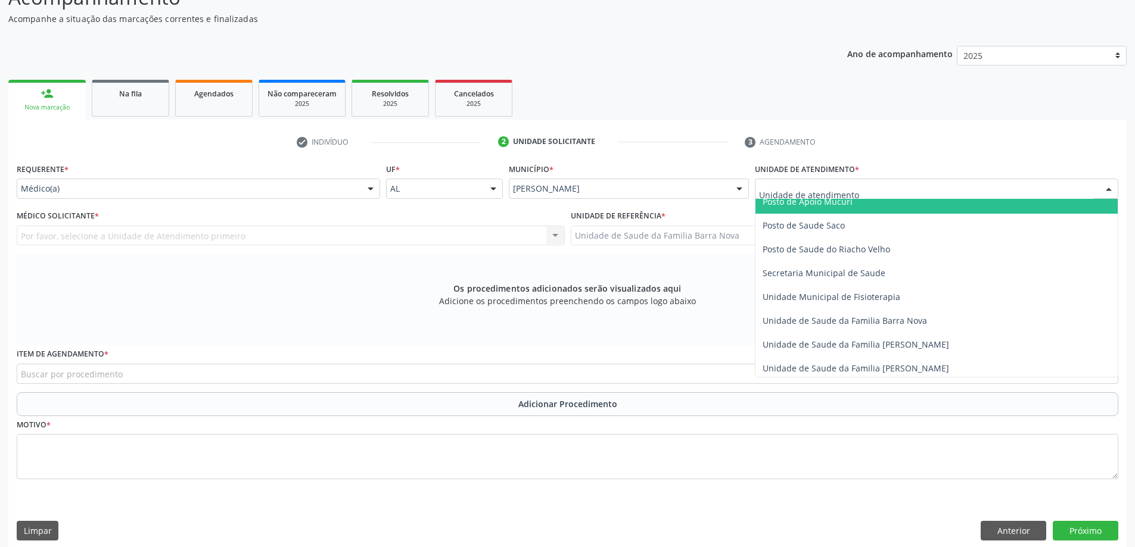
scroll to position [536, 0]
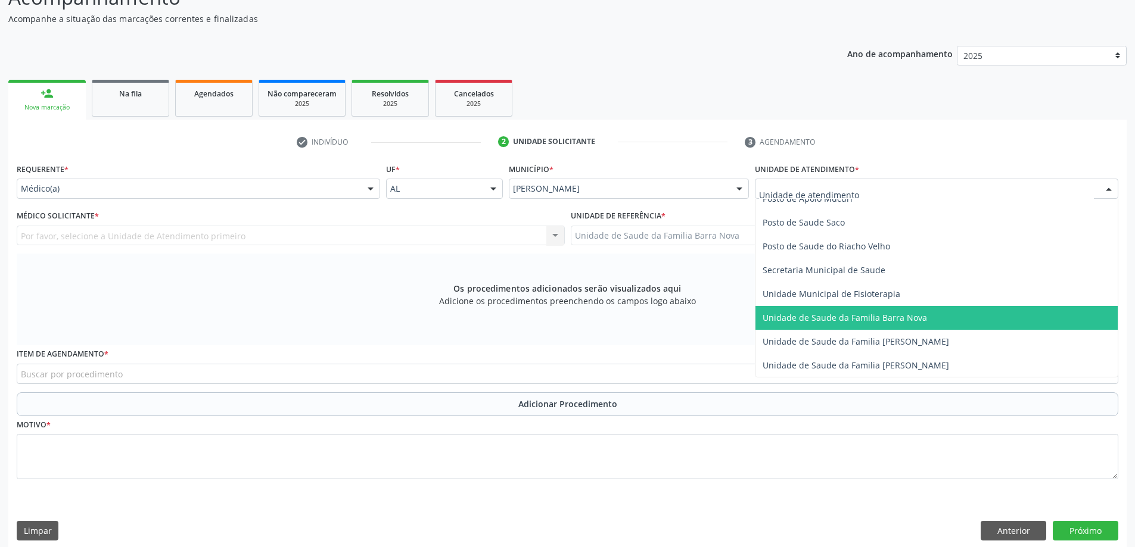
click at [889, 325] on span "Unidade de Saude da Familia Barra Nova" at bounding box center [936, 318] width 362 height 24
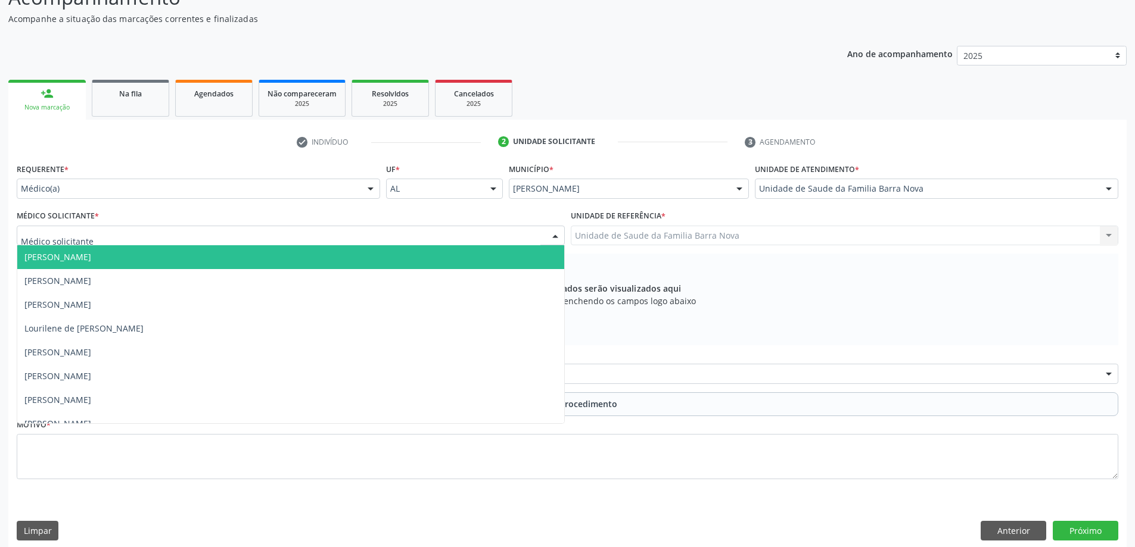
click at [391, 238] on div at bounding box center [291, 236] width 548 height 20
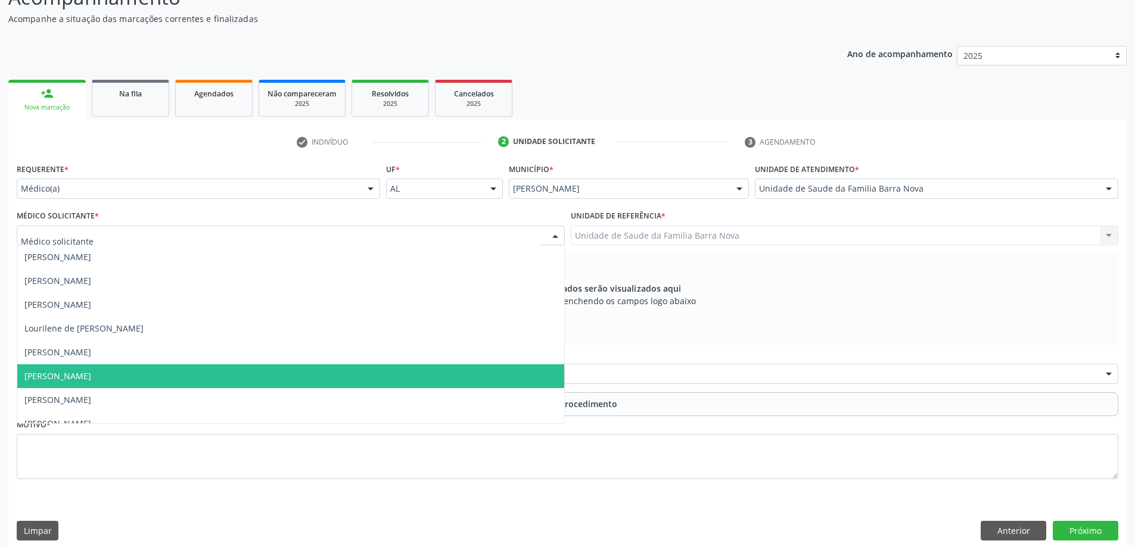
click at [359, 378] on span "[PERSON_NAME]" at bounding box center [290, 377] width 547 height 24
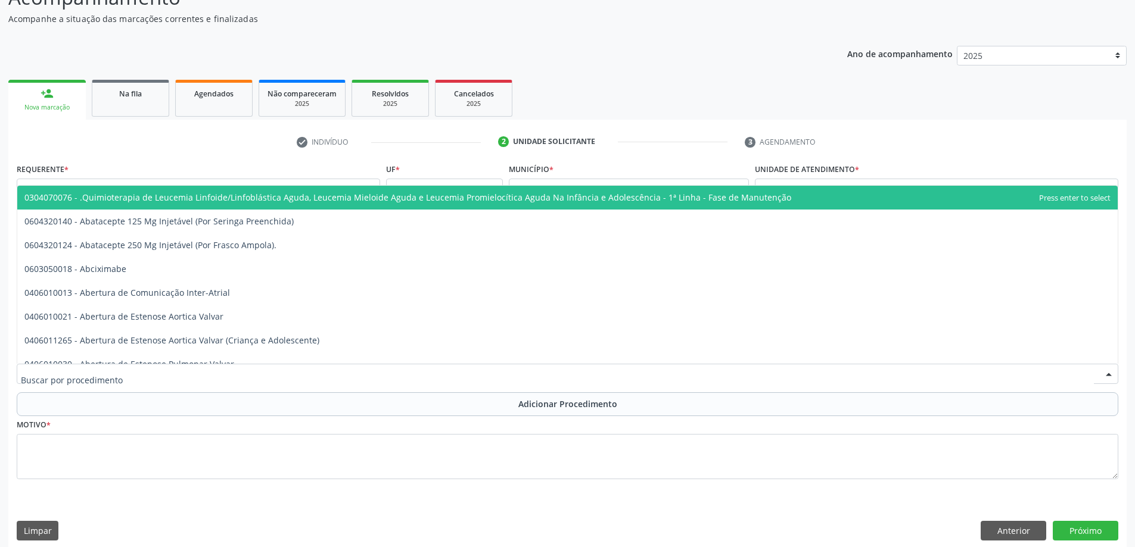
click at [406, 375] on div at bounding box center [567, 374] width 1101 height 20
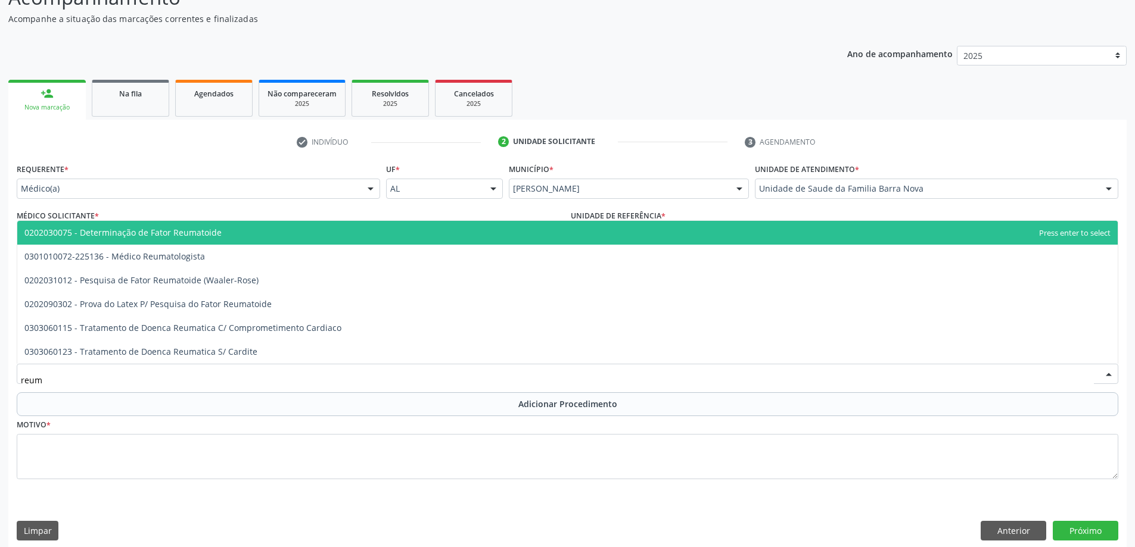
type input "reuma"
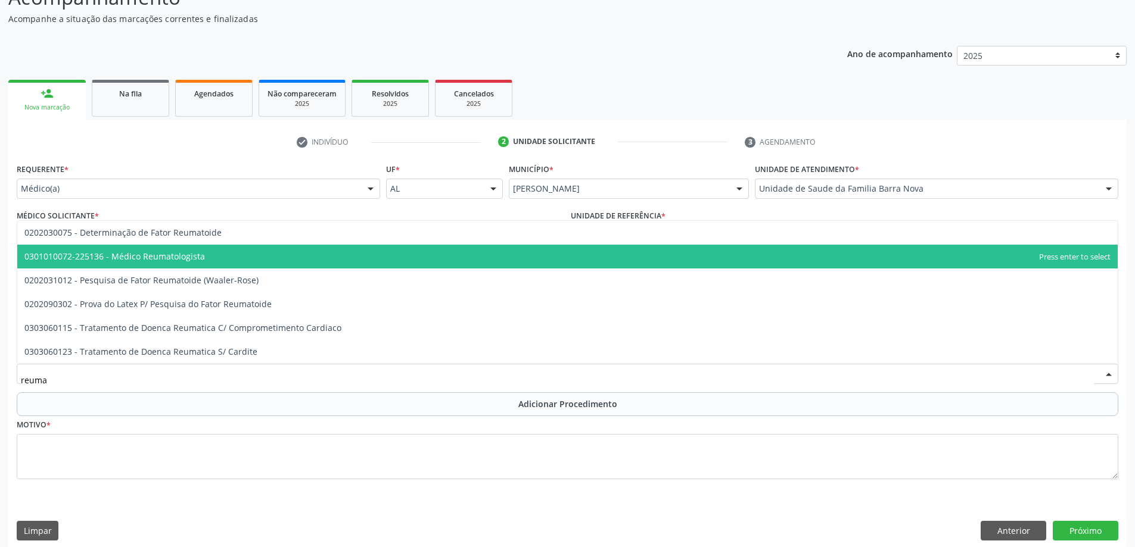
click at [244, 251] on span "0301010072-225136 - Médico Reumatologista" at bounding box center [567, 257] width 1100 height 24
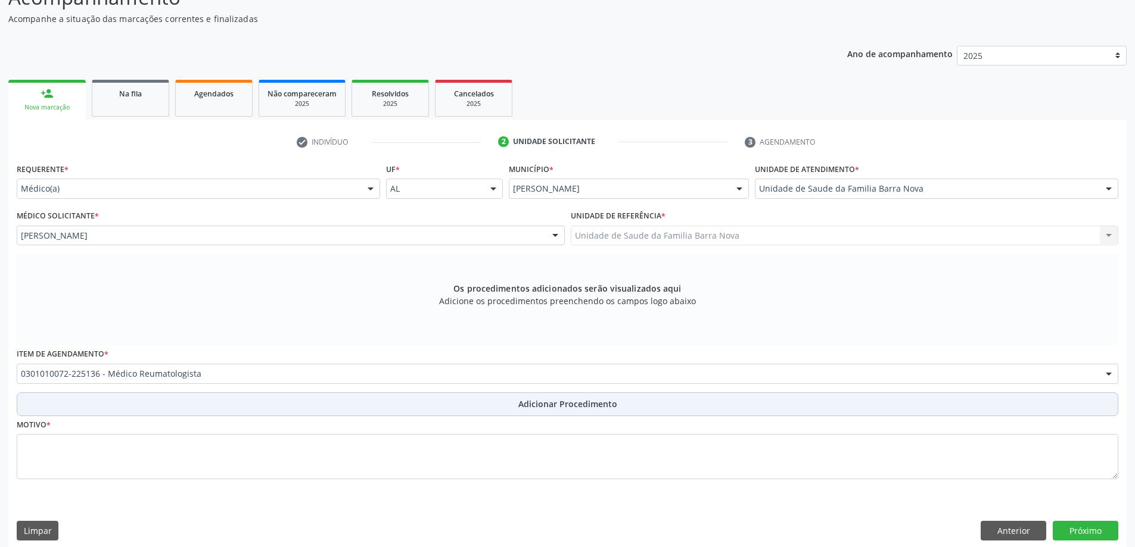
click at [538, 407] on span "Adicionar Procedimento" at bounding box center [567, 404] width 99 height 13
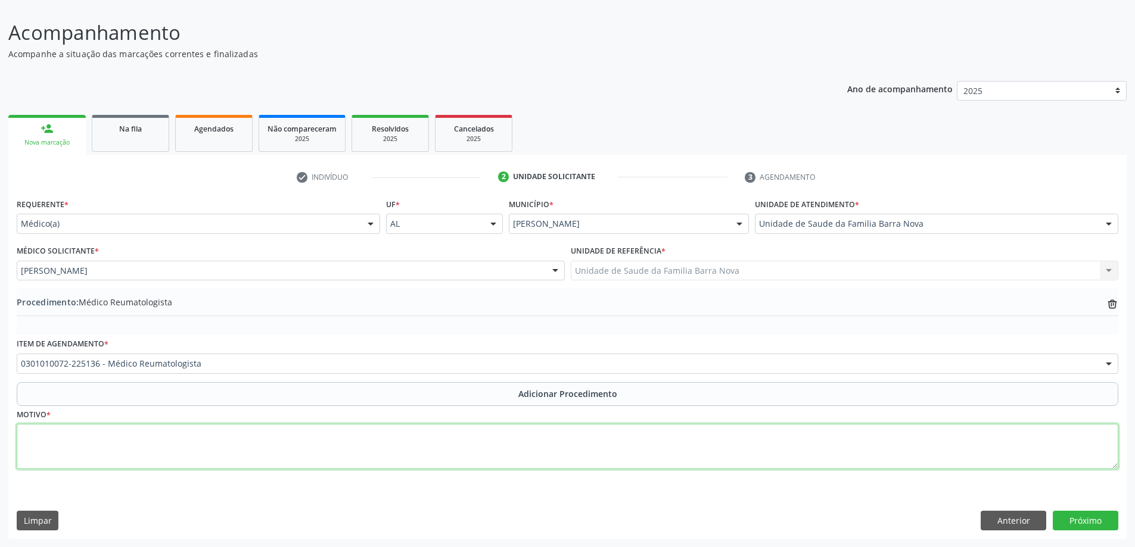
click at [339, 445] on textarea at bounding box center [567, 446] width 1101 height 45
type textarea "Paciente com dores articularesdifusamente e de longa data, SIC. Solicito avalia…"
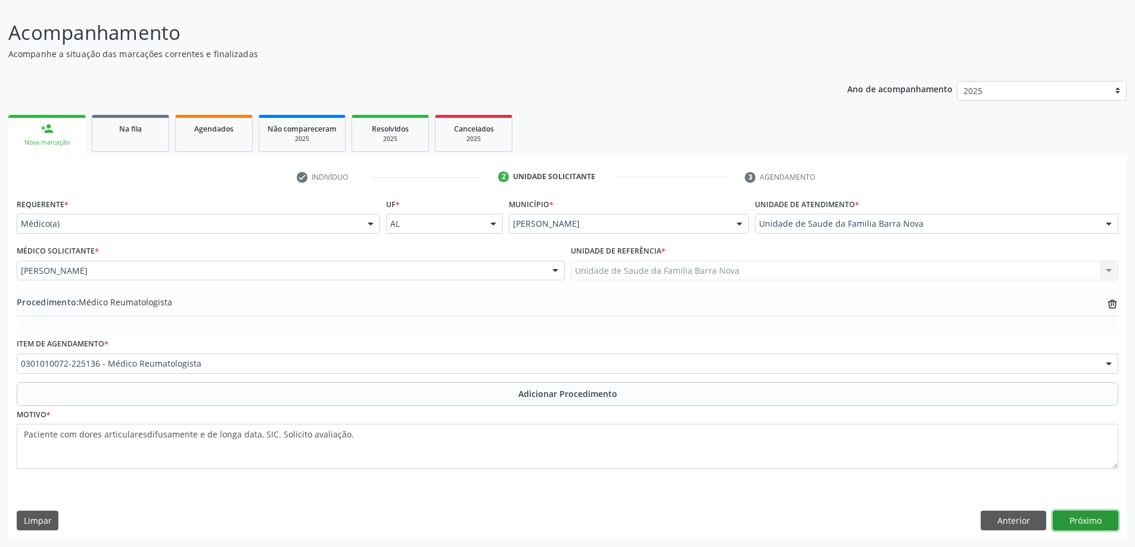
click at [1088, 517] on button "Próximo" at bounding box center [1086, 521] width 66 height 20
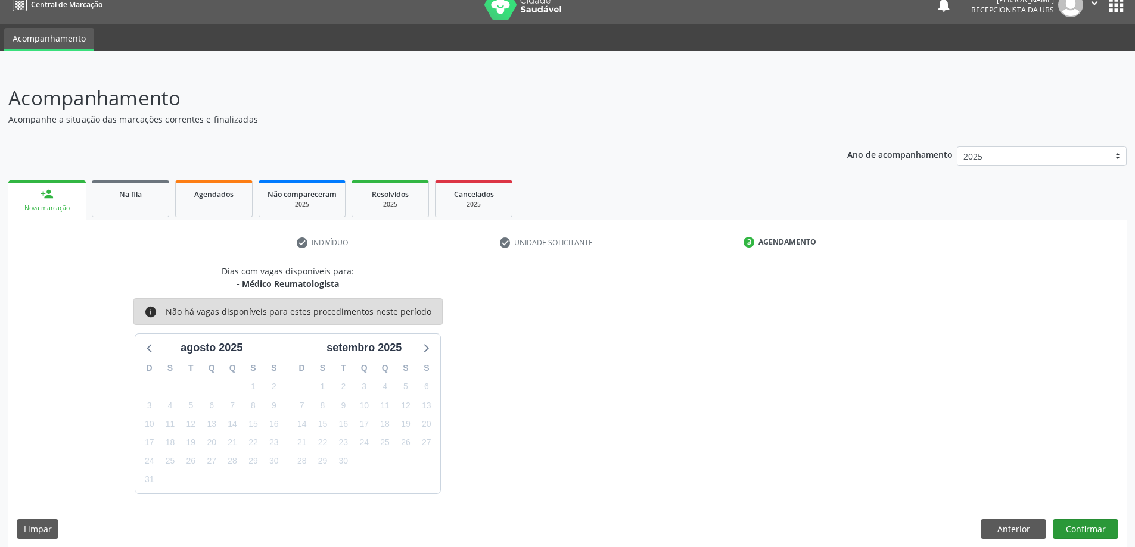
scroll to position [23, 0]
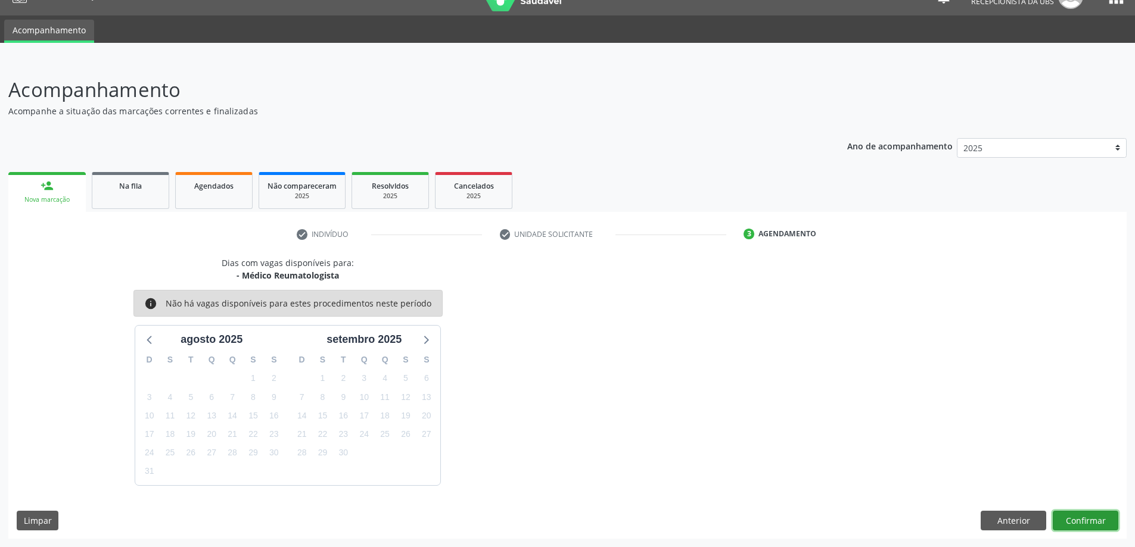
click at [1087, 522] on button "Confirmar" at bounding box center [1086, 521] width 66 height 20
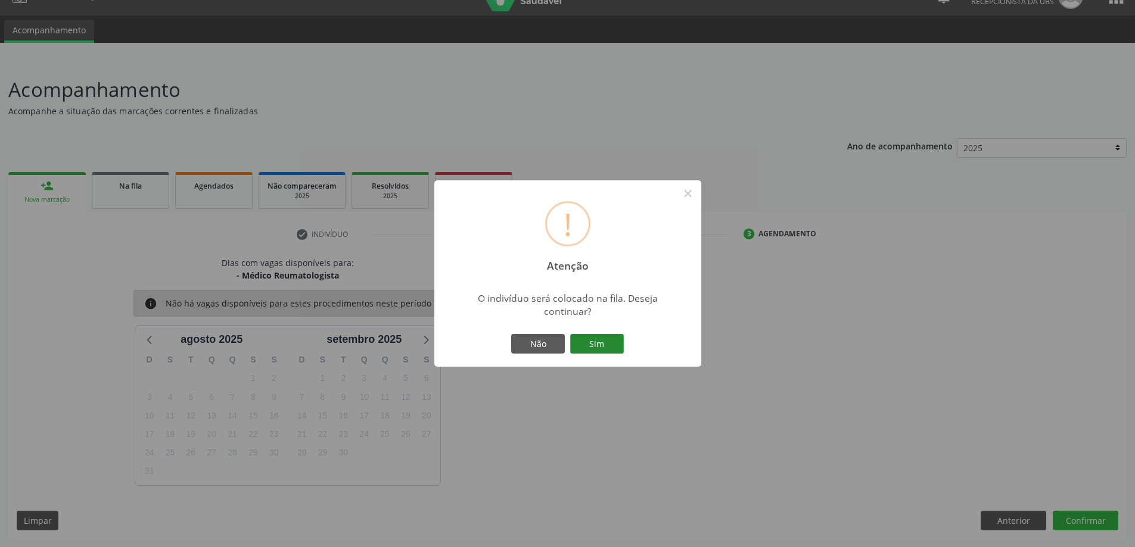
click at [593, 338] on button "Sim" at bounding box center [597, 344] width 54 height 20
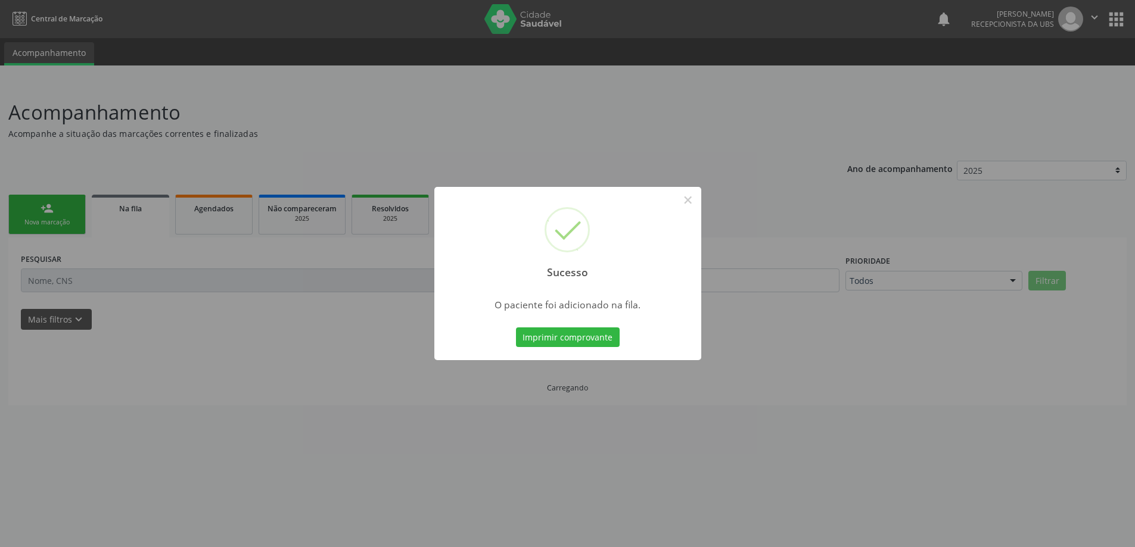
scroll to position [0, 0]
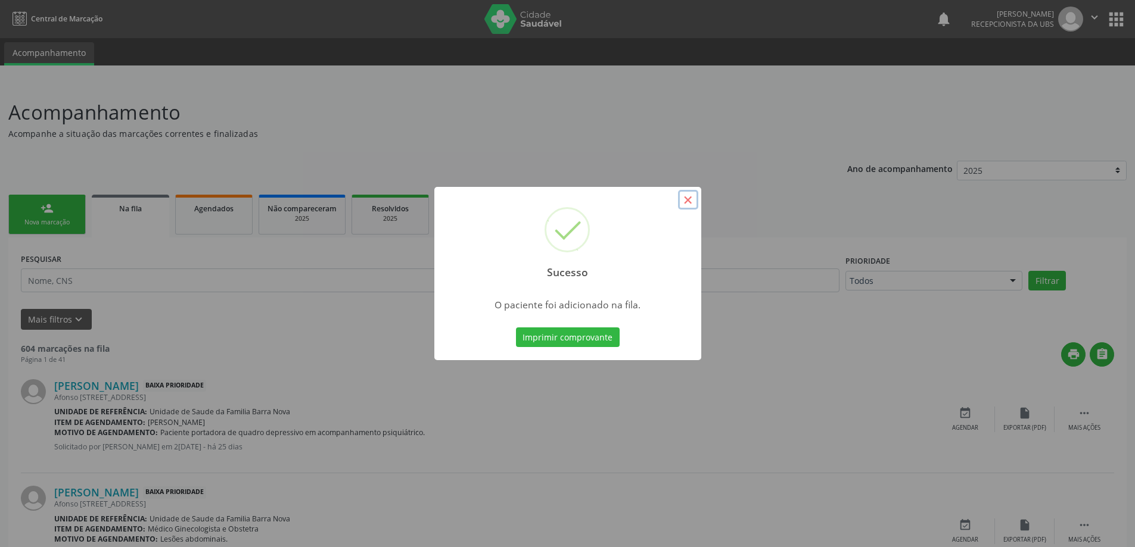
click at [687, 200] on button "×" at bounding box center [688, 200] width 20 height 20
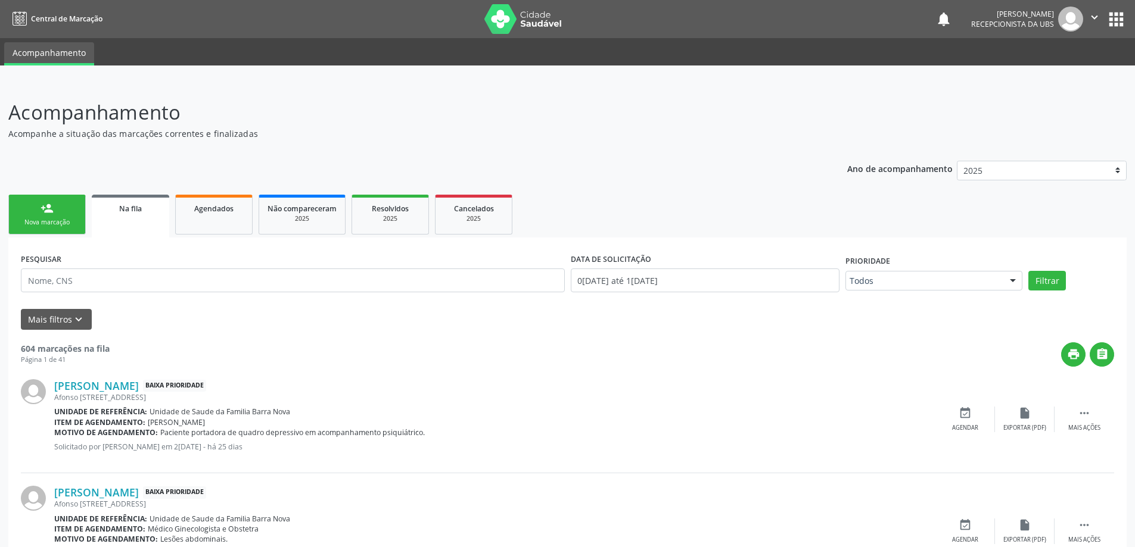
click at [36, 198] on link "person_add Nova marcação" at bounding box center [46, 215] width 77 height 40
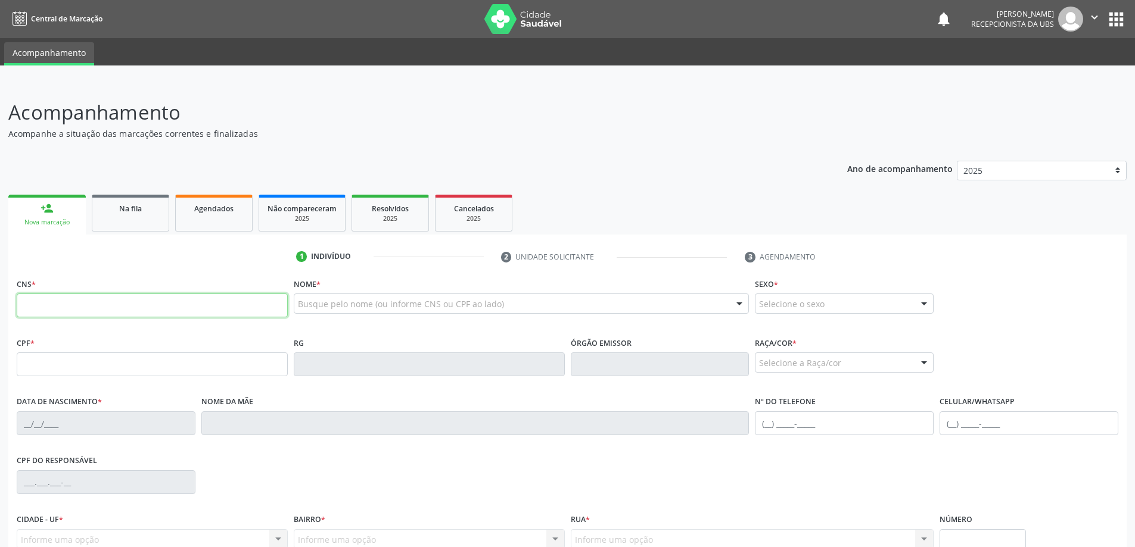
click at [132, 313] on input "text" at bounding box center [152, 306] width 271 height 24
type input "705 0056 5174 1750"
type input "941.041.584-53"
type input "1[DATE]"
type input "[PERSON_NAME]"
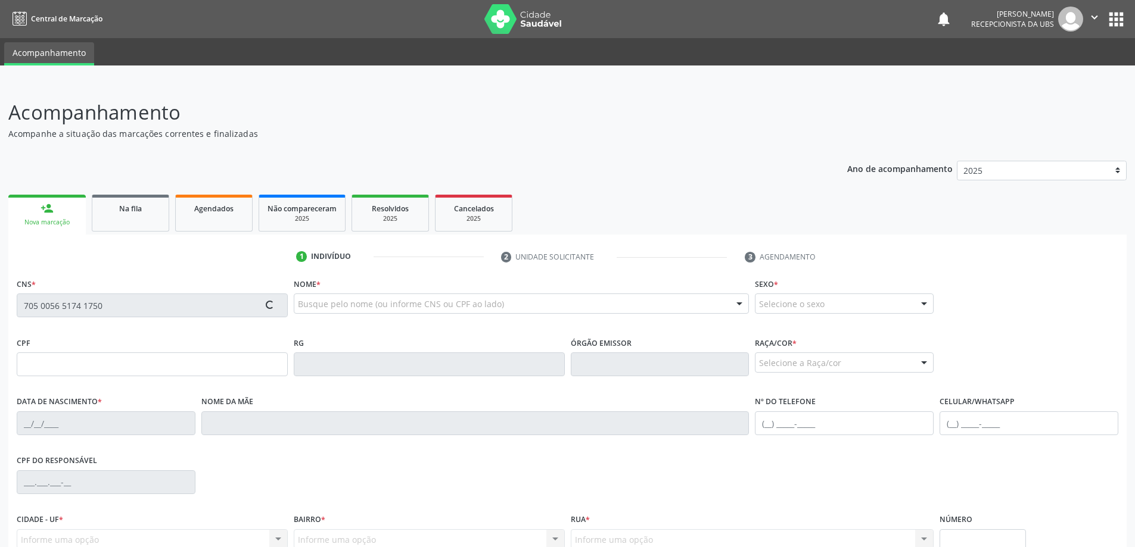
type input "[PHONE_NUMBER]"
type input "S/N"
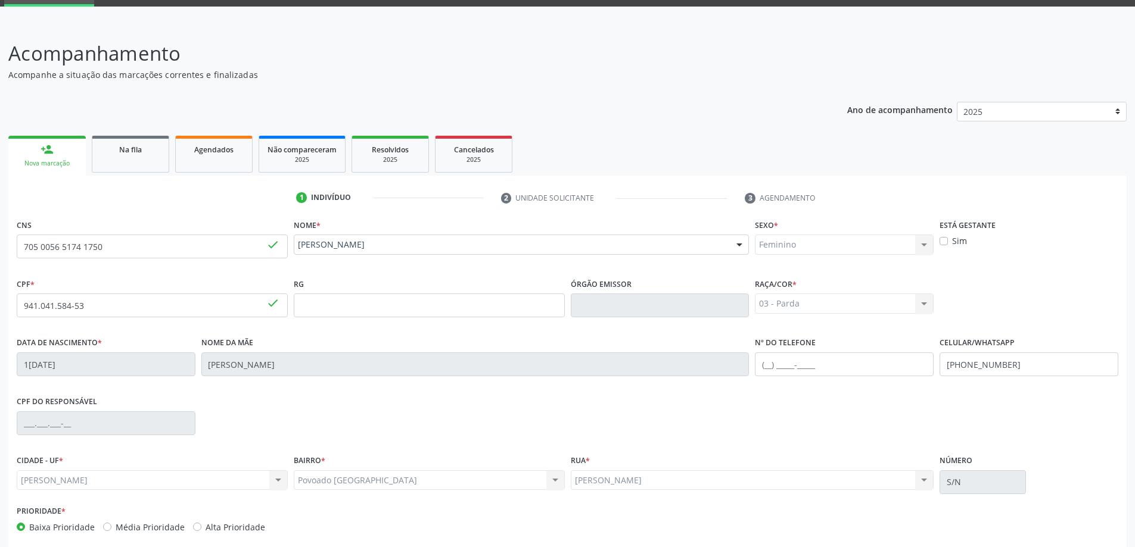
scroll to position [115, 0]
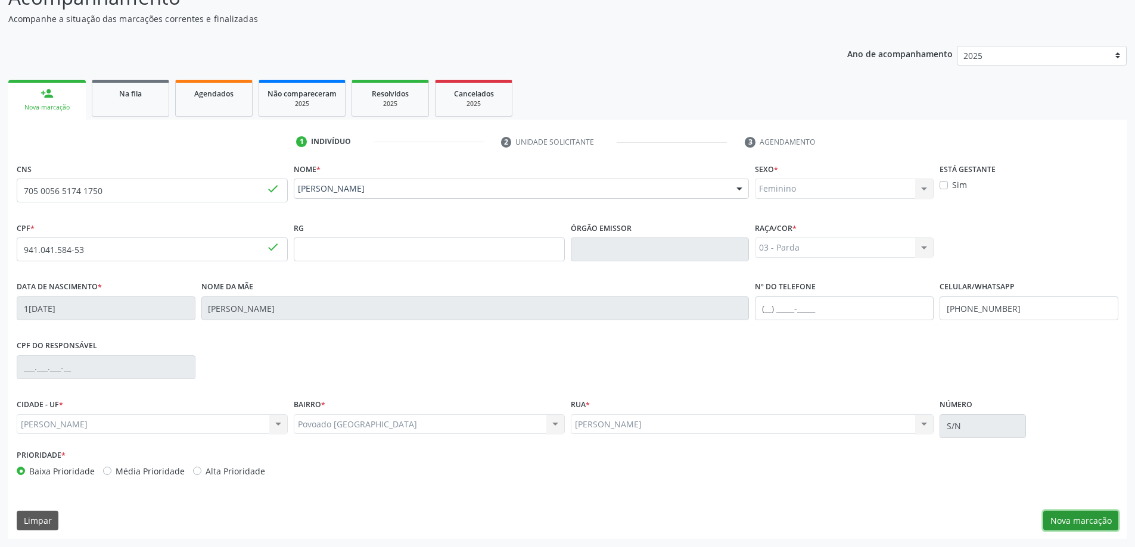
click at [1062, 519] on button "Nova marcação" at bounding box center [1080, 521] width 75 height 20
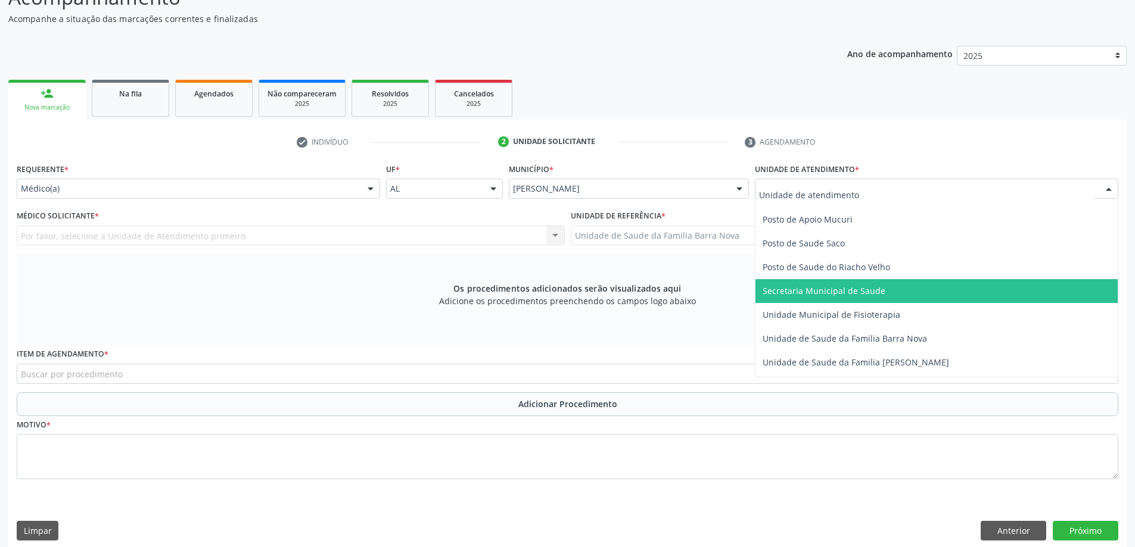
scroll to position [536, 0]
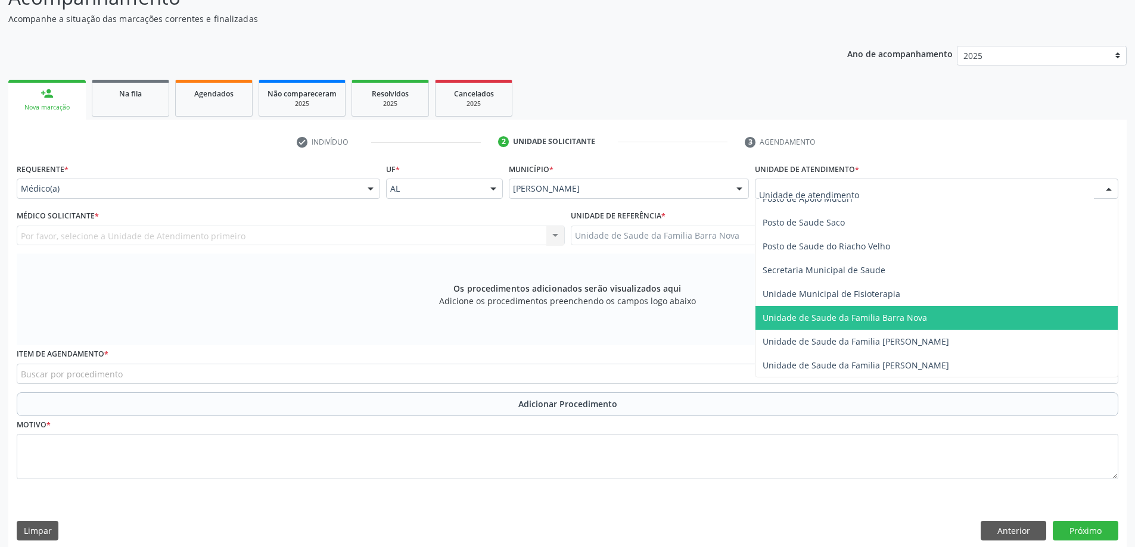
click at [860, 316] on span "Unidade de Saude da Familia Barra Nova" at bounding box center [844, 317] width 164 height 11
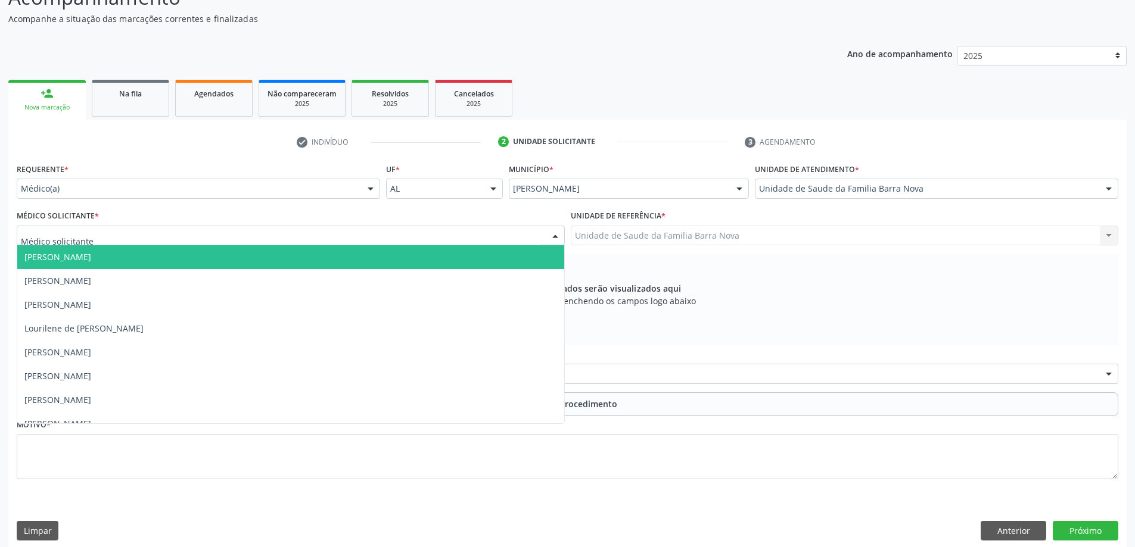
click at [481, 235] on div at bounding box center [291, 236] width 548 height 20
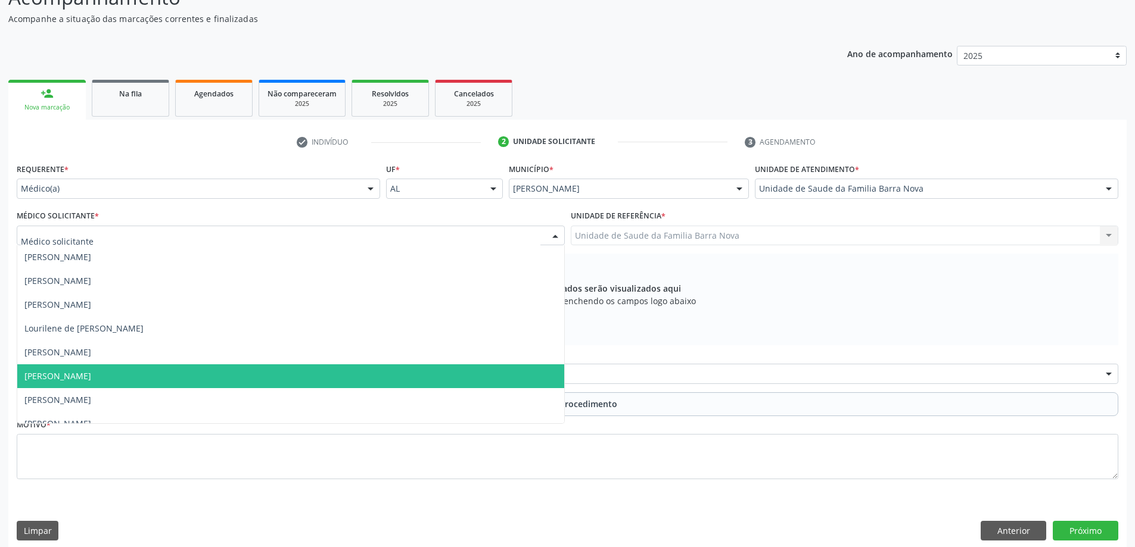
click at [444, 385] on span "[PERSON_NAME]" at bounding box center [290, 377] width 547 height 24
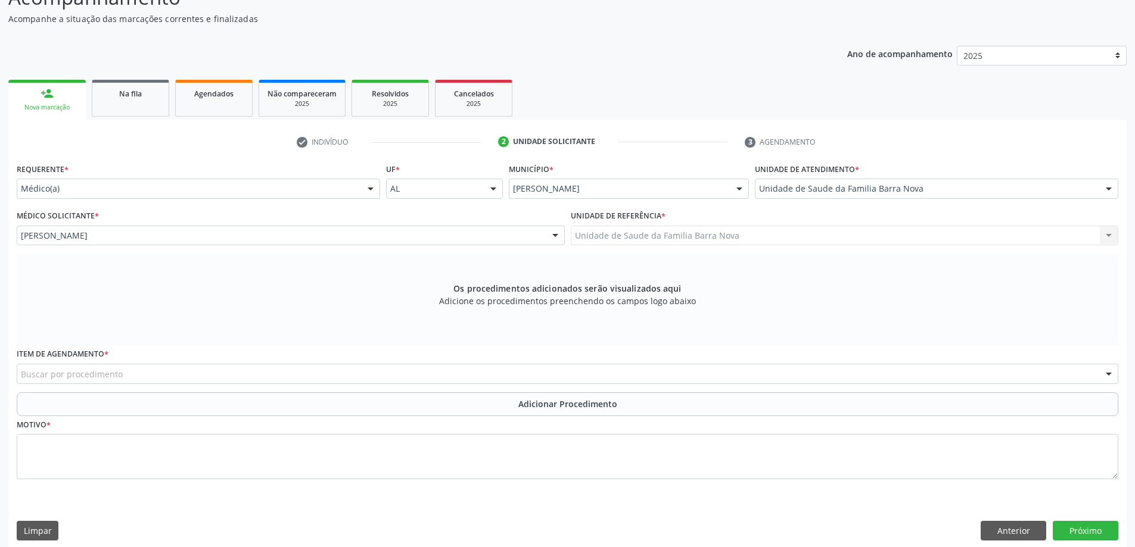
click at [410, 375] on div "Buscar por procedimento" at bounding box center [567, 374] width 1101 height 20
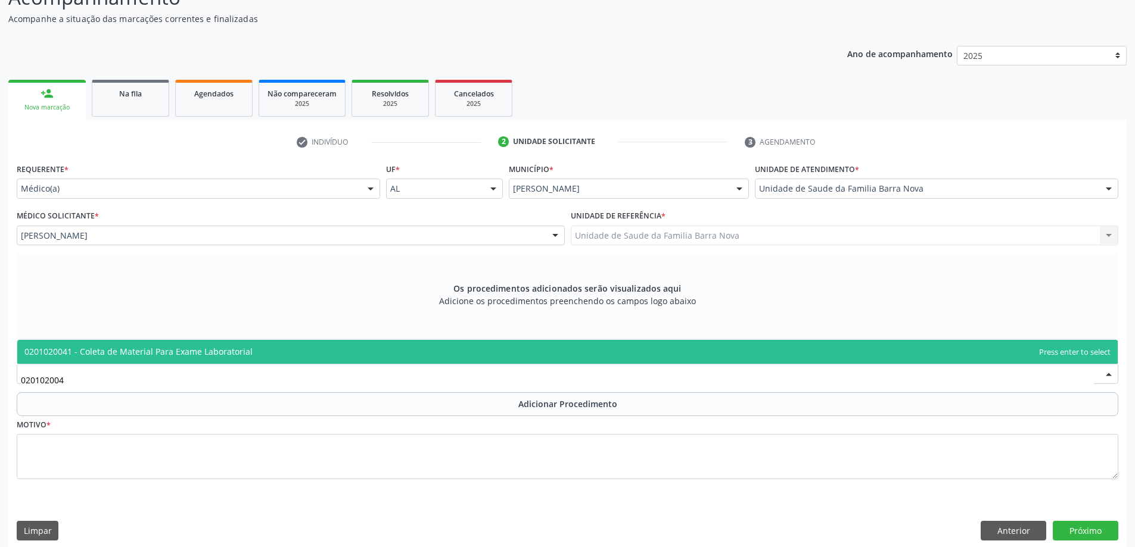
type input "0201020041"
click at [422, 351] on span "0201020041 - Coleta de Material Para Exame Laboratorial" at bounding box center [567, 352] width 1100 height 24
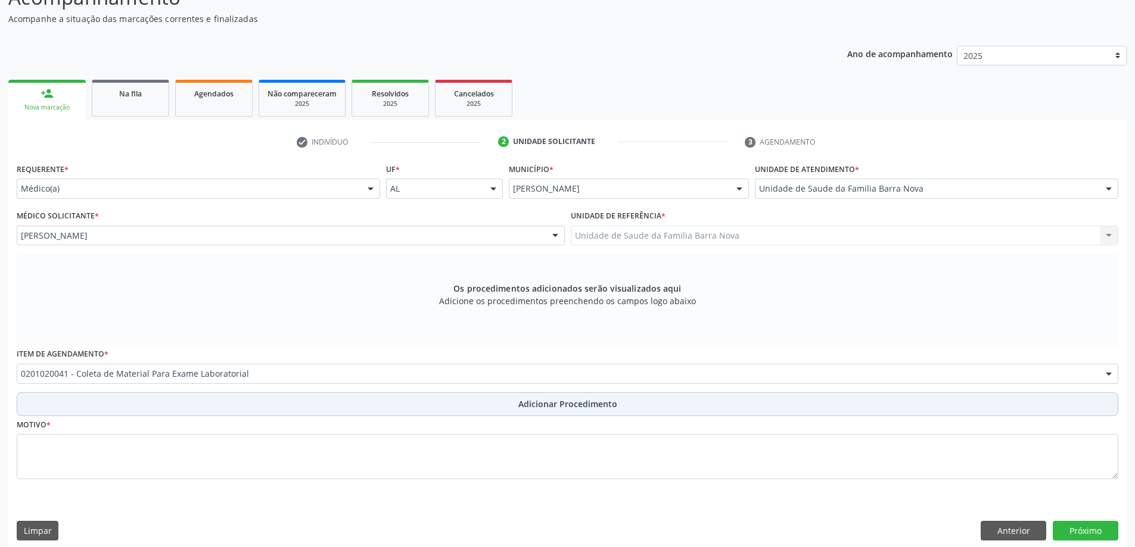
click at [500, 402] on button "Adicionar Procedimento" at bounding box center [567, 405] width 1101 height 24
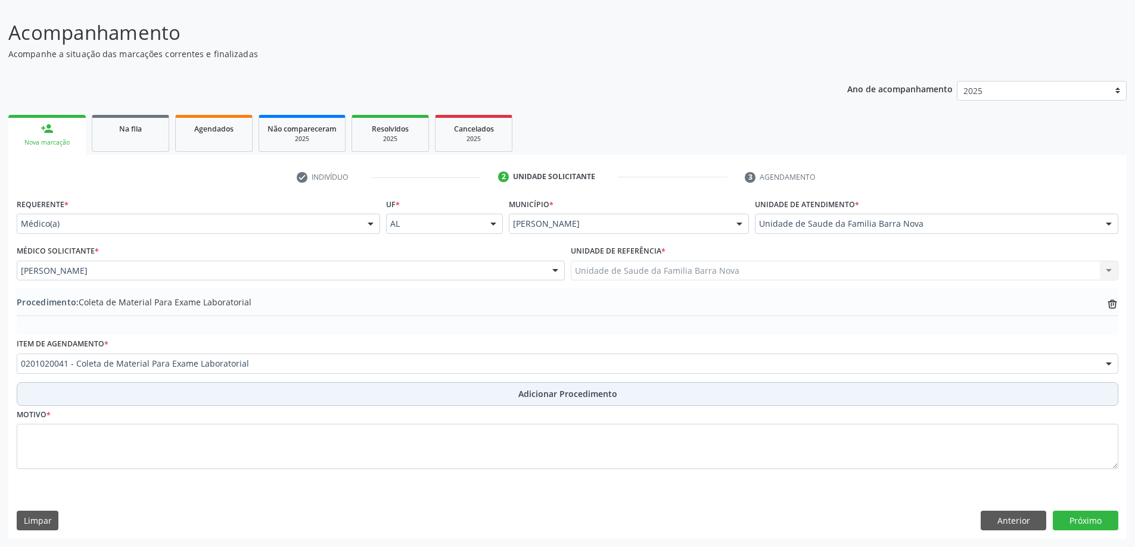
scroll to position [80, 0]
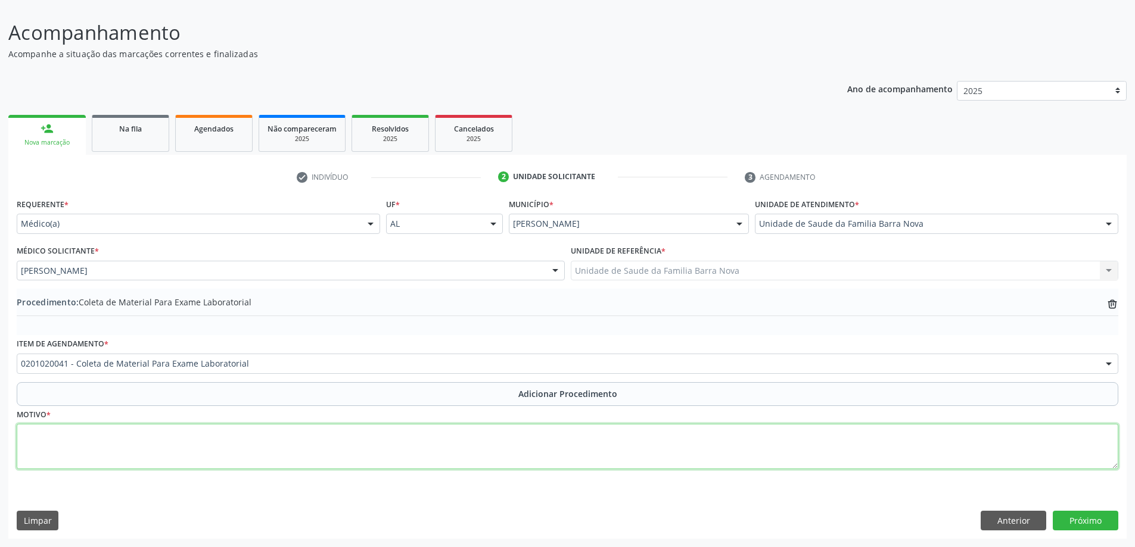
click at [434, 449] on textarea at bounding box center [567, 446] width 1101 height 45
type textarea "[MEDICAL_DATA] difusa, SIC."
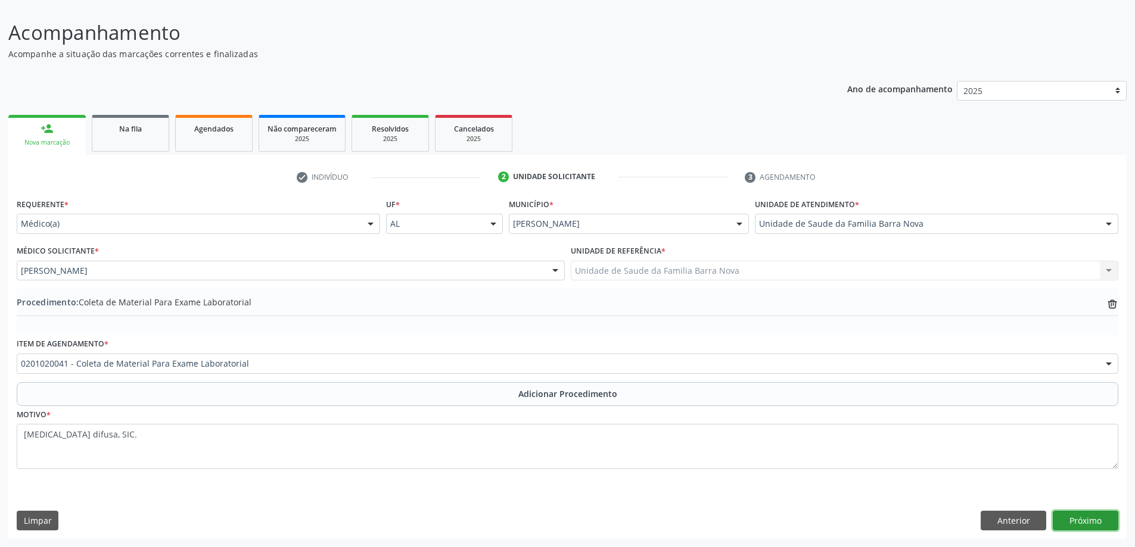
click at [1099, 521] on button "Próximo" at bounding box center [1086, 521] width 66 height 20
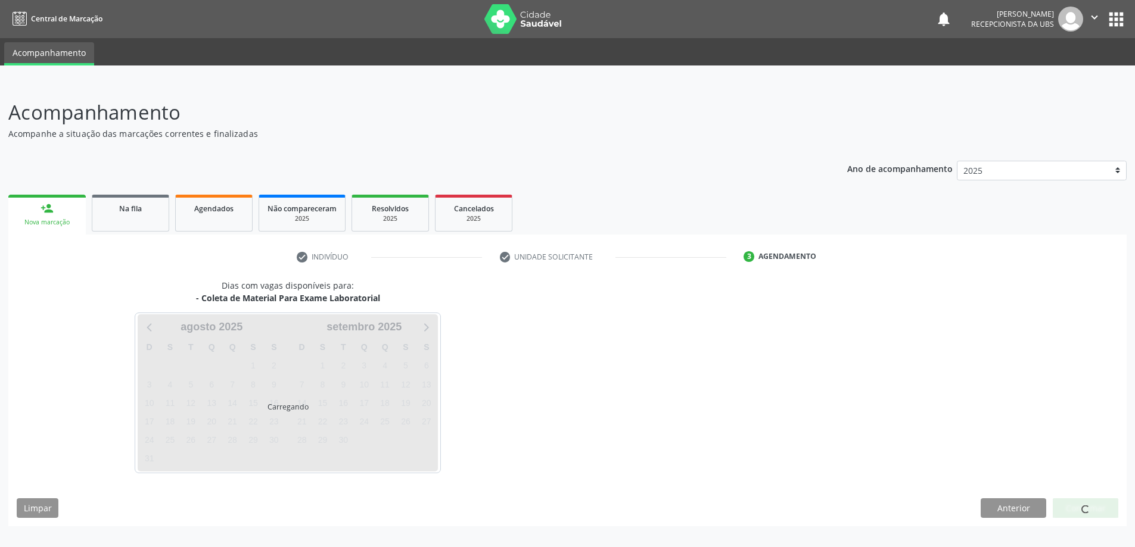
scroll to position [0, 0]
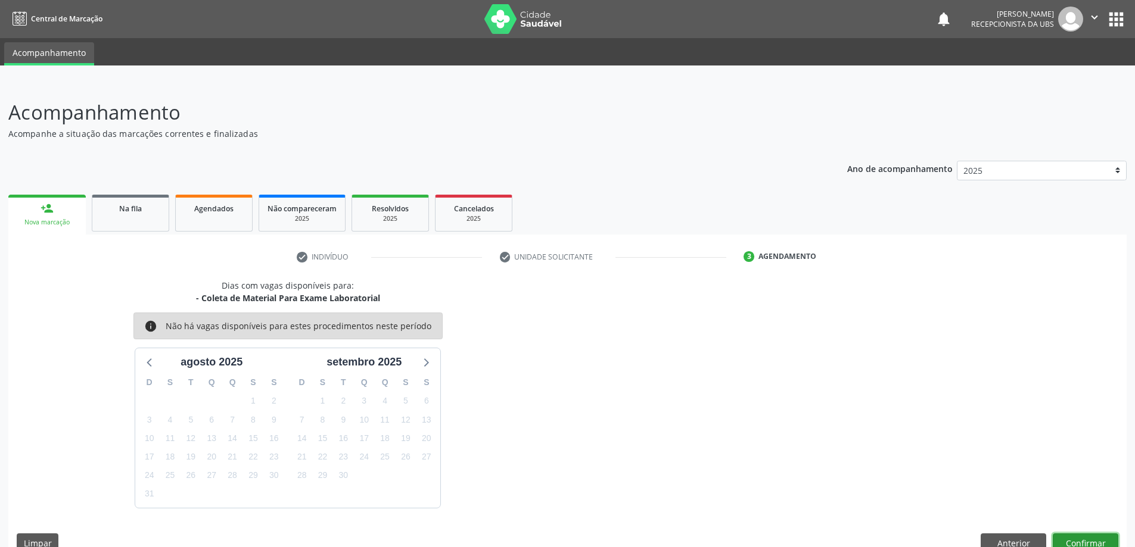
click at [1086, 542] on button "Confirmar" at bounding box center [1086, 544] width 66 height 20
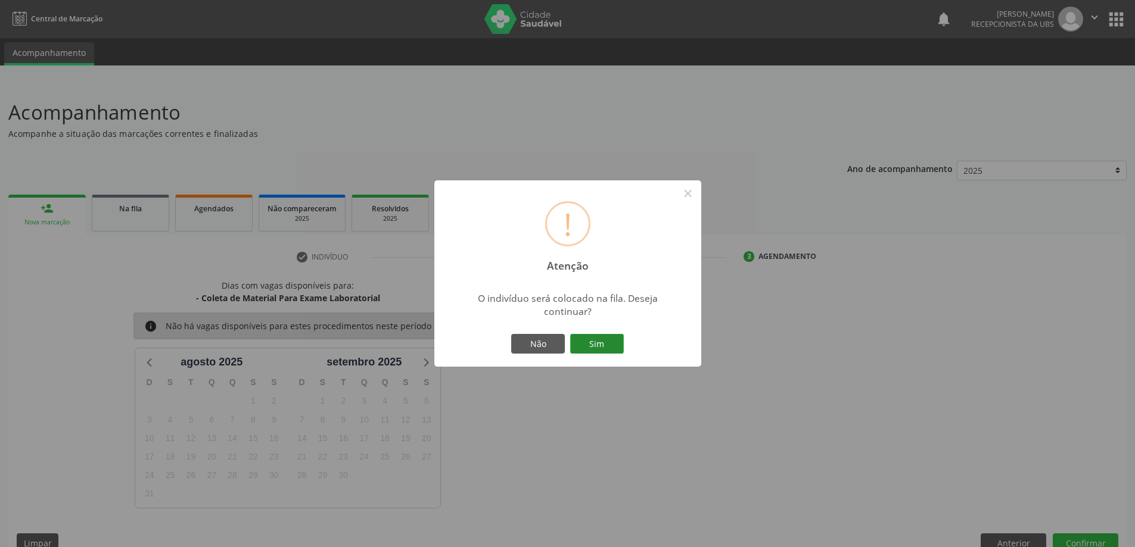
click at [591, 344] on button "Sim" at bounding box center [597, 344] width 54 height 20
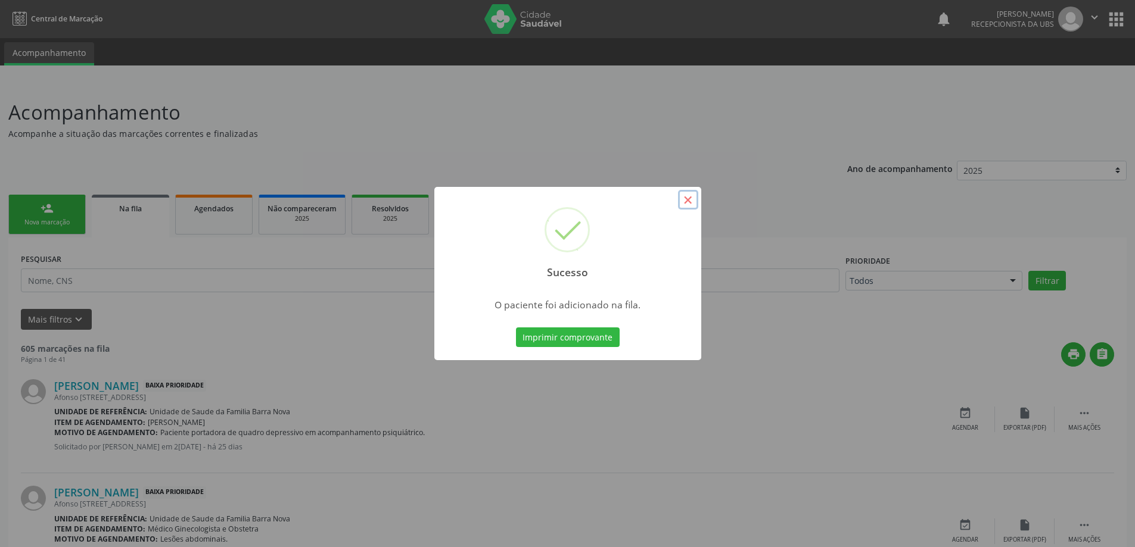
click at [690, 198] on button "×" at bounding box center [688, 200] width 20 height 20
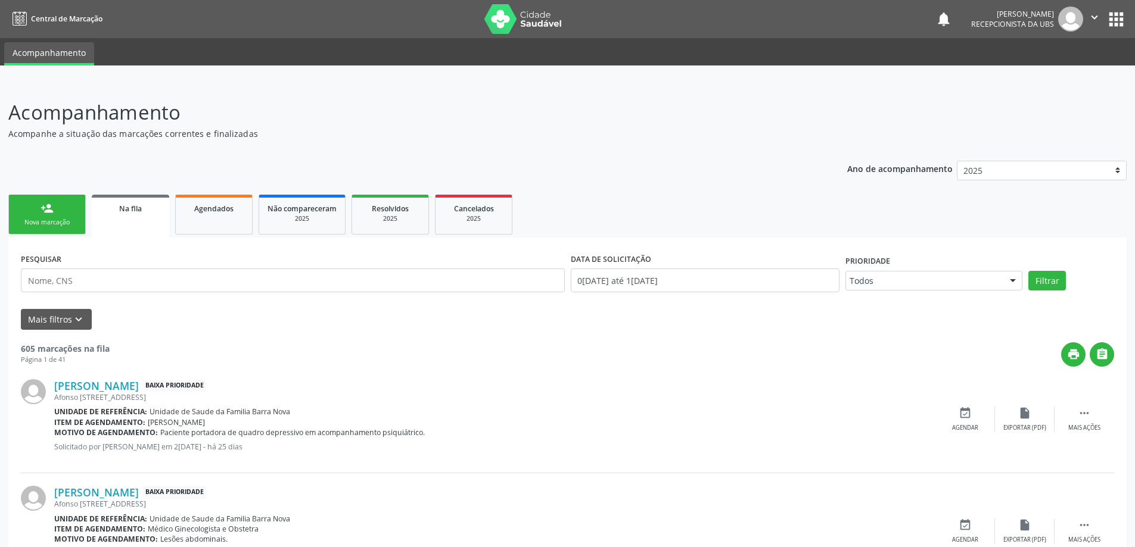
click at [51, 213] on div "person_add" at bounding box center [47, 208] width 13 height 13
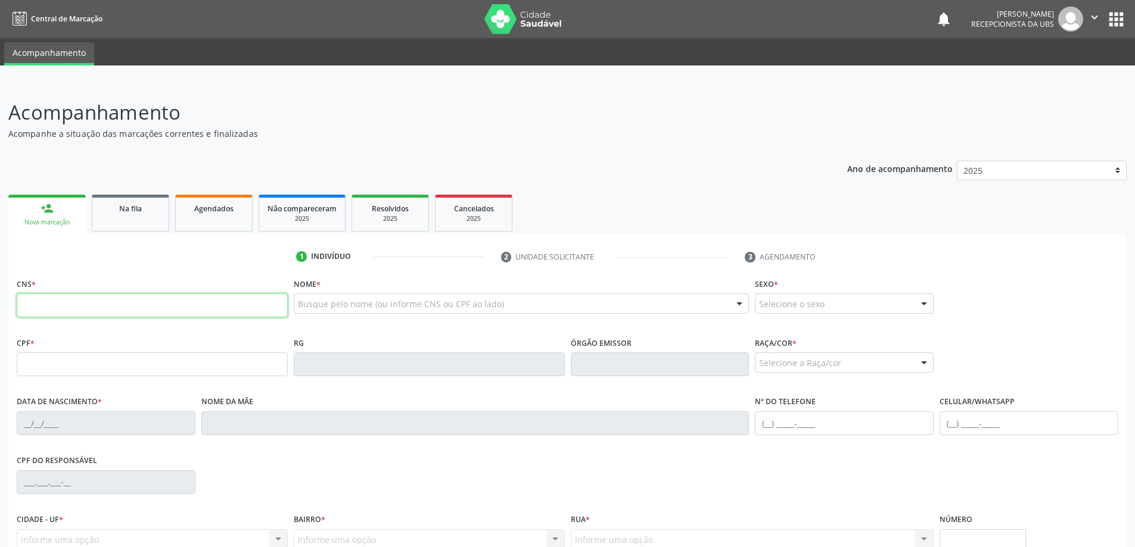
click at [157, 307] on input "text" at bounding box center [152, 306] width 271 height 24
type input "700 2029 1476 9221"
type input "759.172.704-49"
type input "1[DATE]"
type input "[PERSON_NAME]"
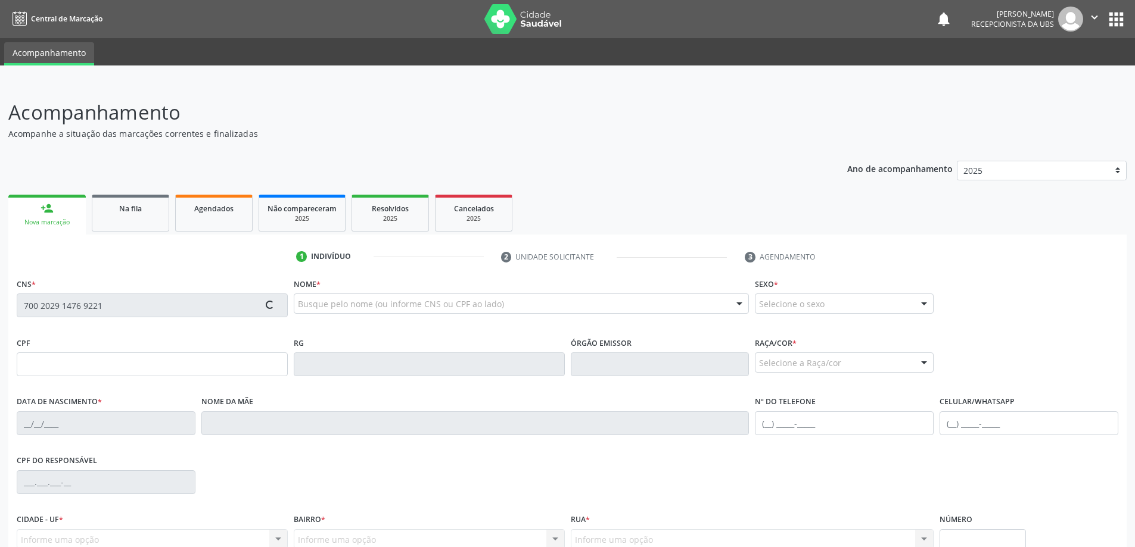
type input "[PHONE_NUMBER]"
type input "S/N"
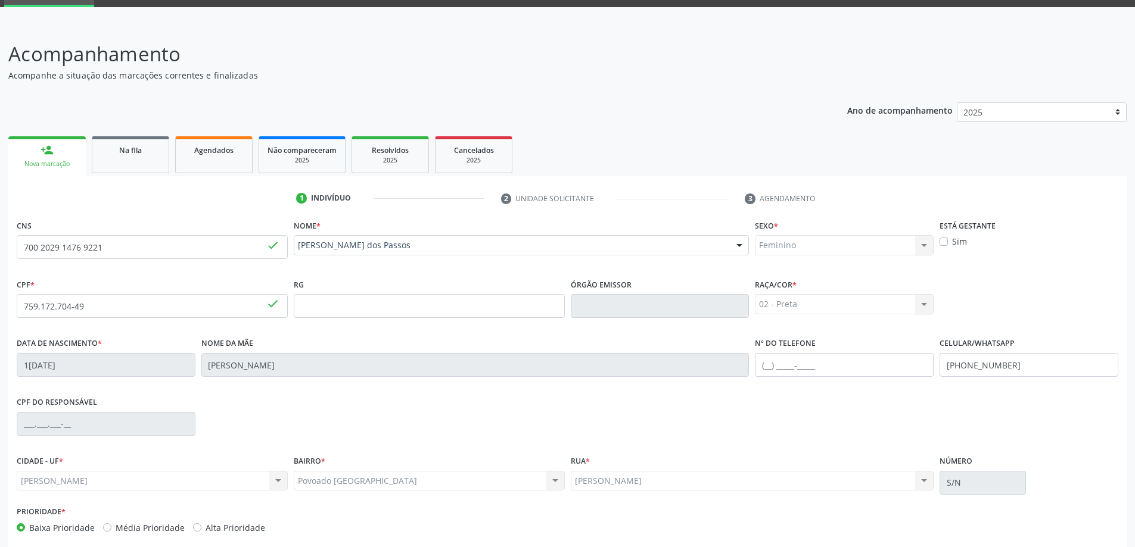
scroll to position [115, 0]
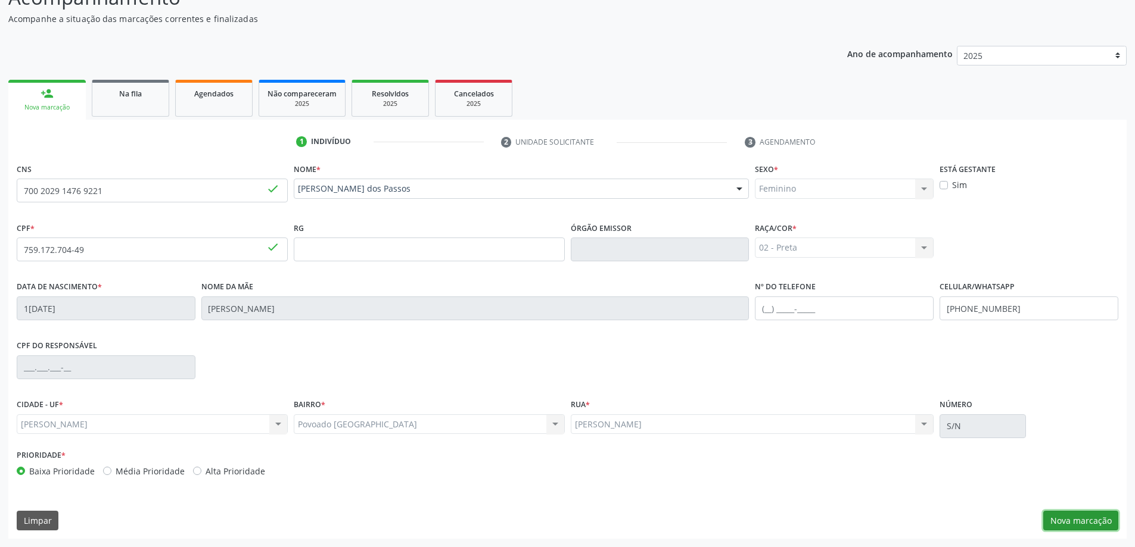
click at [1085, 519] on button "Nova marcação" at bounding box center [1080, 521] width 75 height 20
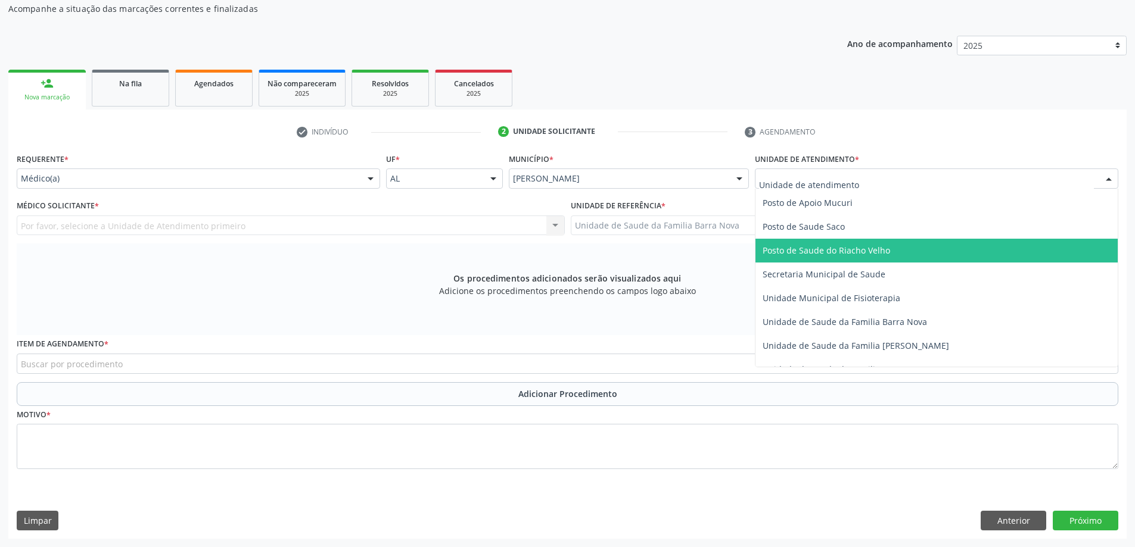
scroll to position [536, 0]
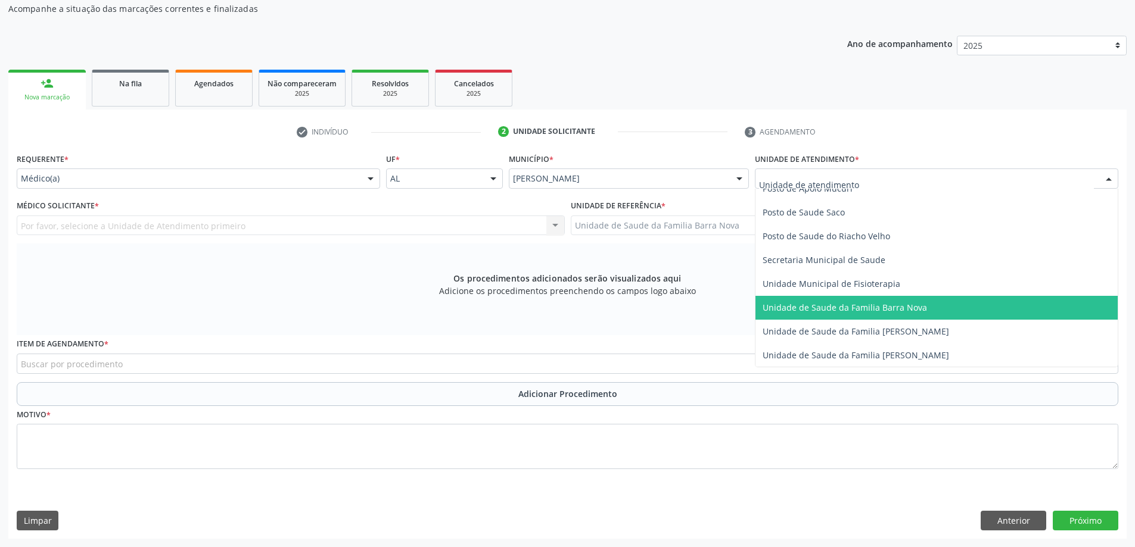
click at [920, 303] on span "Unidade de Saude da Familia Barra Nova" at bounding box center [844, 307] width 164 height 11
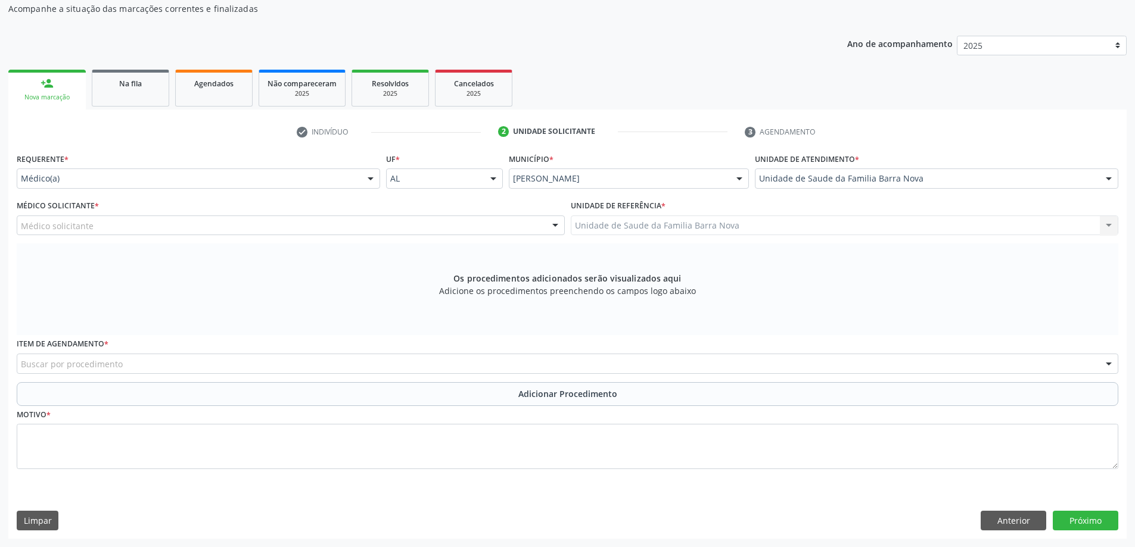
click at [485, 227] on div "Médico solicitante" at bounding box center [291, 226] width 548 height 20
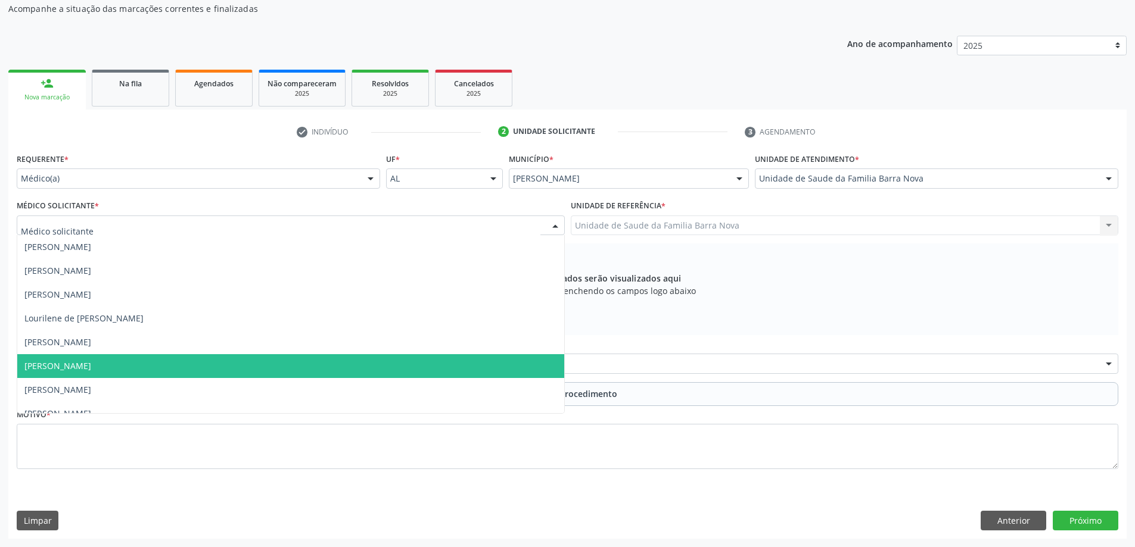
click at [456, 368] on span "[PERSON_NAME]" at bounding box center [290, 366] width 547 height 24
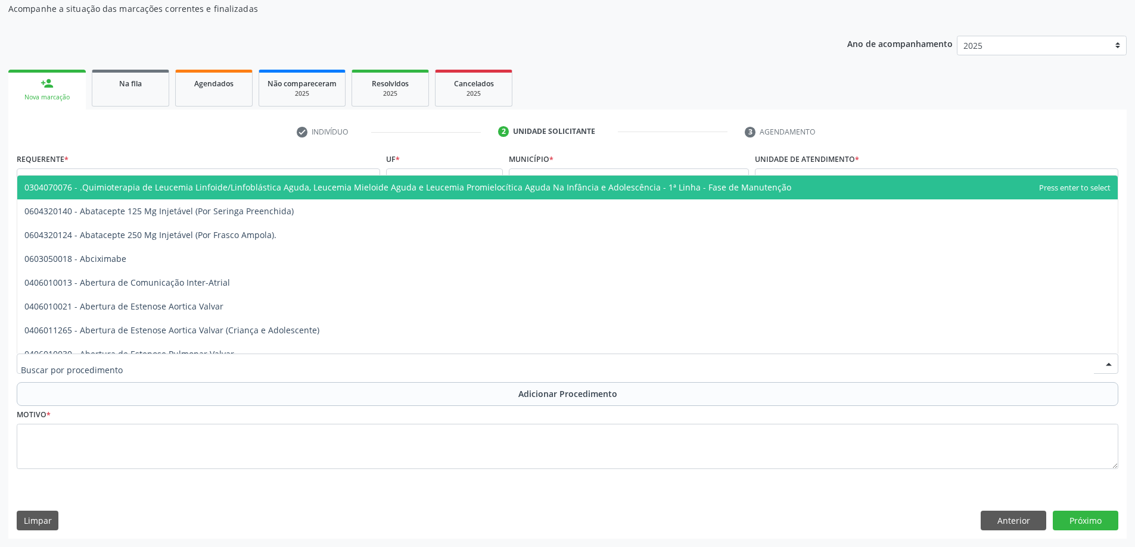
click at [143, 363] on div at bounding box center [567, 364] width 1101 height 20
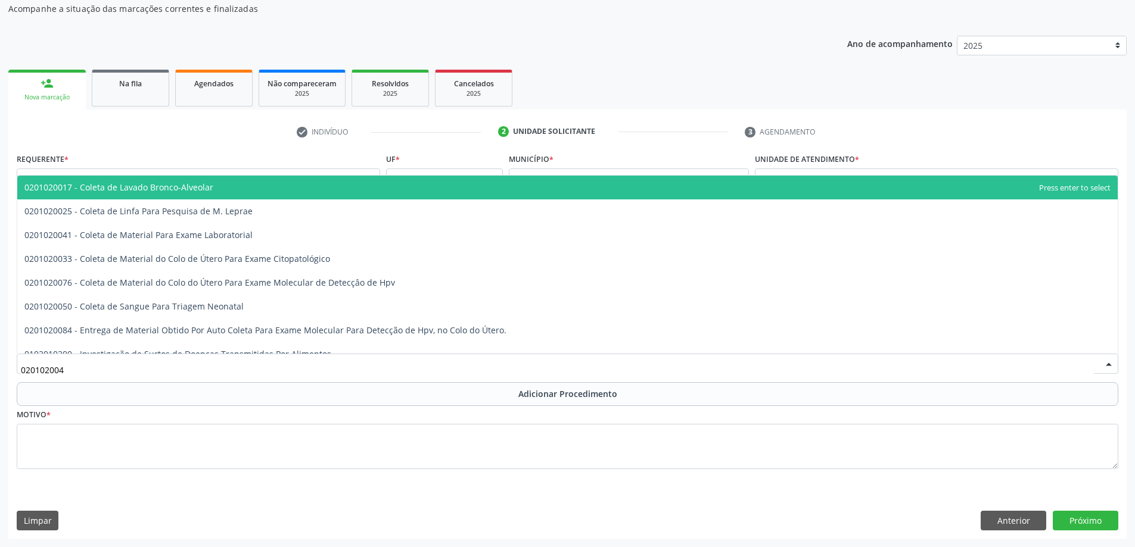
type input "0201020041"
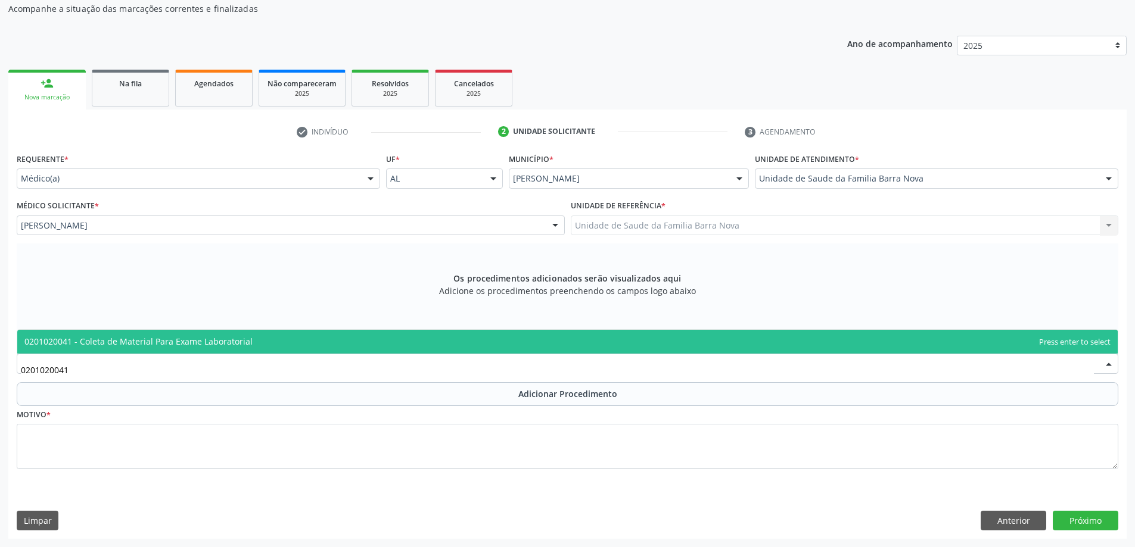
click at [353, 343] on span "0201020041 - Coleta de Material Para Exame Laboratorial" at bounding box center [567, 342] width 1100 height 24
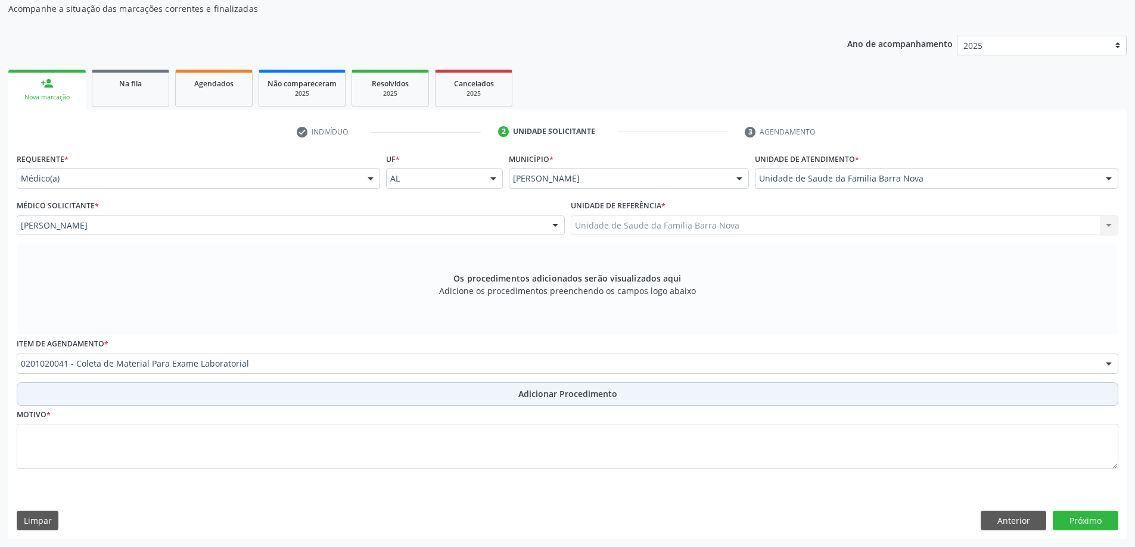
click at [387, 398] on button "Adicionar Procedimento" at bounding box center [567, 394] width 1101 height 24
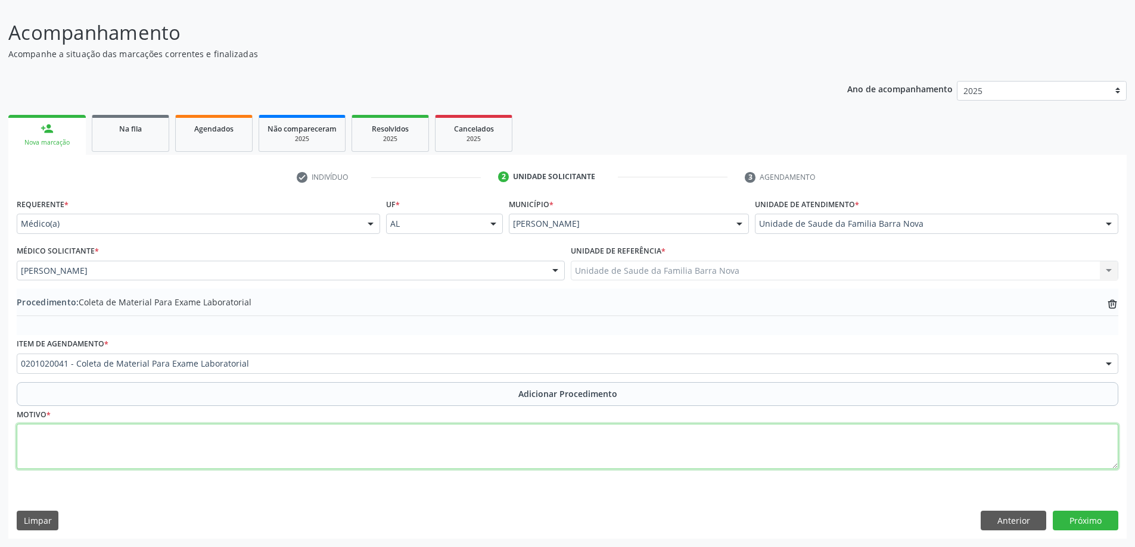
click at [210, 431] on textarea at bounding box center [567, 446] width 1101 height 45
type textarea "p"
type textarea "PACIENTE PORTADORA DE DM E HAS."
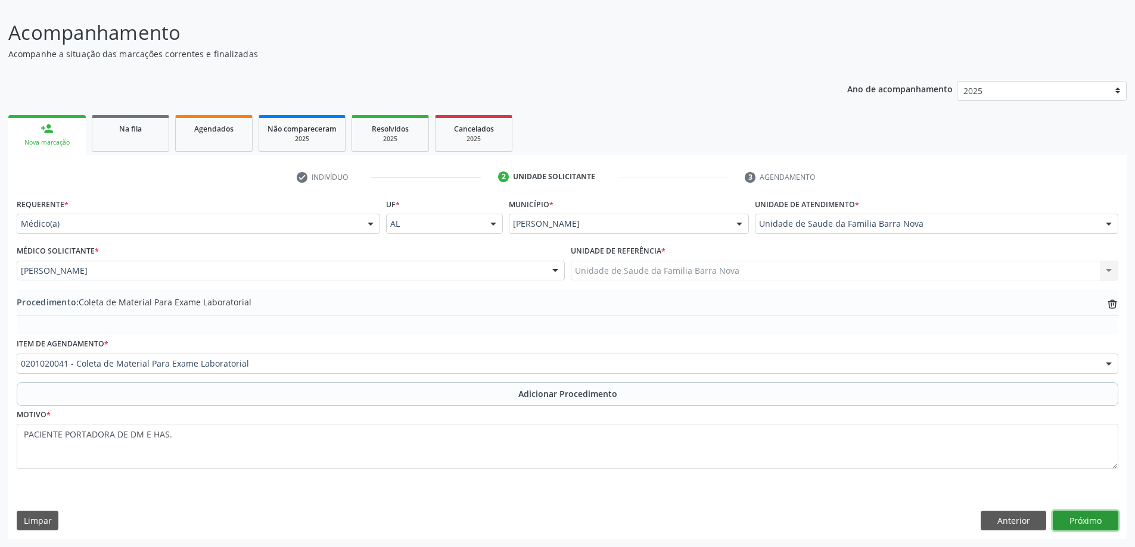
click at [1106, 522] on button "Próximo" at bounding box center [1086, 521] width 66 height 20
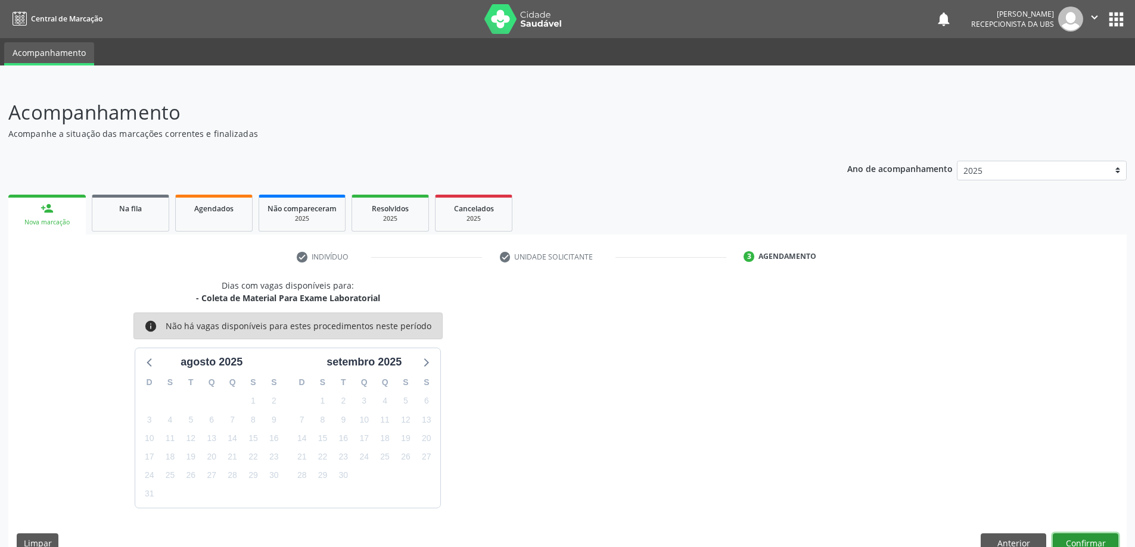
click at [1107, 539] on button "Confirmar" at bounding box center [1086, 544] width 66 height 20
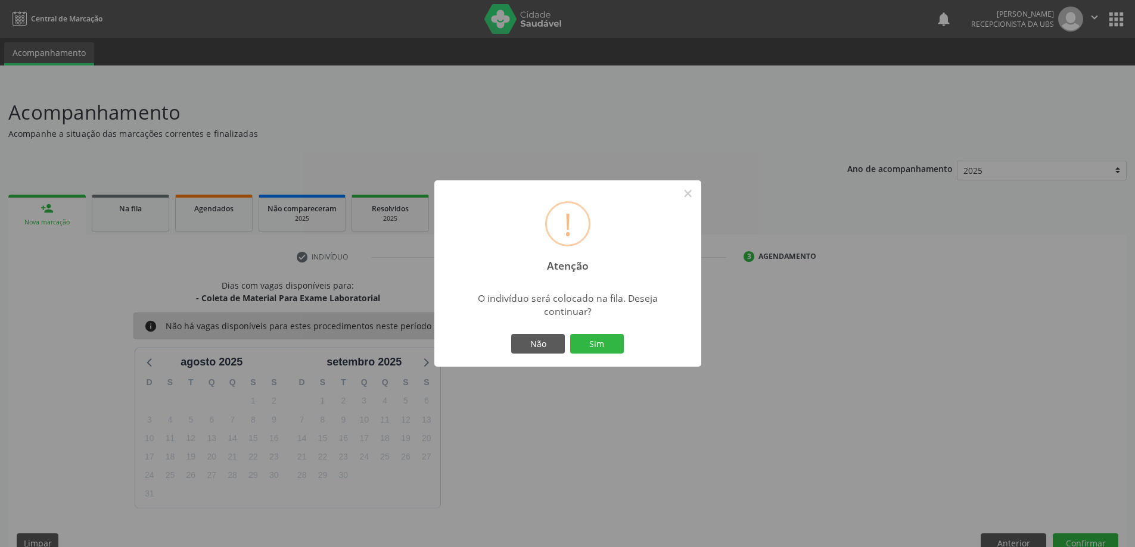
drag, startPoint x: 609, startPoint y: 349, endPoint x: 594, endPoint y: 340, distance: 16.9
click at [606, 349] on button "Sim" at bounding box center [597, 344] width 54 height 20
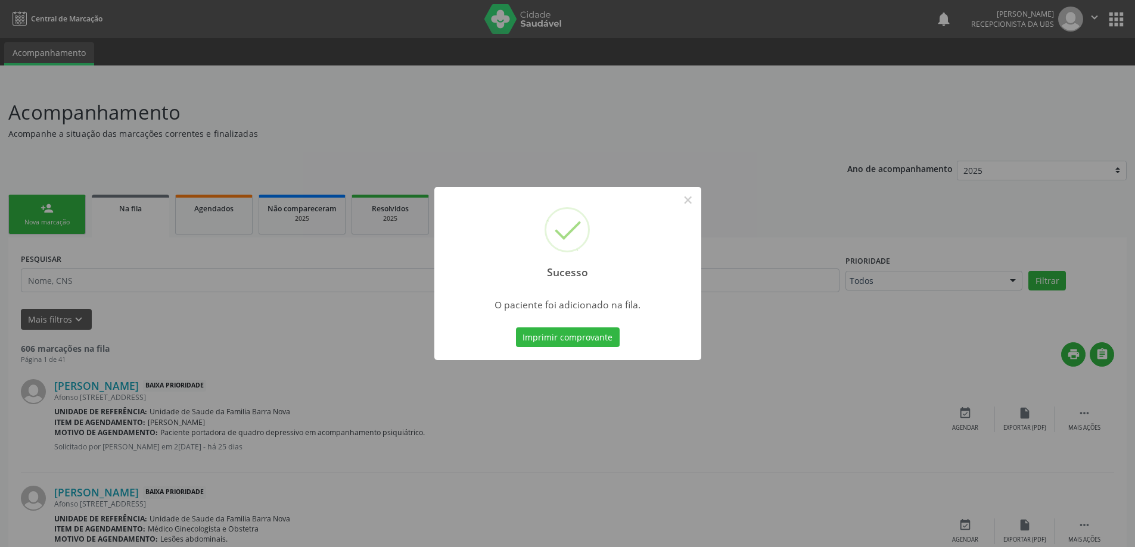
click at [0, 207] on div "Sucesso × O paciente foi adicionado na fila. Imprimir comprovante Cancel" at bounding box center [567, 273] width 1135 height 547
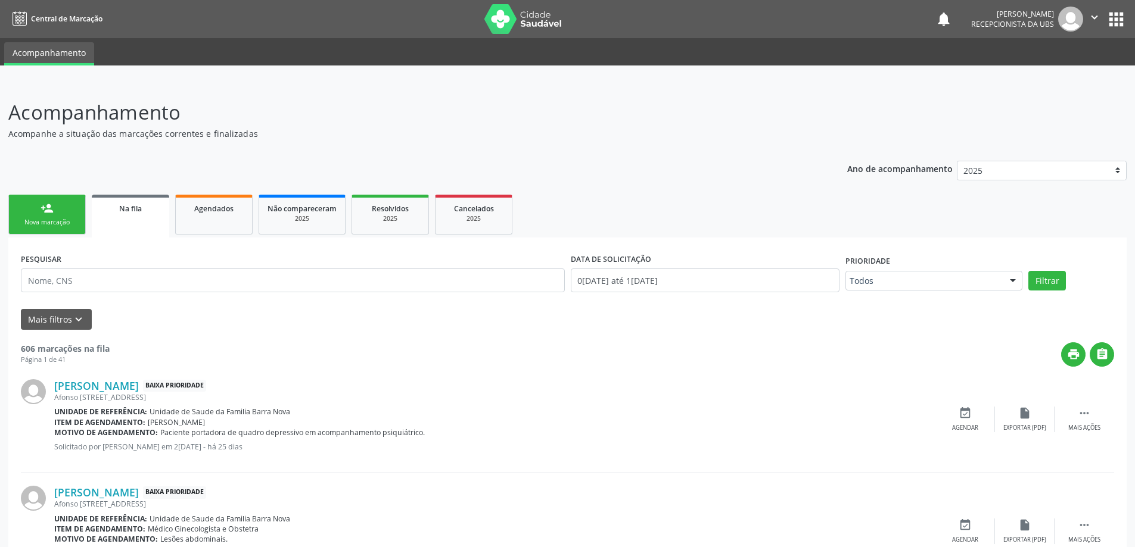
click at [53, 213] on div "person_add" at bounding box center [47, 208] width 13 height 13
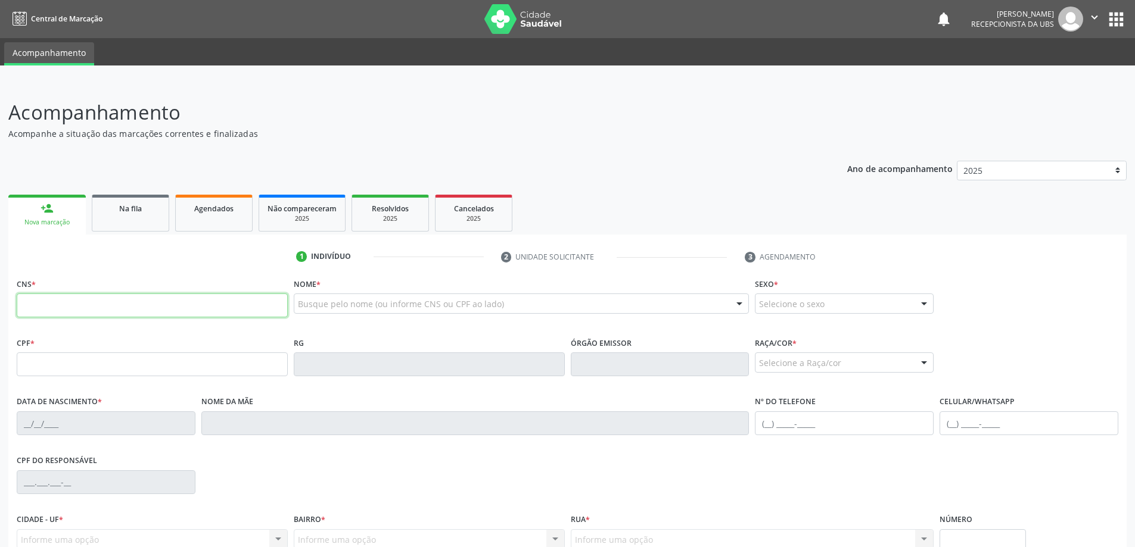
click at [105, 316] on input "text" at bounding box center [152, 306] width 271 height 24
type input "700 2029 1476 9221"
type input "759.172.704-49"
type input "1[DATE]"
type input "[PERSON_NAME]"
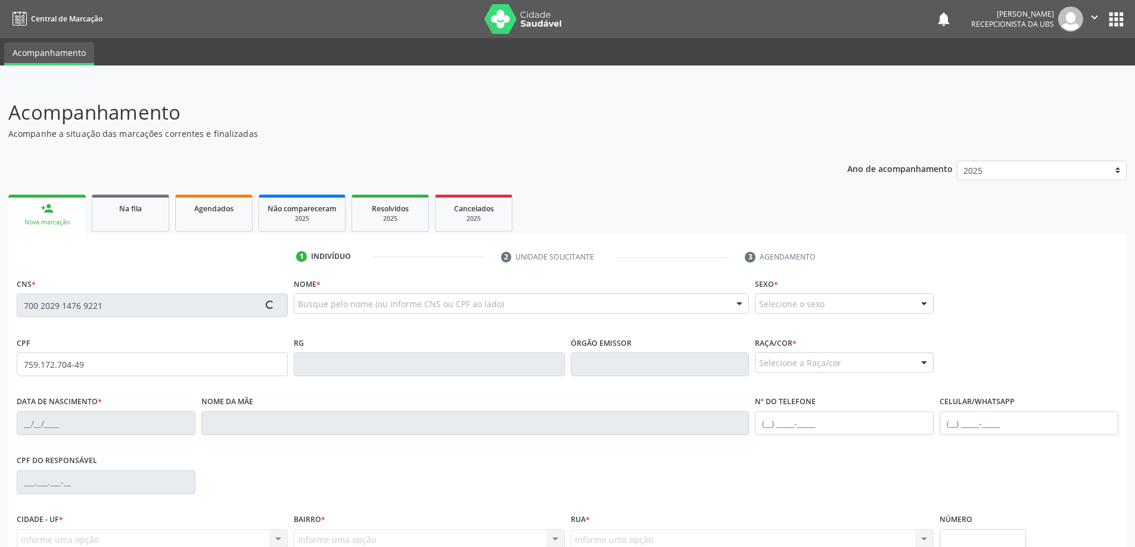
type input "[PHONE_NUMBER]"
type input "S/N"
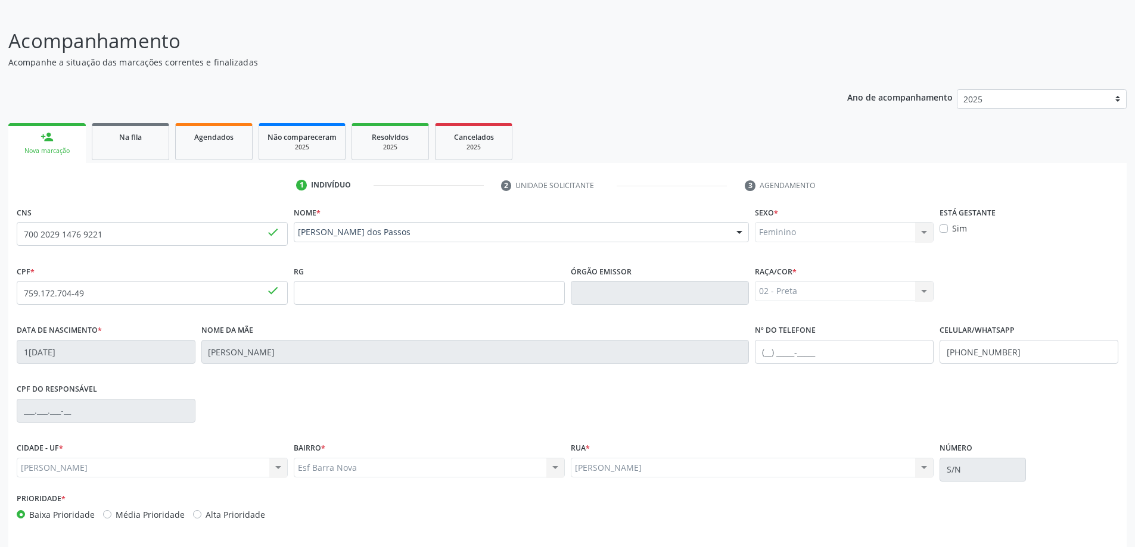
scroll to position [115, 0]
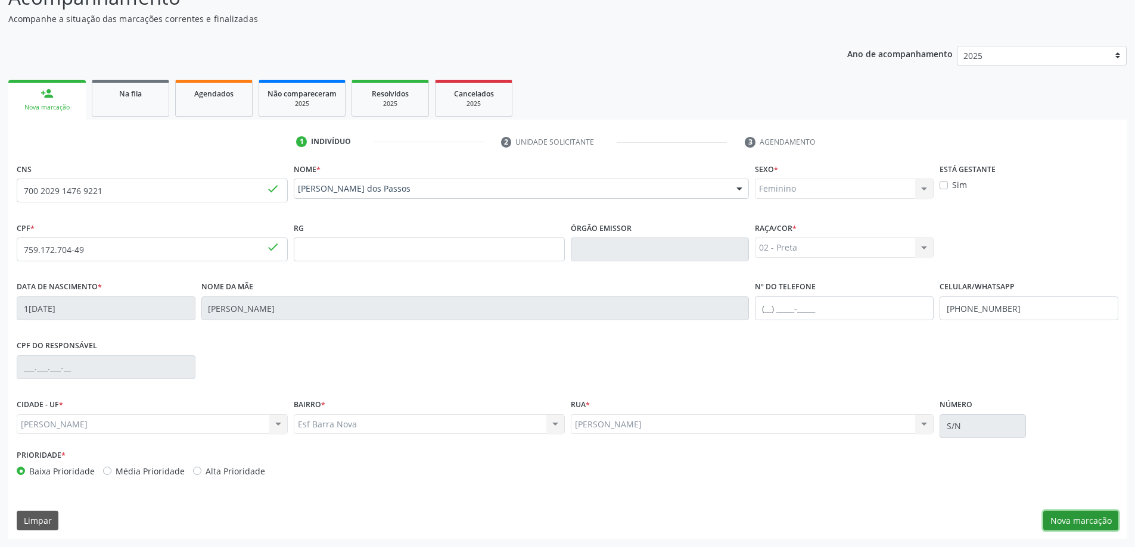
click at [1073, 525] on button "Nova marcação" at bounding box center [1080, 521] width 75 height 20
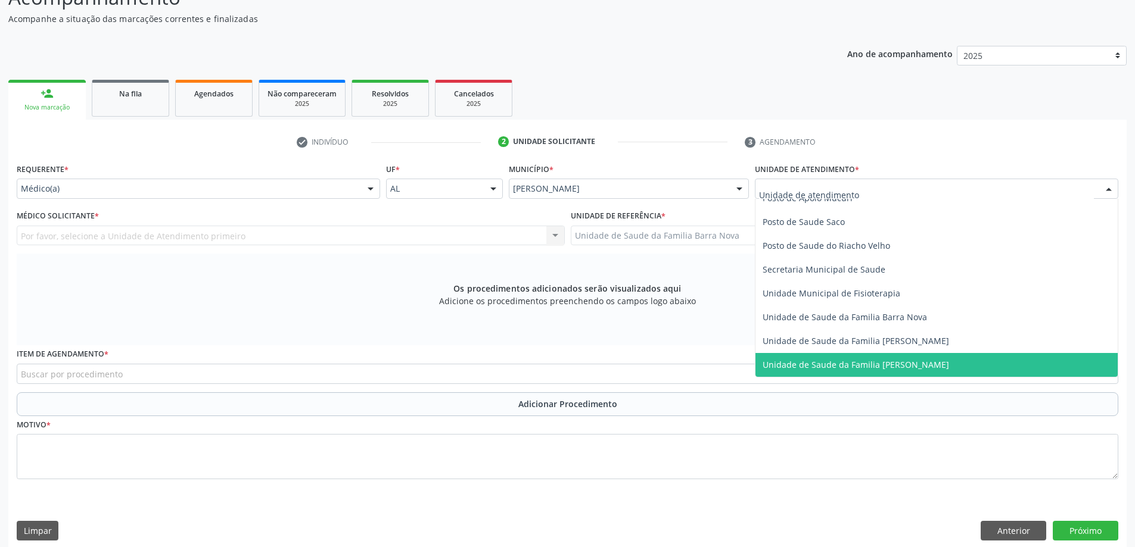
scroll to position [536, 0]
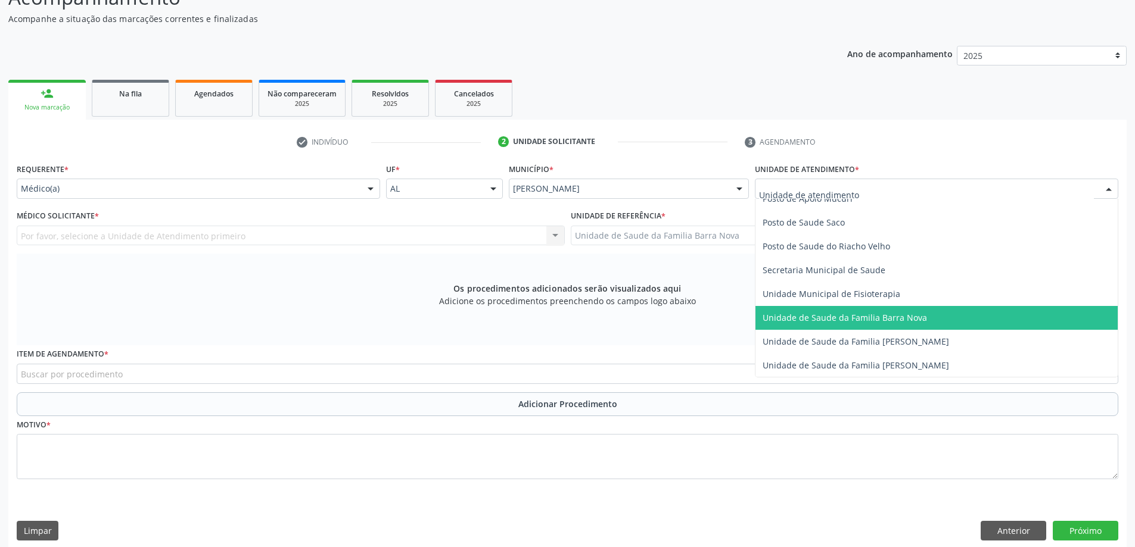
click at [896, 323] on span "Unidade de Saude da Familia Barra Nova" at bounding box center [936, 318] width 362 height 24
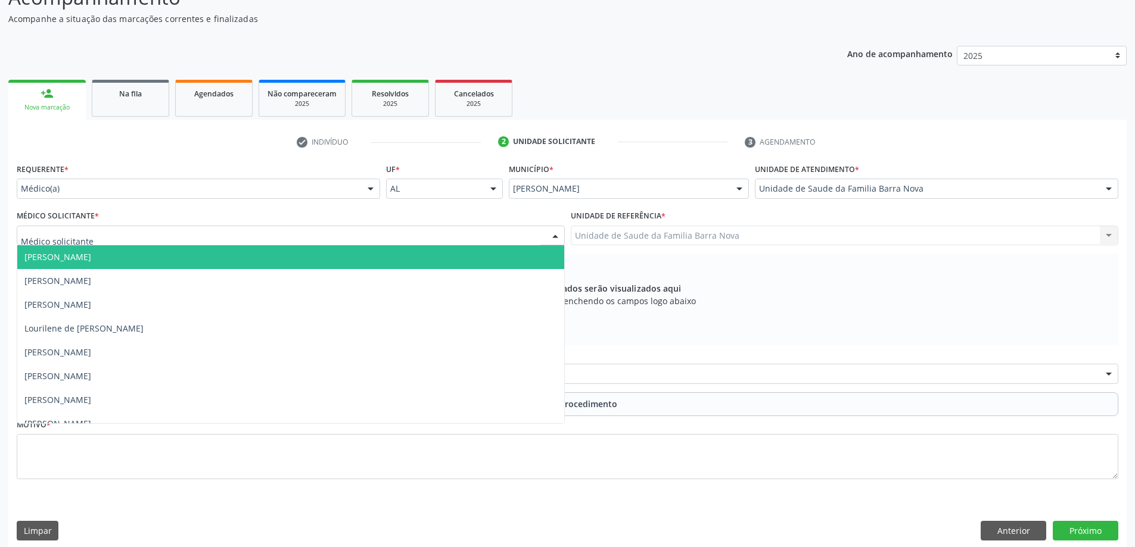
click at [431, 239] on div at bounding box center [291, 236] width 548 height 20
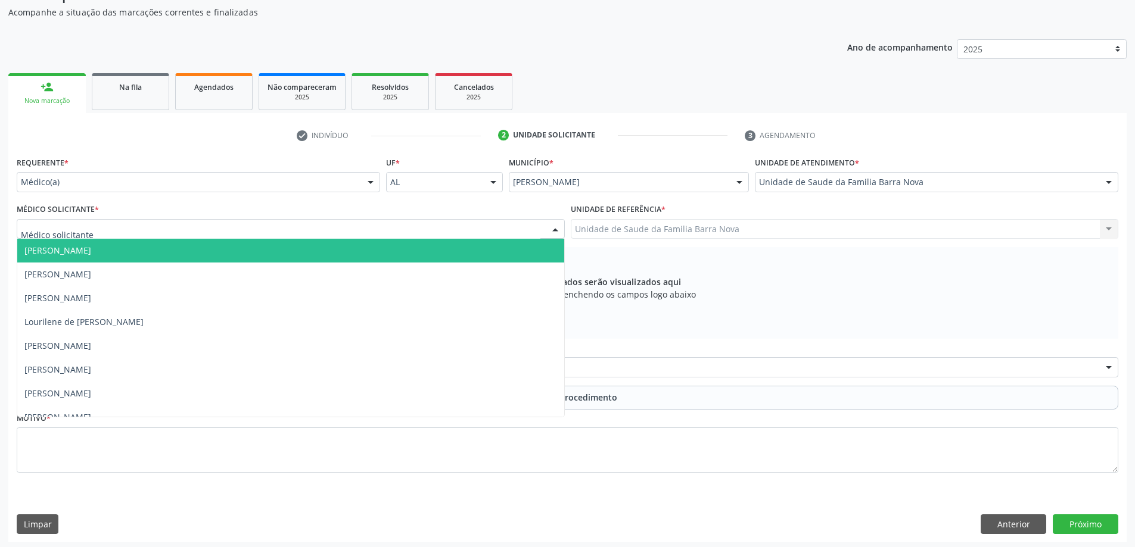
scroll to position [125, 0]
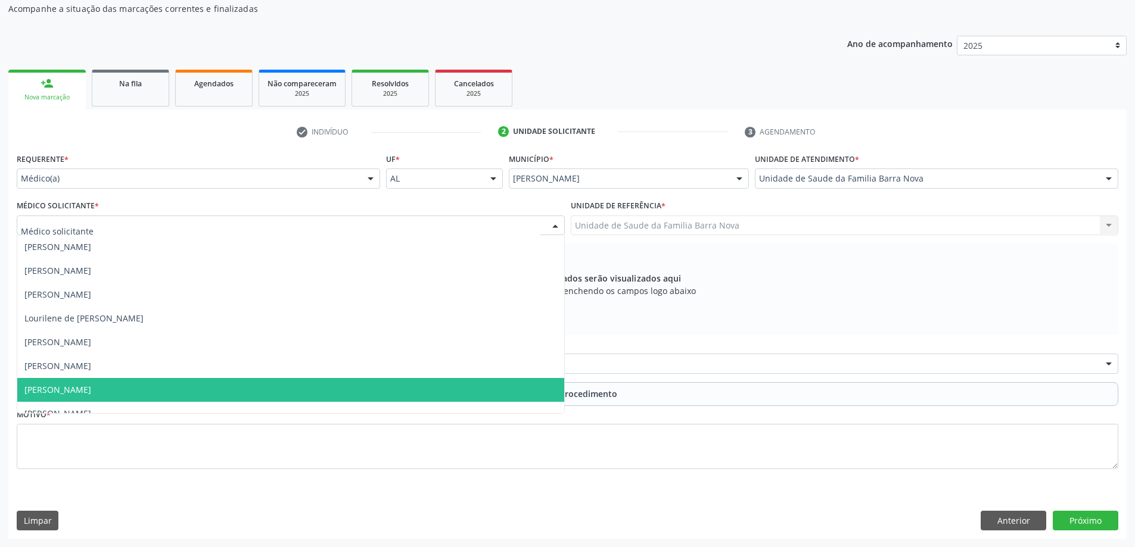
click at [222, 391] on span "[PERSON_NAME]" at bounding box center [290, 390] width 547 height 24
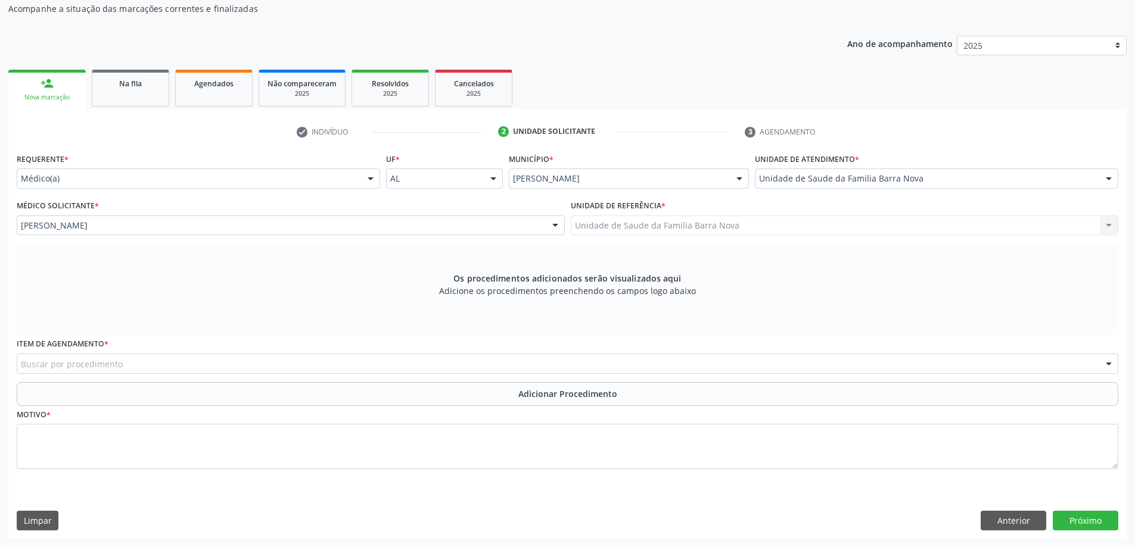
click at [254, 359] on div "Buscar por procedimento" at bounding box center [567, 364] width 1101 height 20
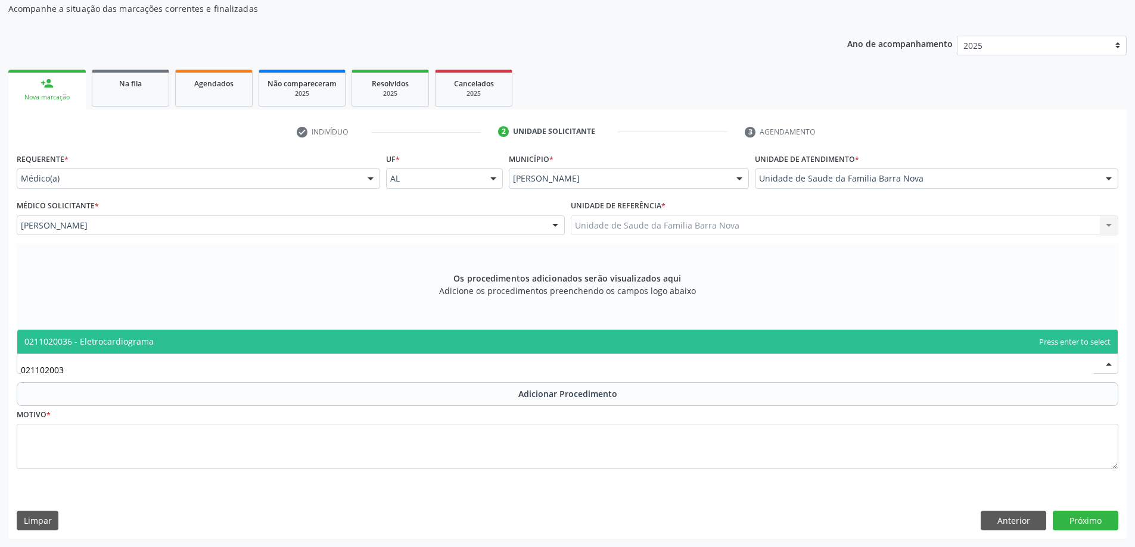
type input "0211020036"
click at [334, 334] on span "0211020036 - Eletrocardiograma" at bounding box center [567, 342] width 1100 height 24
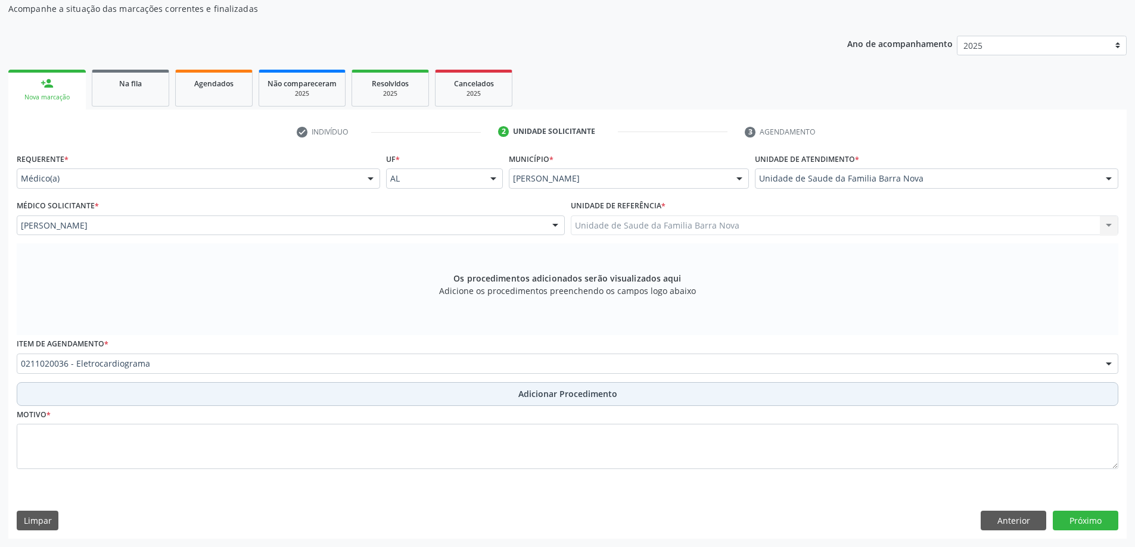
click at [363, 398] on button "Adicionar Procedimento" at bounding box center [567, 394] width 1101 height 24
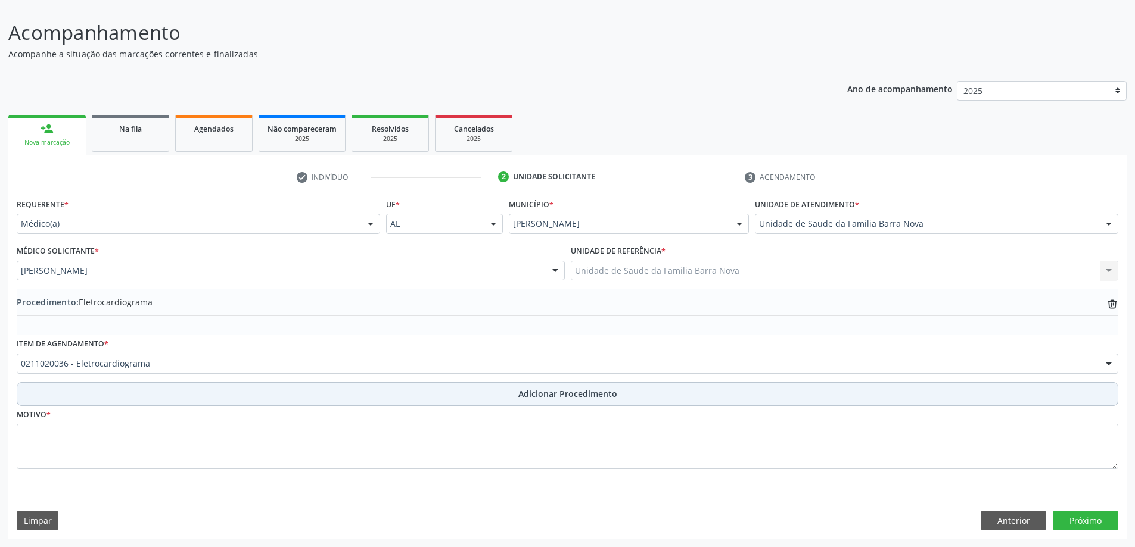
scroll to position [80, 0]
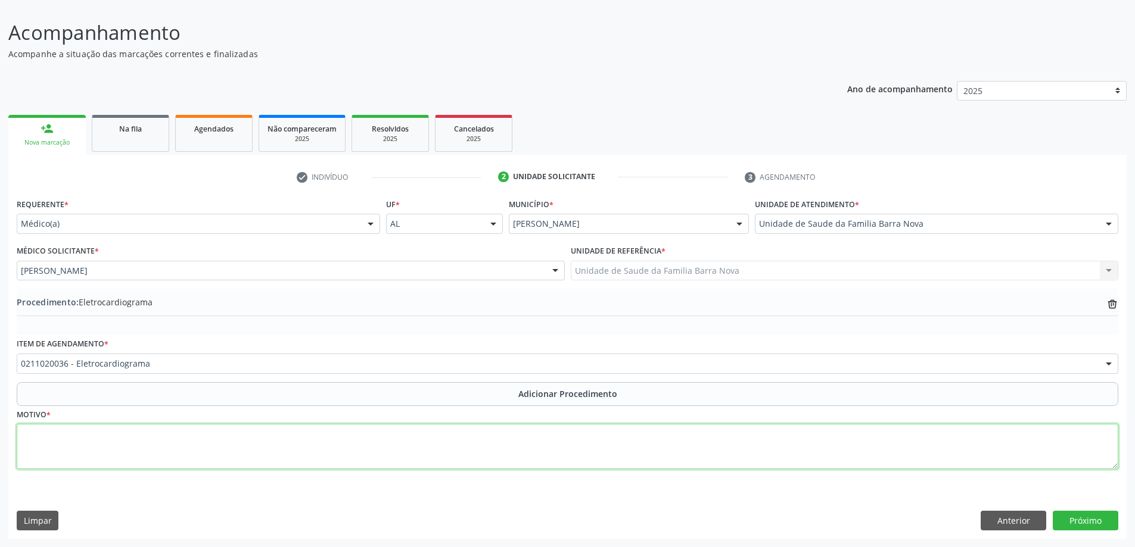
click at [292, 429] on textarea at bounding box center [567, 446] width 1101 height 45
type textarea "PACIENTE PORTADORA DE DM E HAS."
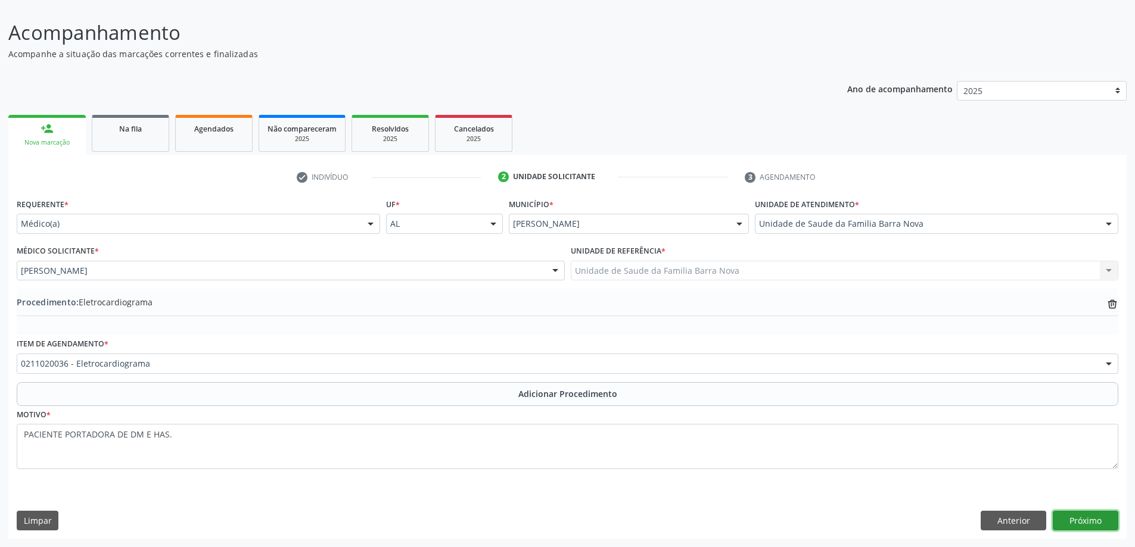
click at [1092, 520] on button "Próximo" at bounding box center [1086, 521] width 66 height 20
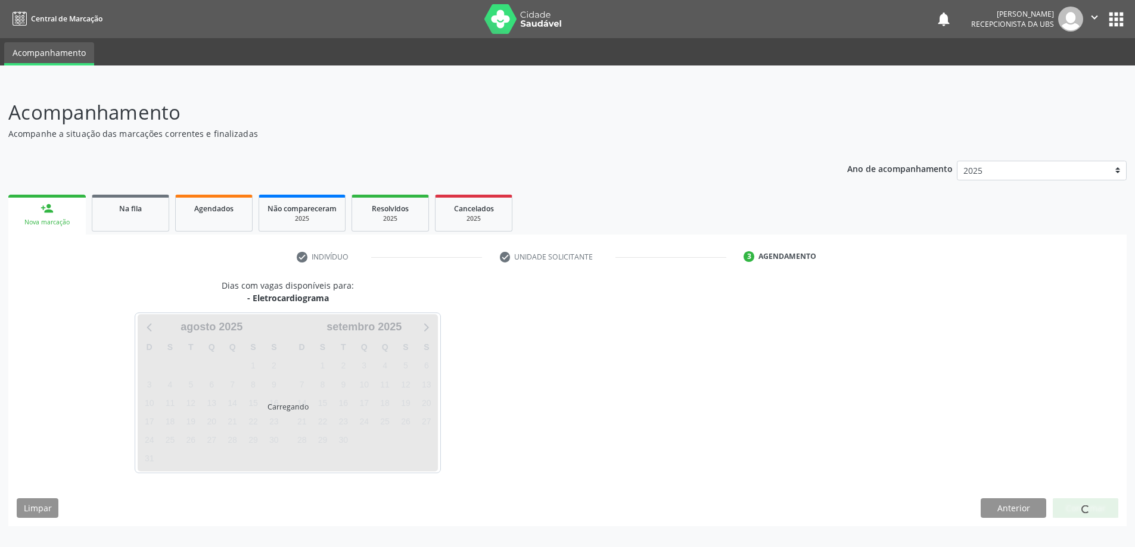
scroll to position [0, 0]
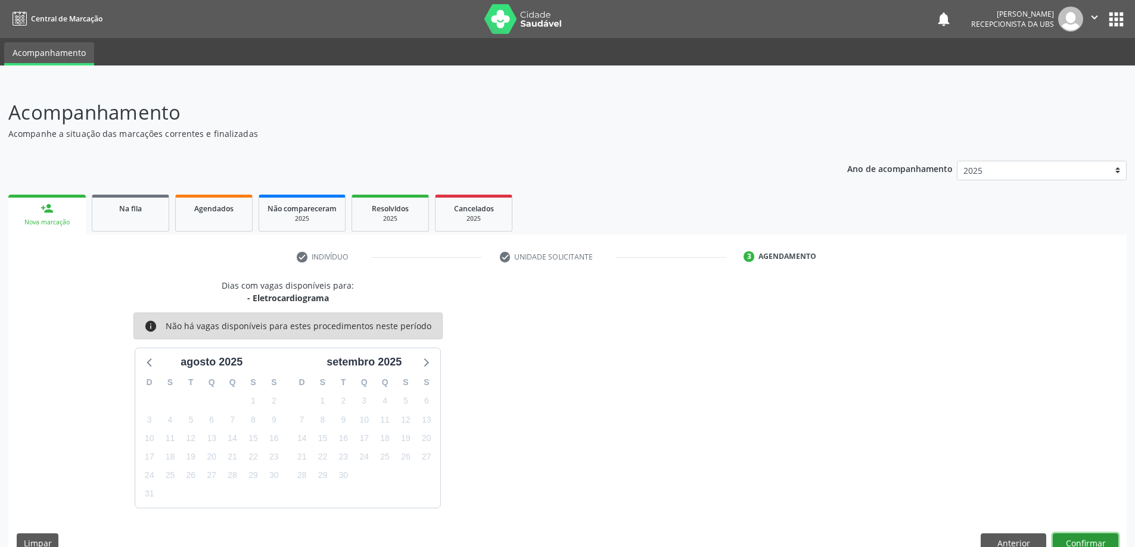
click at [1093, 535] on button "Confirmar" at bounding box center [1086, 544] width 66 height 20
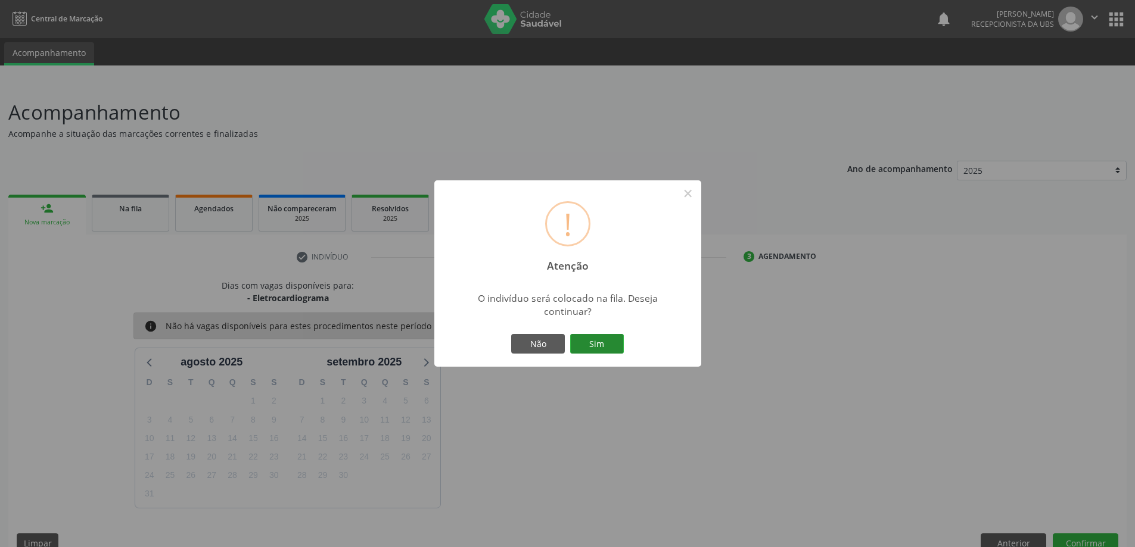
click at [619, 351] on button "Sim" at bounding box center [597, 344] width 54 height 20
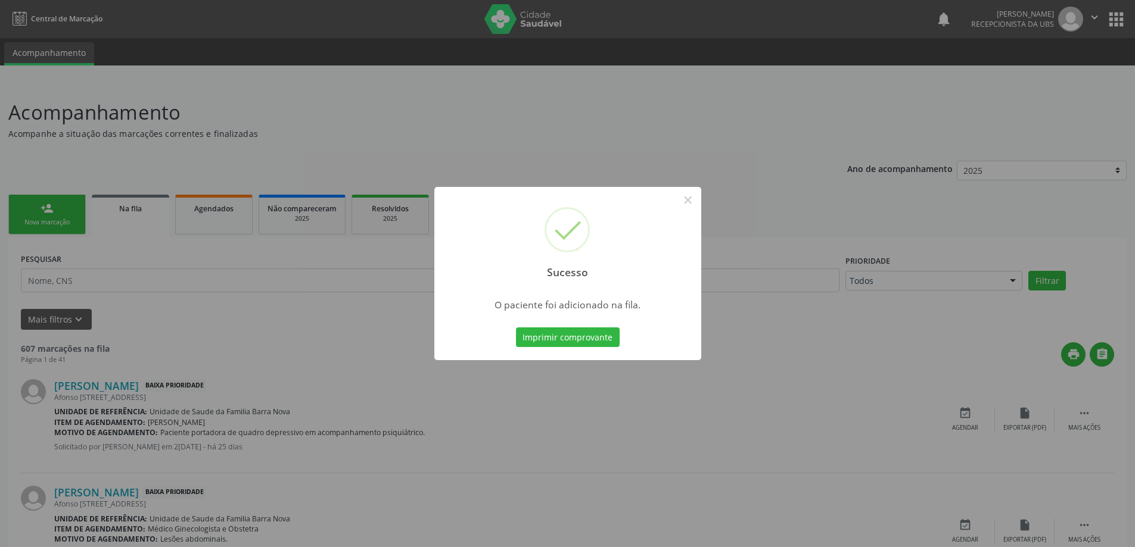
click at [292, 278] on div "Sucesso × O paciente foi adicionado na fila. Imprimir comprovante Cancel" at bounding box center [567, 273] width 1135 height 547
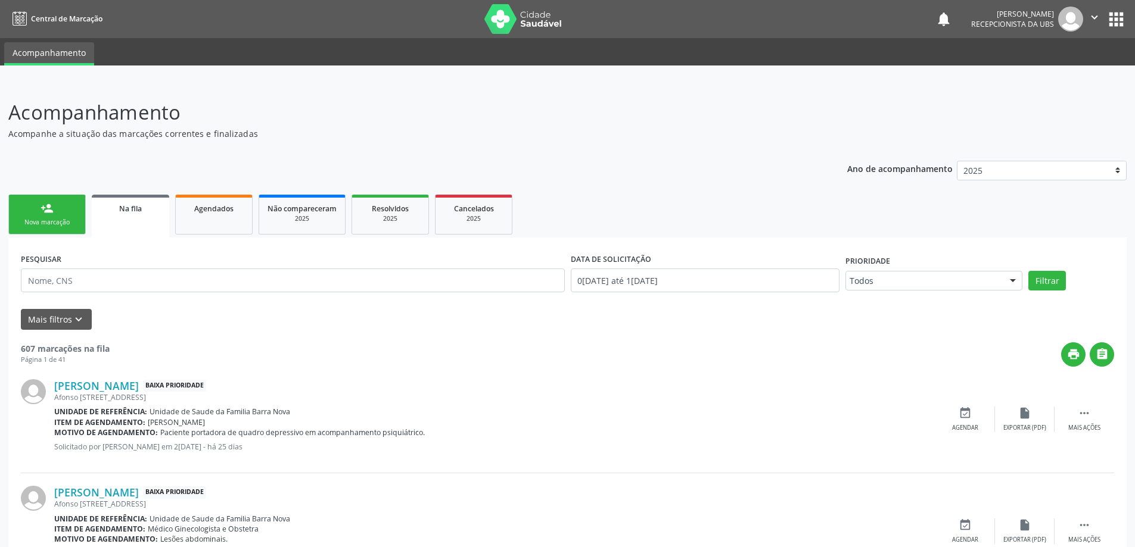
click at [57, 211] on link "person_add Nova marcação" at bounding box center [46, 215] width 77 height 40
